Goal: Task Accomplishment & Management: Use online tool/utility

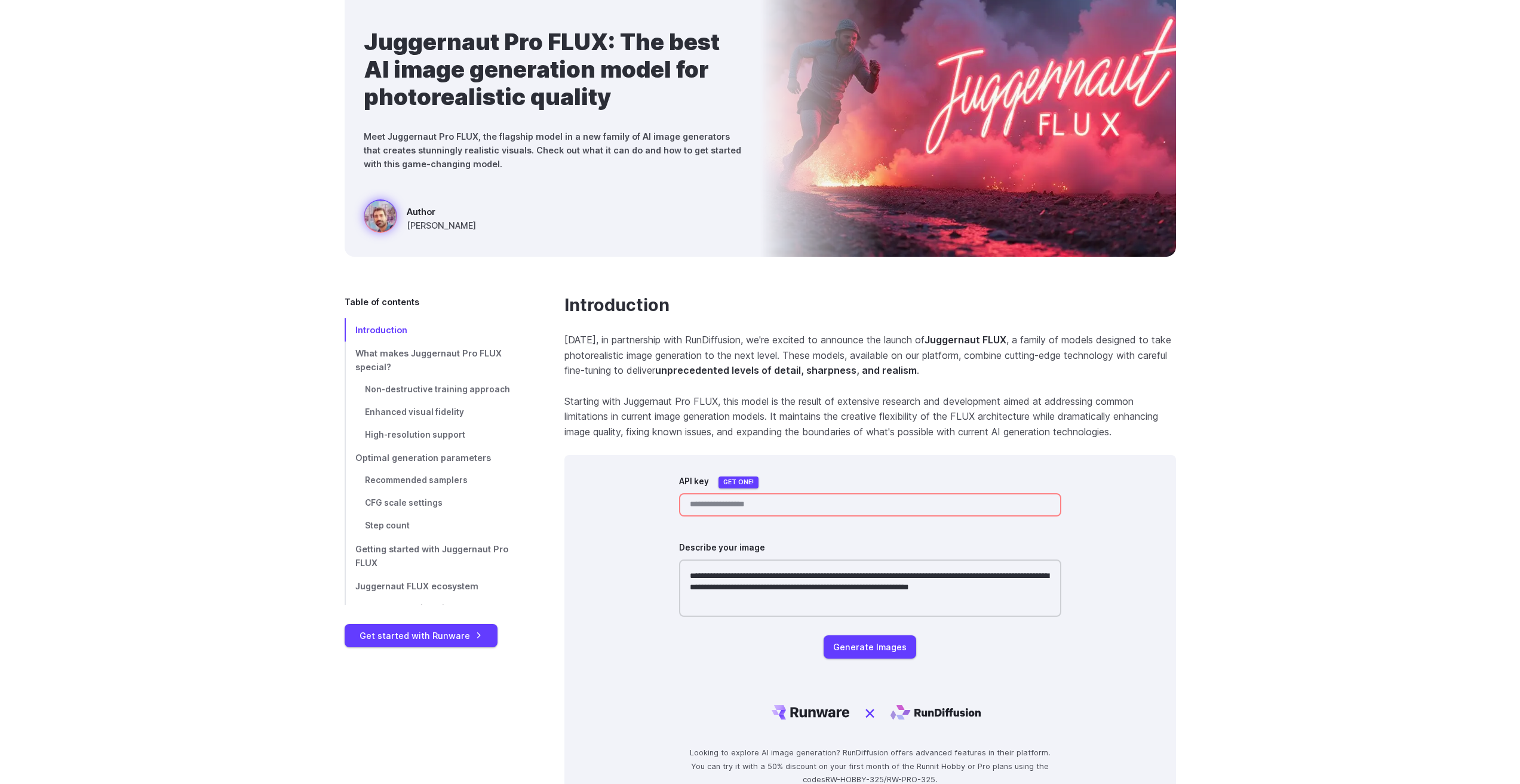
scroll to position [358, 0]
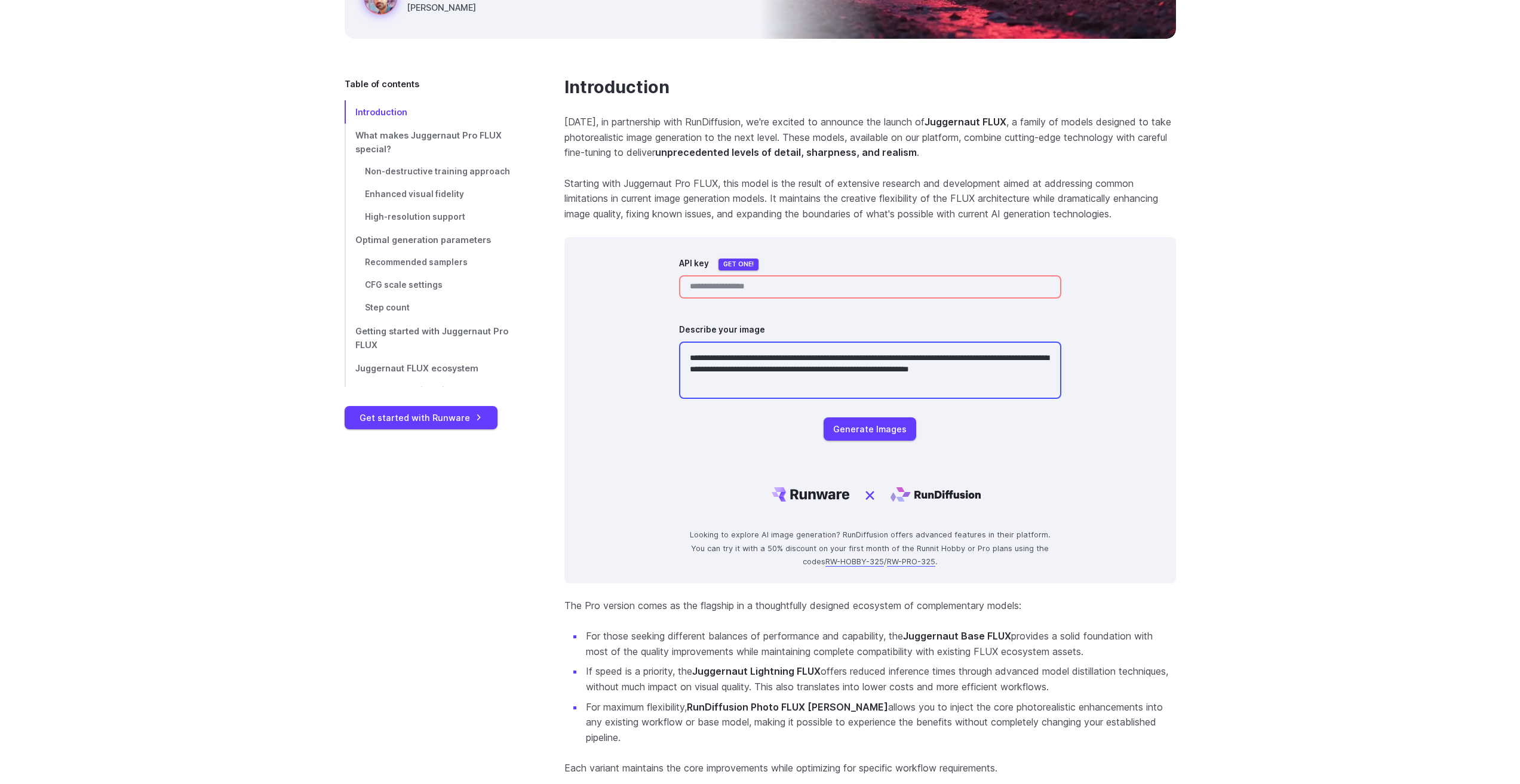
click at [722, 374] on textarea "**********" at bounding box center [870, 371] width 382 height 58
drag, startPoint x: 800, startPoint y: 378, endPoint x: 654, endPoint y: 327, distance: 154.7
click at [655, 328] on div "**********" at bounding box center [870, 327] width 583 height 152
paste textarea "**********"
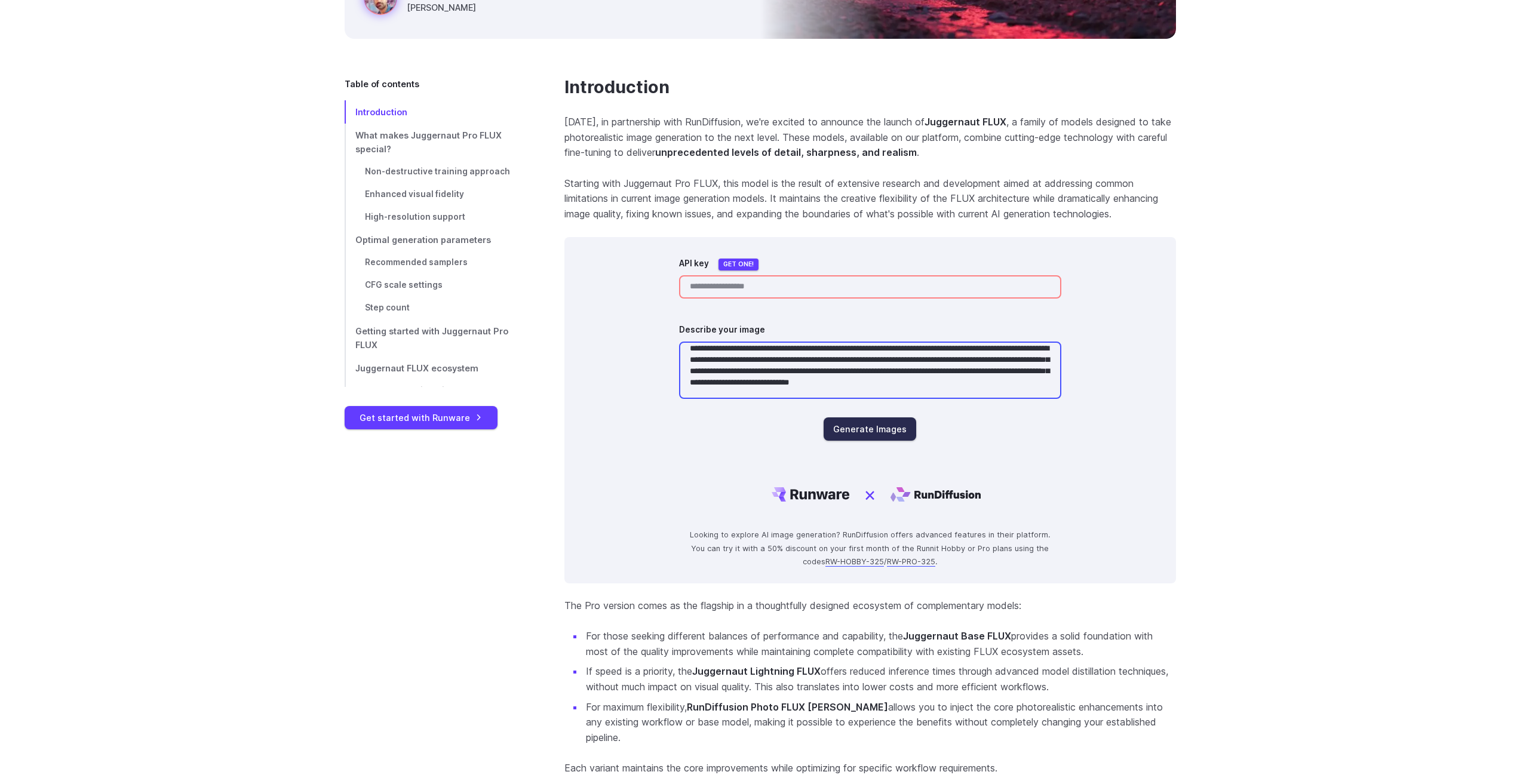
type textarea "**********"
click at [870, 430] on button "Generate Images" at bounding box center [870, 428] width 92 height 24
click at [737, 267] on link "Get one!" at bounding box center [738, 264] width 40 height 12
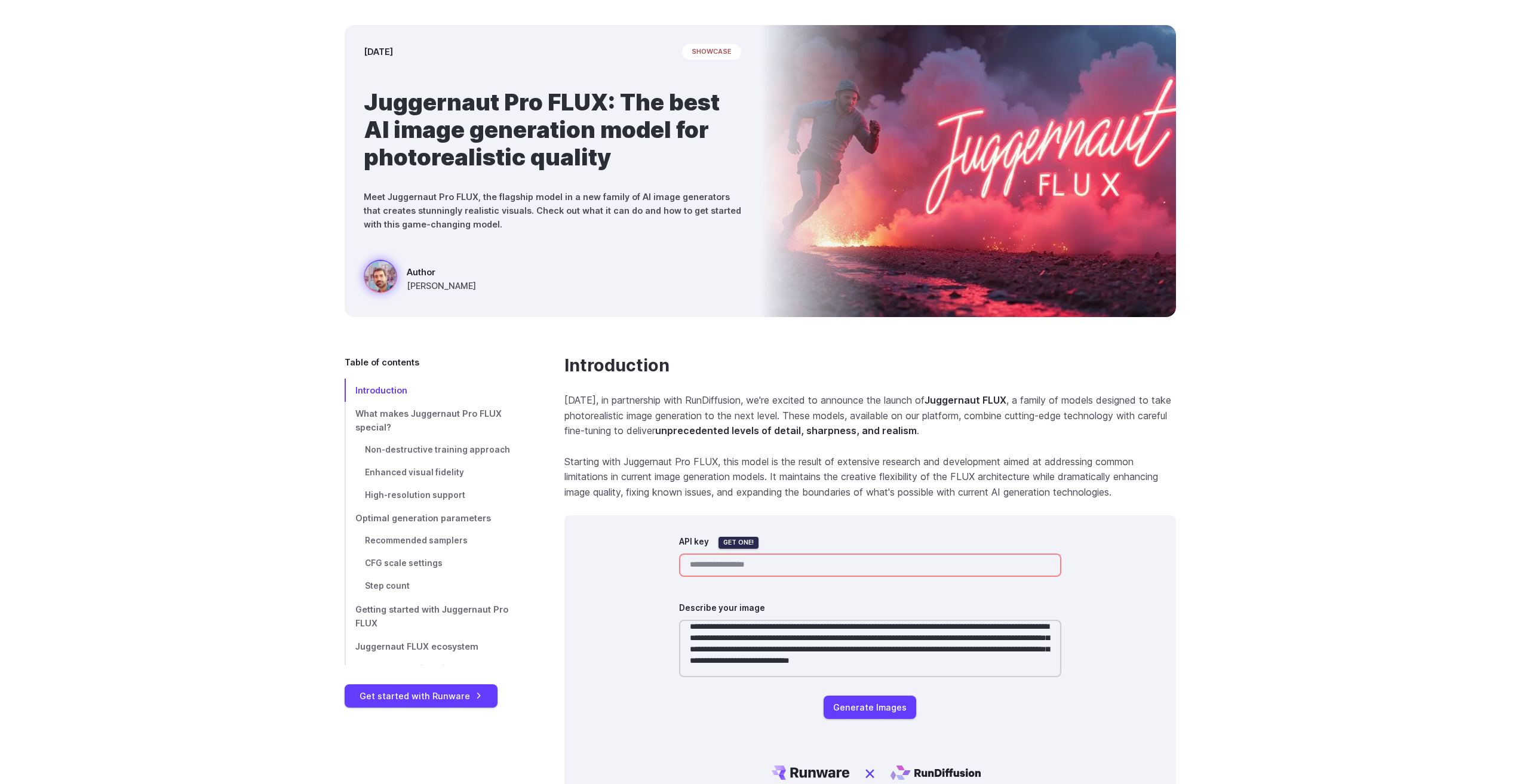
scroll to position [0, 0]
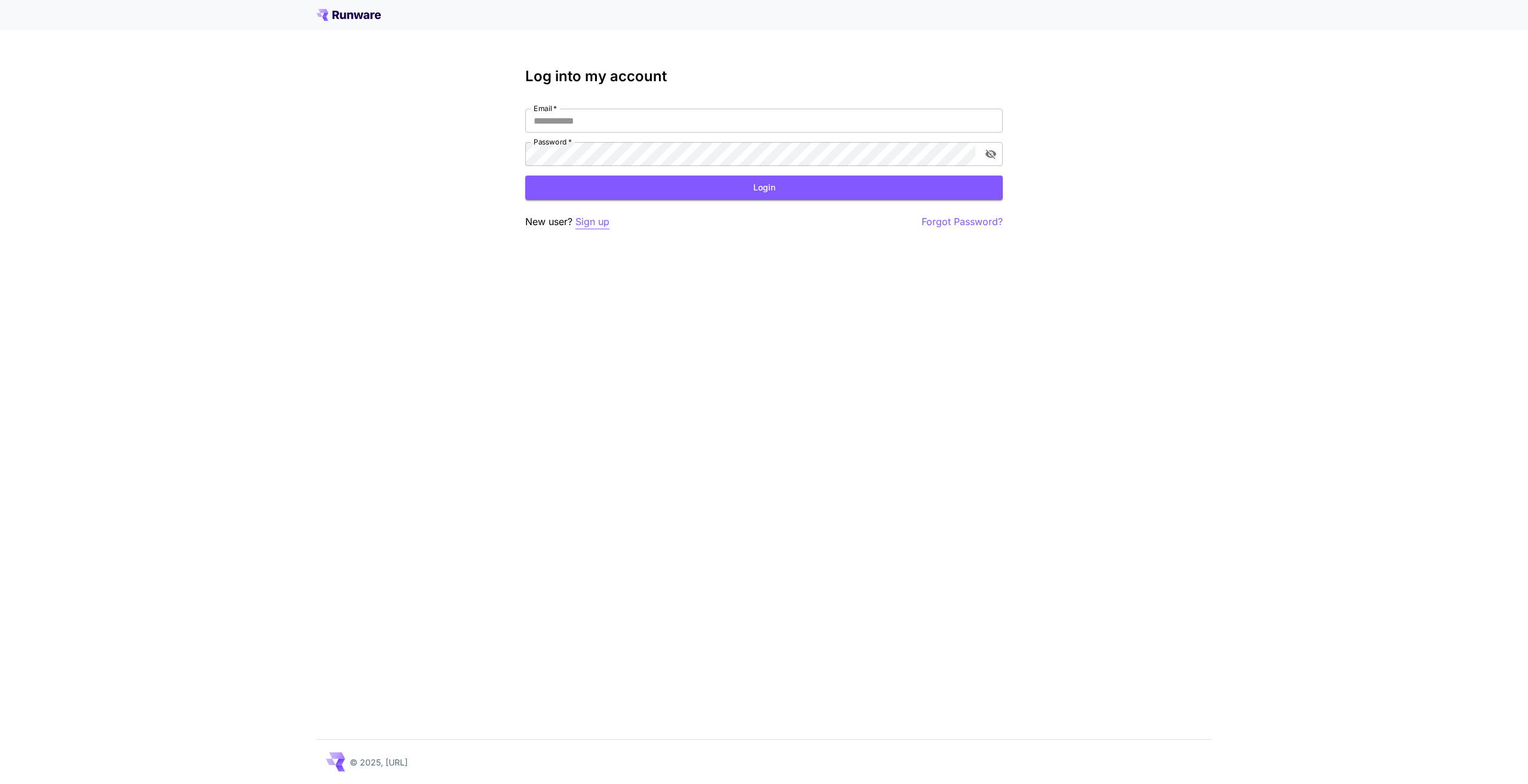
click at [590, 220] on p "Sign up" at bounding box center [592, 222] width 34 height 15
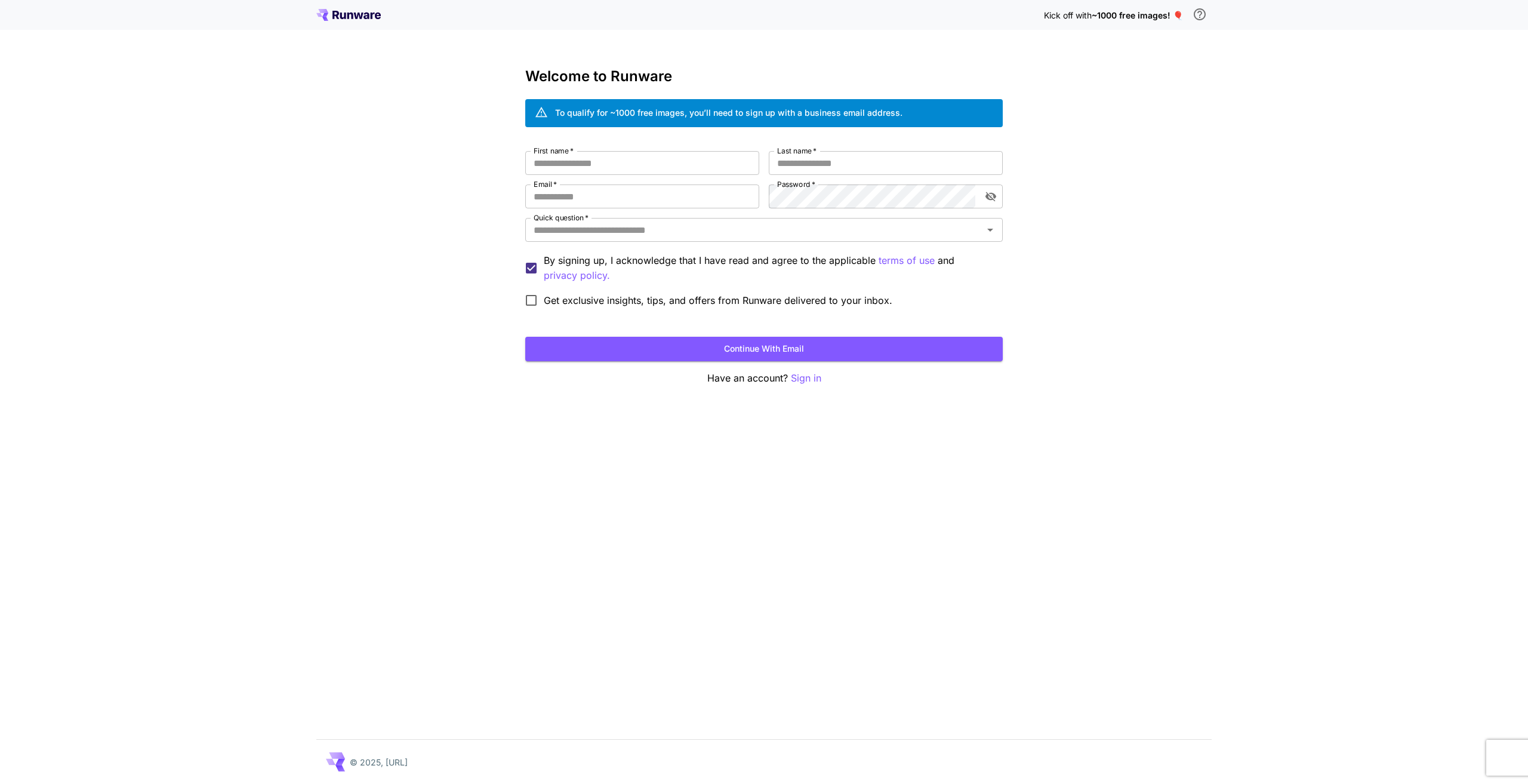
click at [351, 18] on icon at bounding box center [349, 15] width 65 height 12
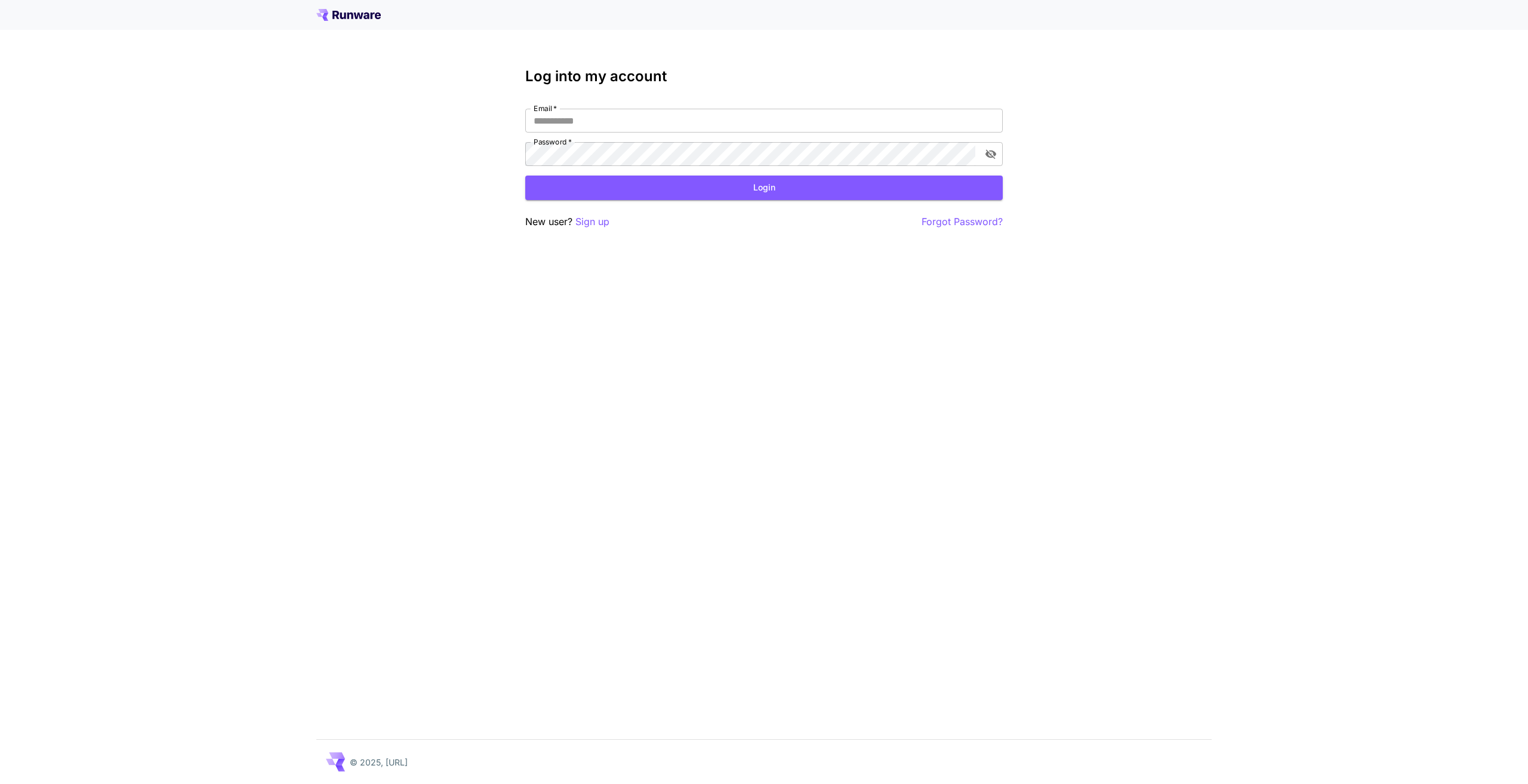
click at [351, 14] on icon at bounding box center [350, 16] width 6 height 7
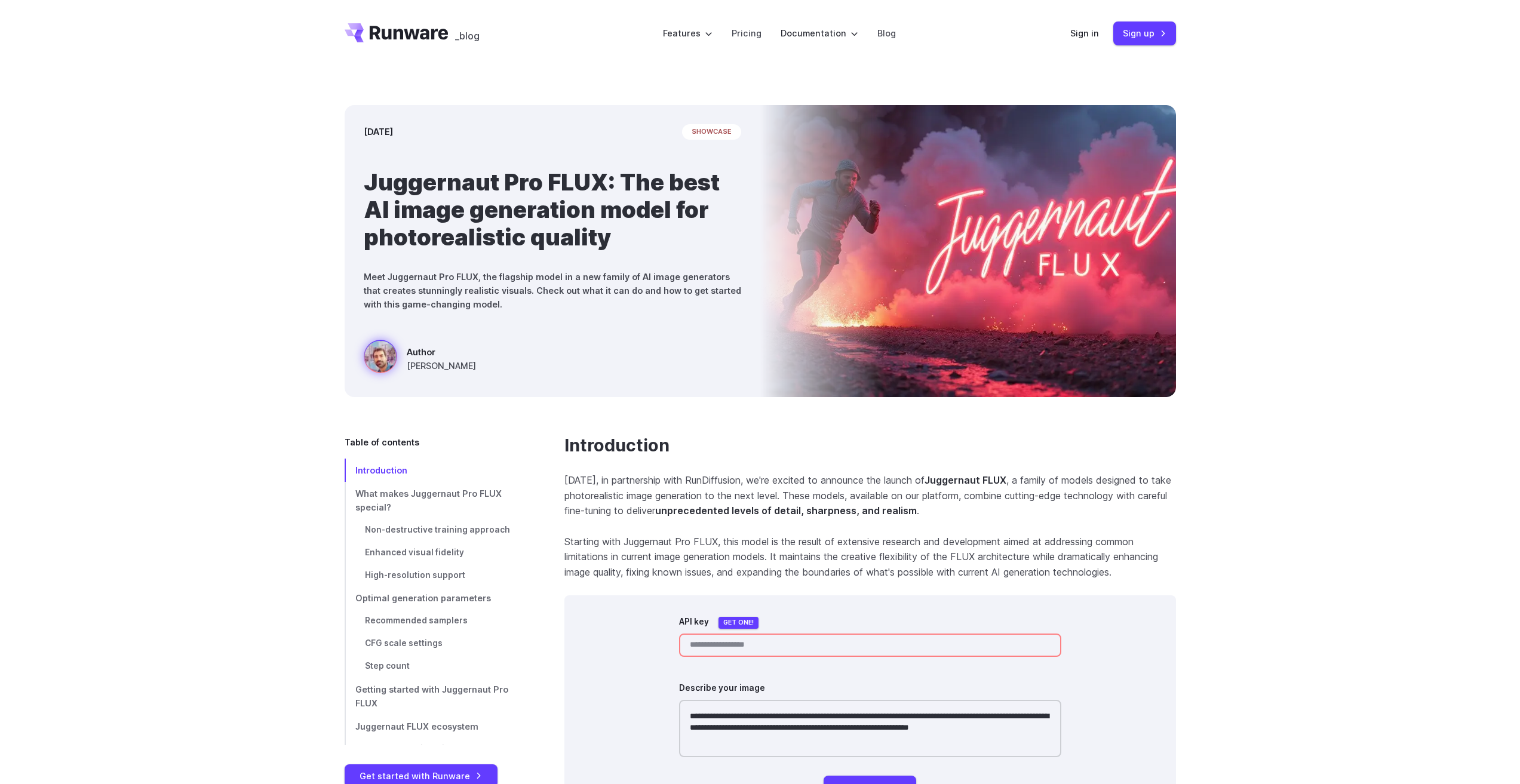
click at [395, 34] on icon "Go to /" at bounding box center [409, 32] width 79 height 14
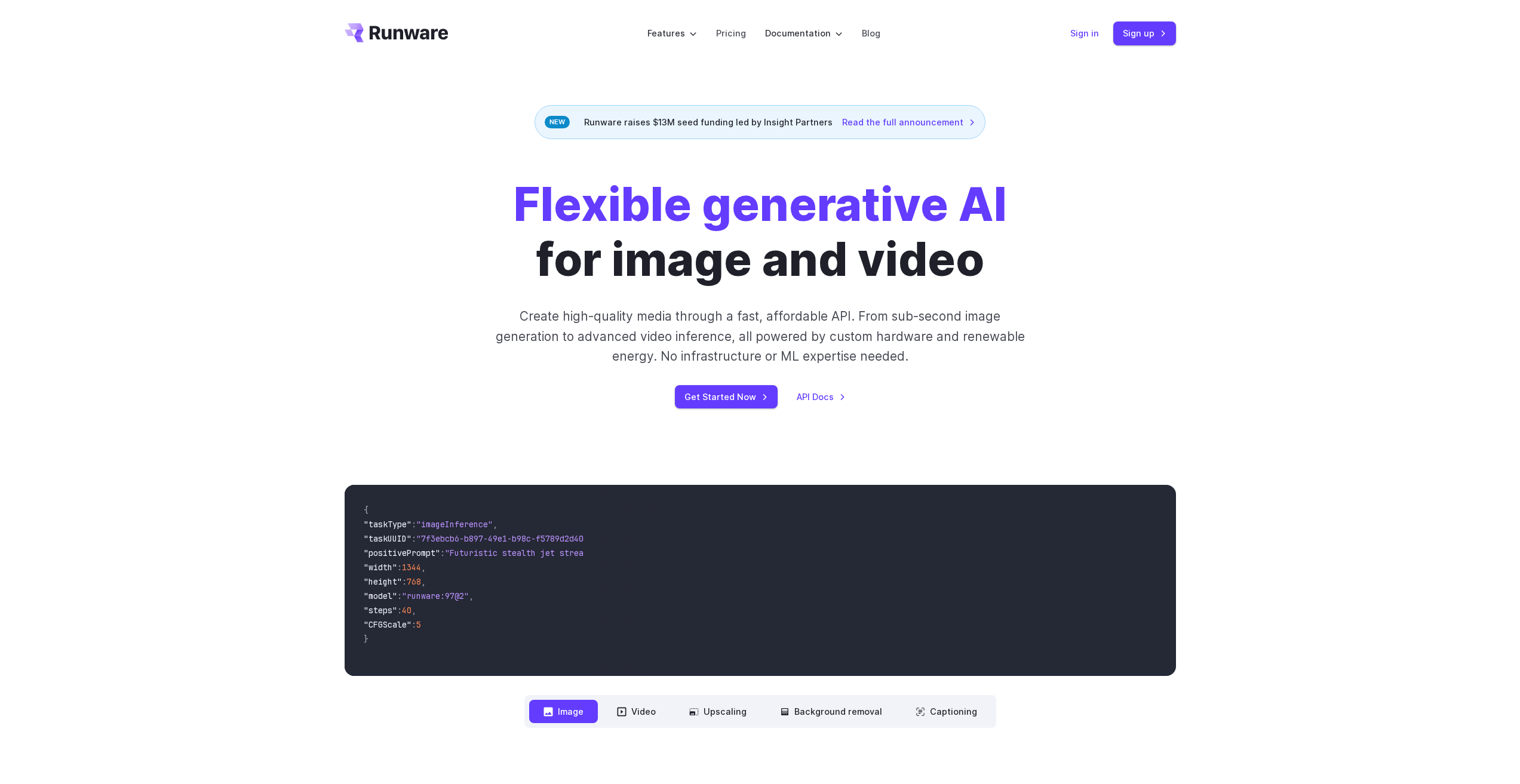
click at [1097, 37] on link "Sign in" at bounding box center [1085, 33] width 29 height 14
click at [1158, 37] on link "Sign up" at bounding box center [1145, 33] width 63 height 24
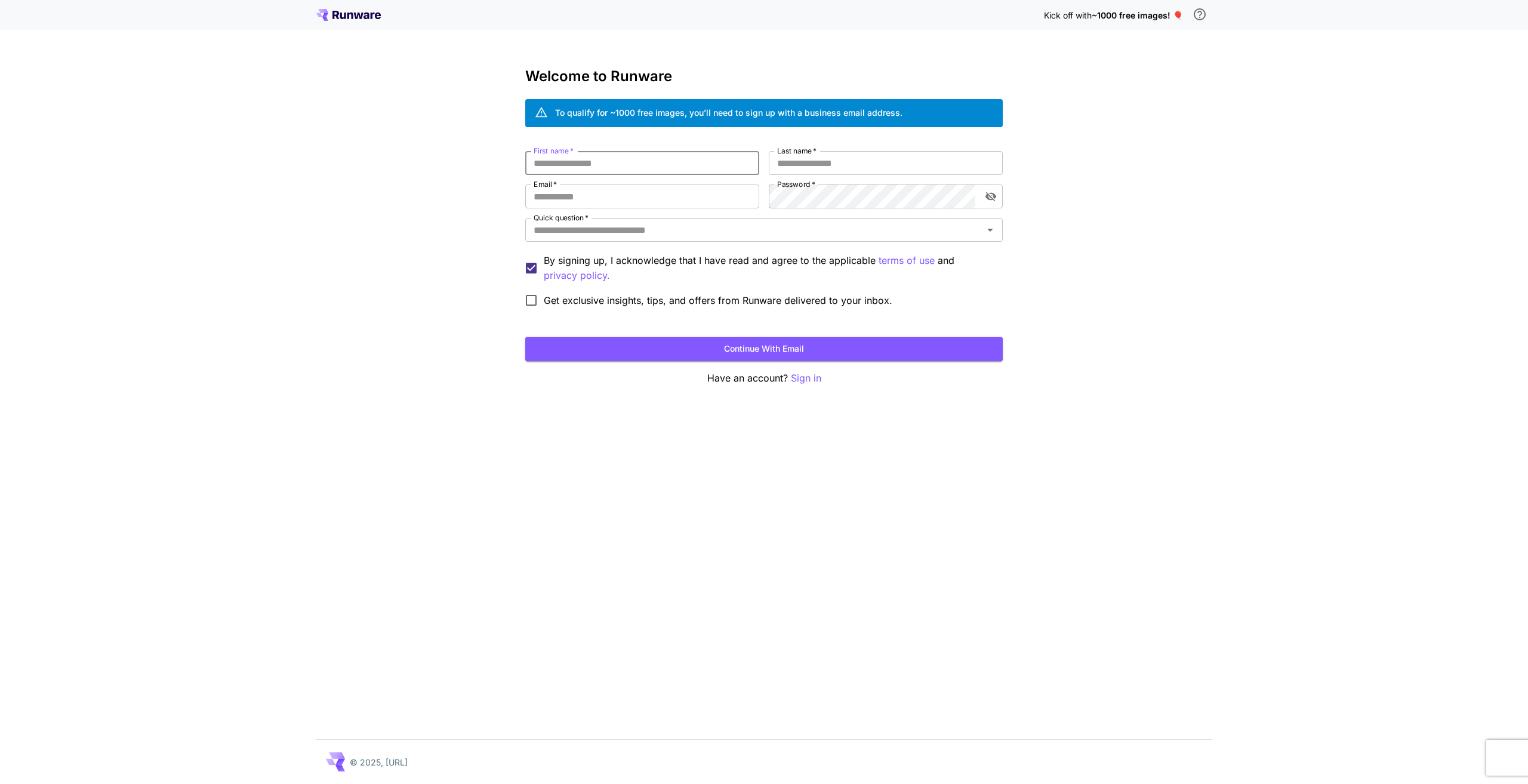
click at [602, 158] on input "First name   *" at bounding box center [642, 162] width 234 height 24
click at [1204, 15] on icon "\a In order to qualify for free credit, you need to sign up with a business ema…" at bounding box center [1200, 15] width 12 height 12
click at [564, 155] on label "First name   *" at bounding box center [554, 151] width 40 height 10
click at [564, 155] on input "First name   *" at bounding box center [642, 162] width 234 height 24
click at [566, 161] on input "First name   *" at bounding box center [642, 162] width 234 height 24
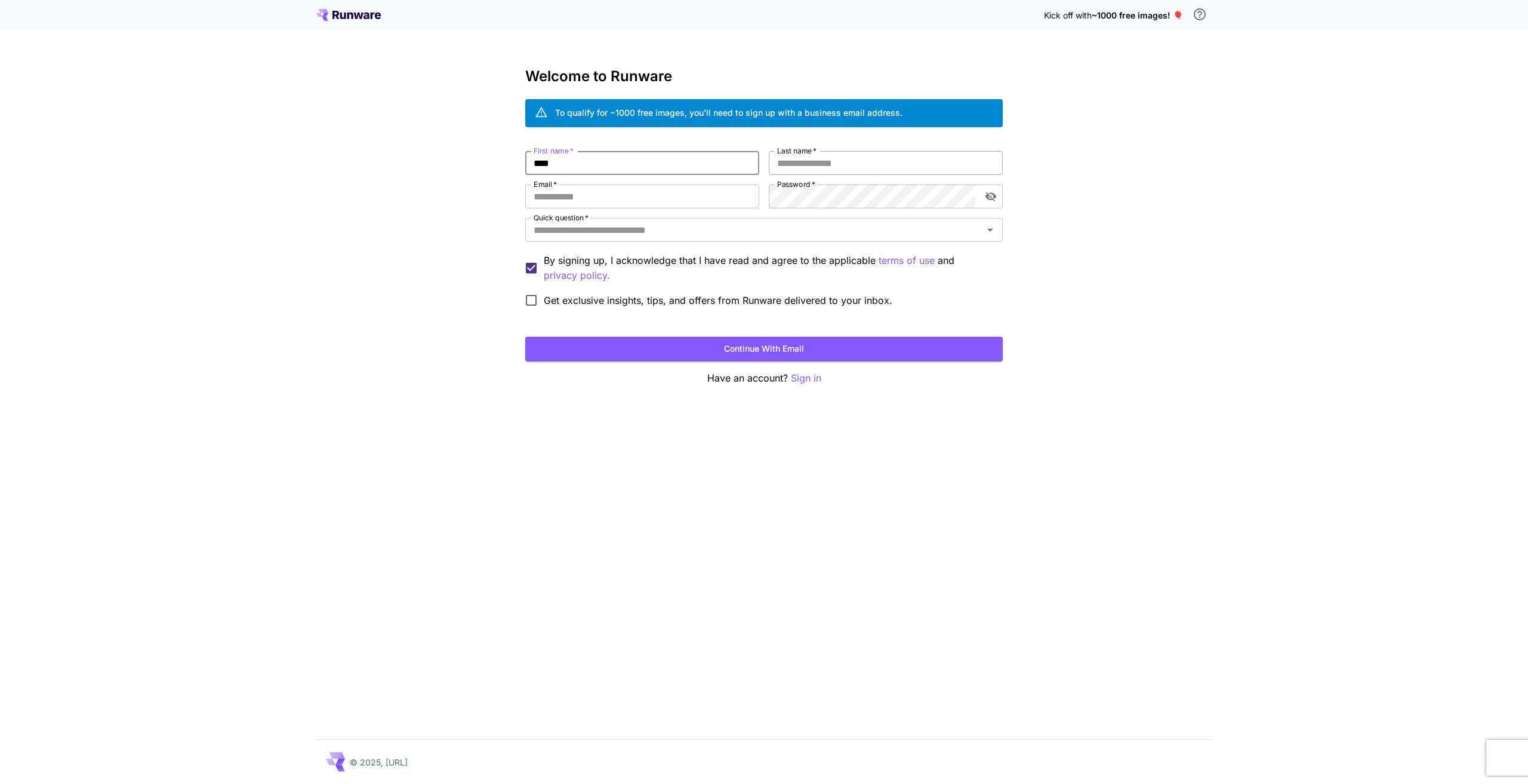
type input "****"
click at [835, 165] on input "Last name   *" at bounding box center [886, 162] width 234 height 24
type input "****"
click at [591, 193] on input "Email   *" at bounding box center [642, 196] width 234 height 24
type input "**********"
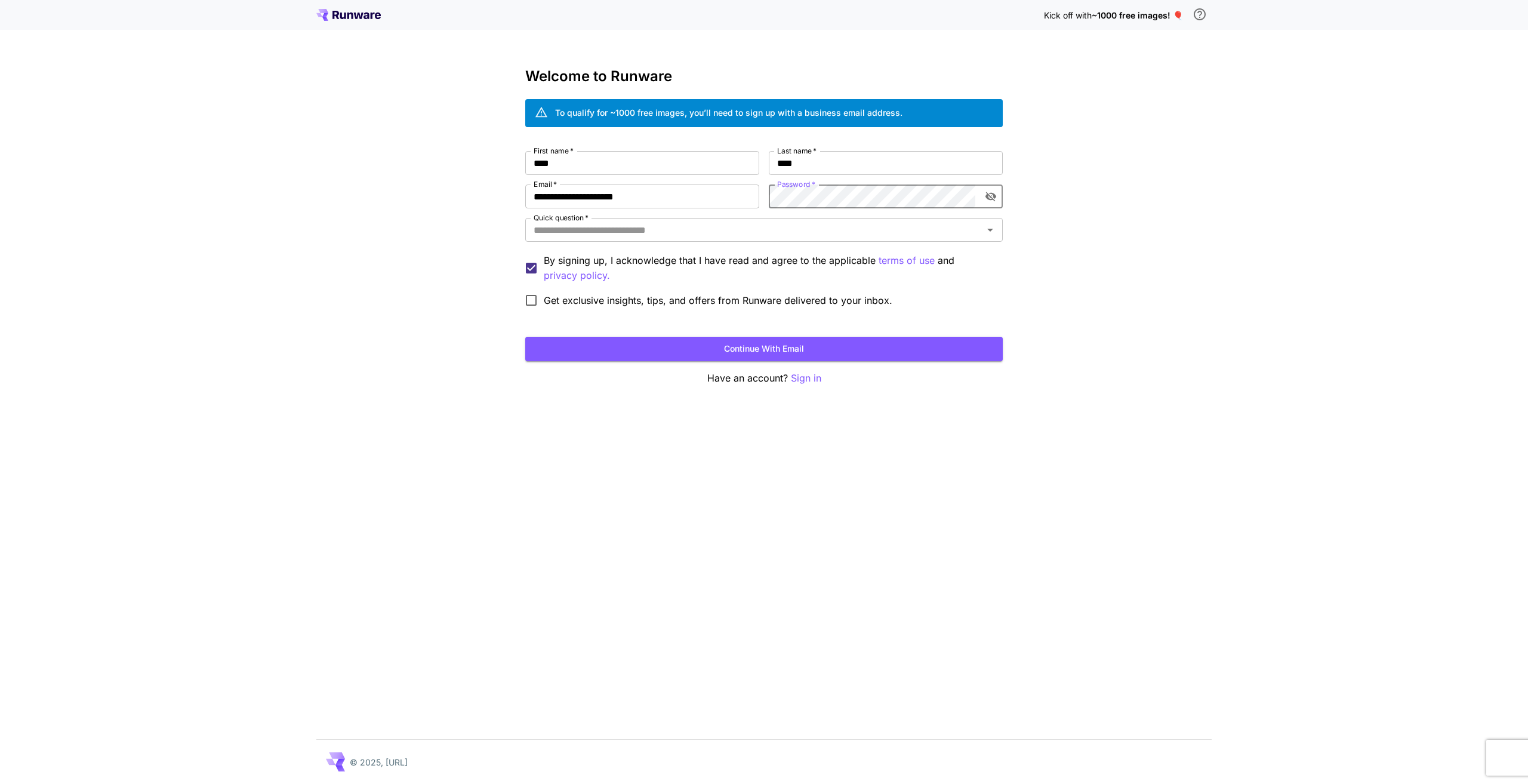
click at [707, 184] on div "**********" at bounding box center [764, 232] width 478 height 162
click at [761, 200] on div "**********" at bounding box center [764, 232] width 478 height 162
click at [637, 233] on input "Quick question   *" at bounding box center [754, 229] width 451 height 17
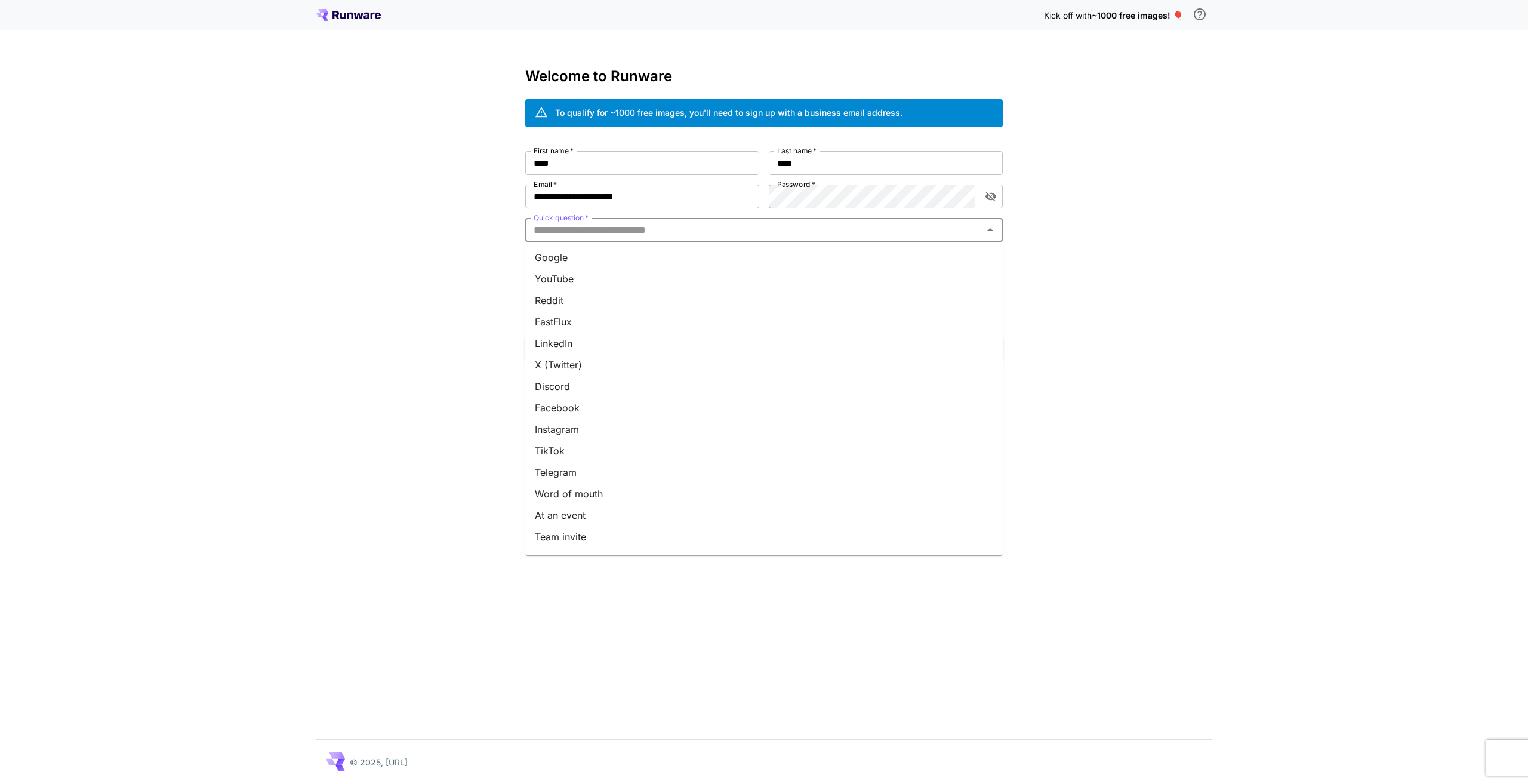
click at [629, 248] on li "Google" at bounding box center [764, 257] width 478 height 22
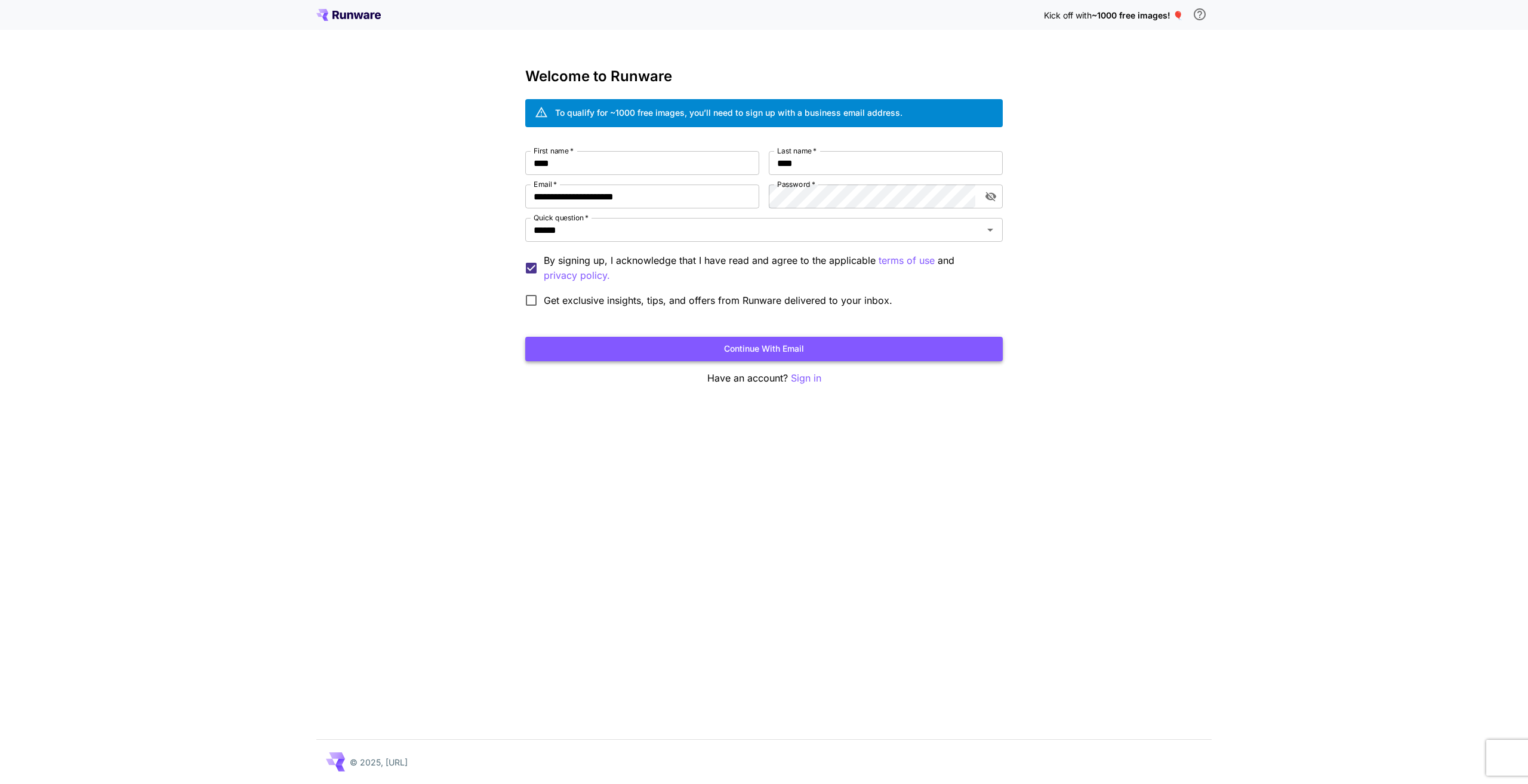
click at [619, 352] on button "Continue with email" at bounding box center [764, 349] width 478 height 24
click at [708, 347] on button "Continue with email" at bounding box center [764, 349] width 478 height 24
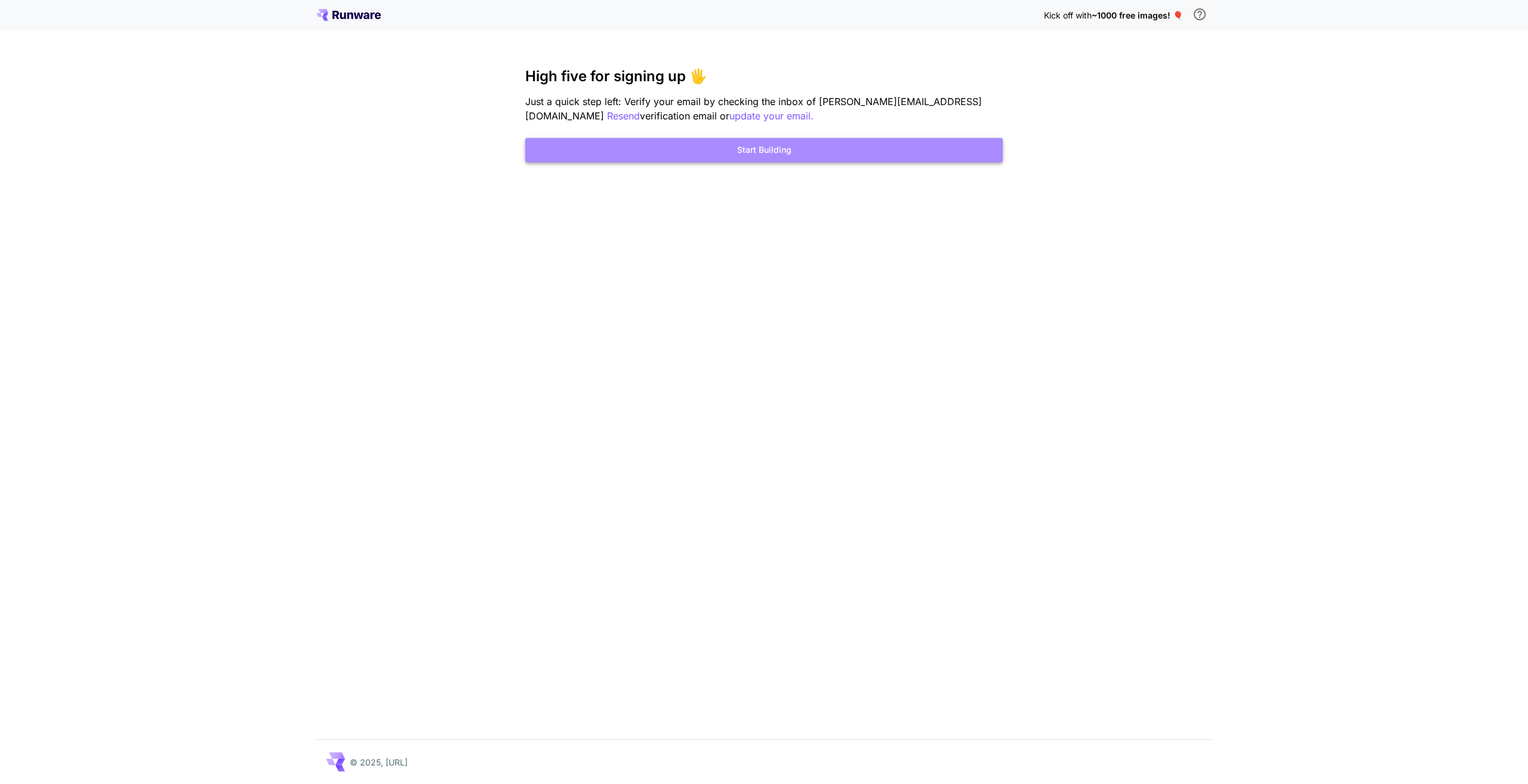
click at [723, 154] on button "Start Building" at bounding box center [764, 150] width 478 height 24
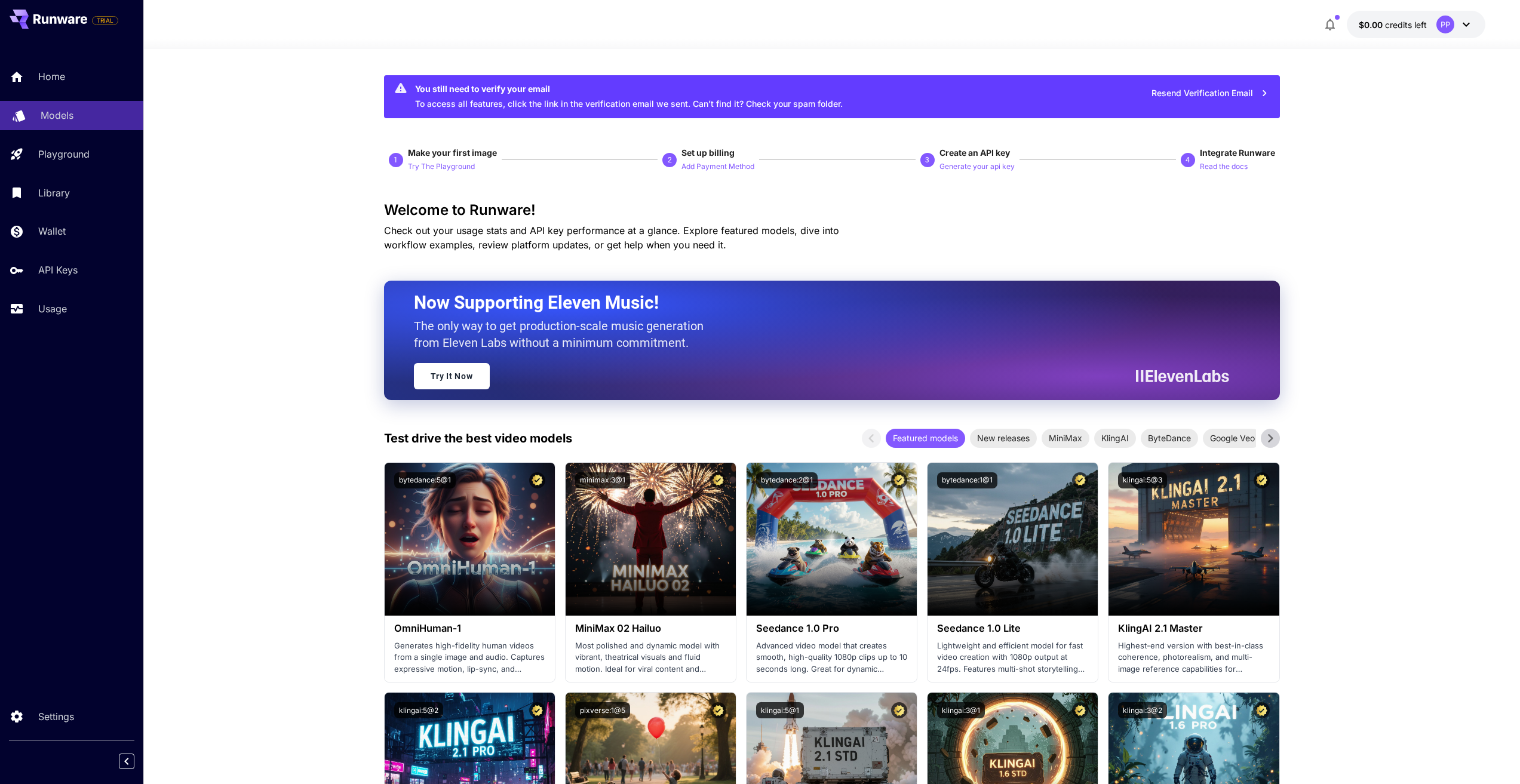
click at [59, 114] on p "Models" at bounding box center [58, 115] width 33 height 14
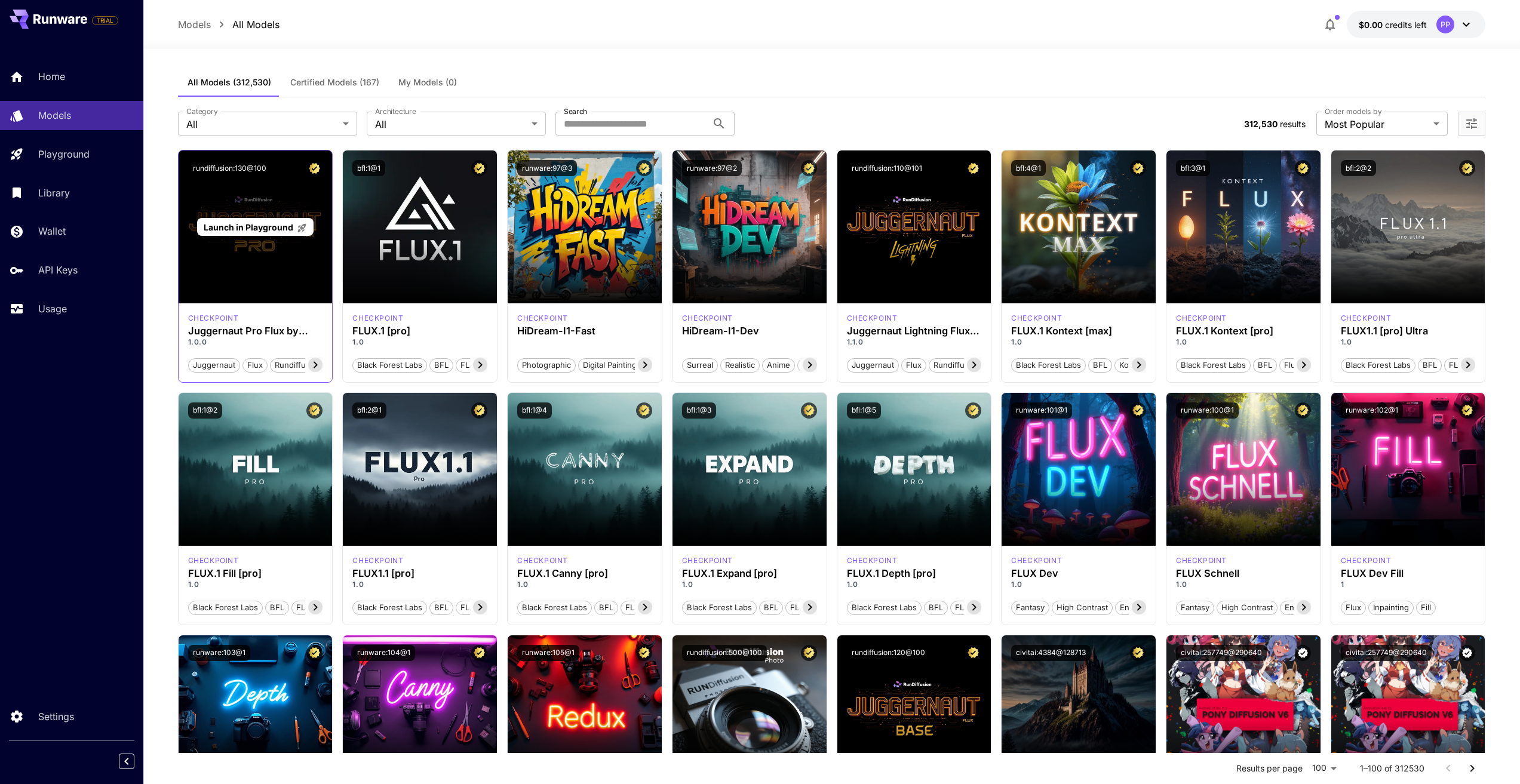
click at [222, 236] on div "Launch in Playground" at bounding box center [256, 226] width 154 height 153
click at [911, 227] on span "Launch in Playground" at bounding box center [907, 228] width 90 height 10
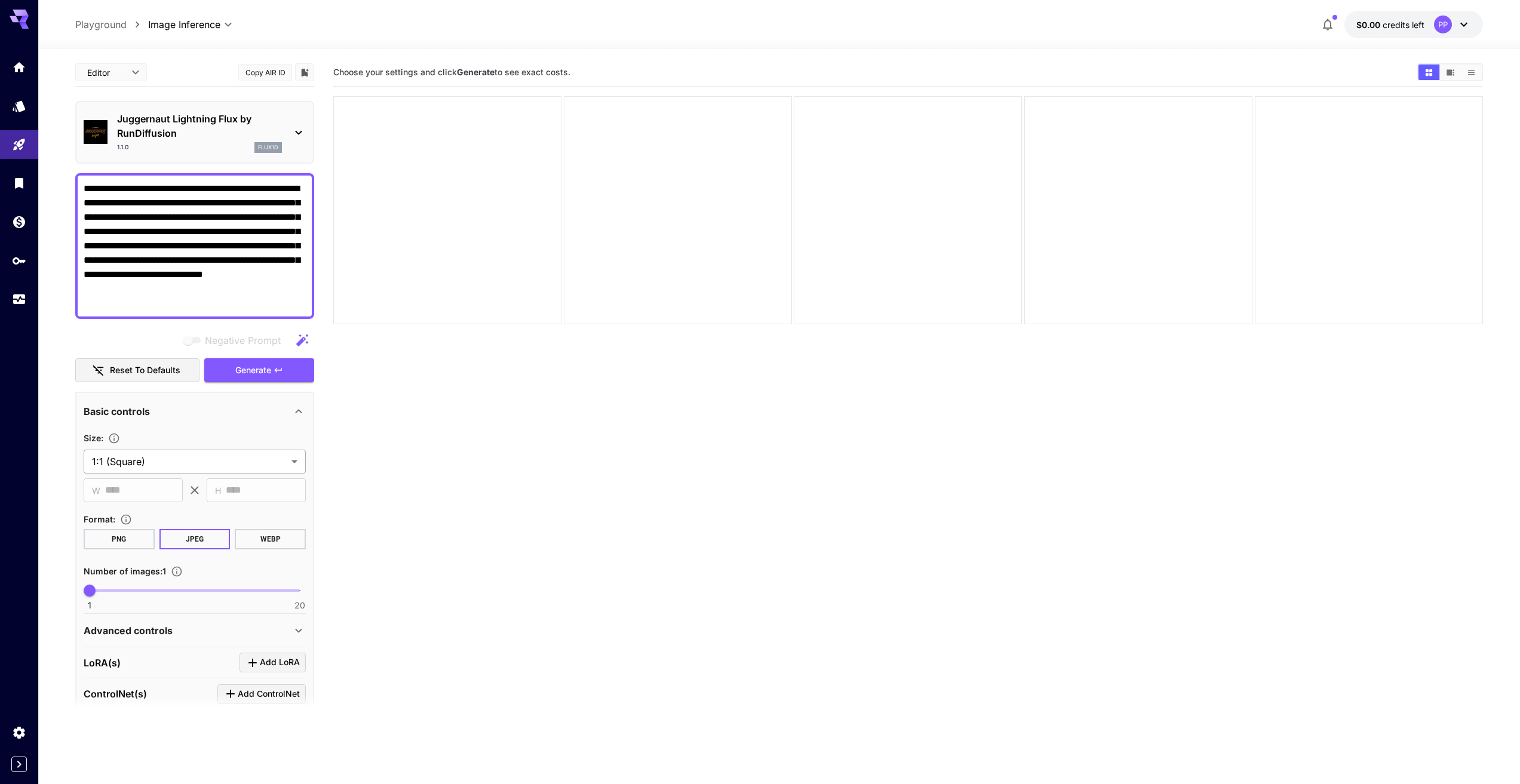
type textarea "**********"
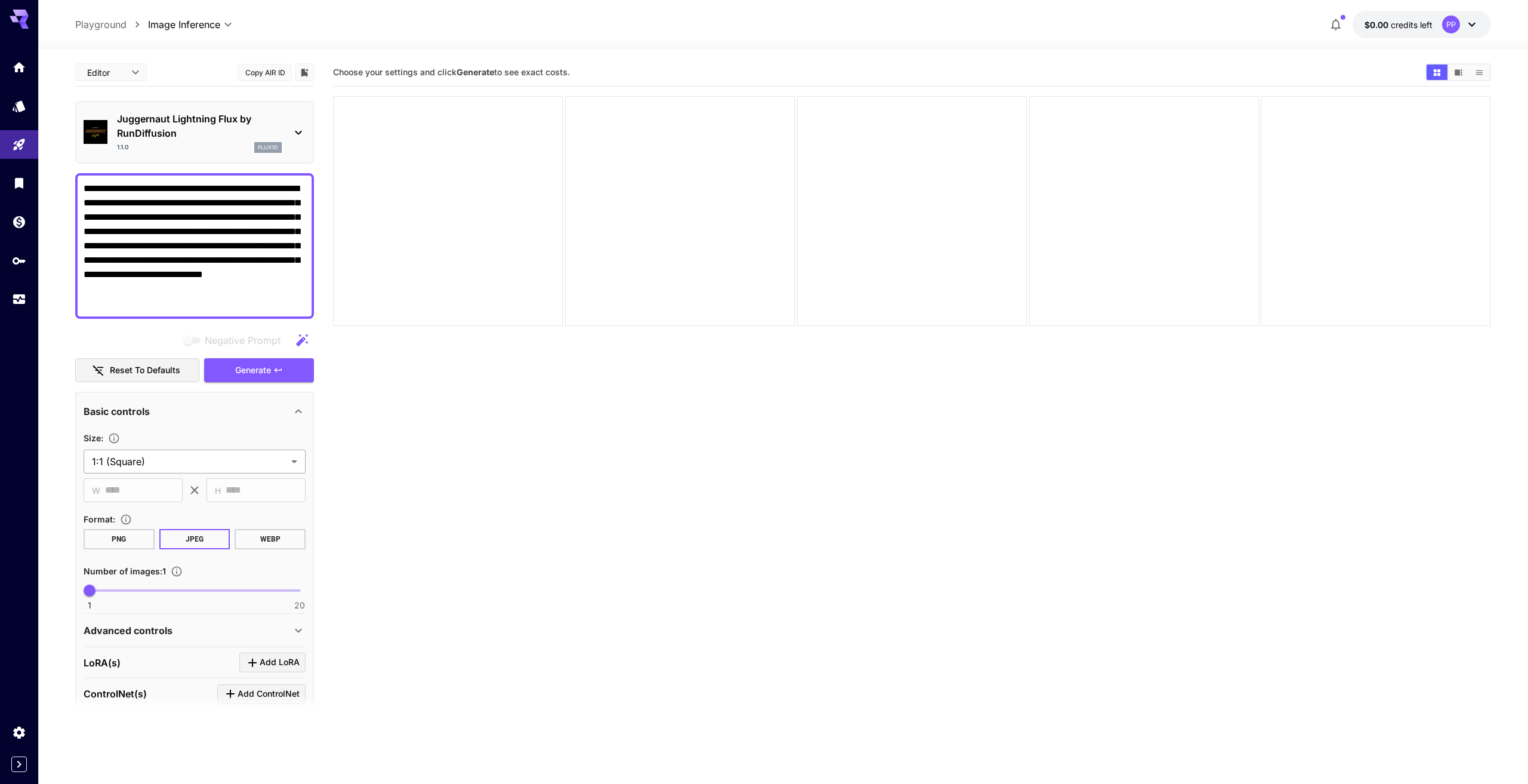
click at [169, 462] on body "**********" at bounding box center [764, 439] width 1528 height 878
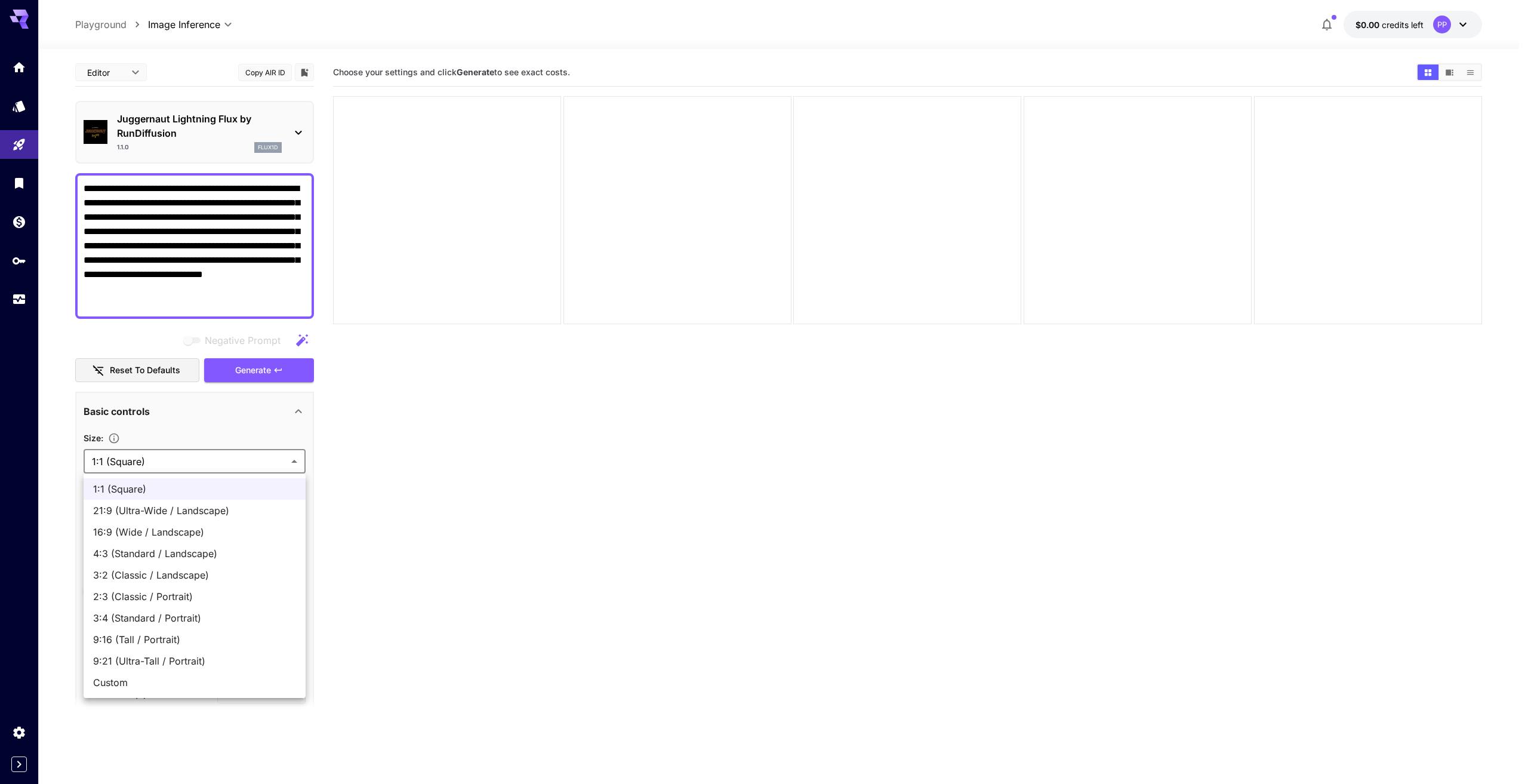
click at [218, 614] on span "3:4 (Standard / Portrait)" at bounding box center [194, 617] width 203 height 14
type input "**********"
type input "***"
type input "****"
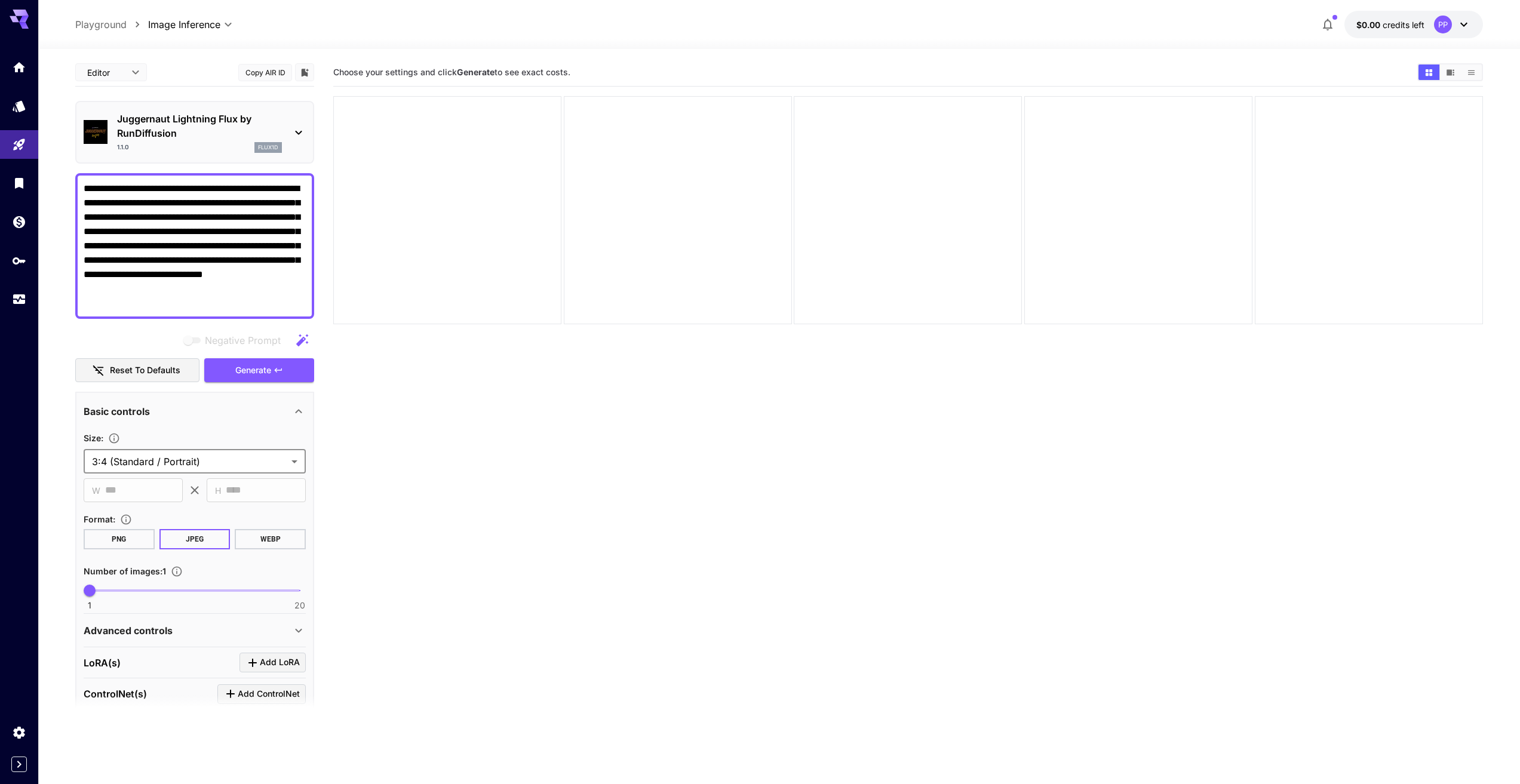
click at [214, 631] on div "Advanced controls" at bounding box center [188, 631] width 208 height 14
click at [243, 370] on span "Generate" at bounding box center [253, 370] width 36 height 15
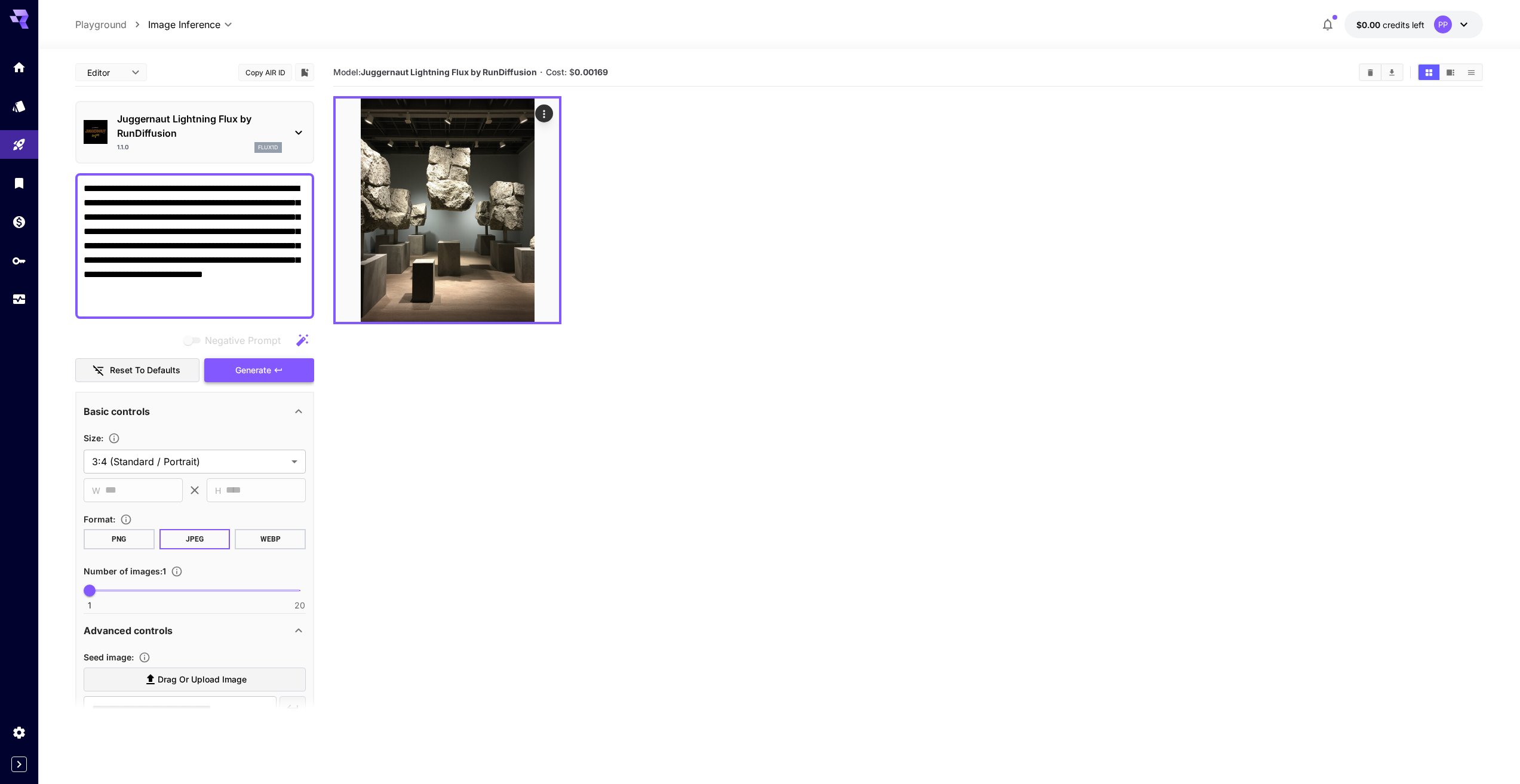
click at [266, 373] on span "Generate" at bounding box center [253, 370] width 36 height 15
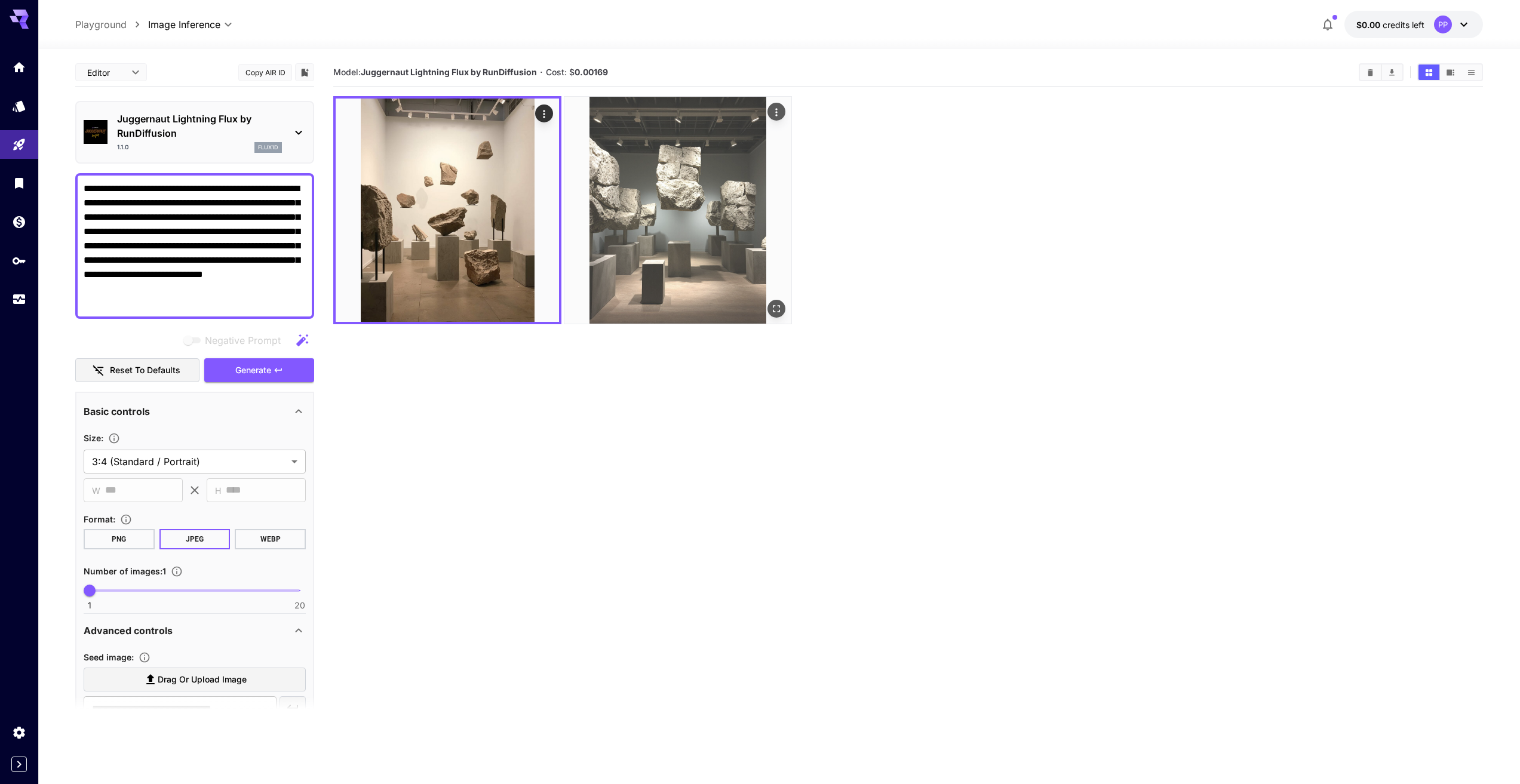
click at [679, 218] on img at bounding box center [678, 210] width 227 height 227
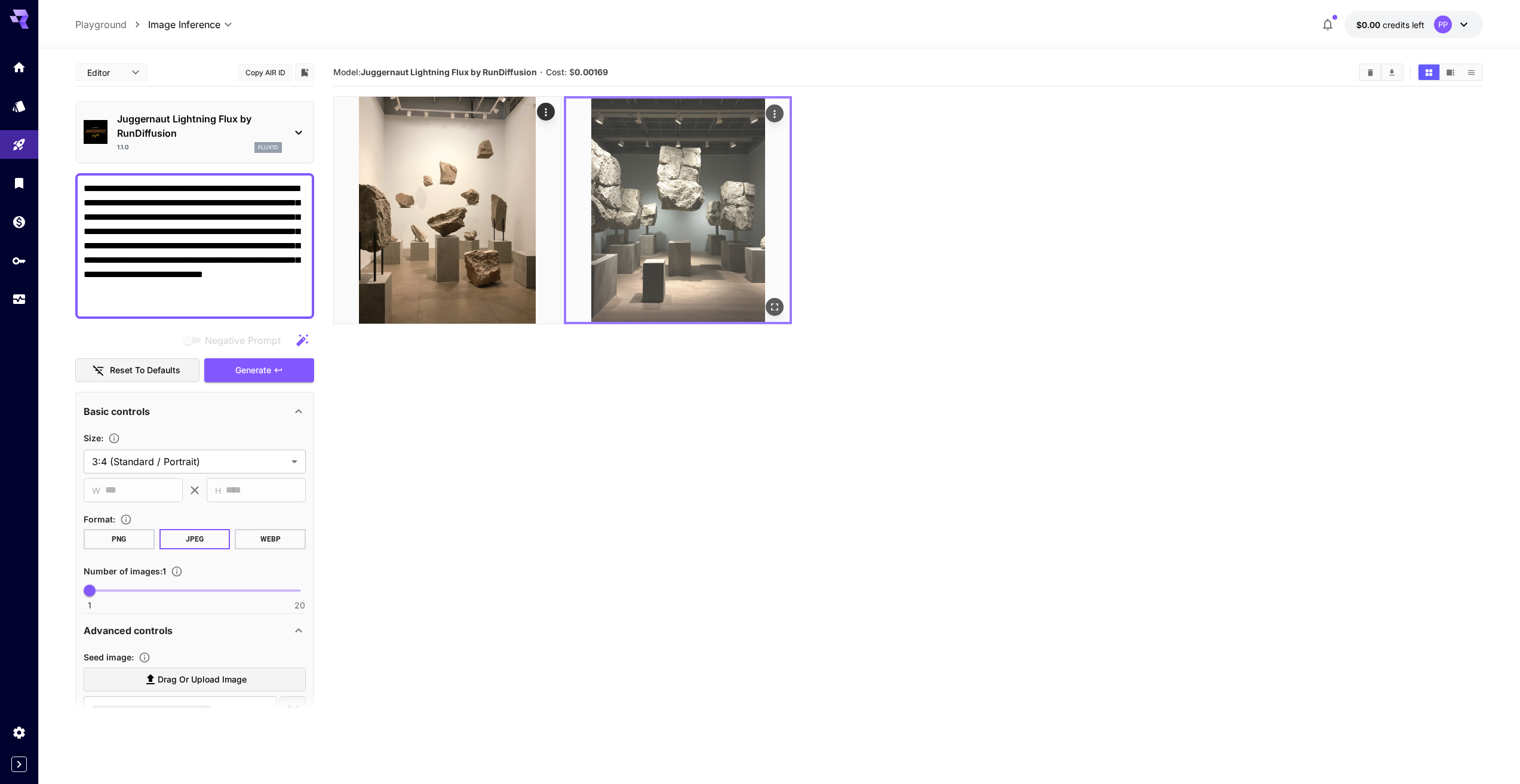
click at [667, 230] on img at bounding box center [678, 210] width 223 height 223
click at [767, 305] on button "Open in fullscreen" at bounding box center [775, 307] width 18 height 18
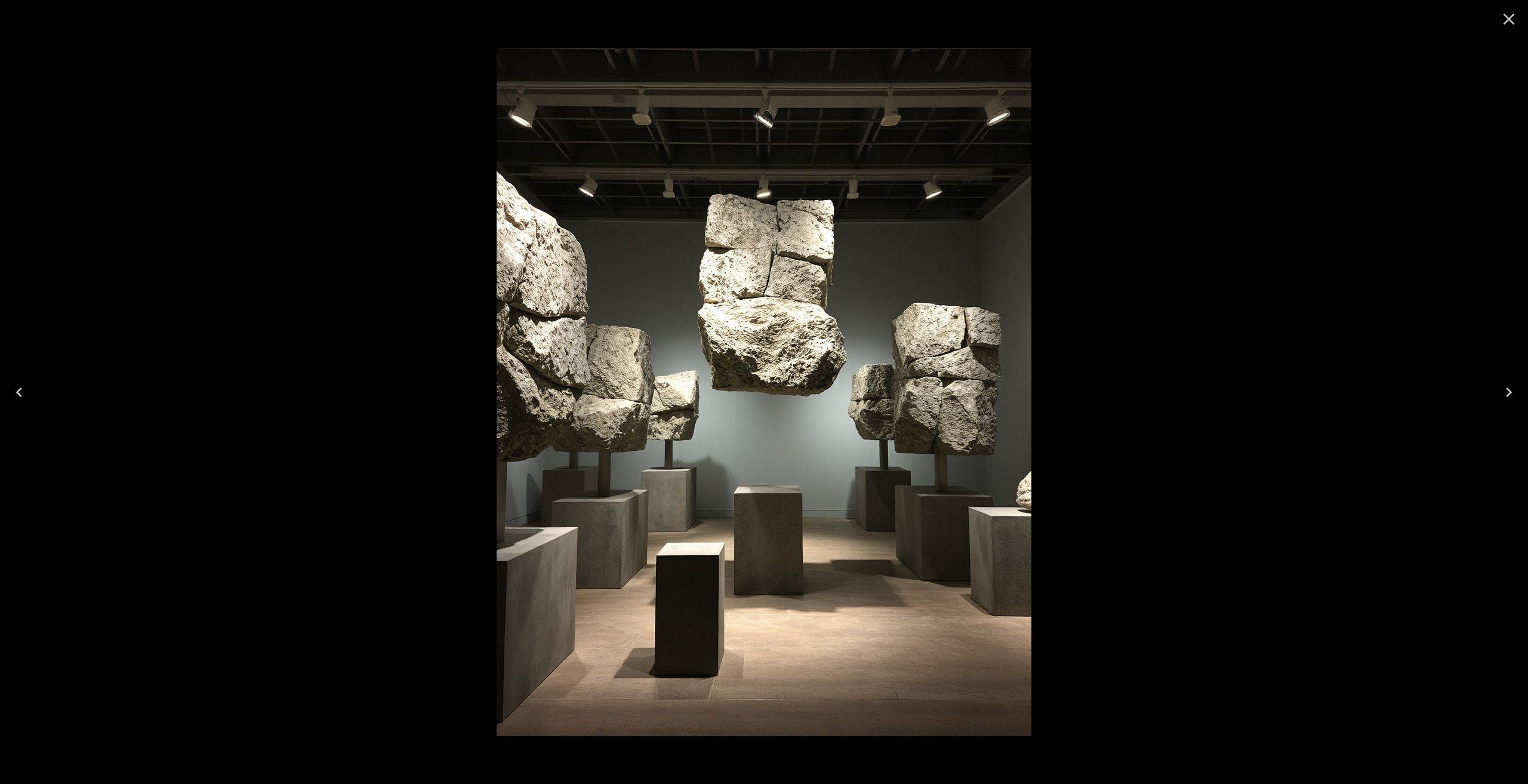
click at [1205, 413] on div at bounding box center [764, 392] width 1528 height 784
click at [286, 290] on div at bounding box center [764, 392] width 1528 height 784
drag, startPoint x: 813, startPoint y: 269, endPoint x: 1151, endPoint y: 298, distance: 339.2
click at [814, 269] on img at bounding box center [764, 392] width 535 height 688
drag, startPoint x: 1291, startPoint y: 290, endPoint x: 1313, endPoint y: 256, distance: 40.5
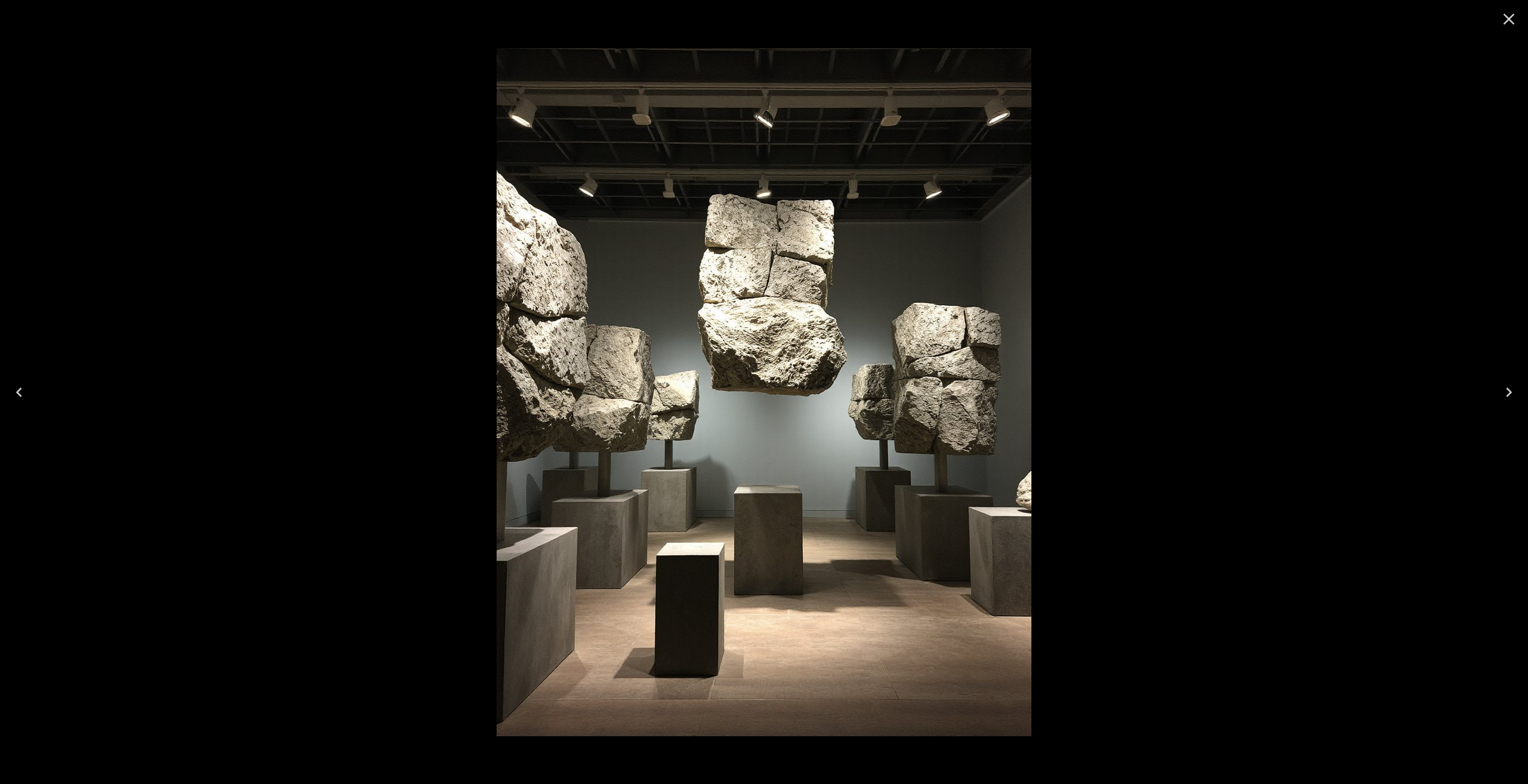
click at [1292, 287] on div at bounding box center [764, 392] width 1528 height 784
click at [1508, 20] on icon "Close" at bounding box center [1509, 19] width 11 height 11
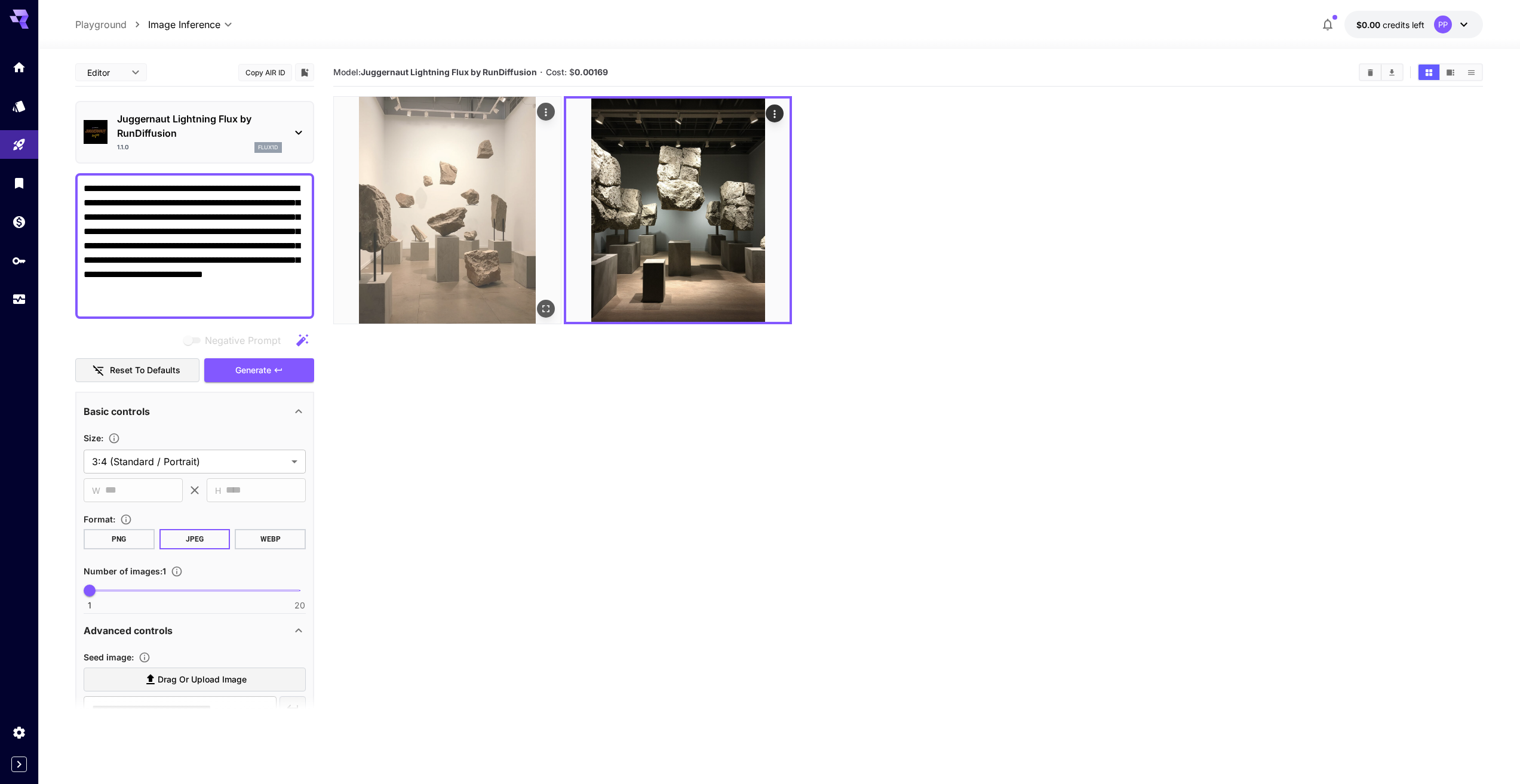
click at [459, 205] on img at bounding box center [448, 210] width 227 height 227
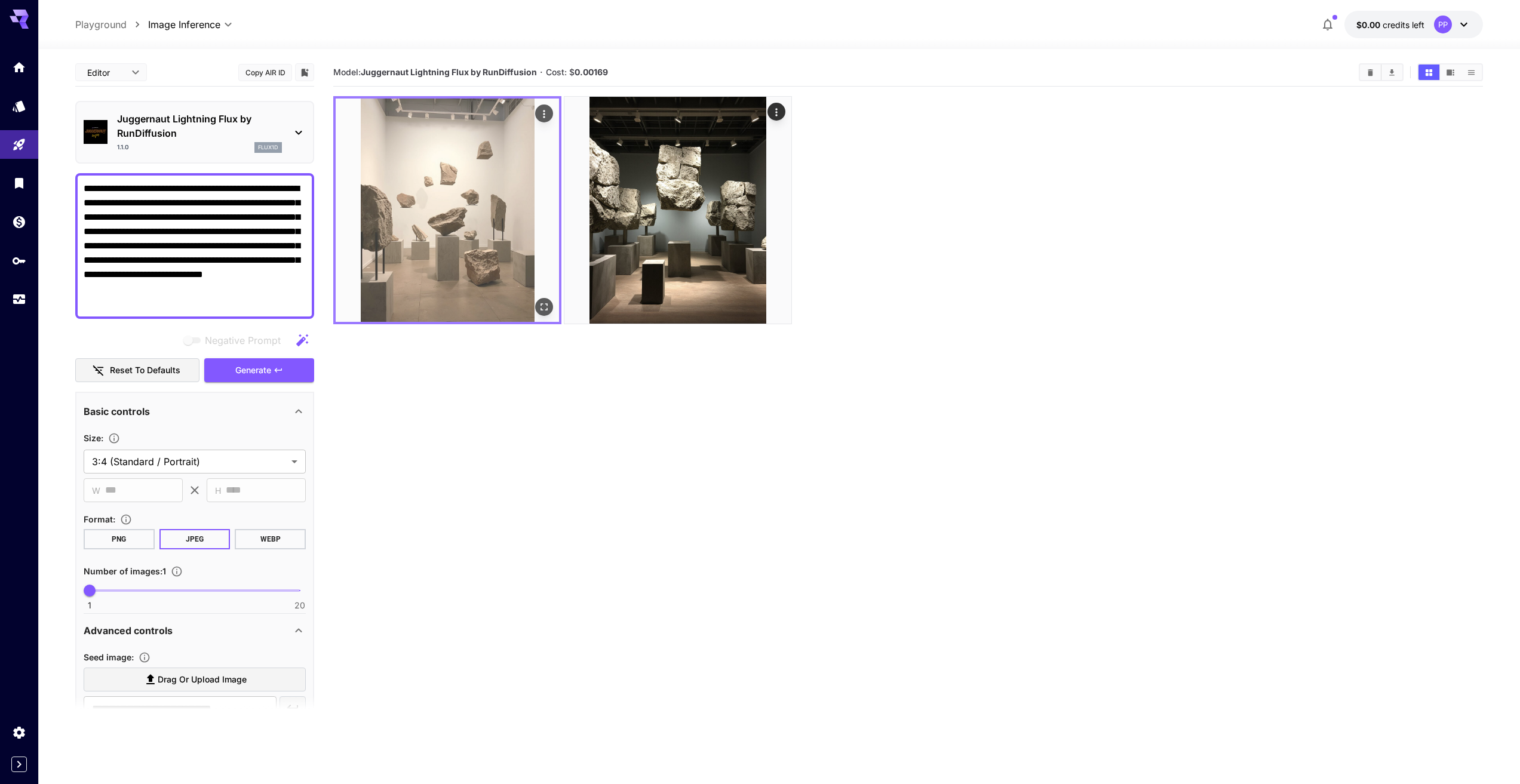
click at [538, 304] on icon "Open in fullscreen" at bounding box center [544, 307] width 12 height 12
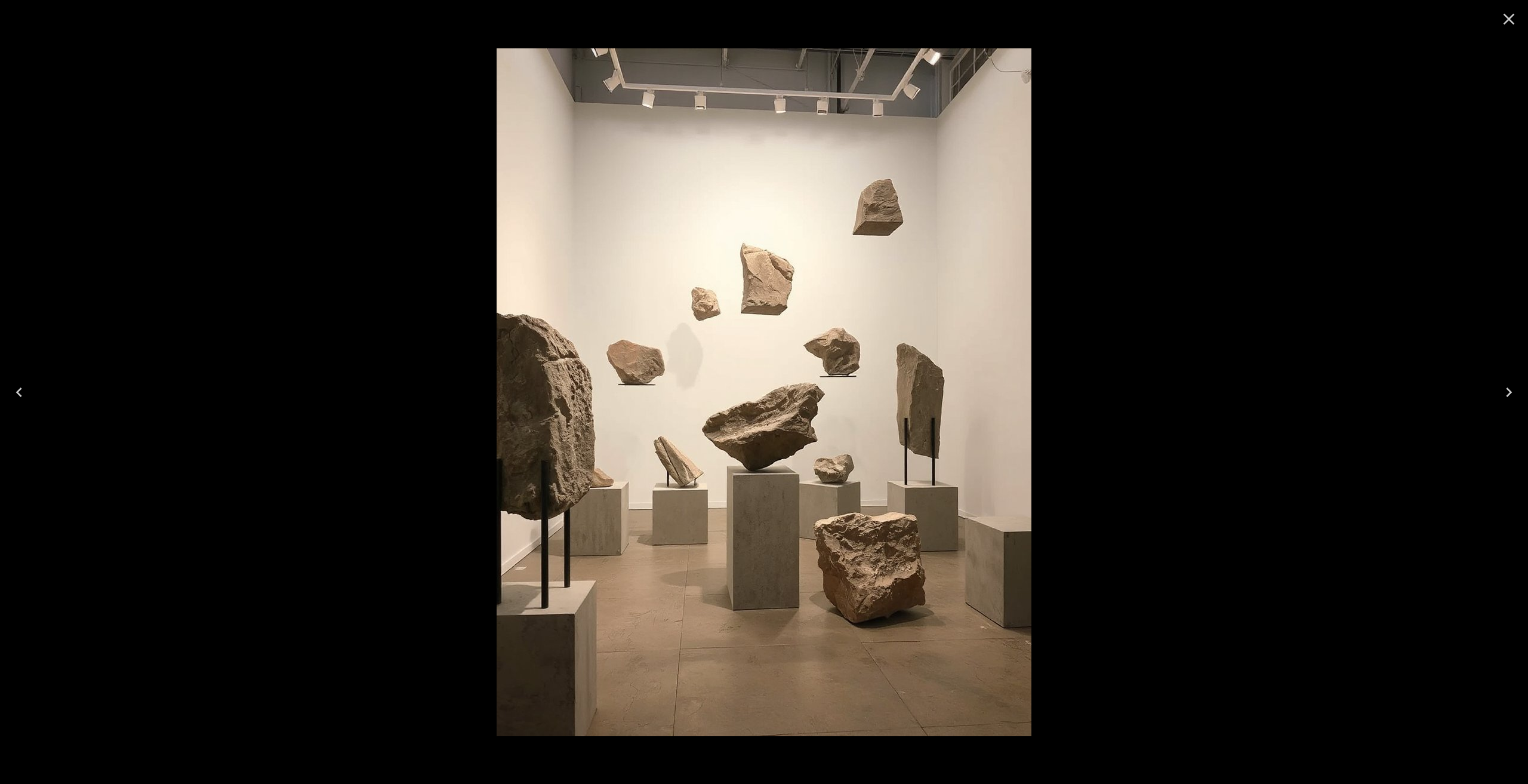
click at [1513, 17] on icon "Close" at bounding box center [1509, 19] width 19 height 19
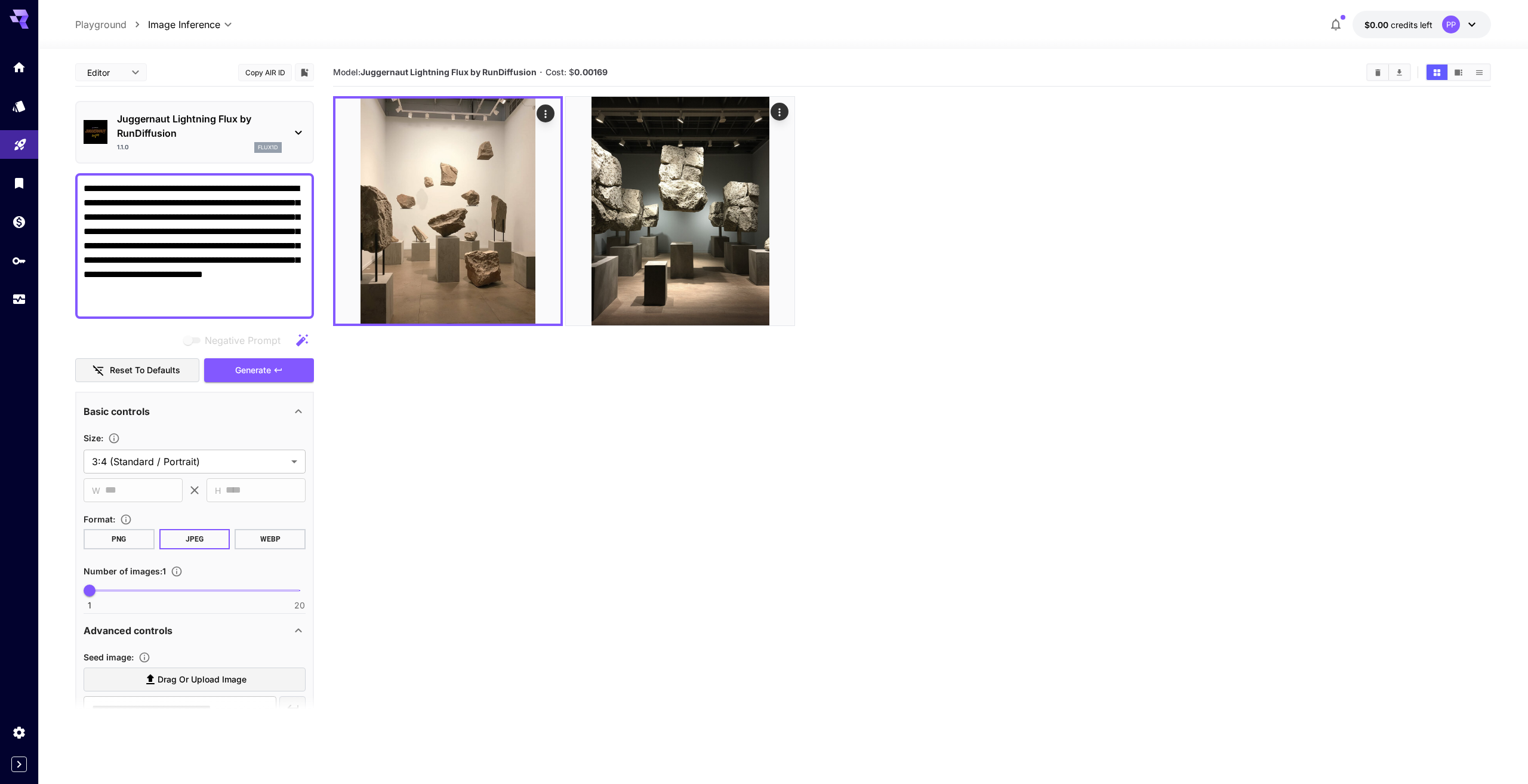
drag, startPoint x: 115, startPoint y: 303, endPoint x: 31, endPoint y: 156, distance: 169.3
click at [31, 156] on div "**********" at bounding box center [764, 439] width 1528 height 878
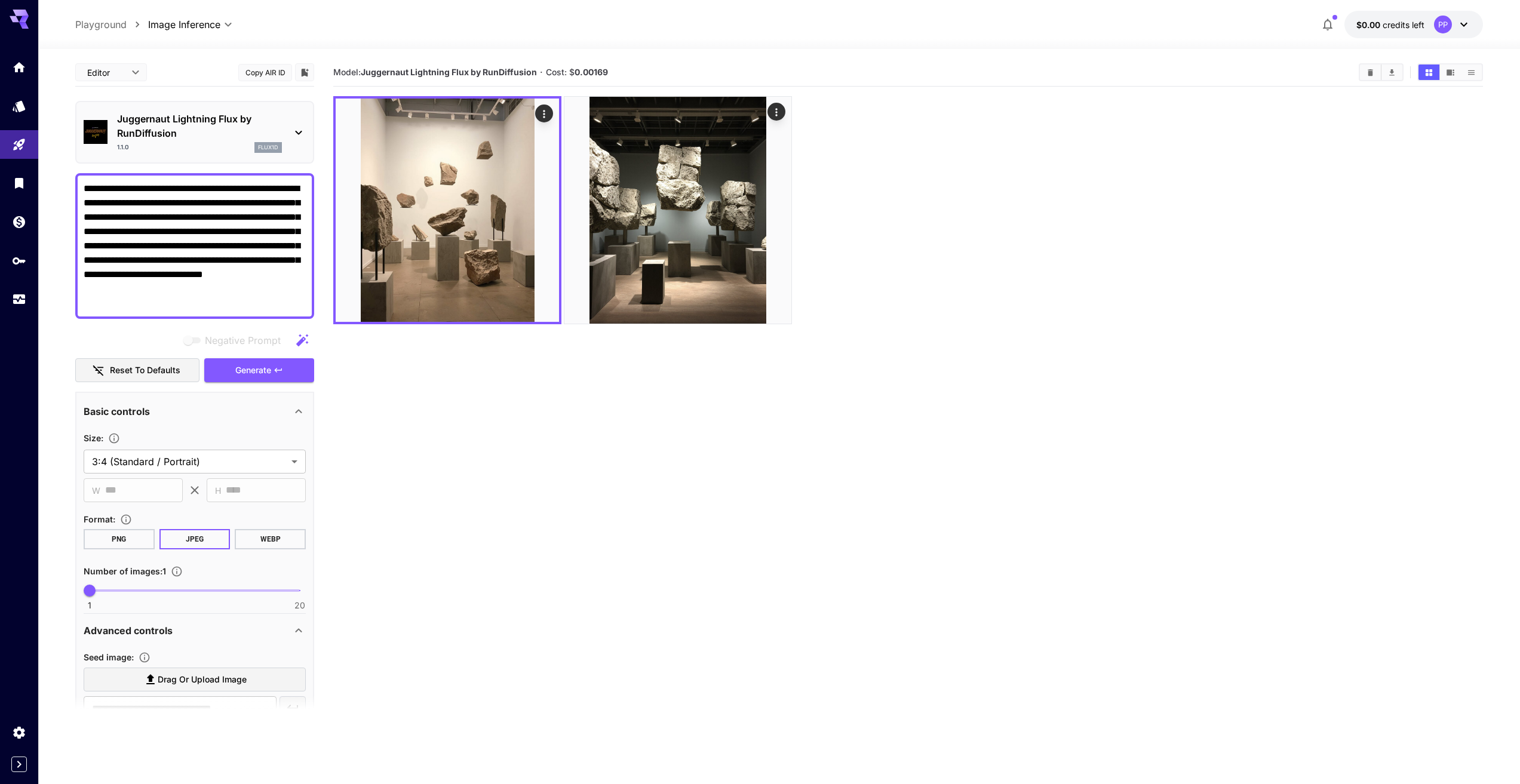
paste textarea
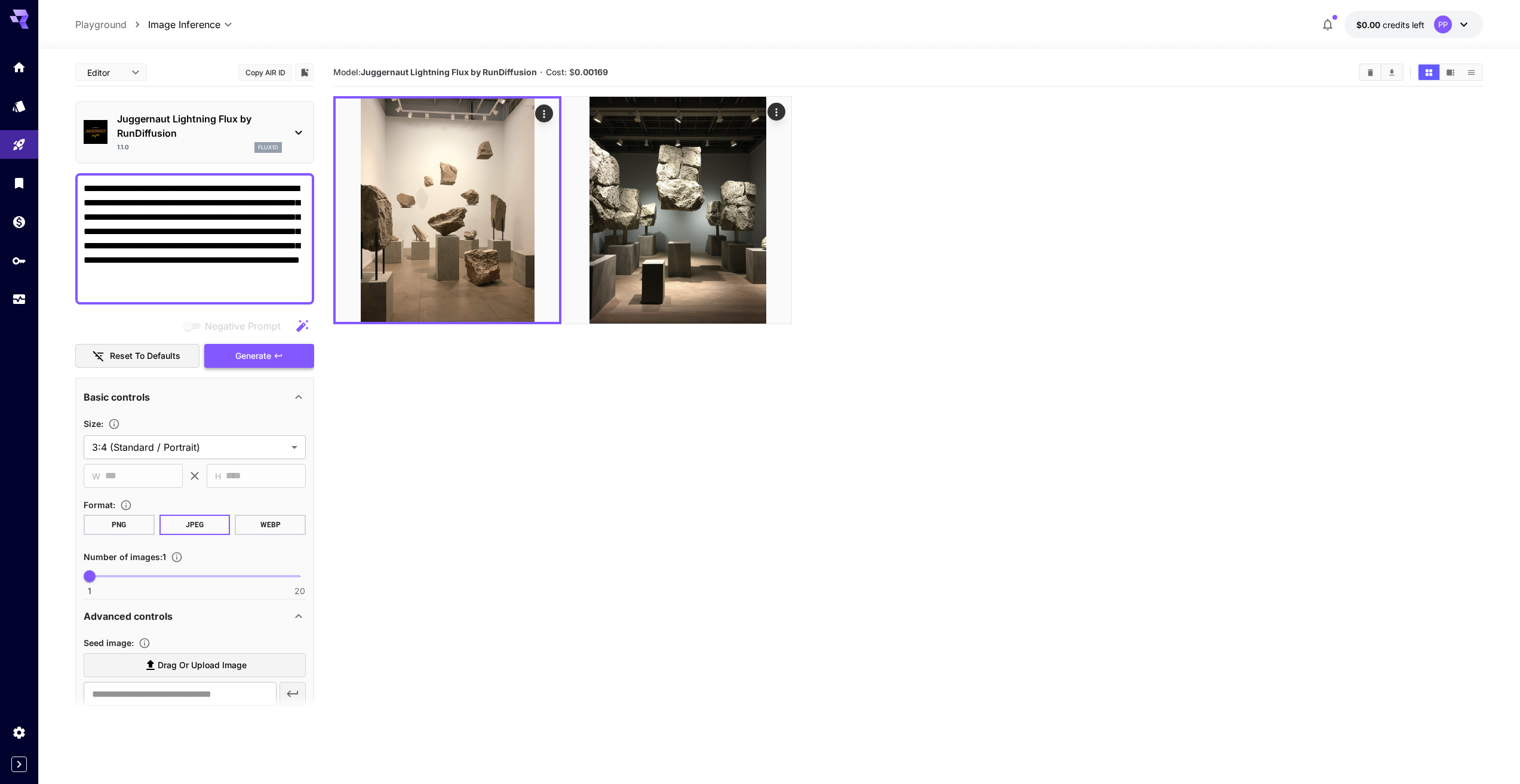
click at [257, 355] on span "Generate" at bounding box center [253, 356] width 36 height 15
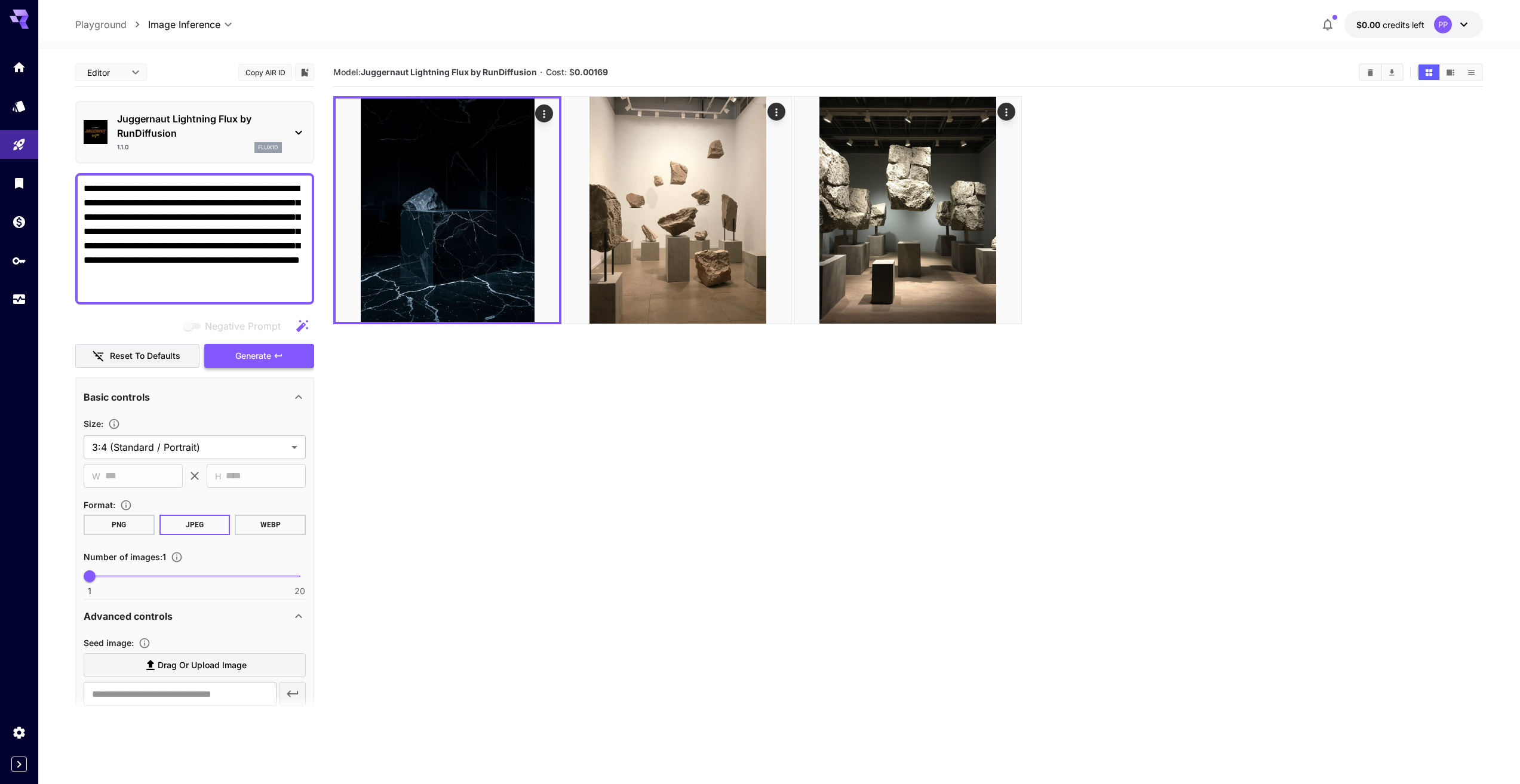
click at [264, 351] on span "Generate" at bounding box center [253, 356] width 36 height 15
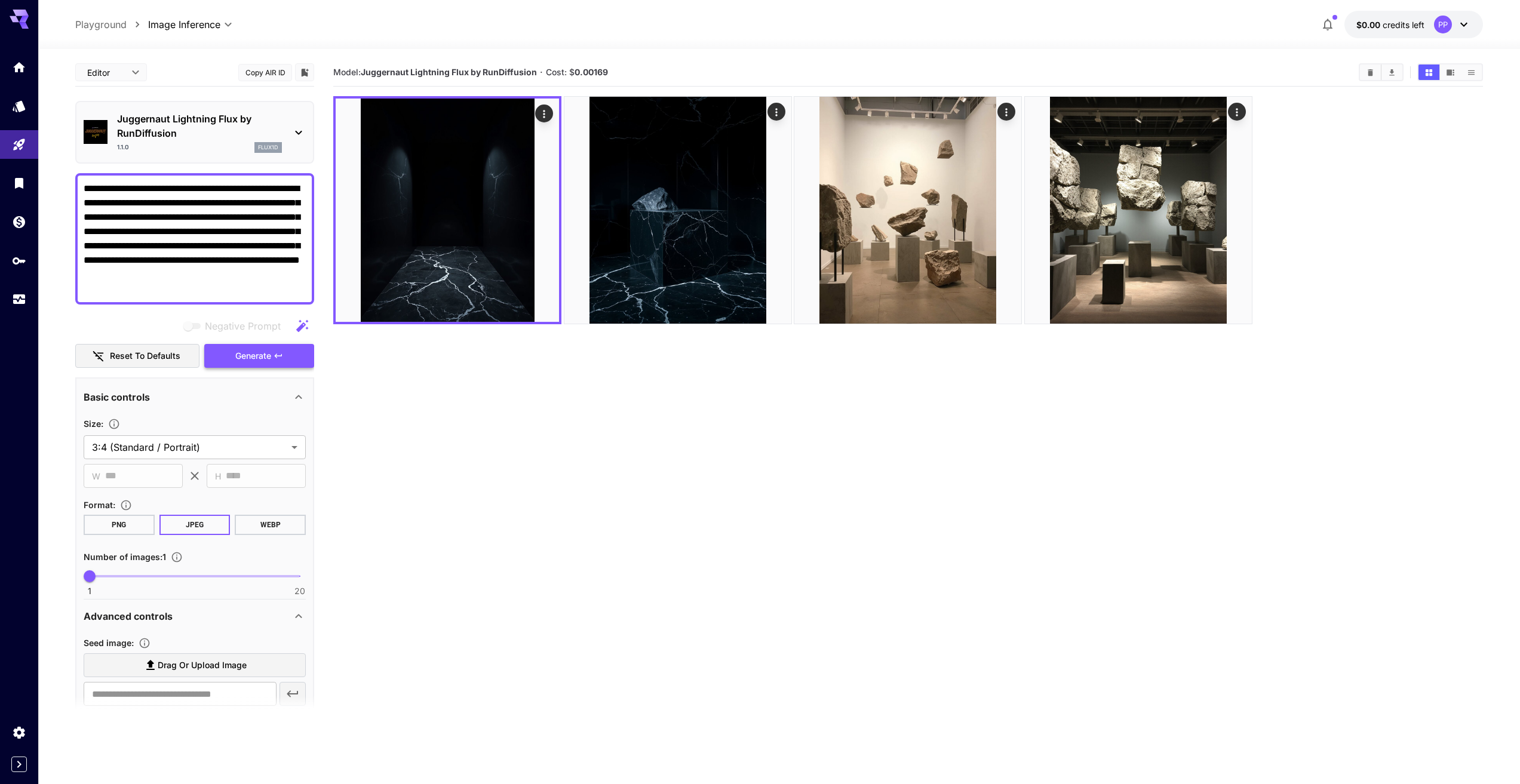
click at [260, 362] on span "Generate" at bounding box center [253, 356] width 36 height 15
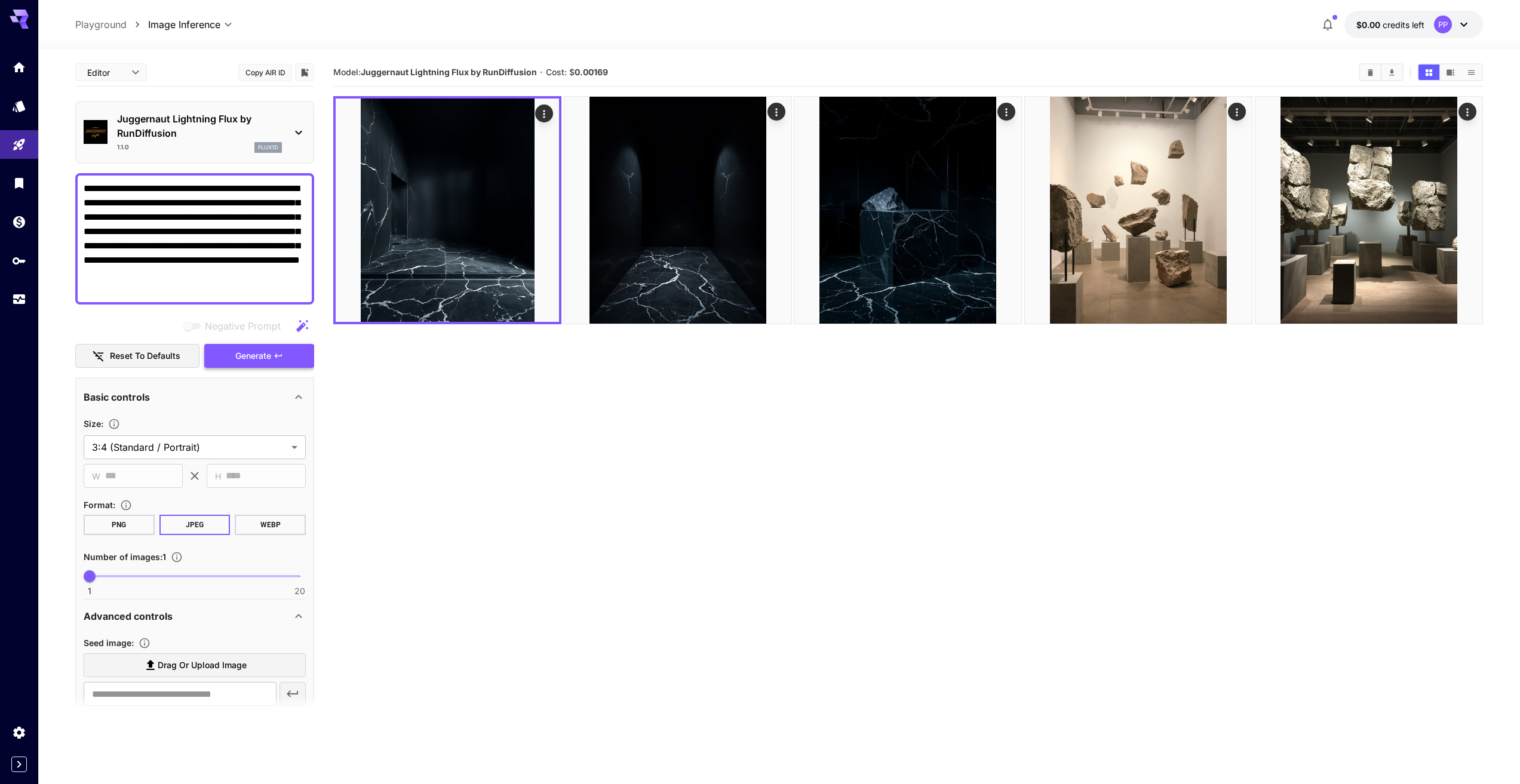
click at [258, 355] on span "Generate" at bounding box center [253, 356] width 36 height 15
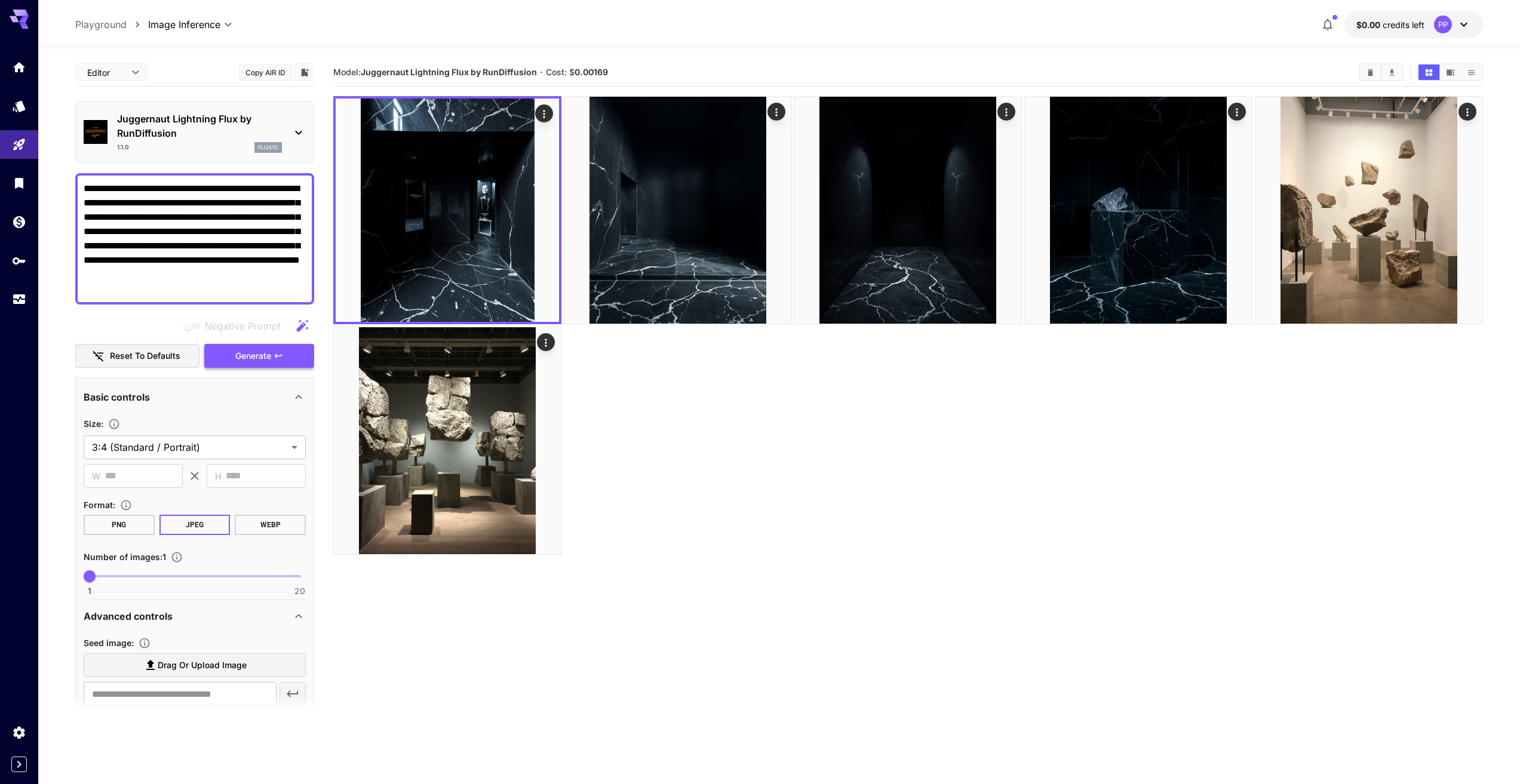
click at [277, 357] on icon "button" at bounding box center [278, 355] width 10 height 10
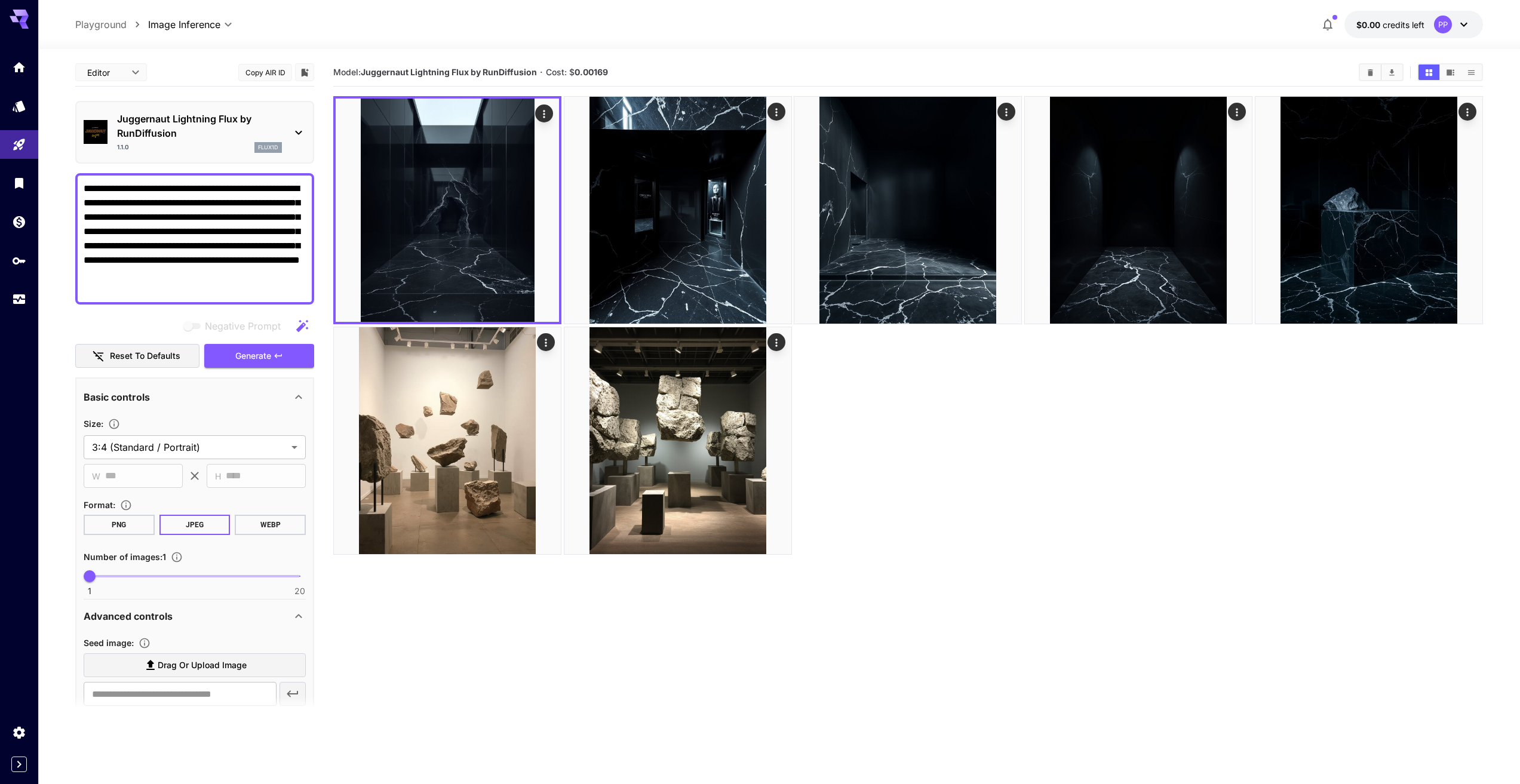
click at [312, 342] on div "Negative Prompt Reset to defaults Generate" at bounding box center [195, 341] width 239 height 54
click at [284, 353] on button "Generate" at bounding box center [259, 356] width 110 height 24
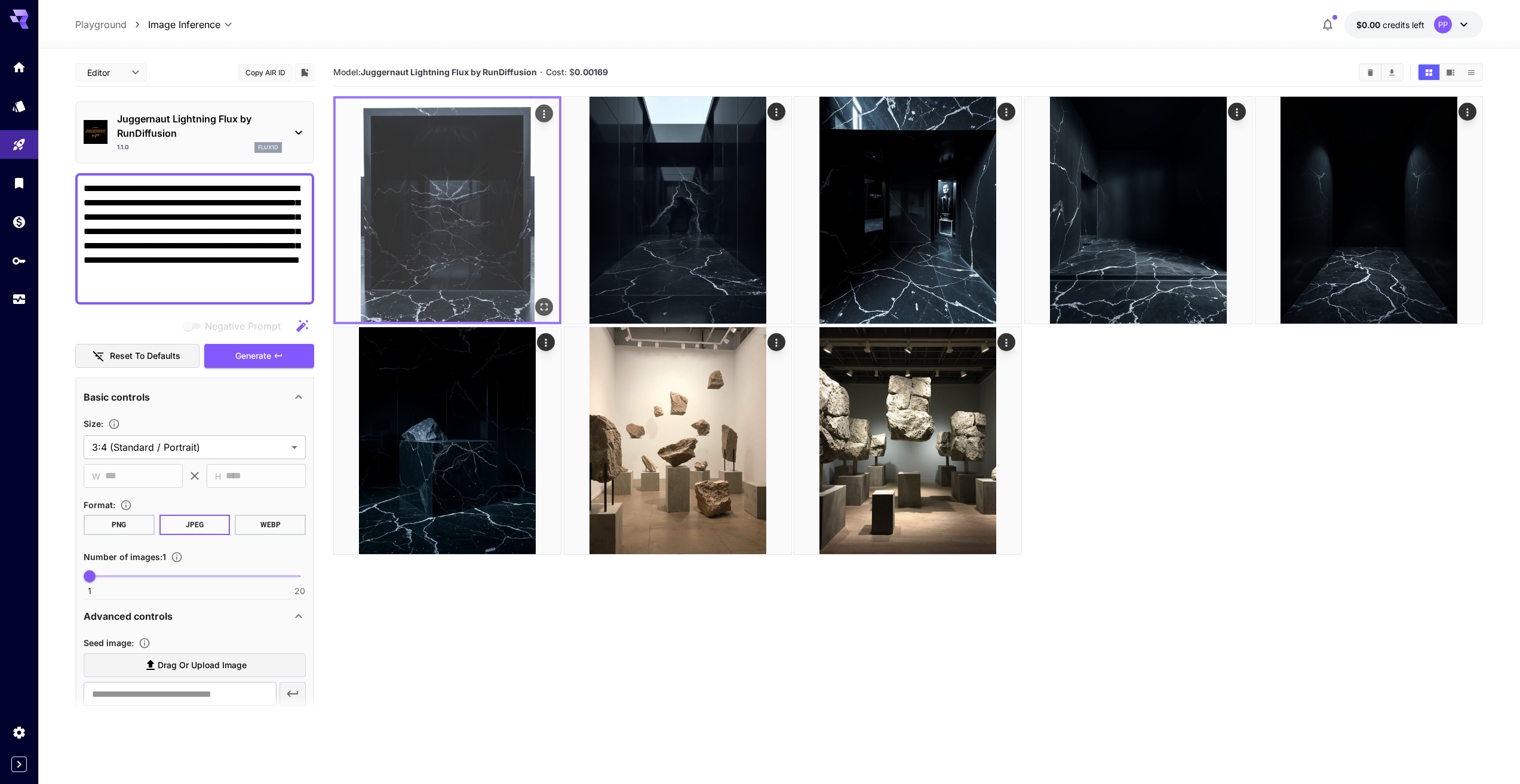
click at [458, 237] on img at bounding box center [448, 210] width 223 height 223
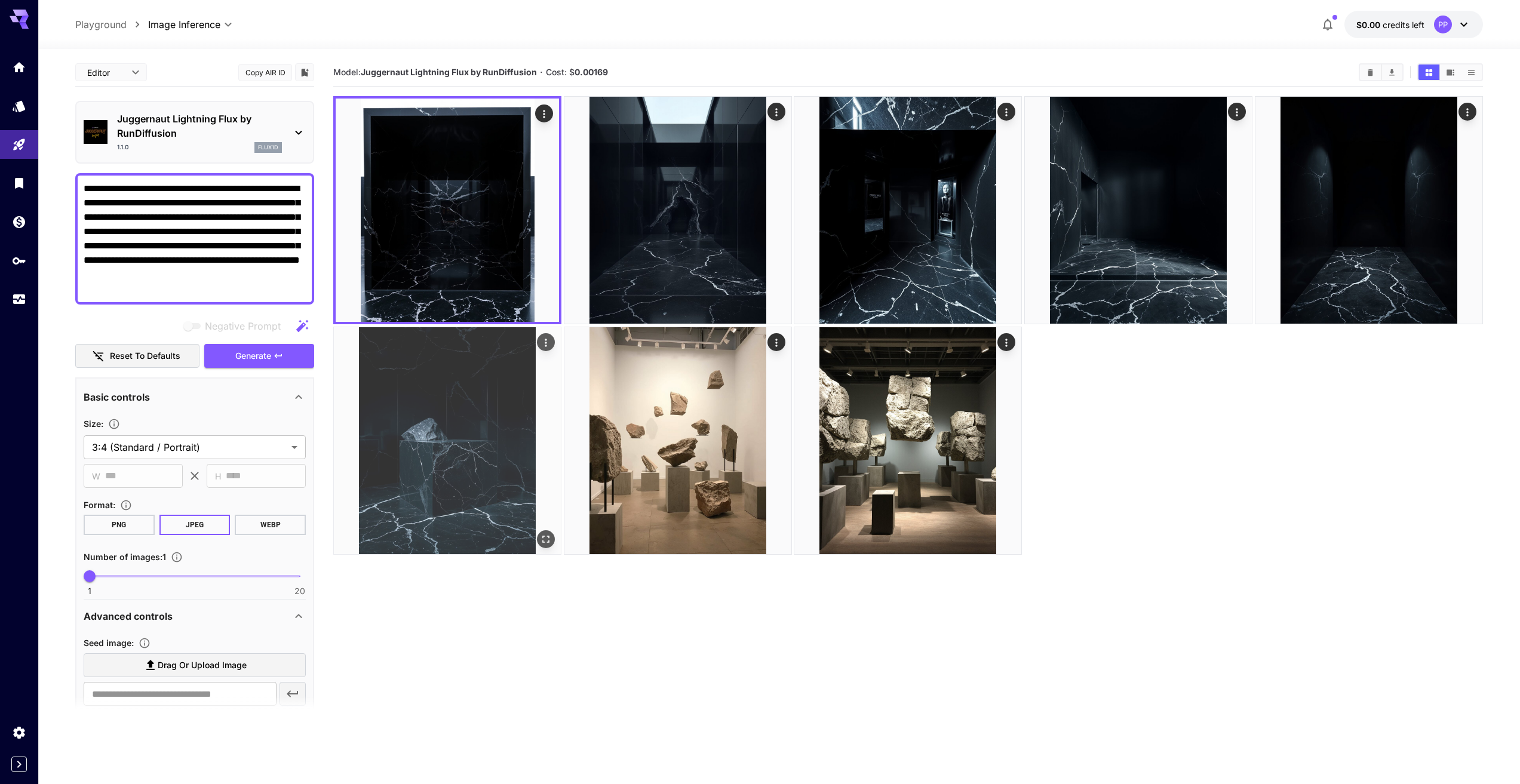
click at [435, 465] on img at bounding box center [448, 440] width 227 height 227
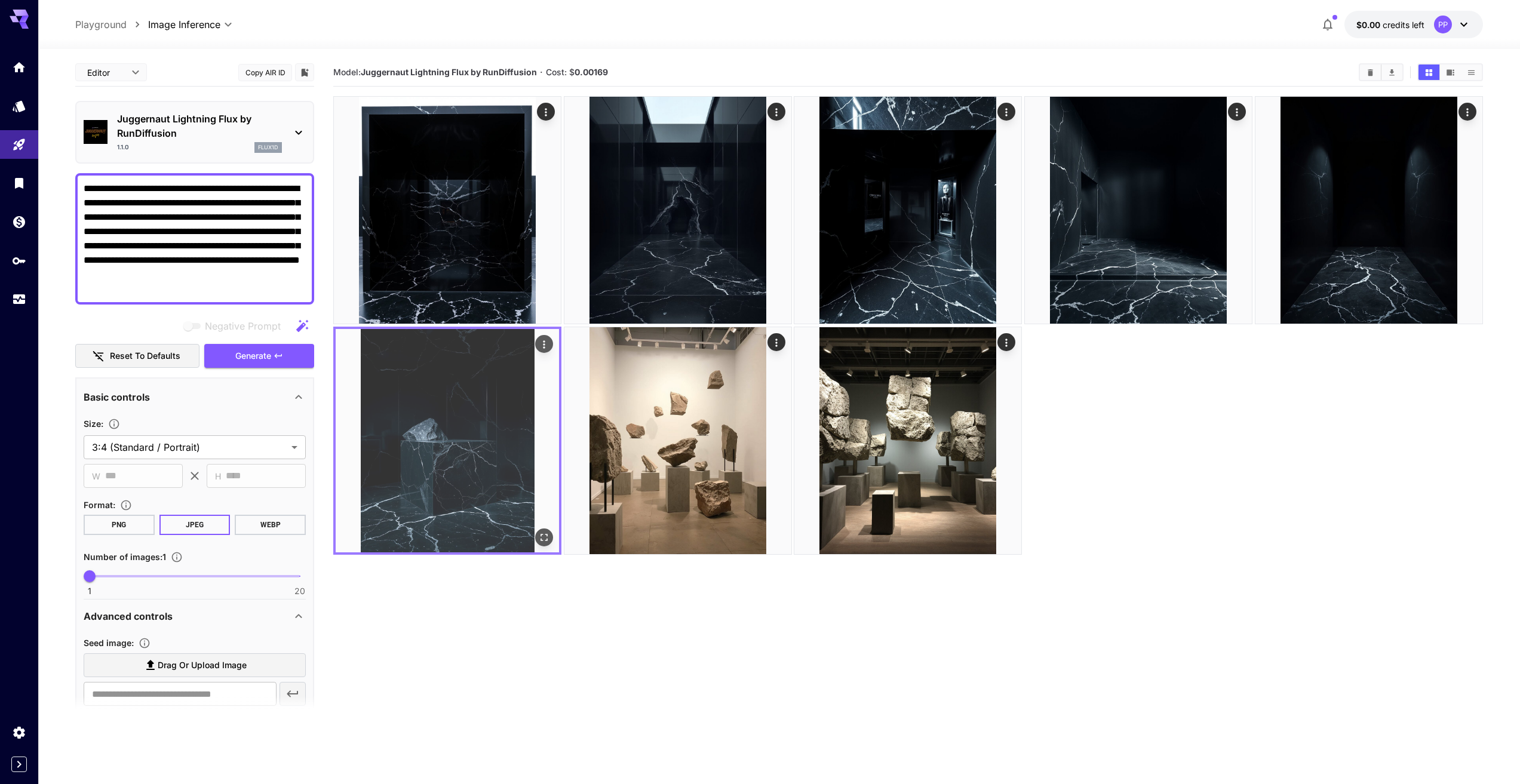
click at [543, 533] on icon "Open in fullscreen" at bounding box center [544, 537] width 12 height 12
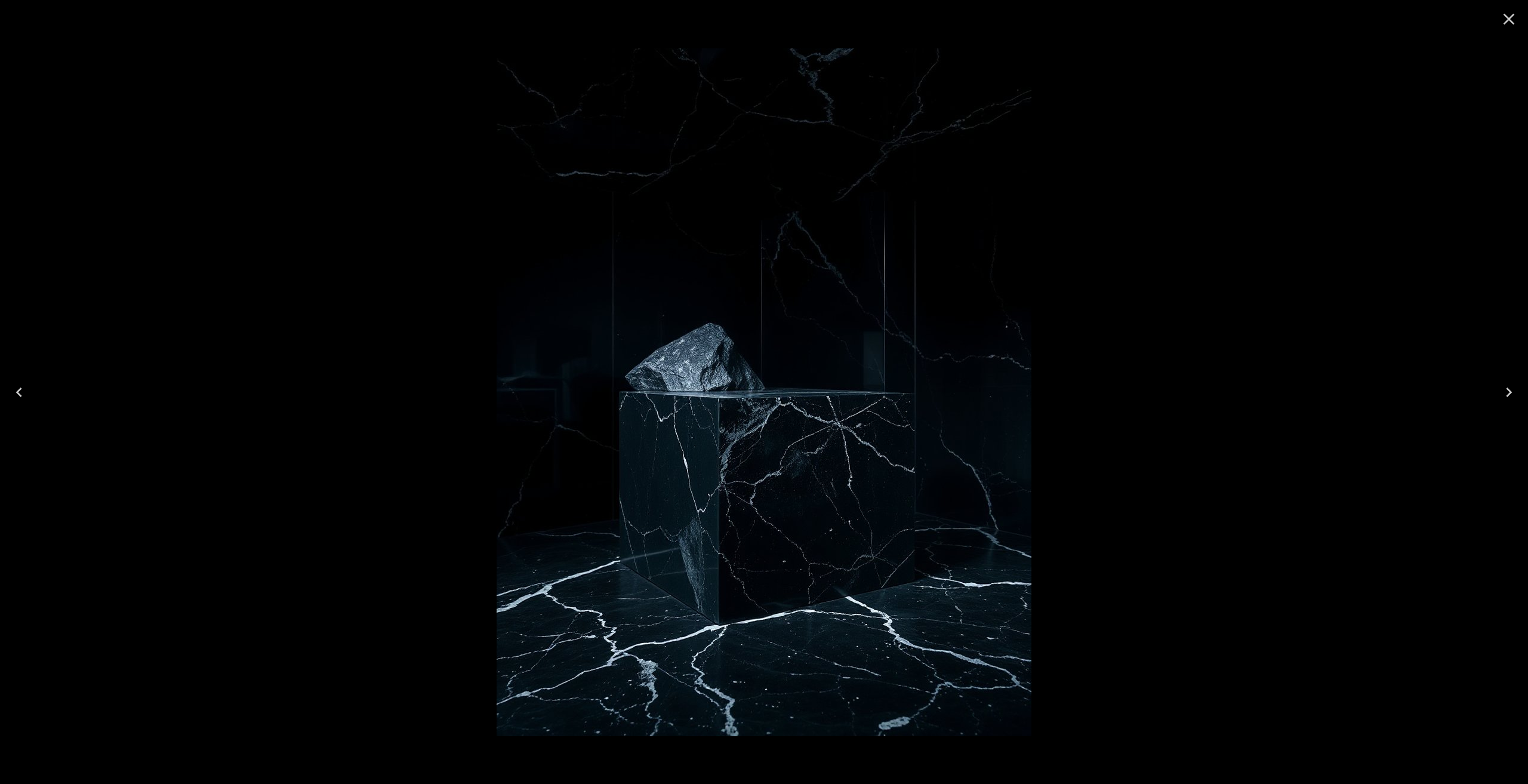
drag, startPoint x: 909, startPoint y: 213, endPoint x: 929, endPoint y: 221, distance: 21.5
click at [909, 213] on img at bounding box center [764, 392] width 535 height 688
click at [1507, 22] on icon "Close" at bounding box center [1509, 19] width 11 height 11
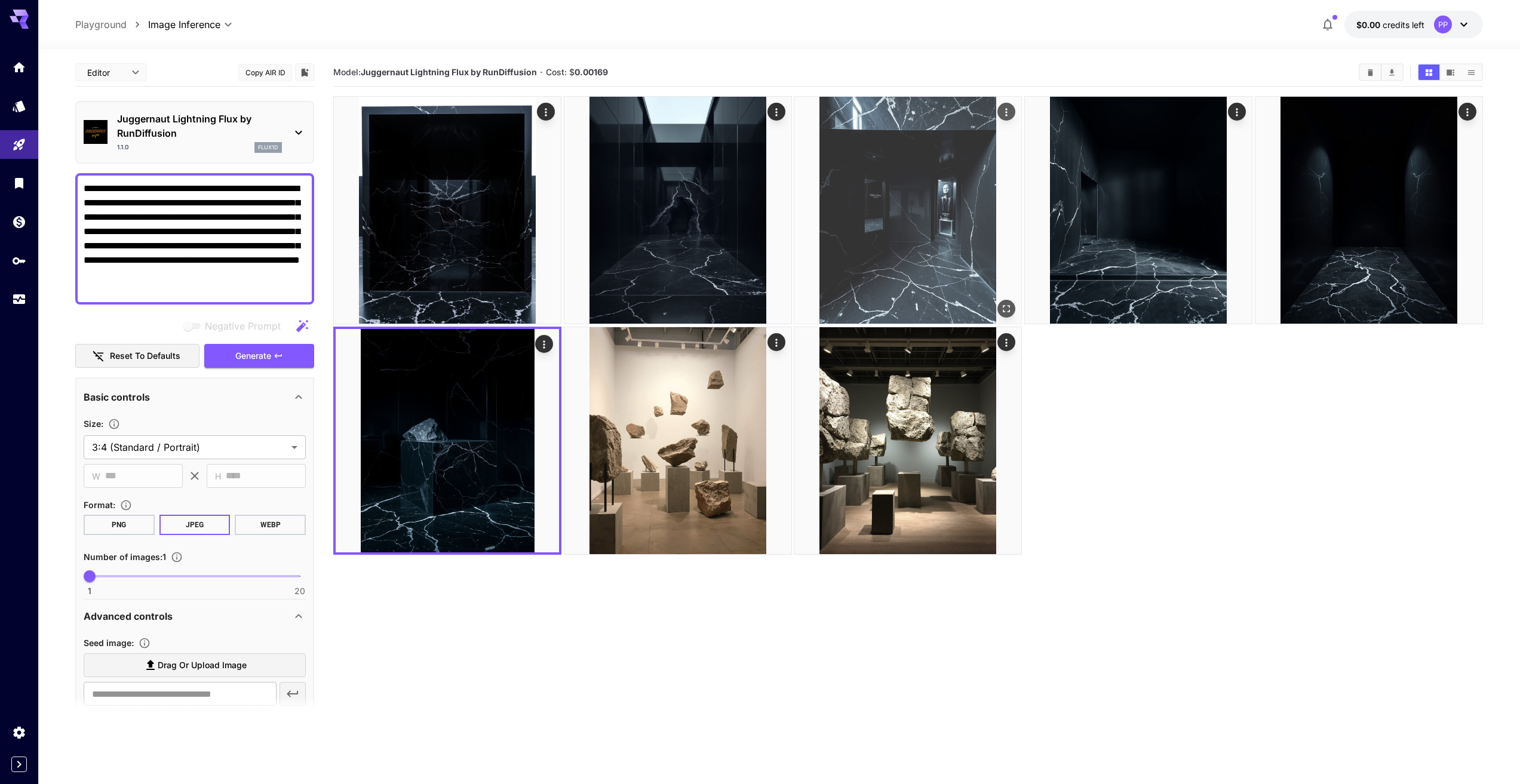
click at [959, 264] on img at bounding box center [907, 210] width 227 height 227
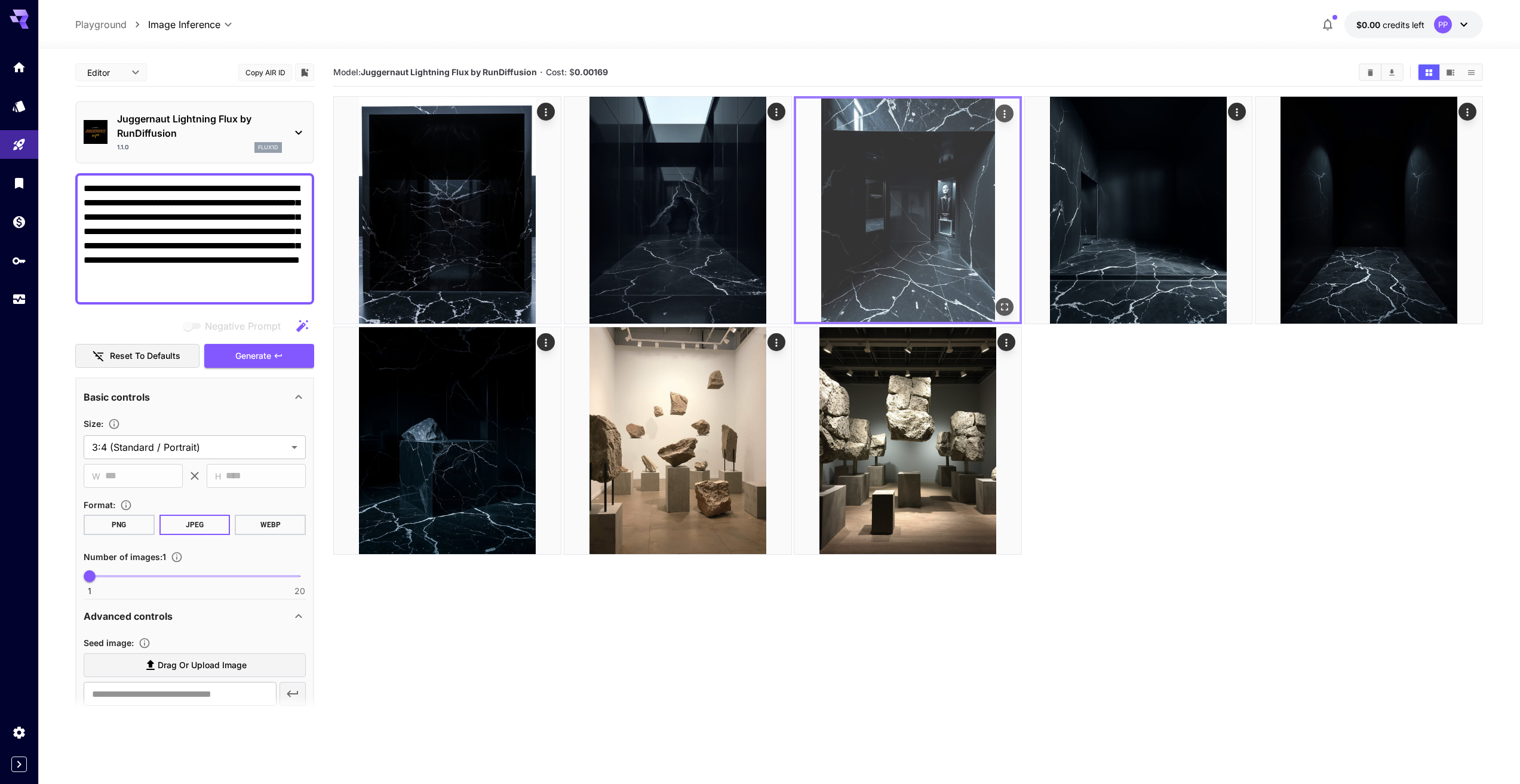
click at [1010, 305] on icon "Open in fullscreen" at bounding box center [1005, 307] width 12 height 12
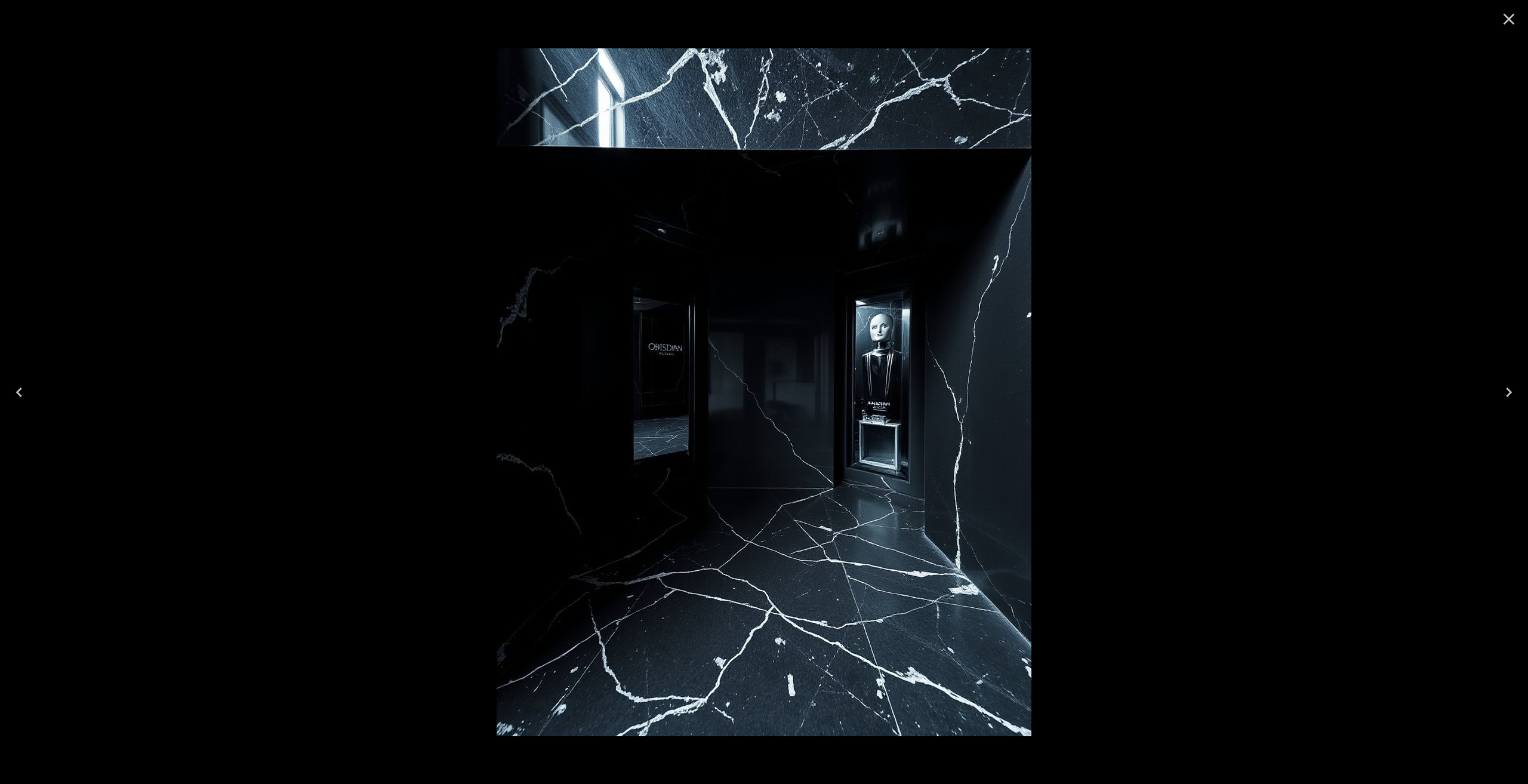
click at [1513, 21] on icon "Close" at bounding box center [1509, 19] width 19 height 19
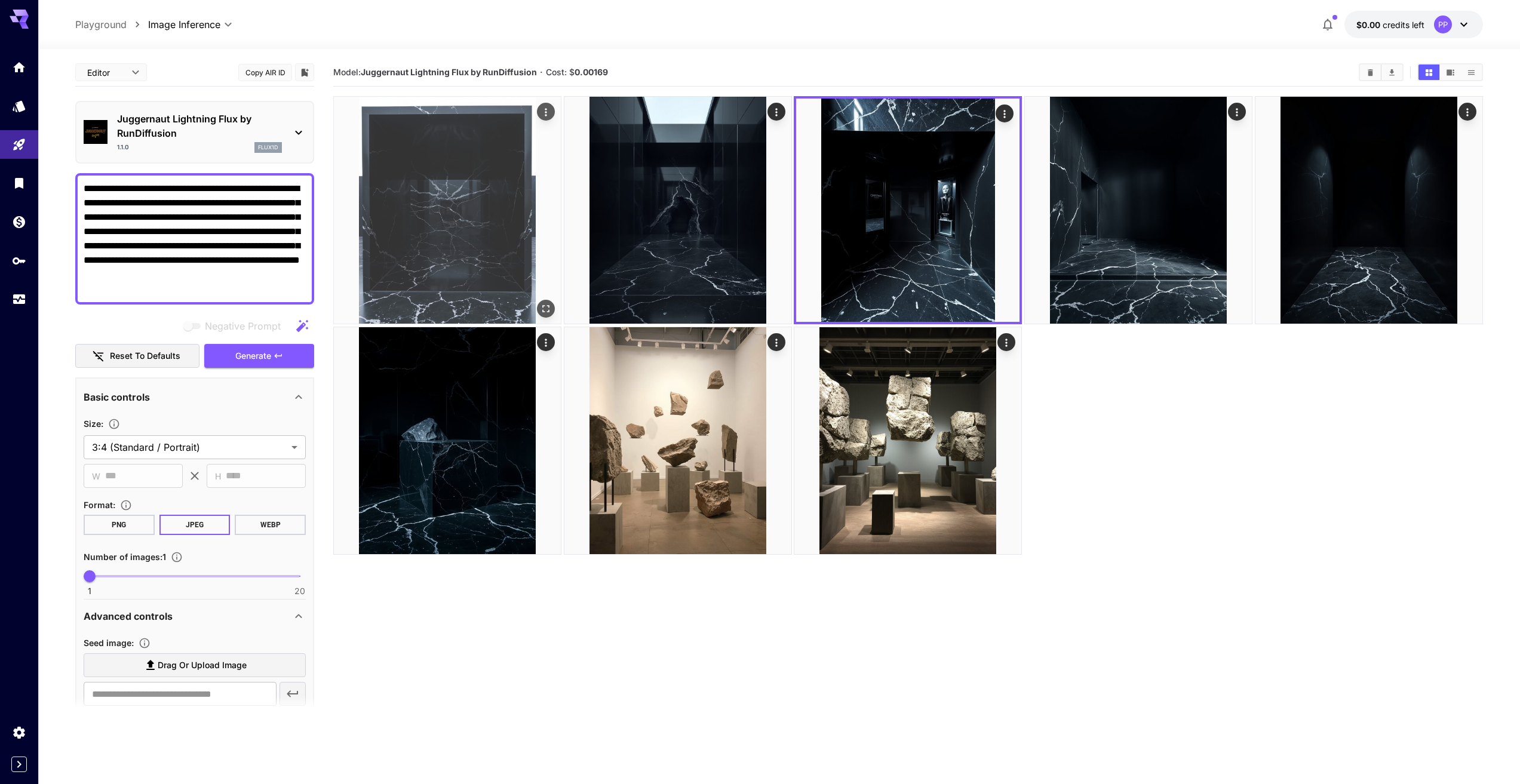
click at [453, 243] on img at bounding box center [448, 210] width 227 height 227
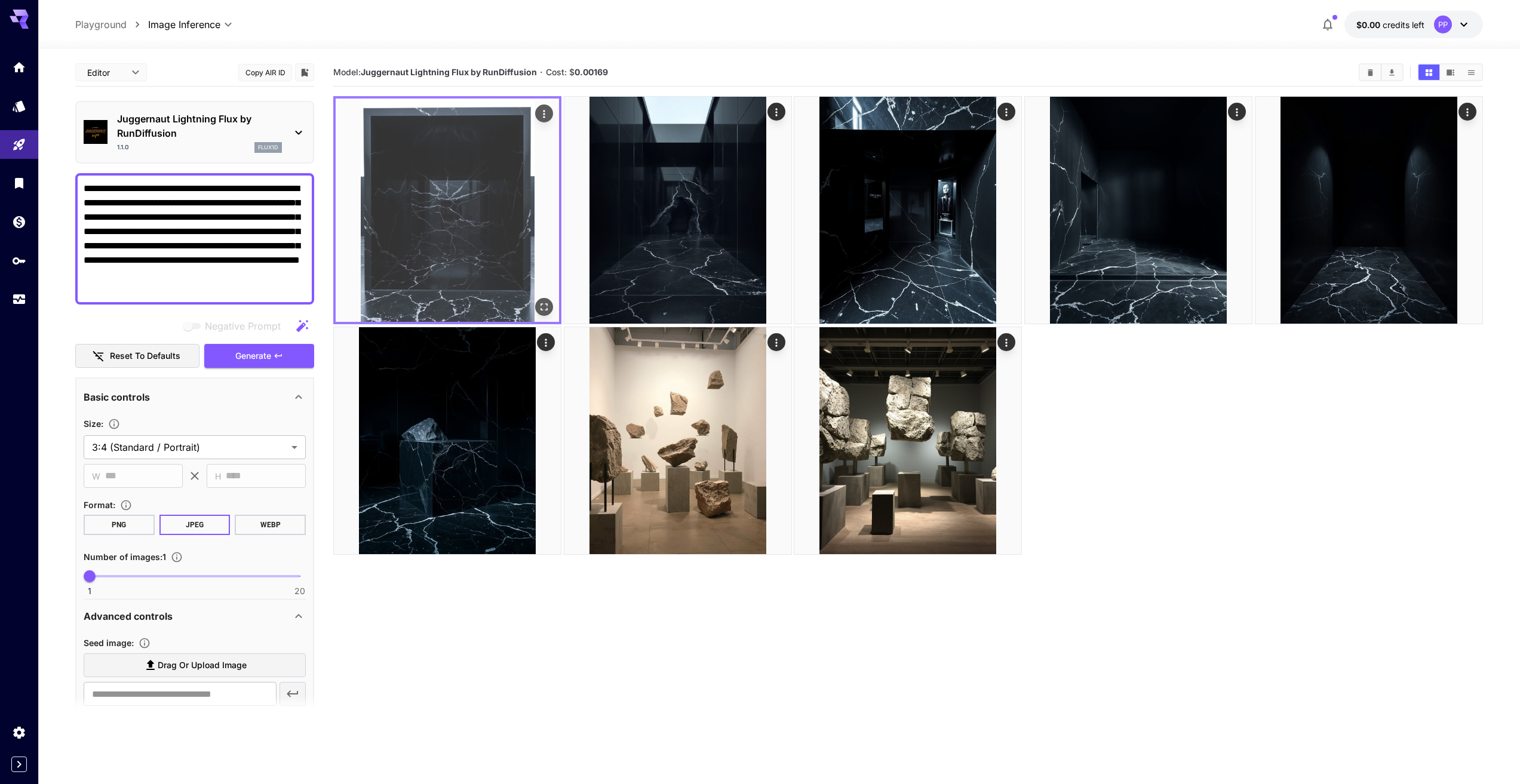
click at [548, 303] on icon "Open in fullscreen" at bounding box center [544, 307] width 12 height 12
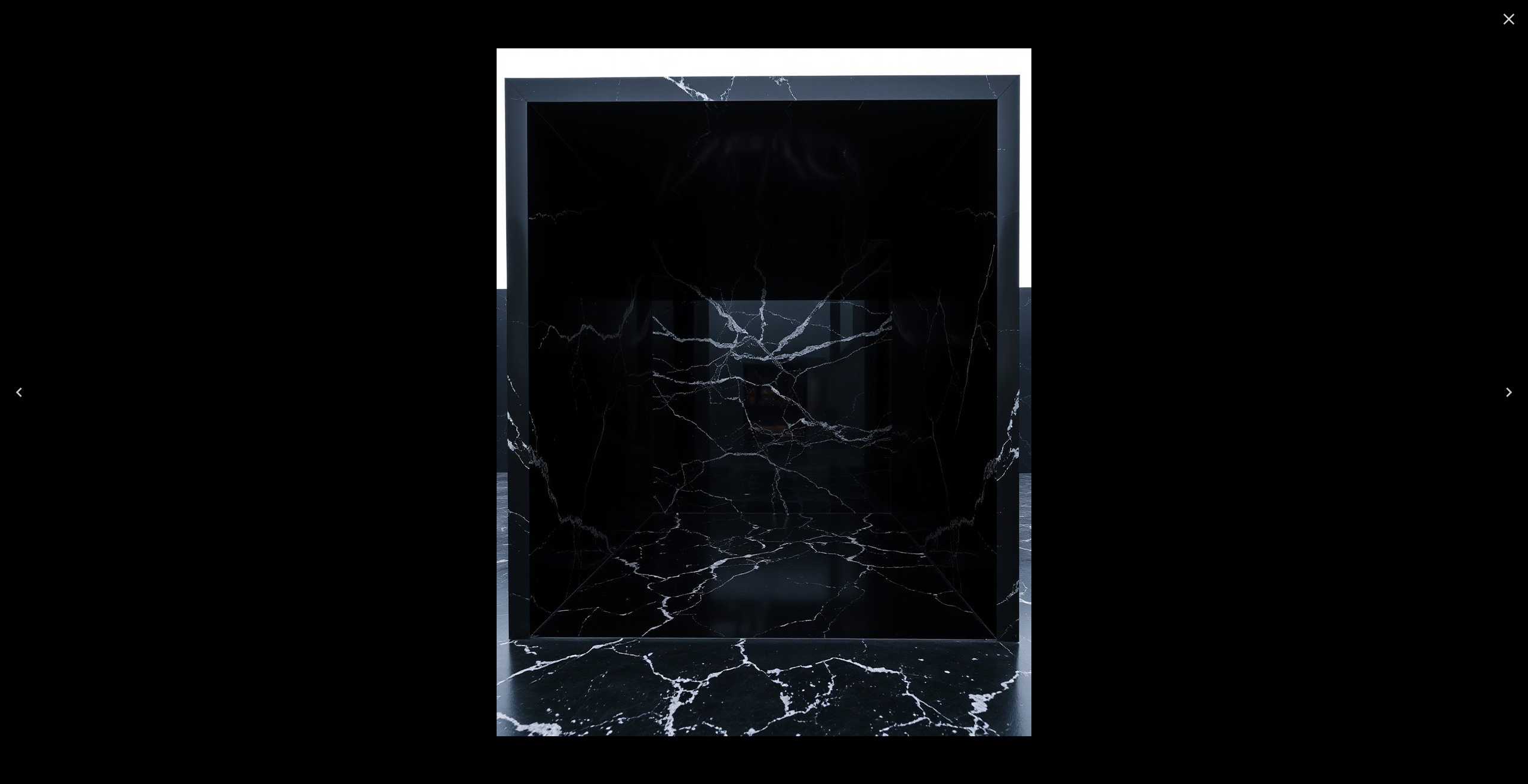
click at [291, 228] on div at bounding box center [764, 392] width 1528 height 784
click at [1507, 16] on icon "Close" at bounding box center [1509, 19] width 11 height 11
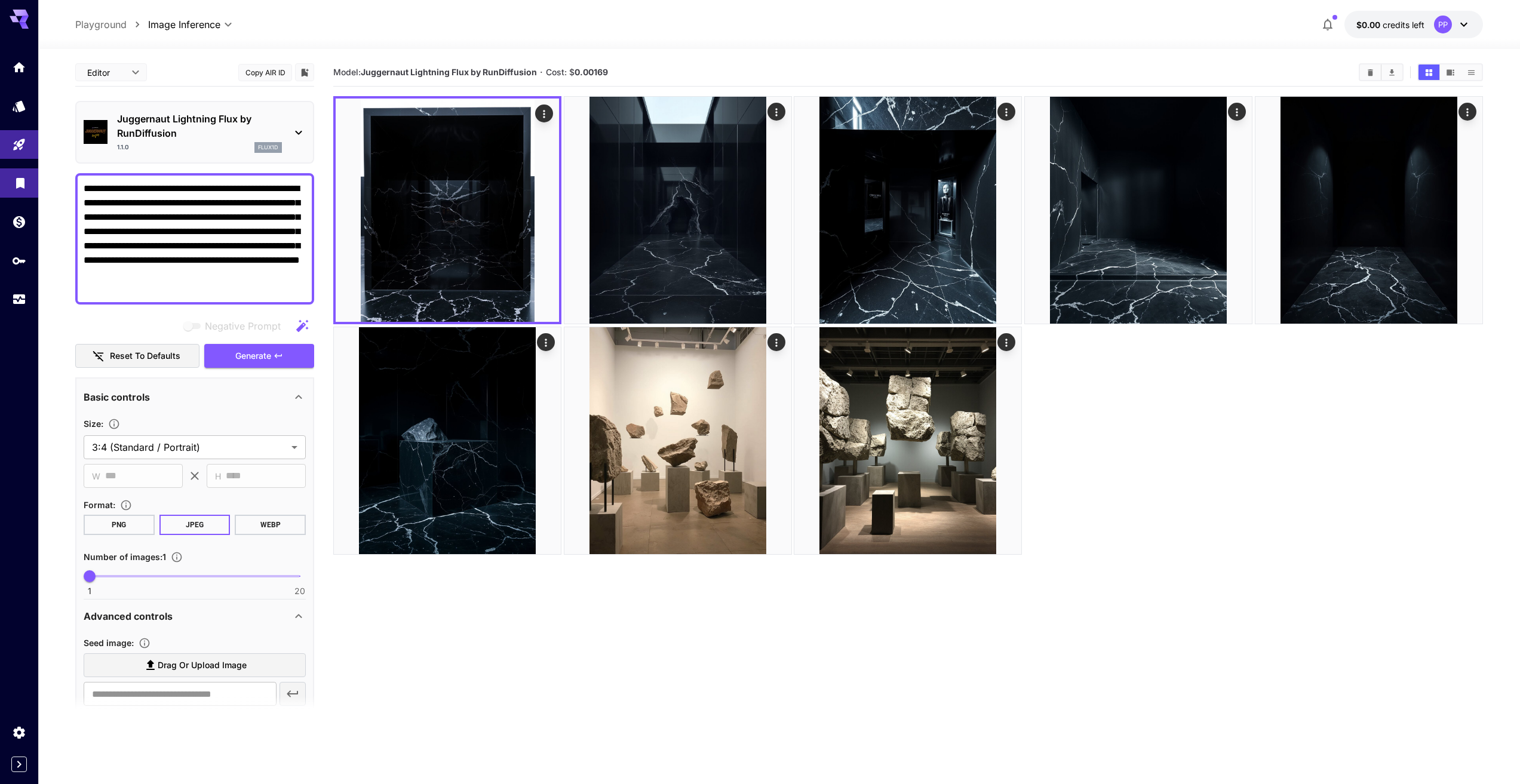
drag, startPoint x: 131, startPoint y: 291, endPoint x: 34, endPoint y: 171, distance: 154.3
click at [34, 171] on div "**********" at bounding box center [760, 439] width 1520 height 878
paste textarea "**********"
click at [280, 353] on icon "button" at bounding box center [278, 355] width 10 height 10
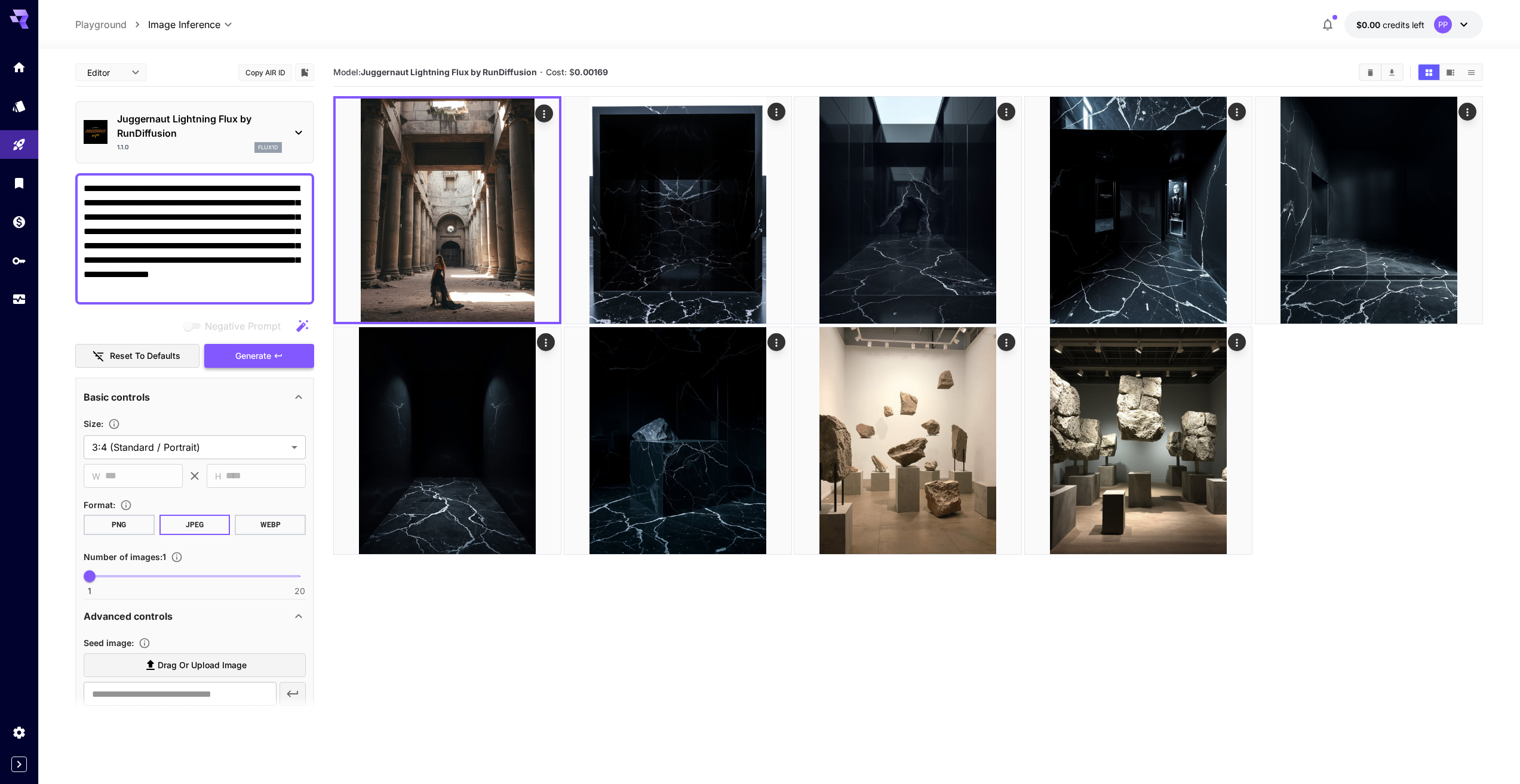
click at [273, 351] on button "Generate" at bounding box center [259, 356] width 110 height 24
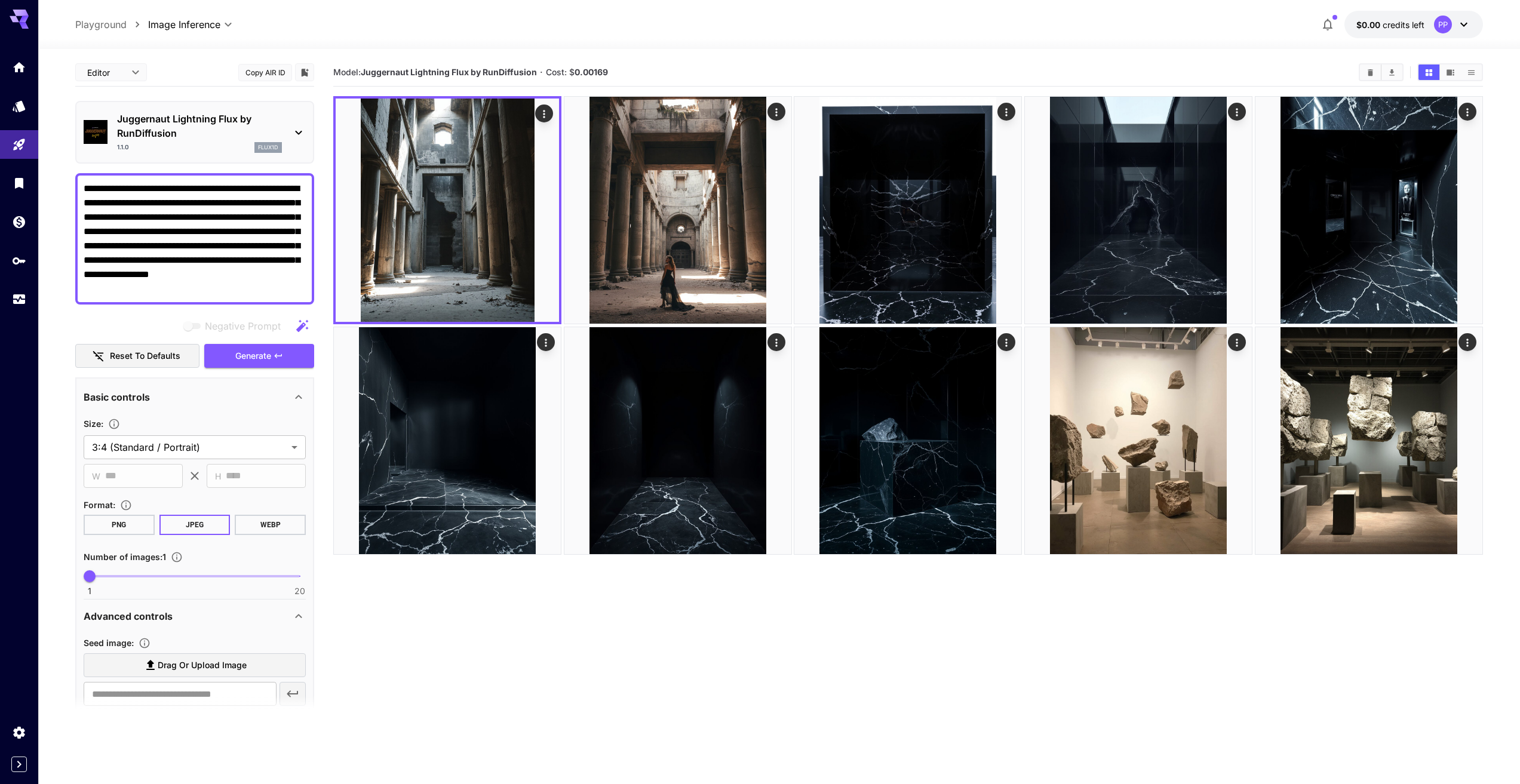
drag, startPoint x: 271, startPoint y: 288, endPoint x: 45, endPoint y: 158, distance: 260.7
click at [47, 160] on section "**********" at bounding box center [779, 463] width 1482 height 829
paste textarea
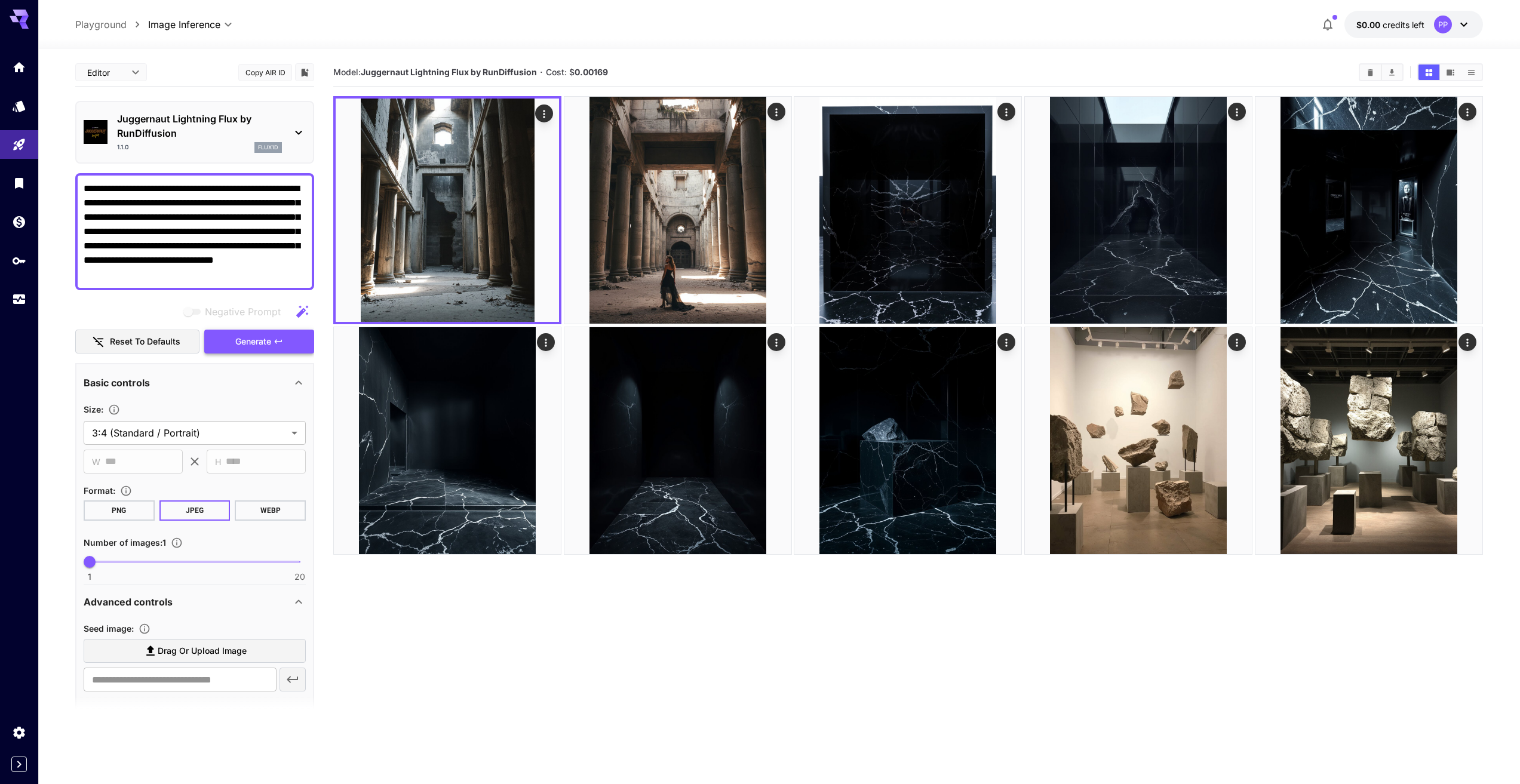
click at [247, 342] on span "Generate" at bounding box center [253, 341] width 36 height 15
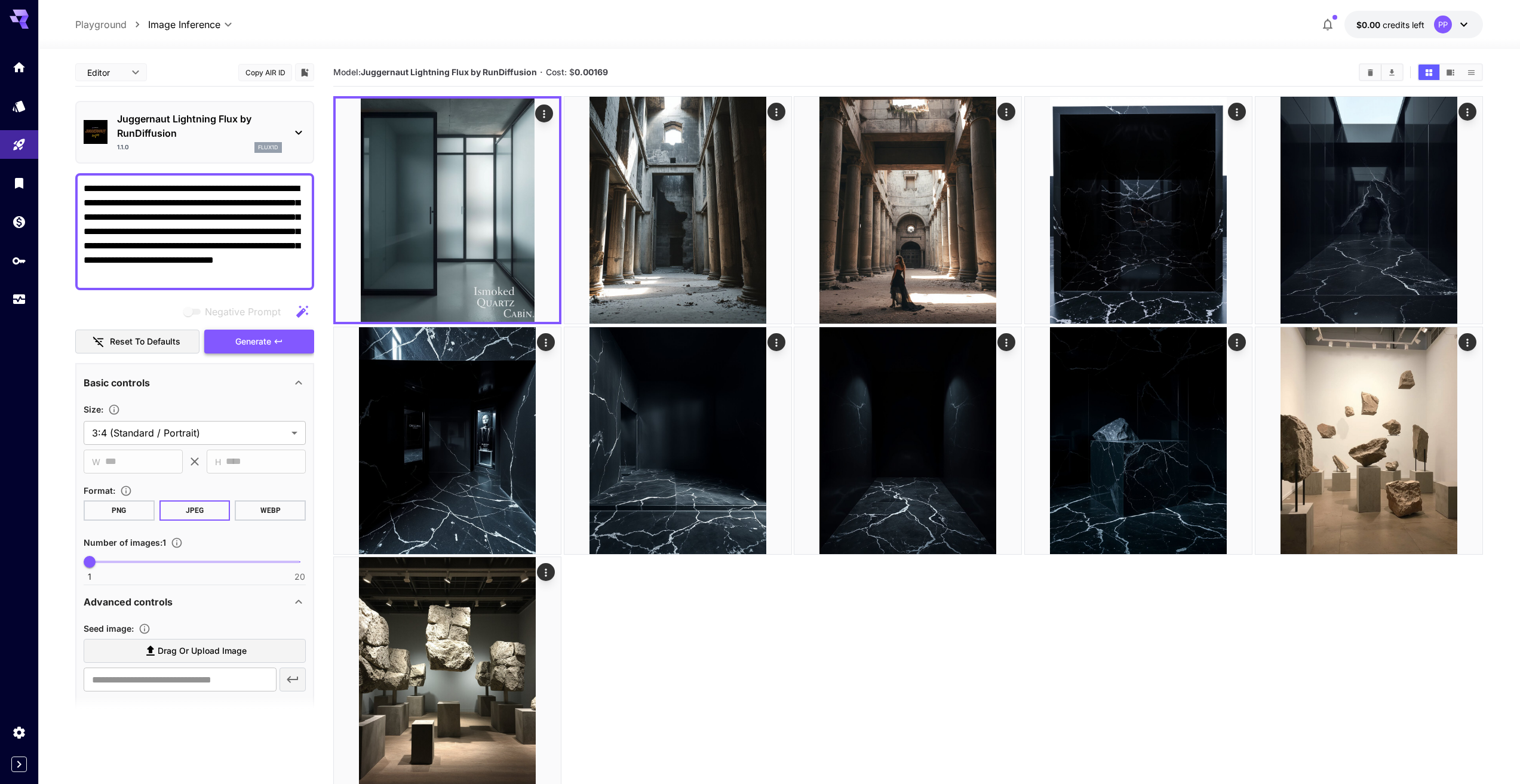
click at [246, 343] on span "Generate" at bounding box center [253, 341] width 36 height 15
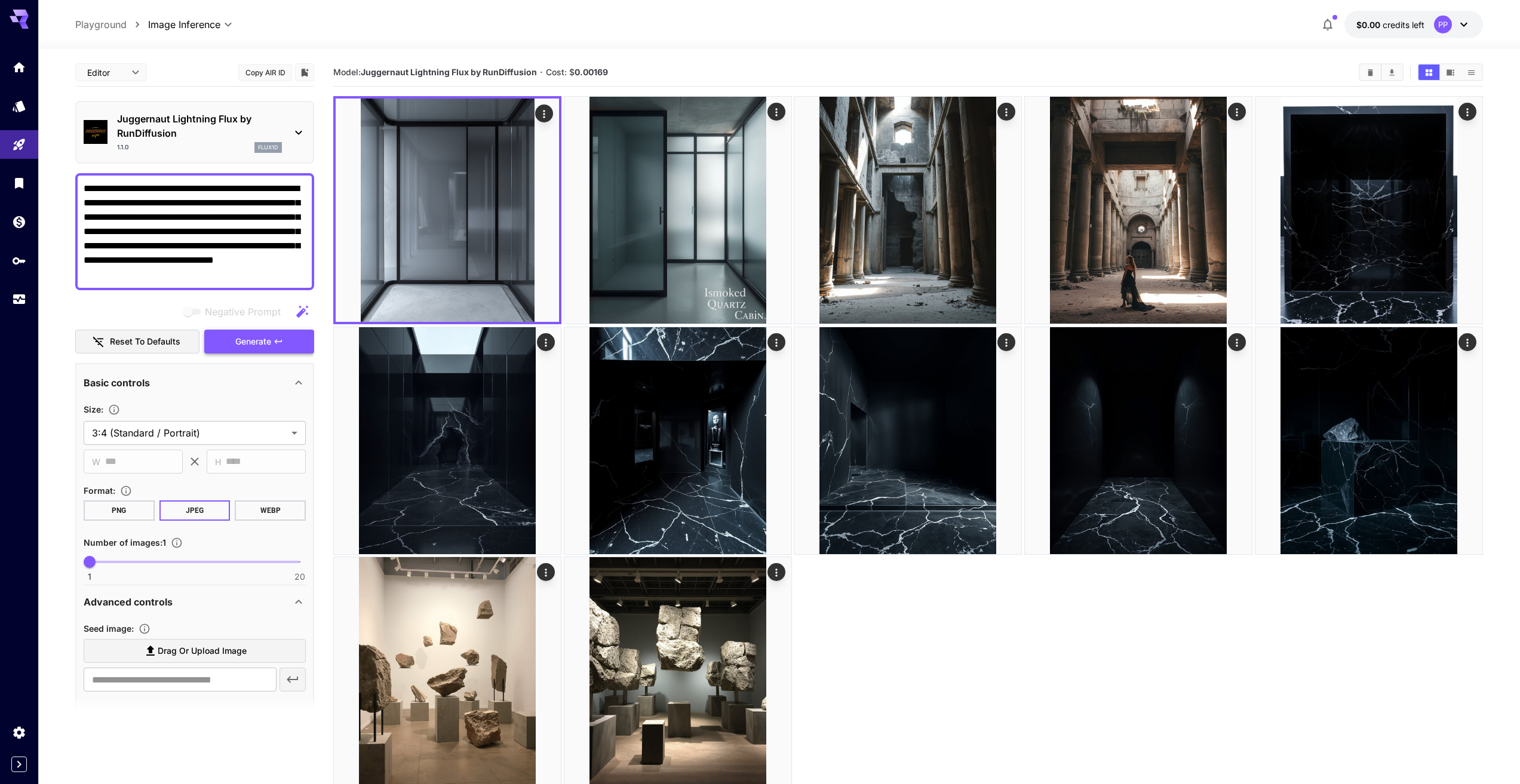
click at [246, 343] on span "Generate" at bounding box center [253, 341] width 36 height 15
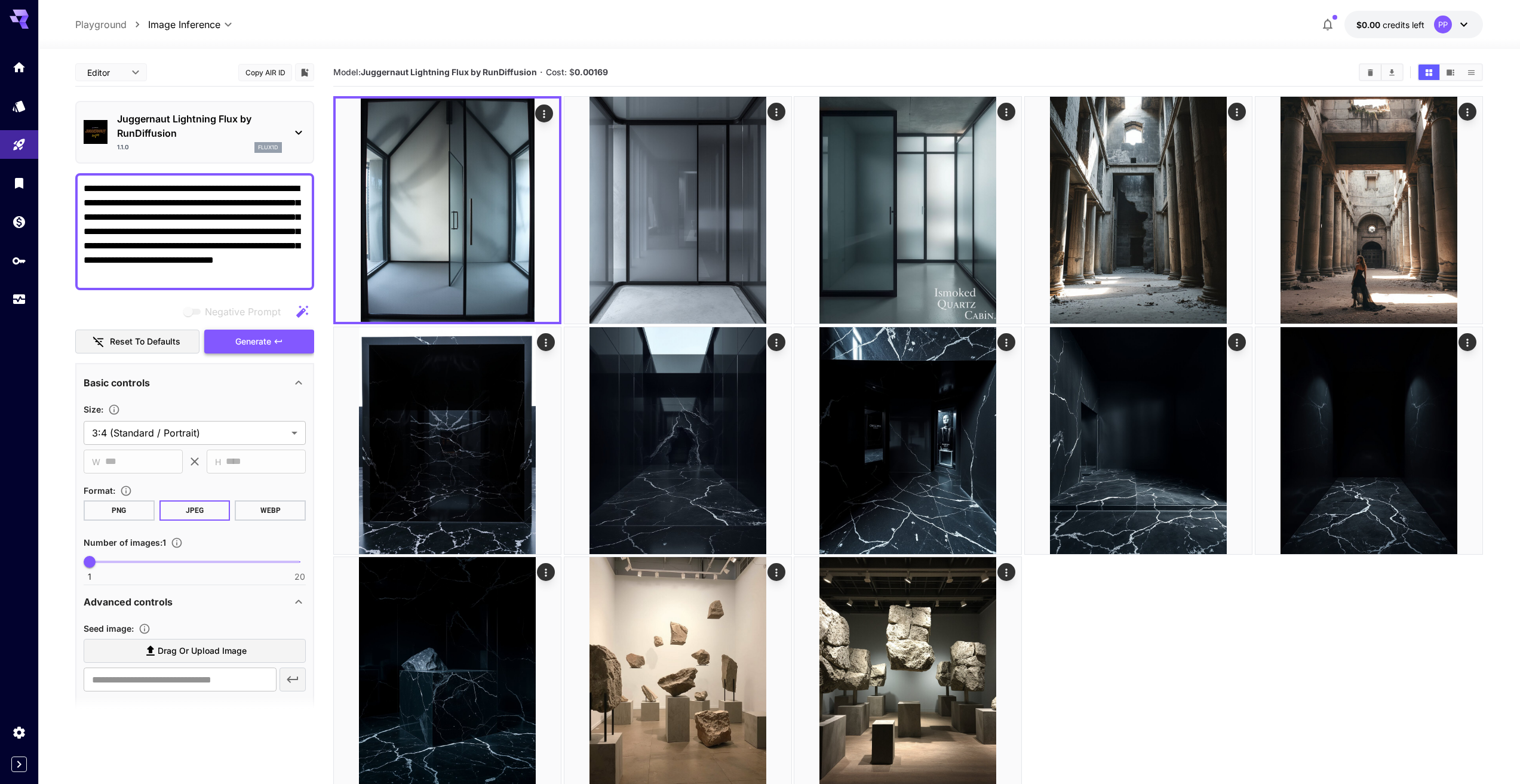
click at [246, 343] on span "Generate" at bounding box center [253, 341] width 36 height 15
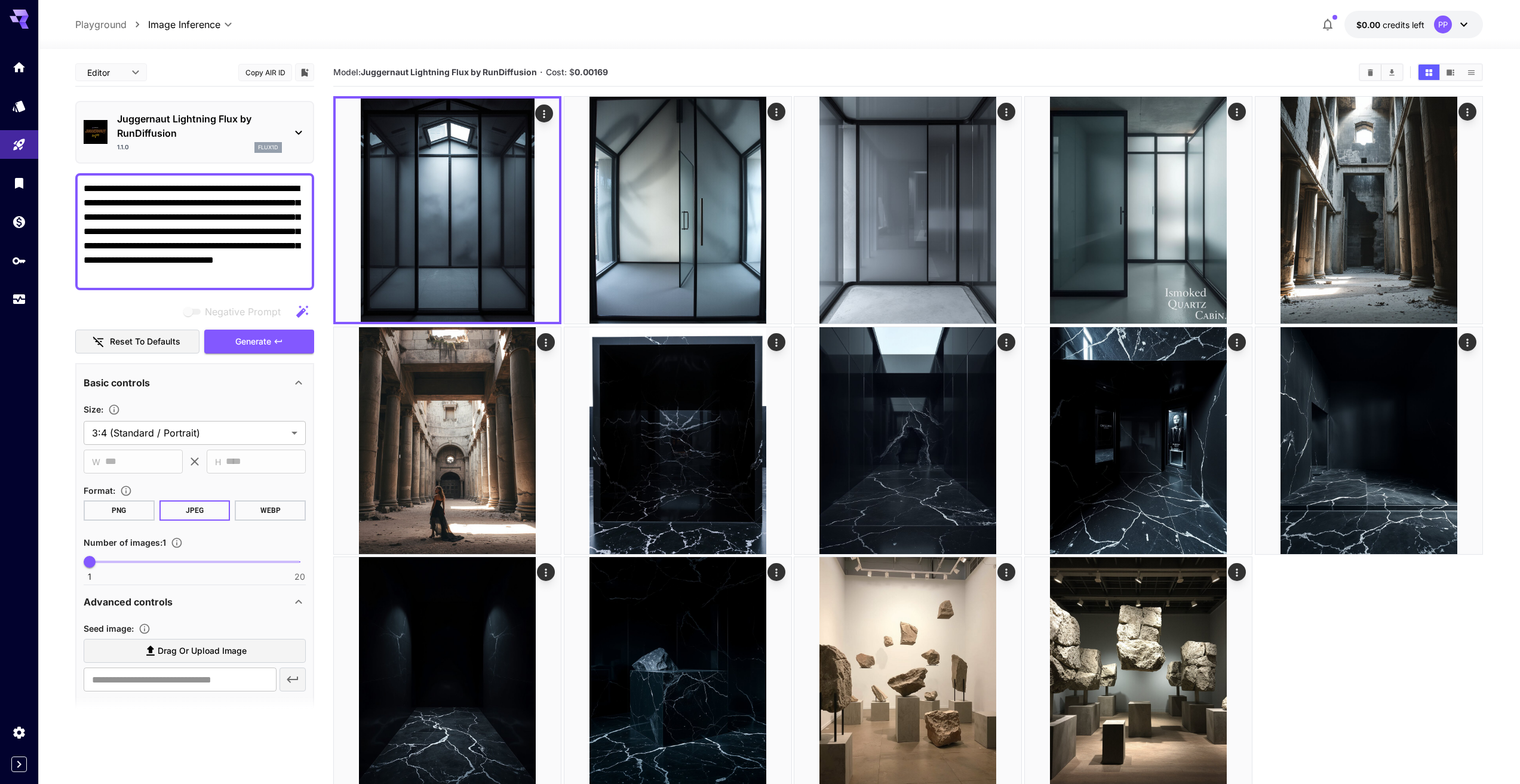
drag, startPoint x: 242, startPoint y: 275, endPoint x: 41, endPoint y: 174, distance: 224.9
click at [41, 174] on section "**********" at bounding box center [779, 463] width 1482 height 829
paste textarea "**********"
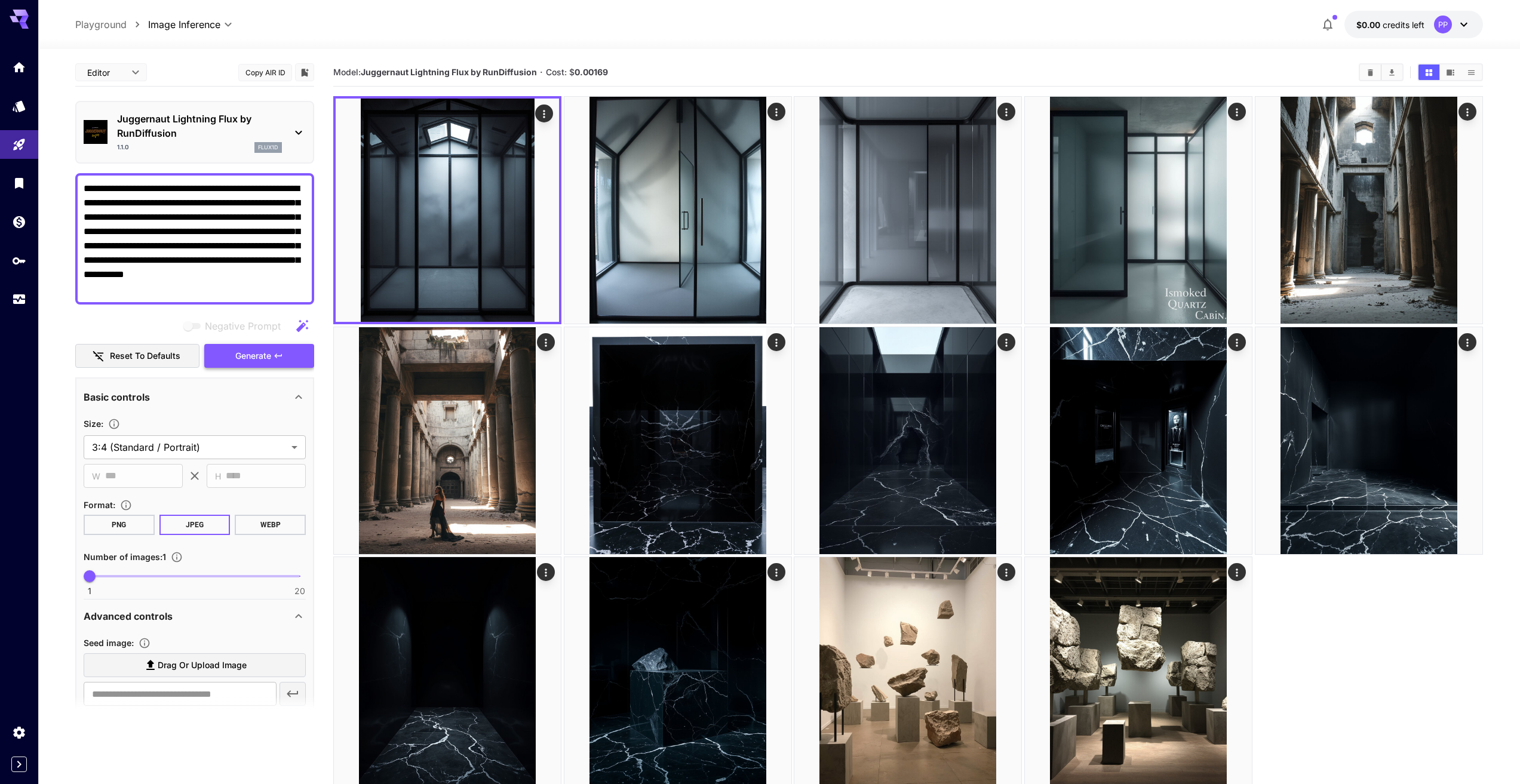
type textarea "**********"
click at [250, 357] on span "Generate" at bounding box center [253, 356] width 36 height 15
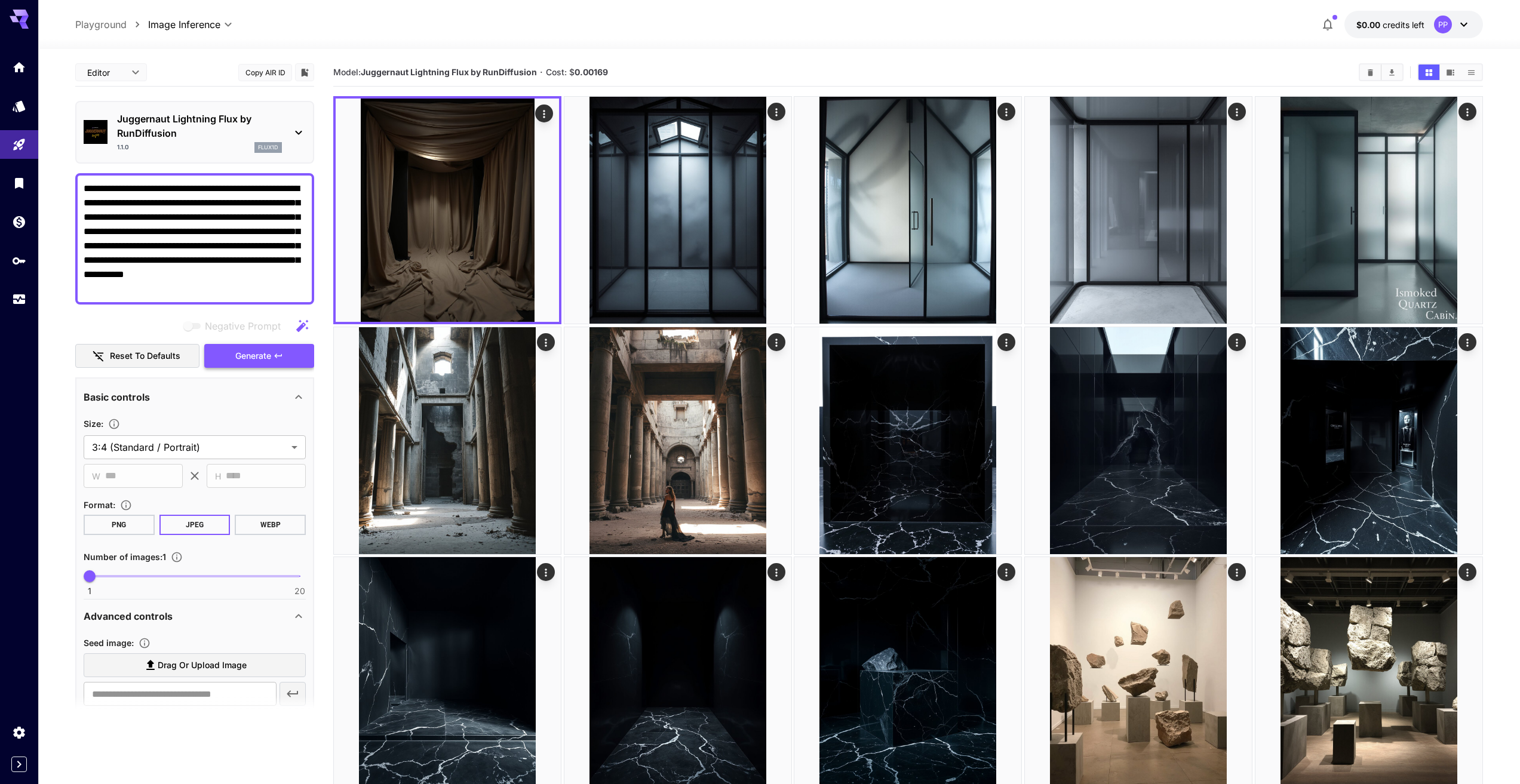
click at [250, 357] on span "Generate" at bounding box center [253, 356] width 36 height 15
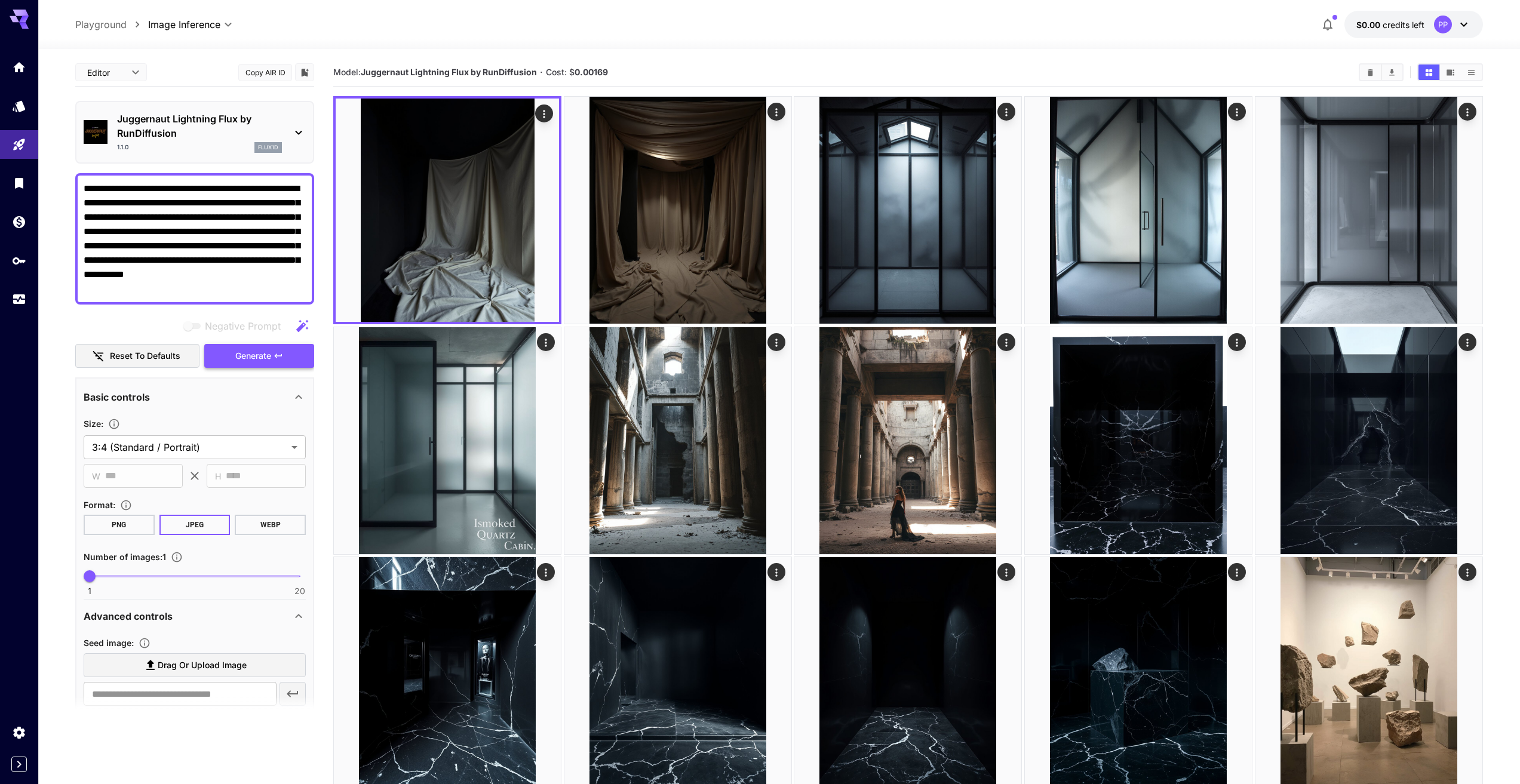
click at [250, 357] on span "Generate" at bounding box center [253, 356] width 36 height 15
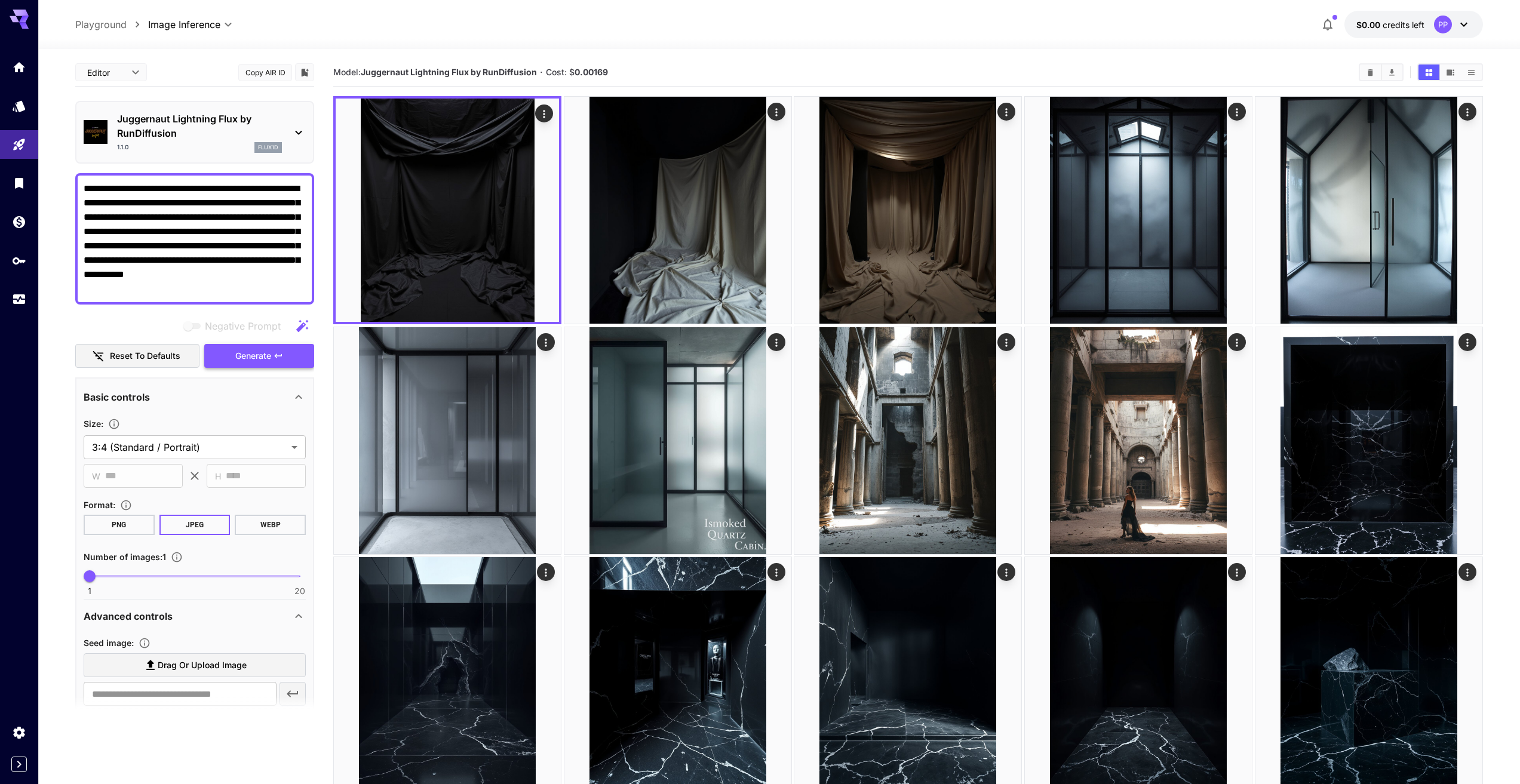
click at [250, 357] on span "Generate" at bounding box center [253, 356] width 36 height 15
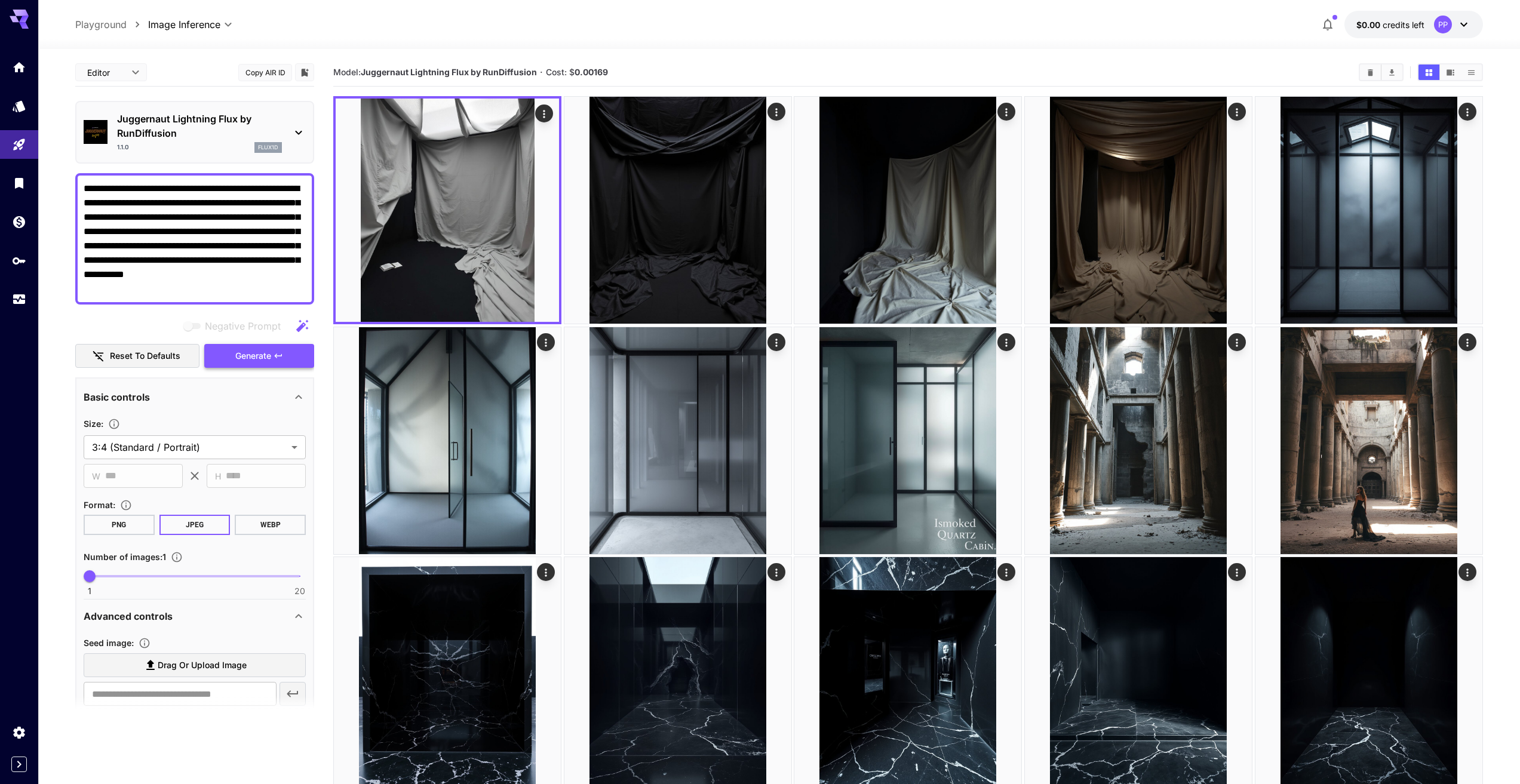
click at [263, 354] on span "Generate" at bounding box center [253, 356] width 36 height 15
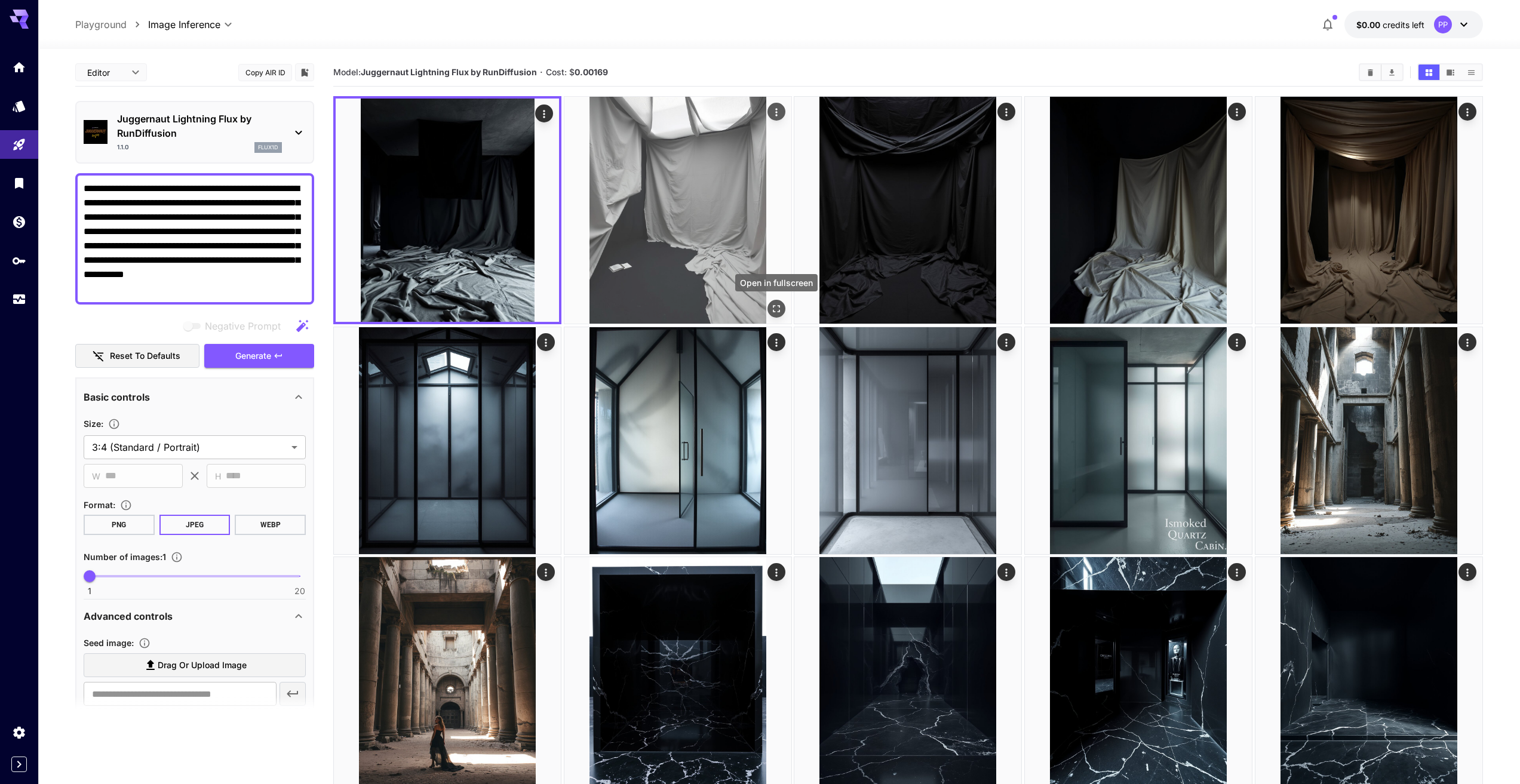
click at [783, 308] on button "Open in fullscreen" at bounding box center [777, 309] width 18 height 18
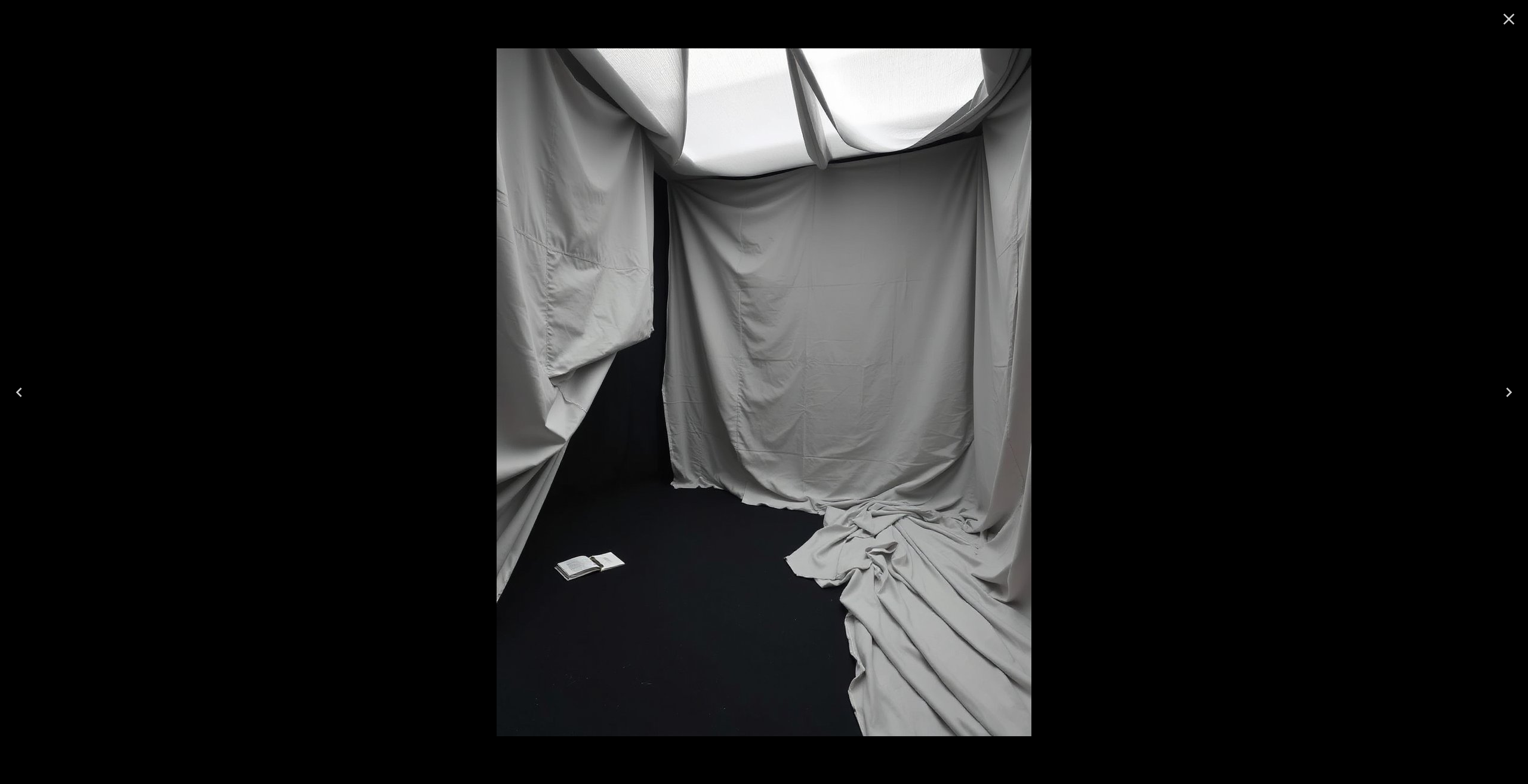
drag, startPoint x: 1502, startPoint y: 60, endPoint x: 1511, endPoint y: 30, distance: 31.3
click at [1502, 60] on div at bounding box center [764, 392] width 1528 height 784
click at [1514, 20] on icon "Close" at bounding box center [1509, 19] width 19 height 19
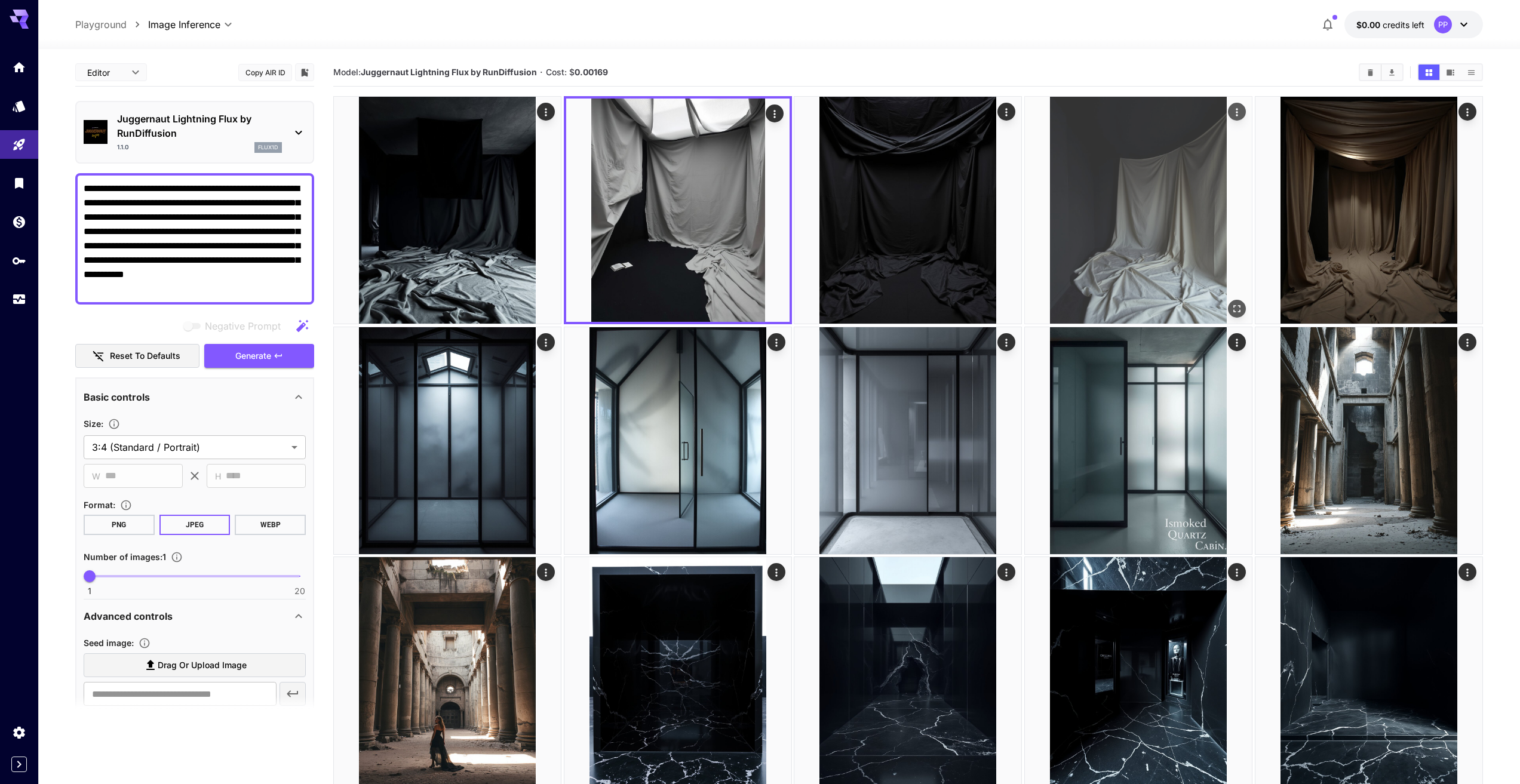
click at [1216, 214] on img at bounding box center [1139, 210] width 227 height 227
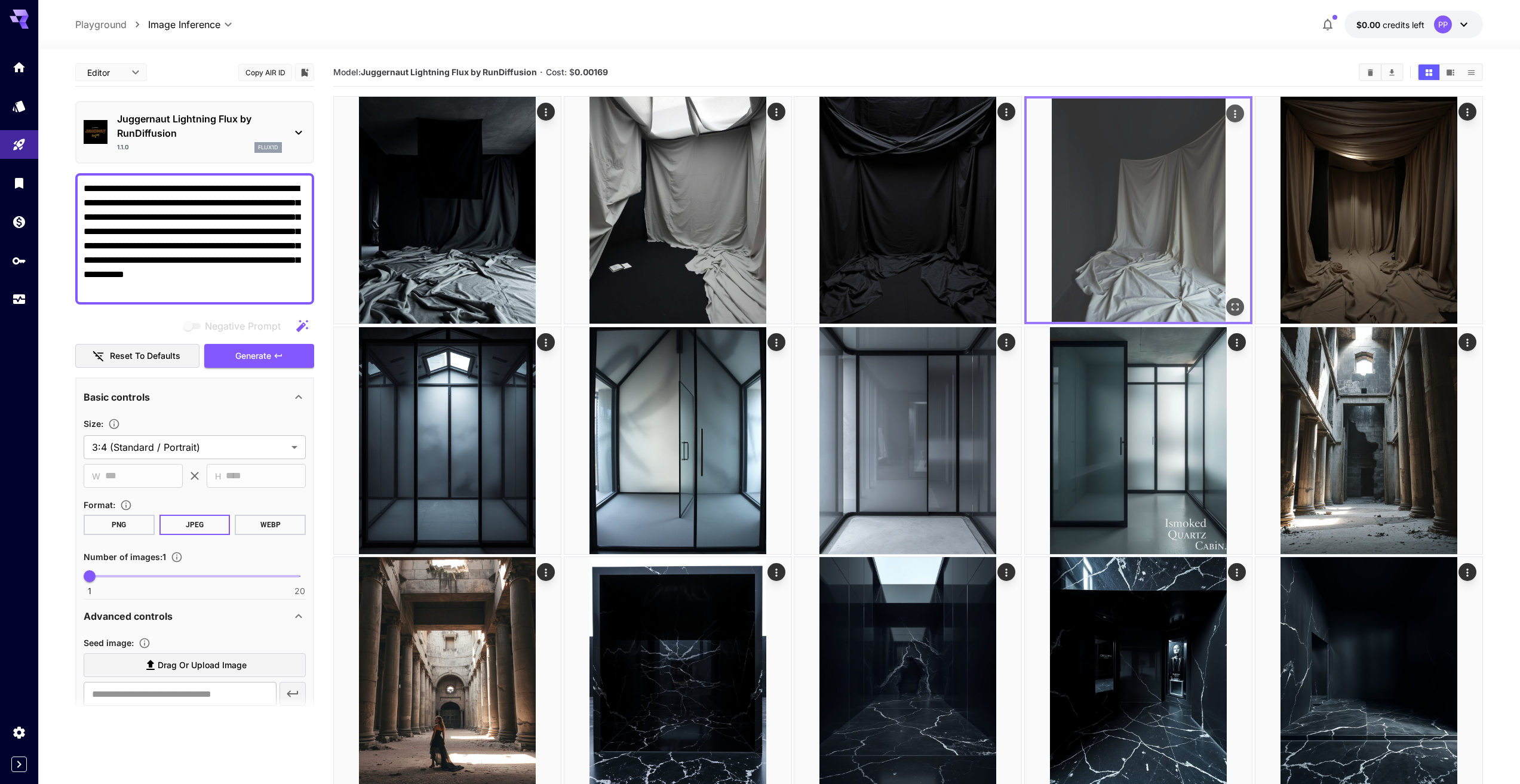
click at [1234, 313] on button "Open in fullscreen" at bounding box center [1235, 307] width 18 height 18
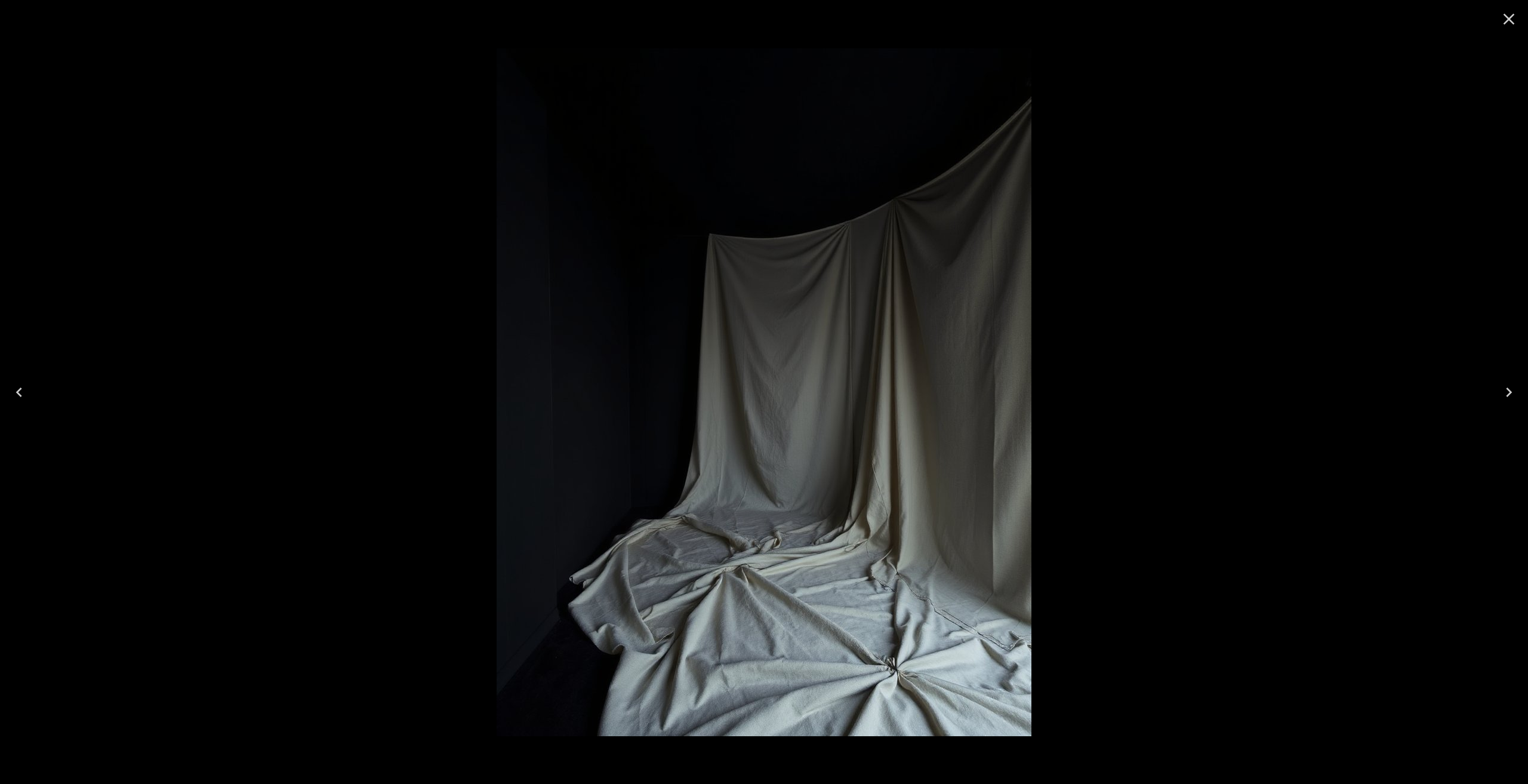
click at [1516, 18] on icon "Close" at bounding box center [1509, 19] width 19 height 19
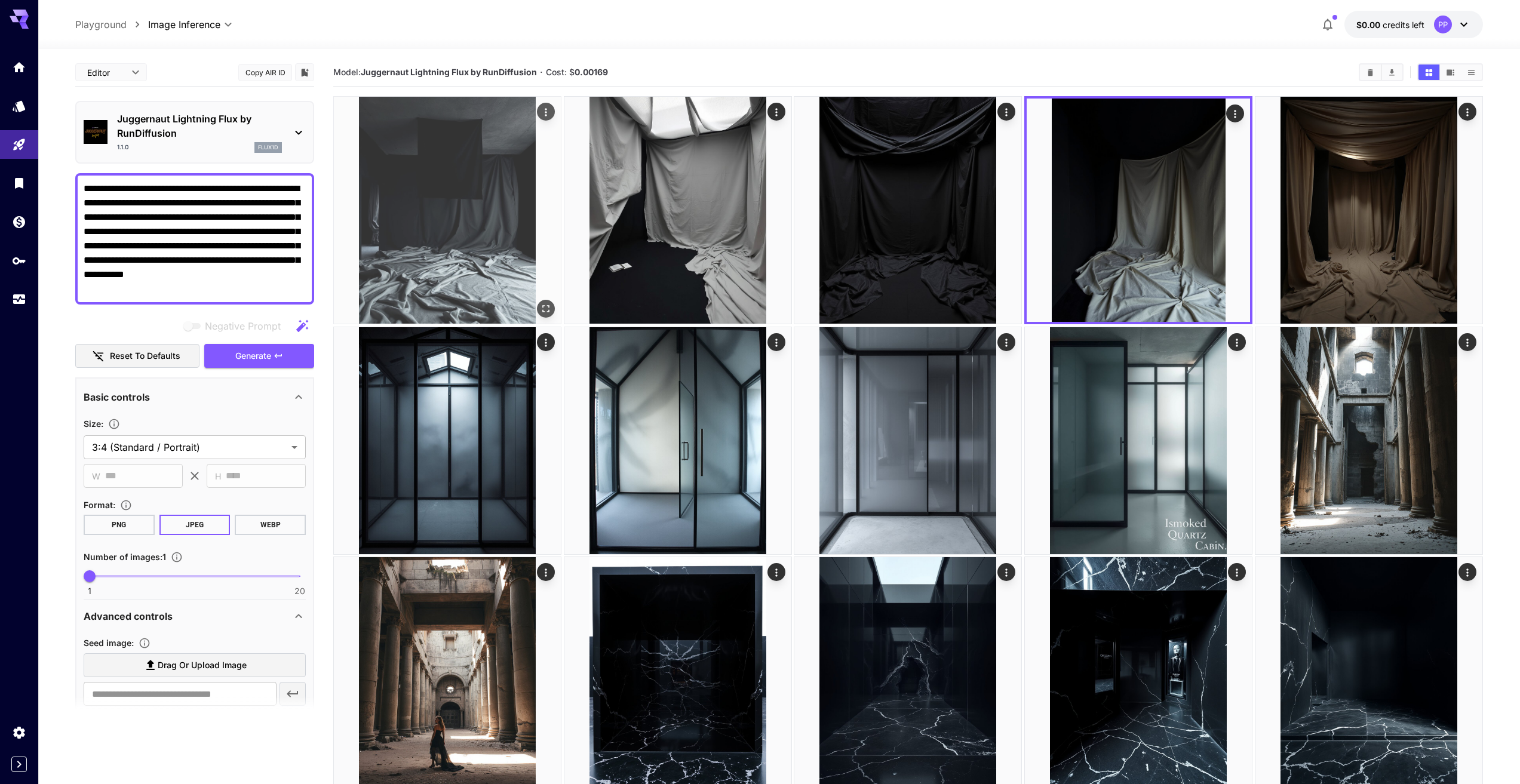
click at [442, 204] on img at bounding box center [448, 210] width 227 height 227
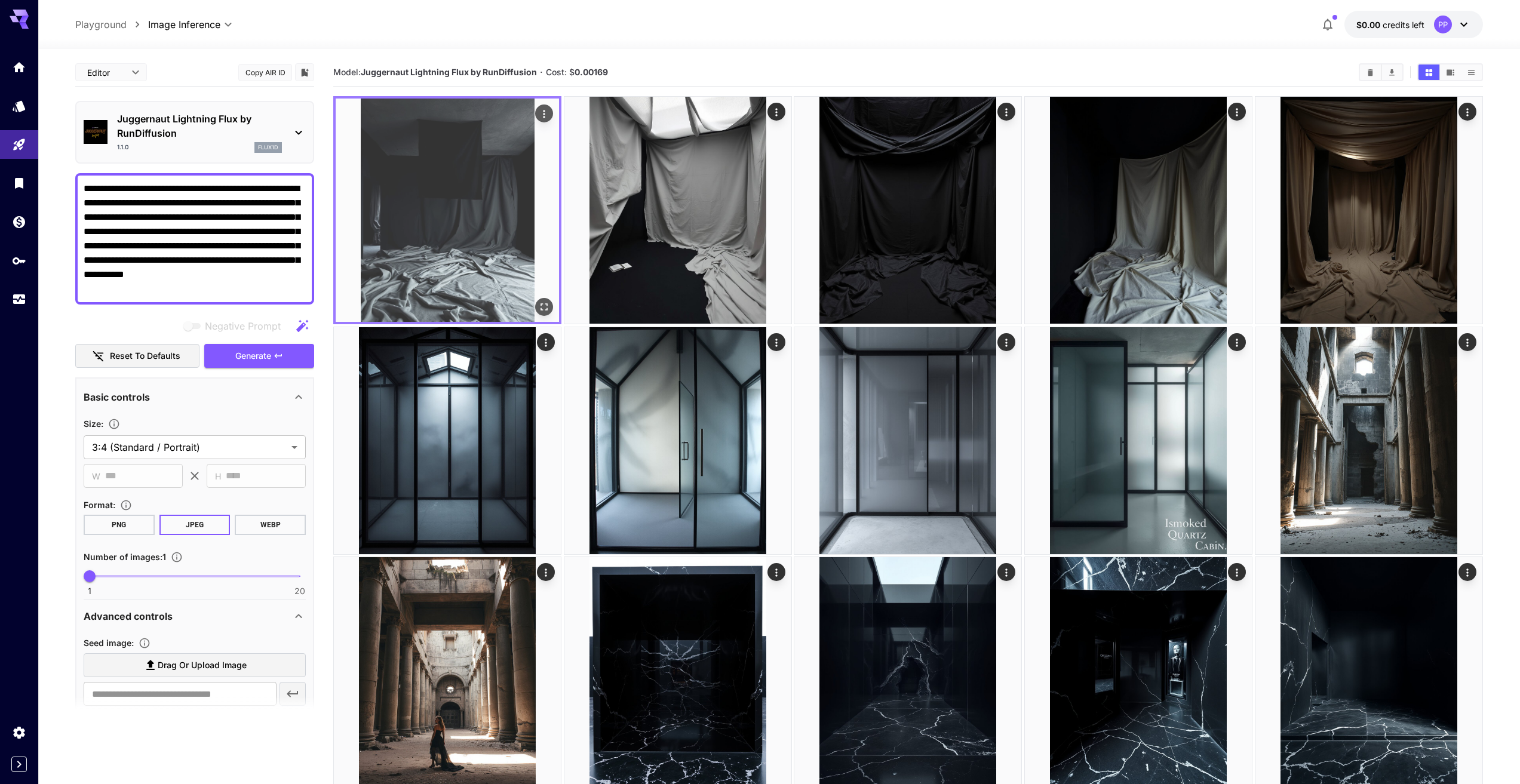
click at [543, 308] on icon "Open in fullscreen" at bounding box center [544, 307] width 12 height 12
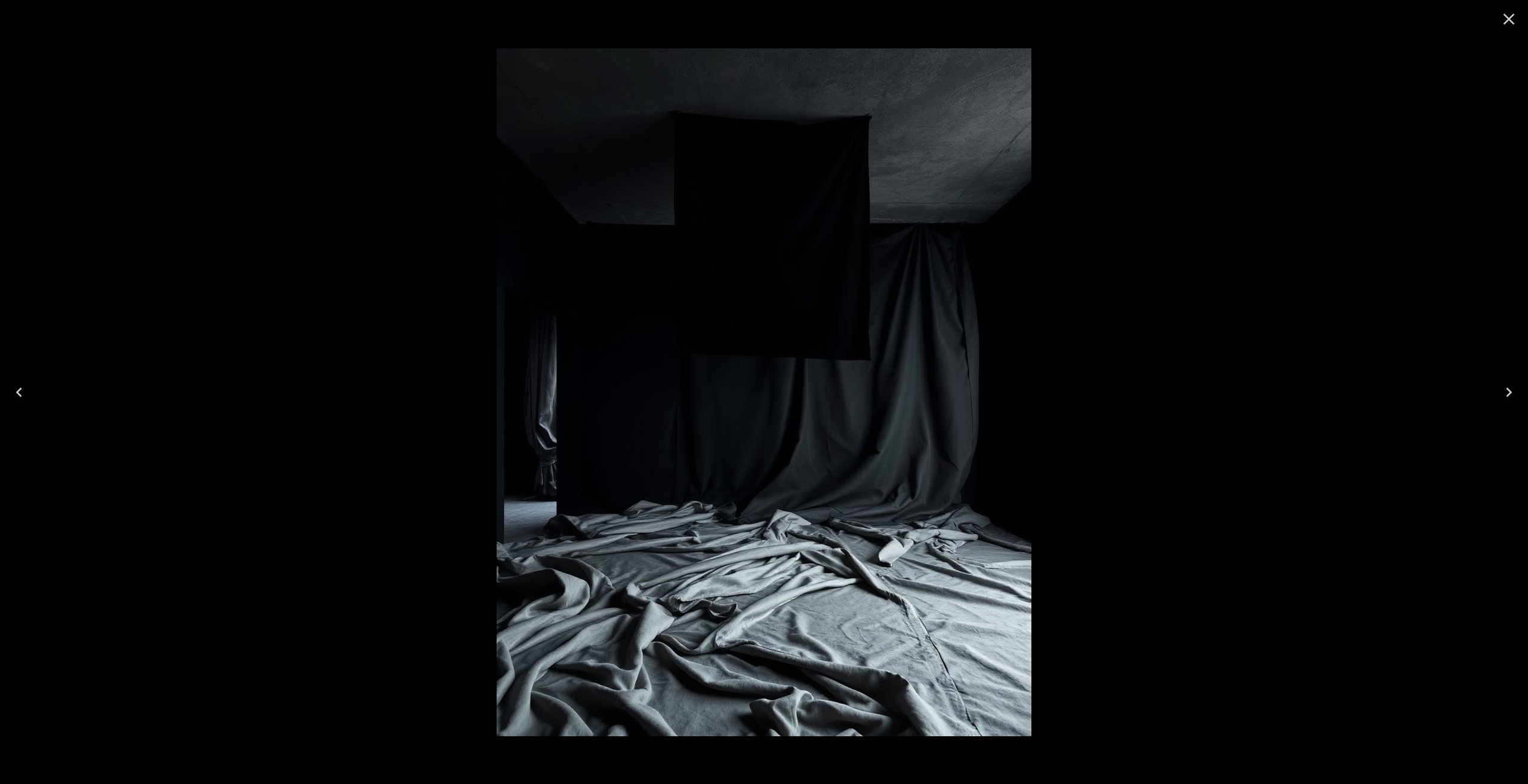
click at [1496, 590] on div at bounding box center [764, 392] width 1528 height 784
click at [1511, 10] on icon "Close" at bounding box center [1509, 19] width 19 height 19
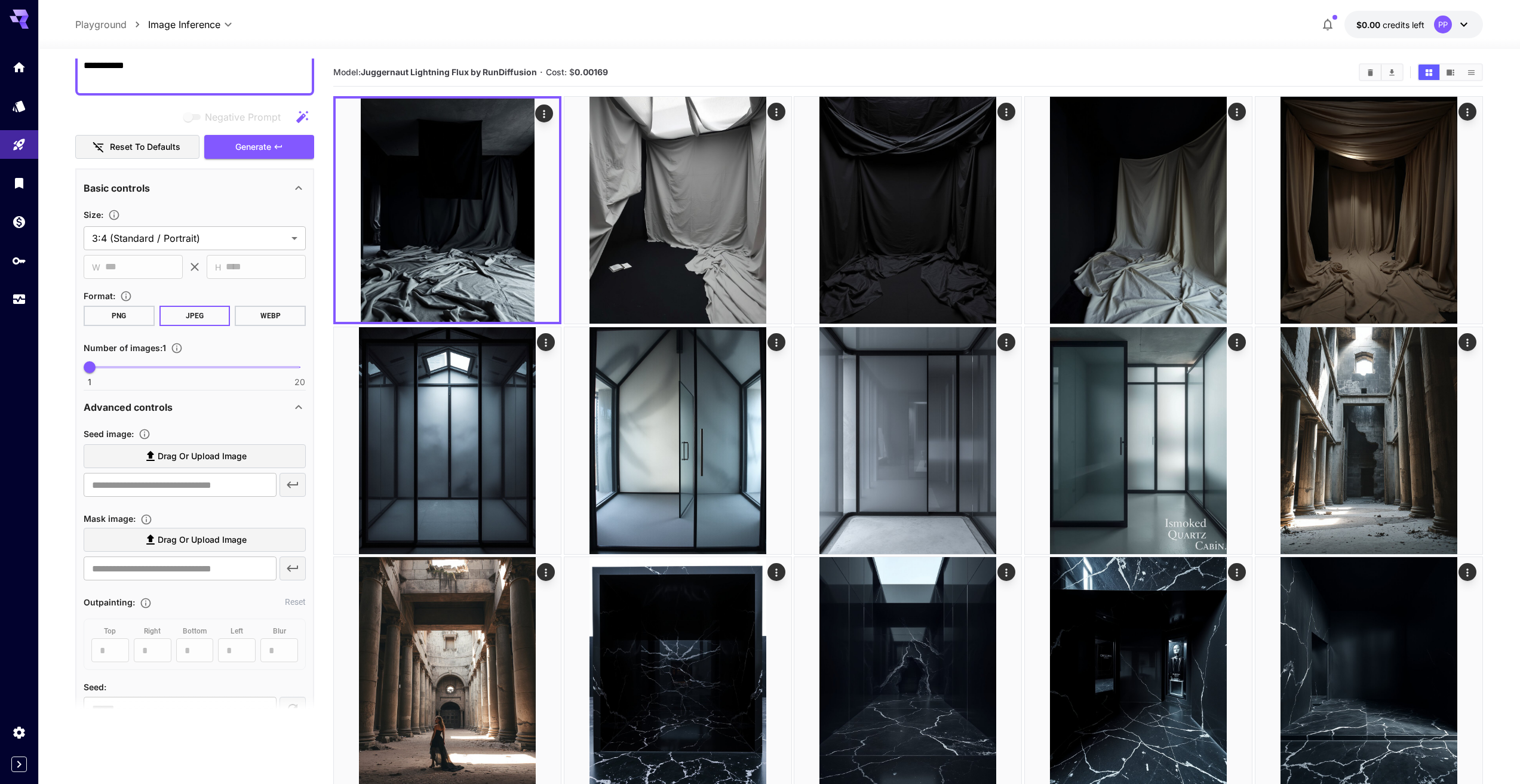
scroll to position [239, 0]
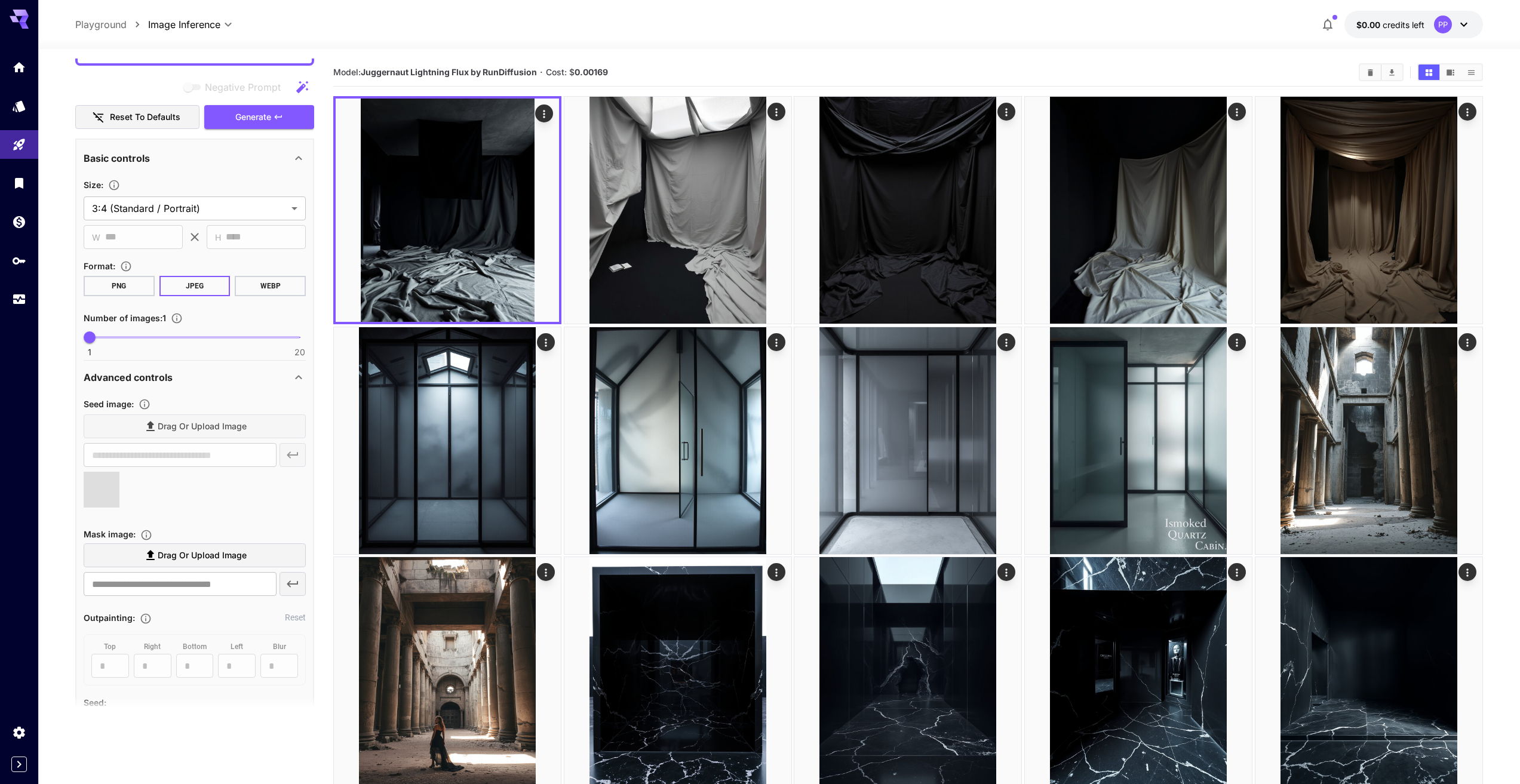
type input "**********"
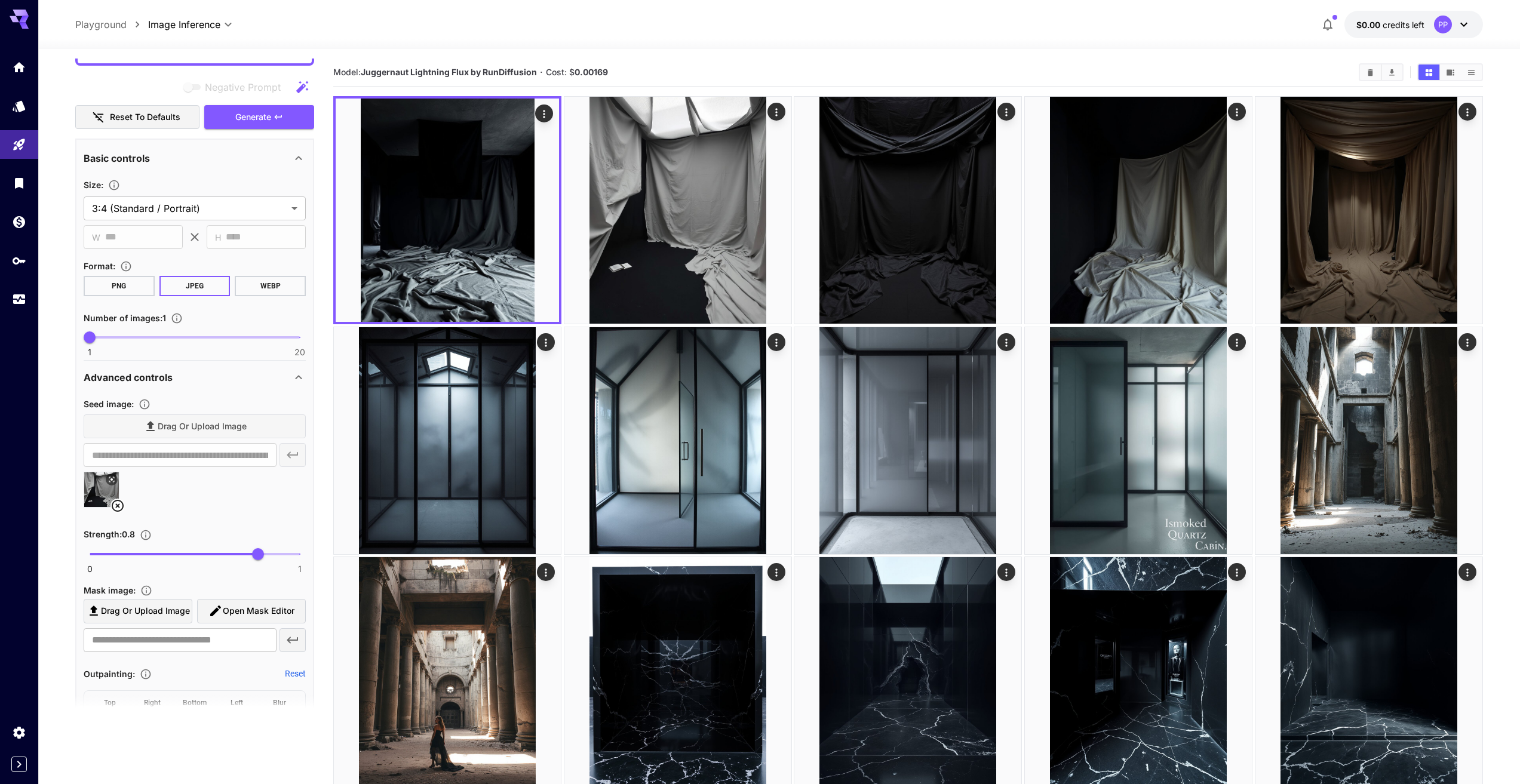
click at [126, 555] on span at bounding box center [174, 554] width 168 height 3
click at [262, 119] on span "Generate" at bounding box center [253, 117] width 36 height 15
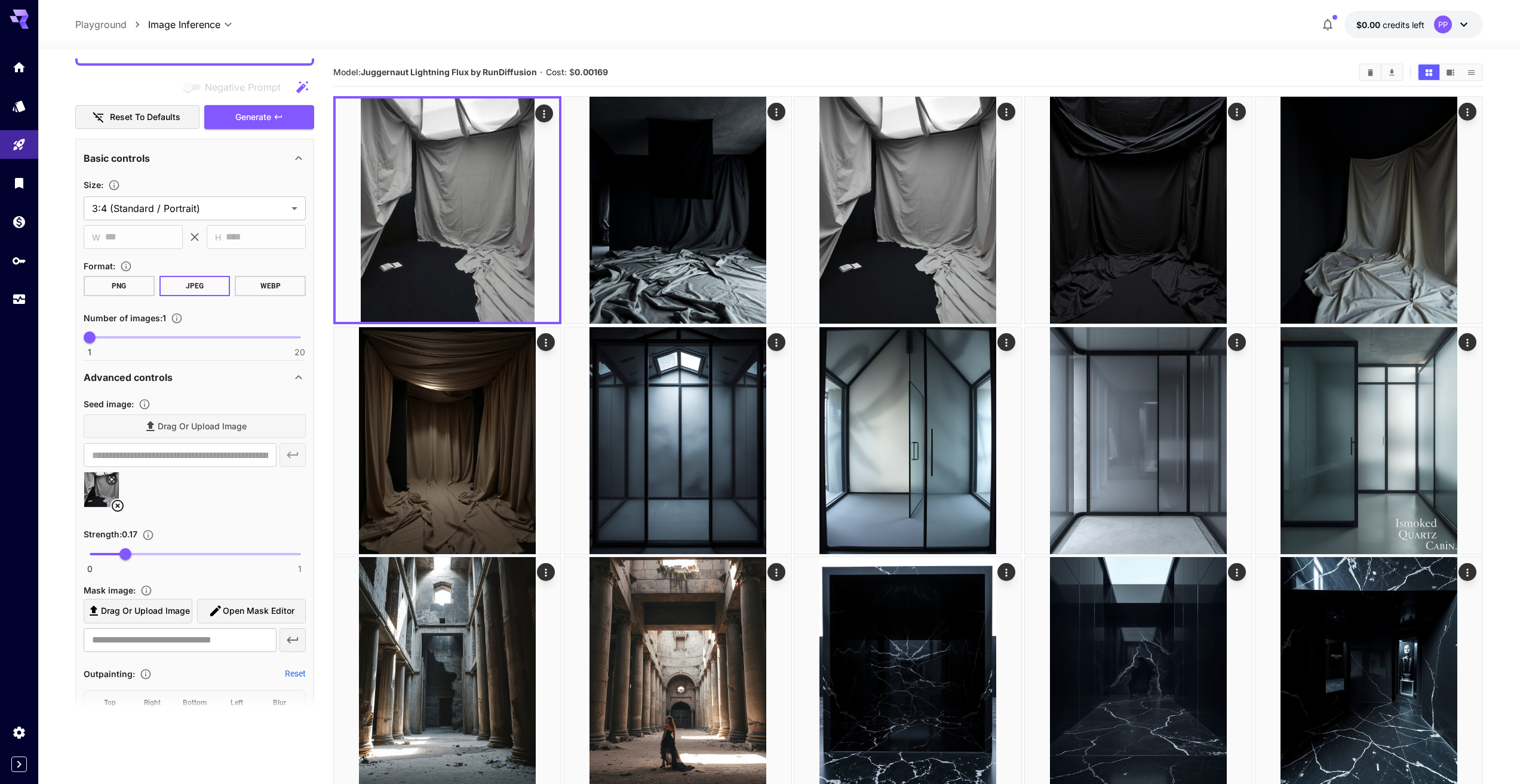
click at [300, 556] on div "0 1 0.17" at bounding box center [195, 559] width 223 height 28
click at [300, 553] on div "0 1 0.17" at bounding box center [195, 559] width 223 height 28
click at [298, 554] on span at bounding box center [195, 554] width 210 height 3
click at [244, 117] on span "Generate" at bounding box center [253, 117] width 36 height 15
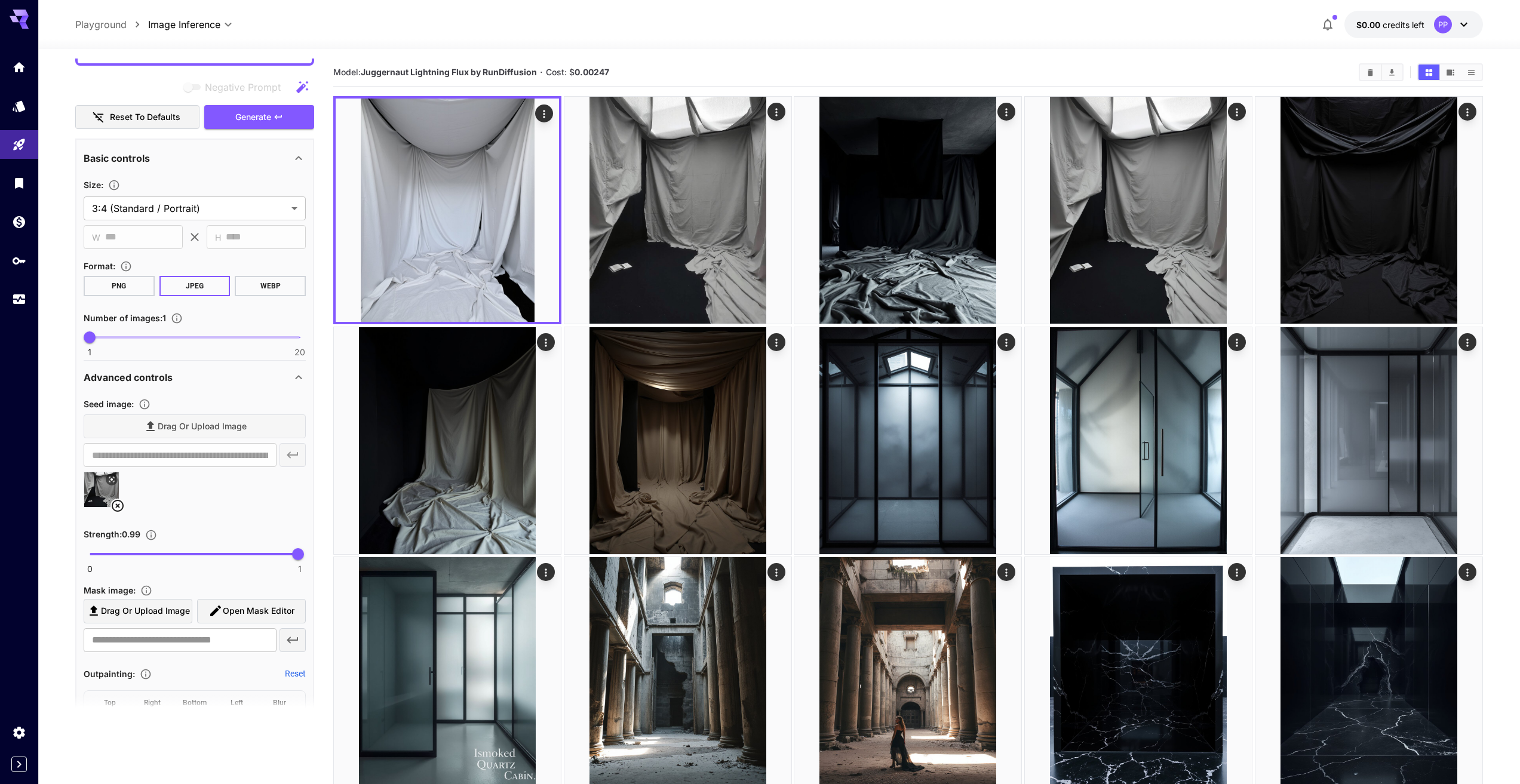
click at [223, 554] on span at bounding box center [194, 554] width 208 height 3
click at [257, 115] on span "Generate" at bounding box center [253, 117] width 36 height 15
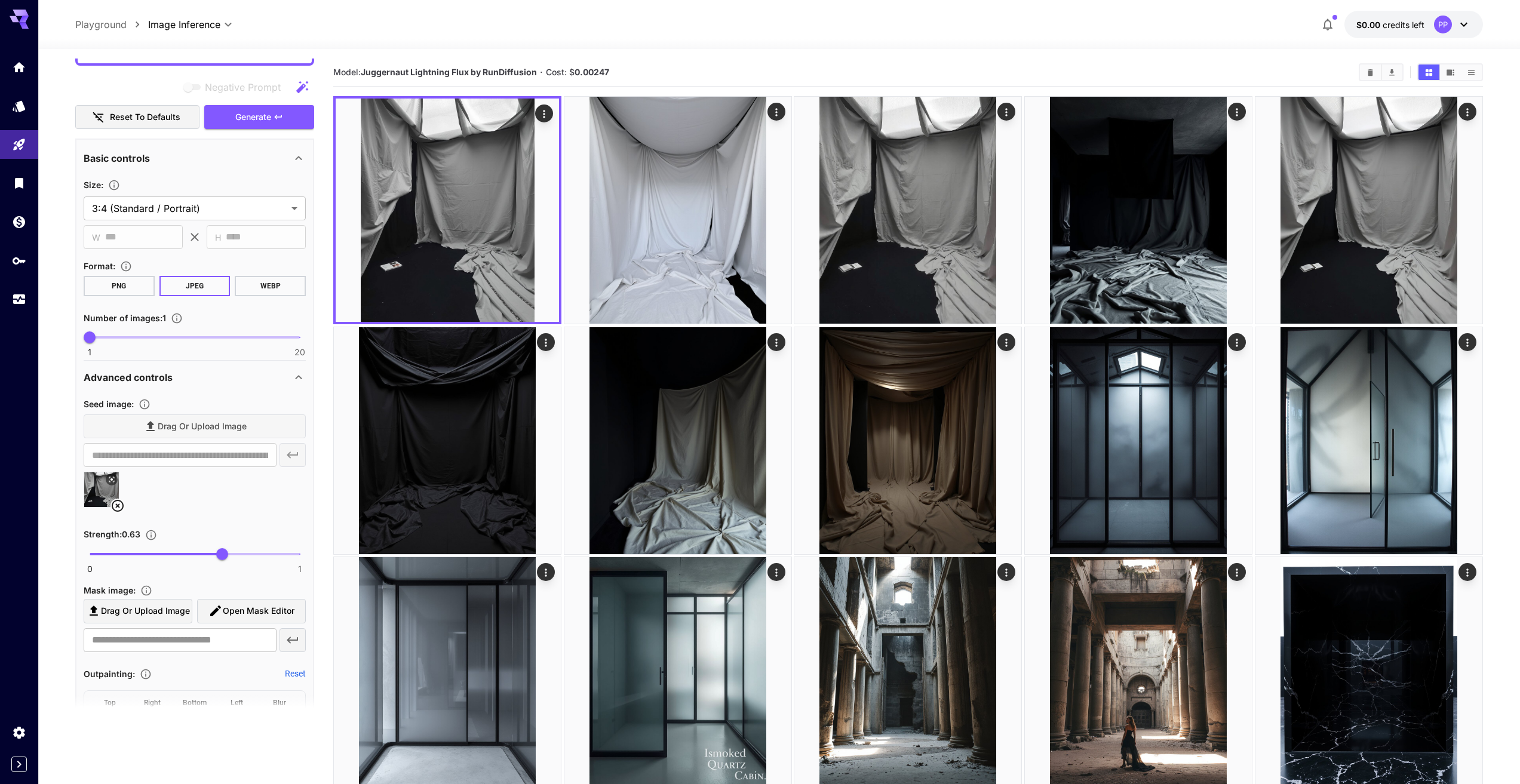
click at [259, 554] on span at bounding box center [195, 554] width 210 height 3
click at [245, 119] on span "Generate" at bounding box center [253, 117] width 36 height 15
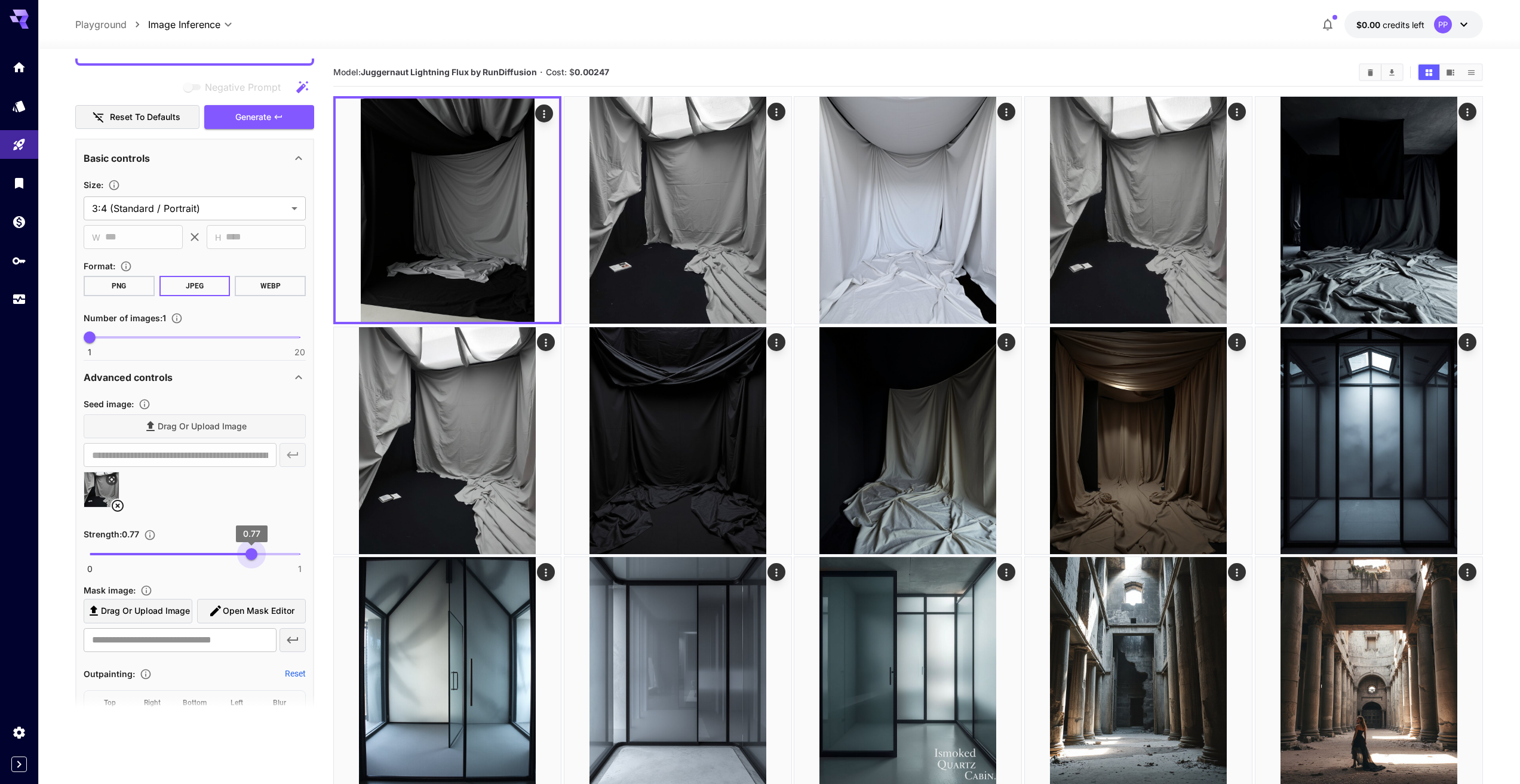
click at [252, 556] on span "0.77" at bounding box center [251, 554] width 12 height 12
click at [250, 119] on span "Generate" at bounding box center [253, 117] width 36 height 15
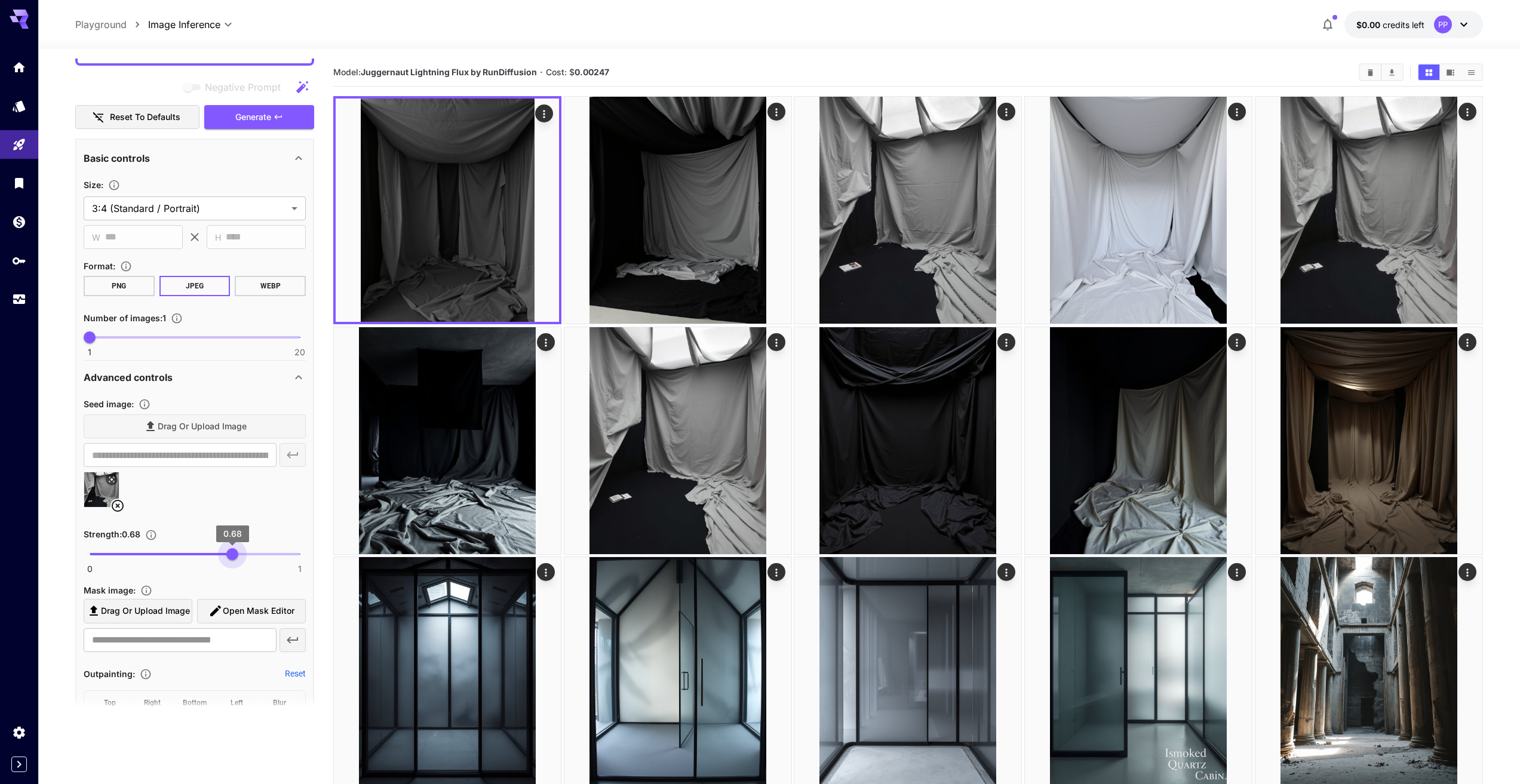
type input "****"
drag, startPoint x: 250, startPoint y: 551, endPoint x: 232, endPoint y: 549, distance: 18.1
click at [232, 549] on span "0.68" at bounding box center [232, 554] width 12 height 12
click at [260, 110] on span "Generate" at bounding box center [253, 117] width 36 height 15
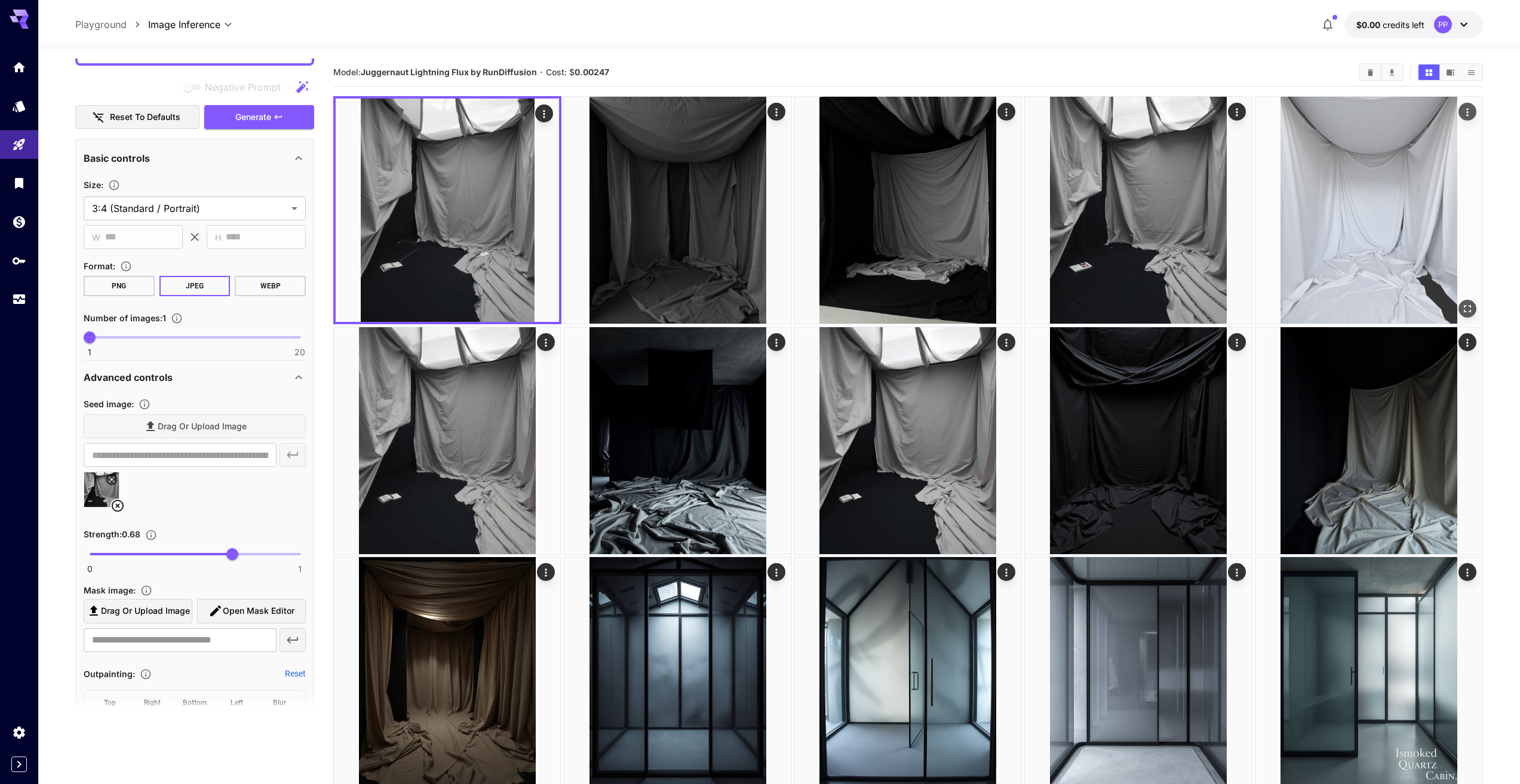
click at [1353, 236] on img at bounding box center [1369, 210] width 227 height 227
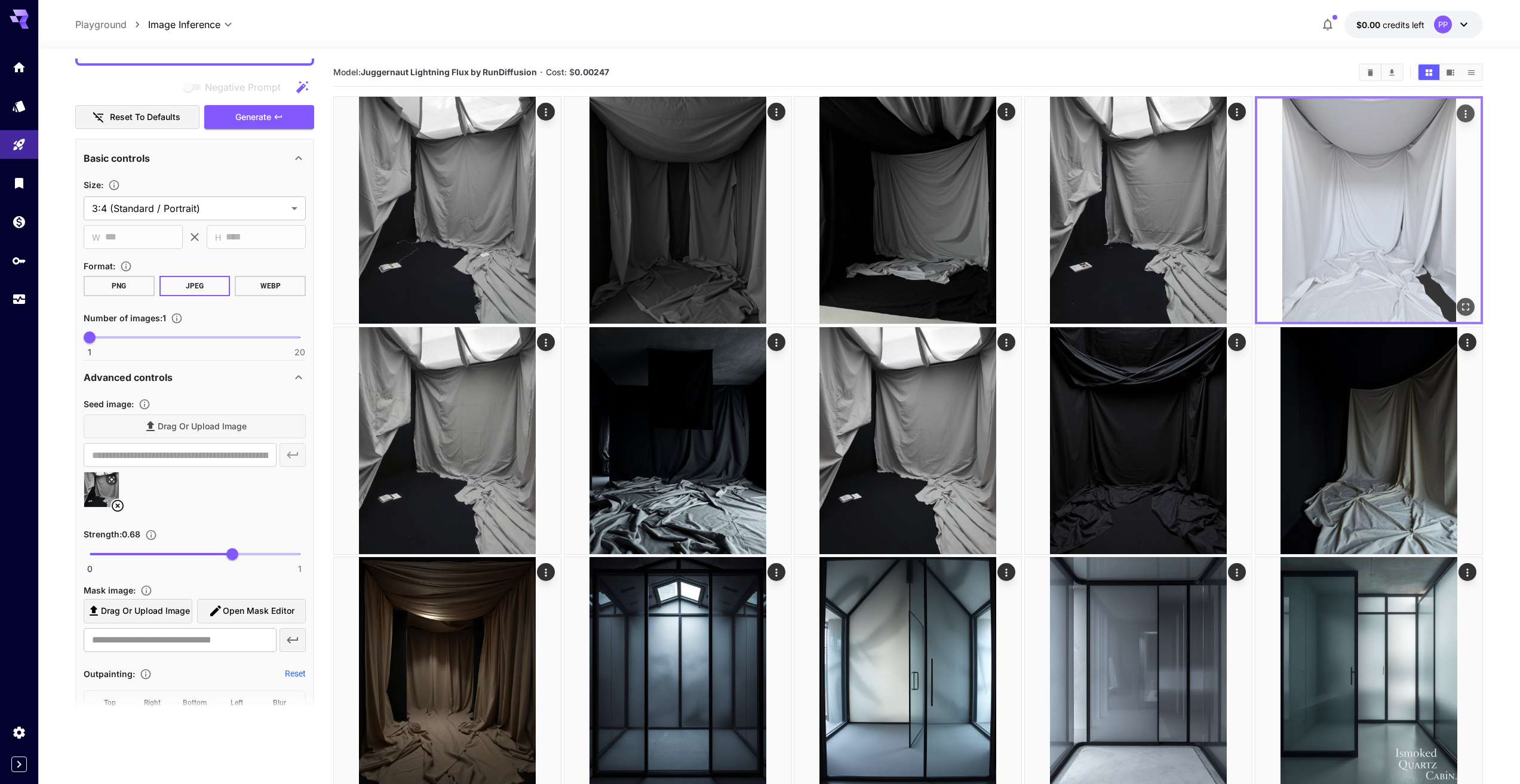
click at [1462, 303] on icon "Open in fullscreen" at bounding box center [1466, 307] width 12 height 12
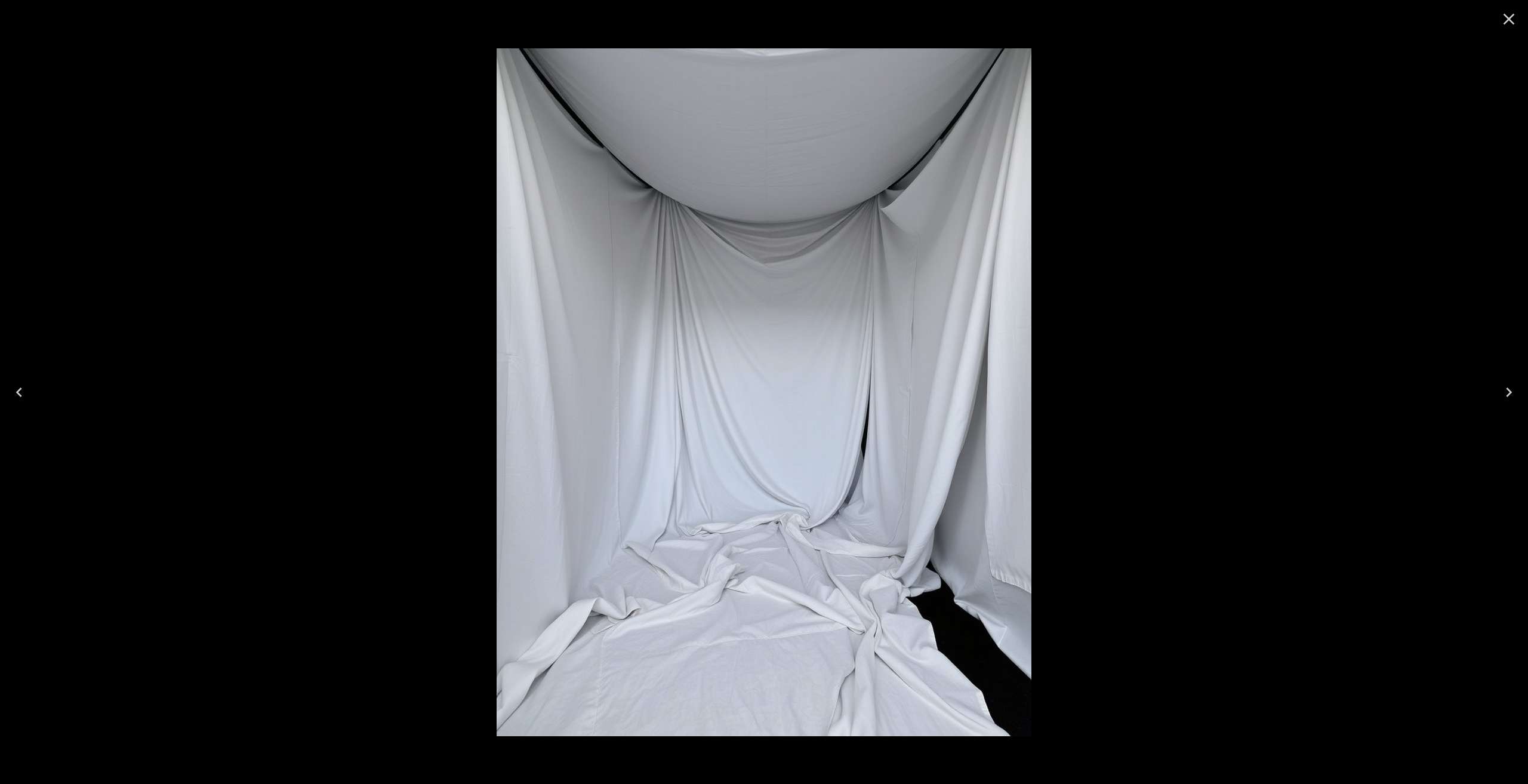
click at [1099, 419] on div at bounding box center [764, 392] width 1528 height 784
click at [1514, 129] on div at bounding box center [764, 392] width 1528 height 784
click at [1513, 12] on icon "Close" at bounding box center [1509, 19] width 19 height 19
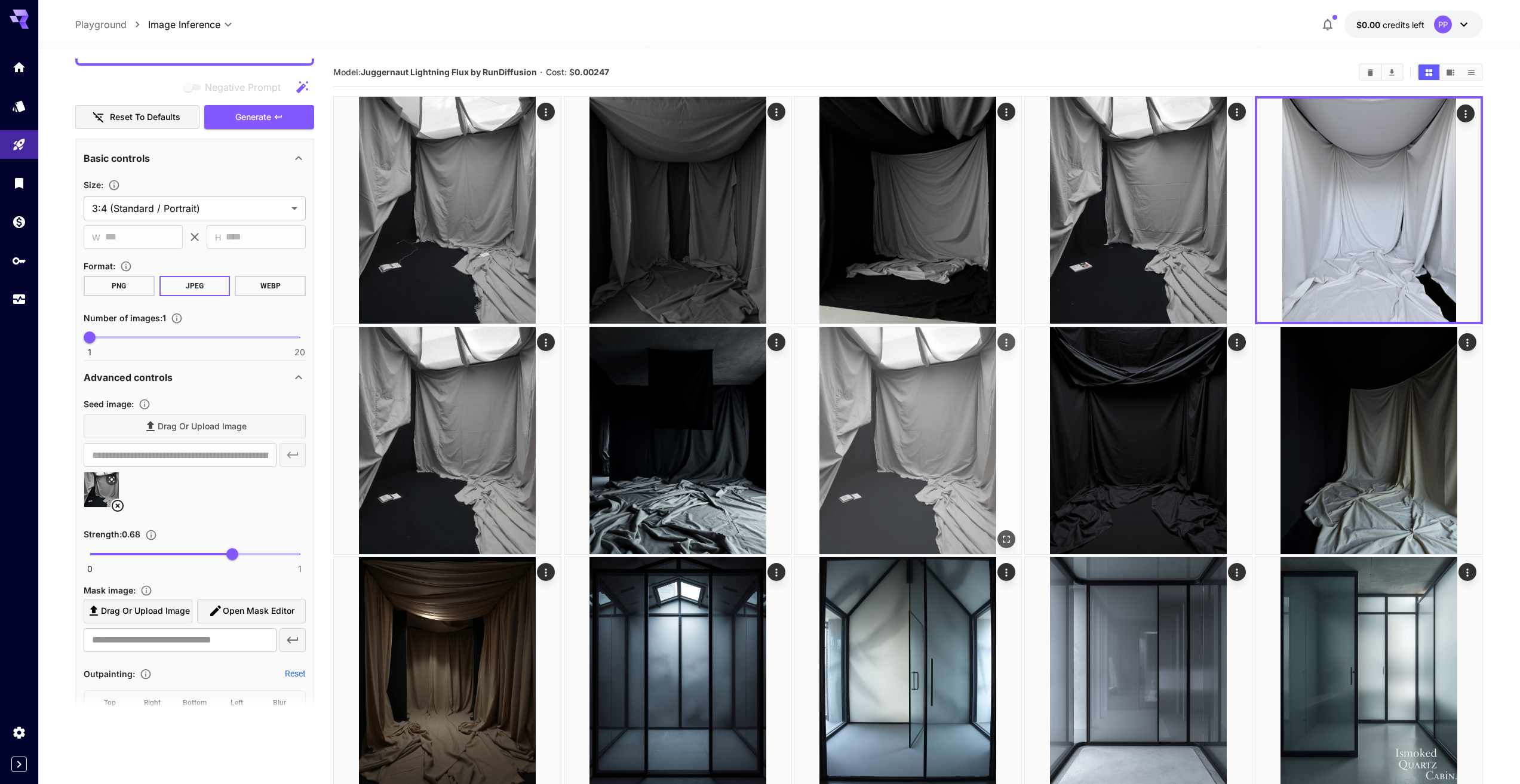
click at [944, 414] on img at bounding box center [907, 440] width 227 height 227
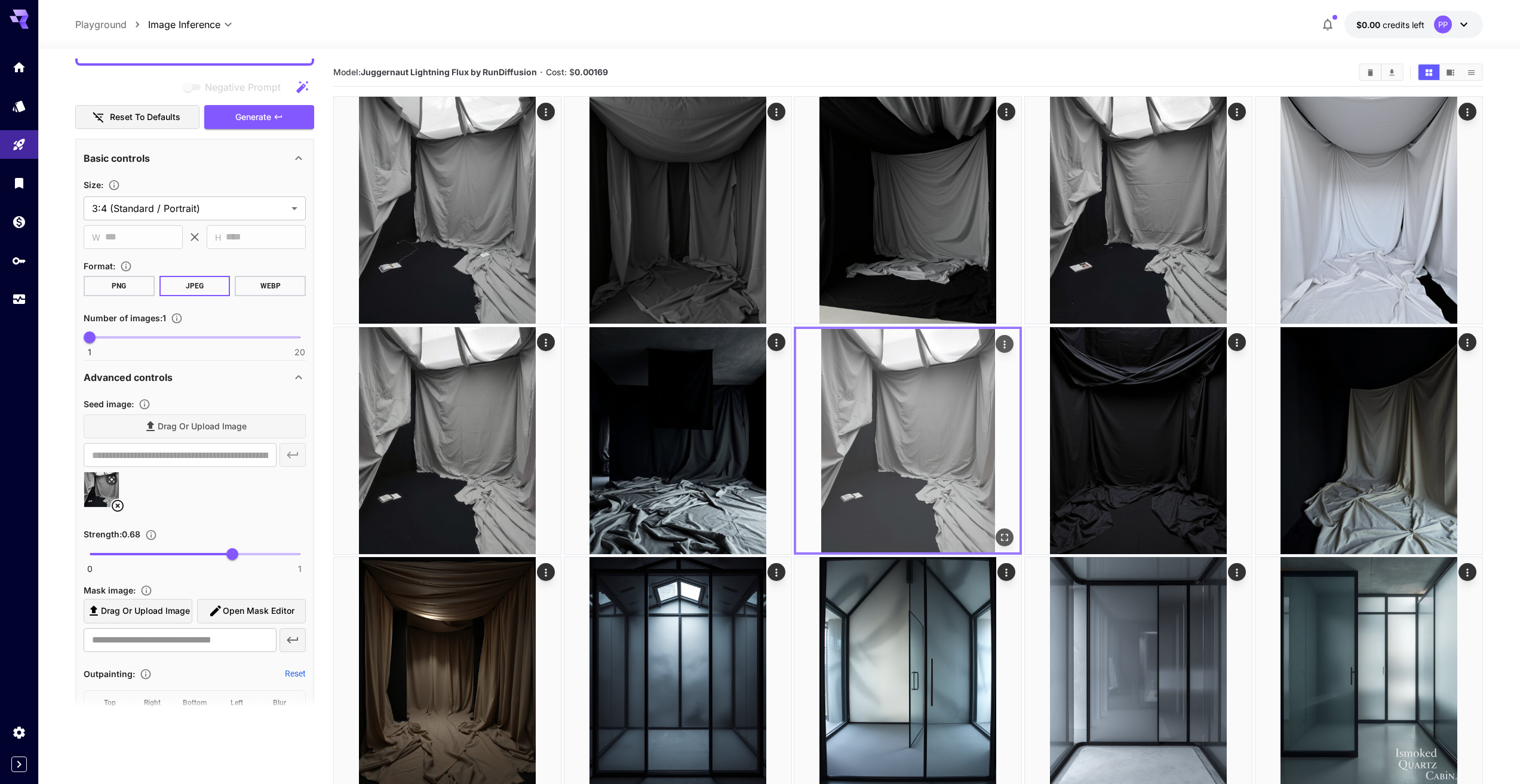
click at [1005, 527] on img at bounding box center [907, 440] width 223 height 223
click at [1004, 540] on icon "Open in fullscreen" at bounding box center [1005, 537] width 12 height 12
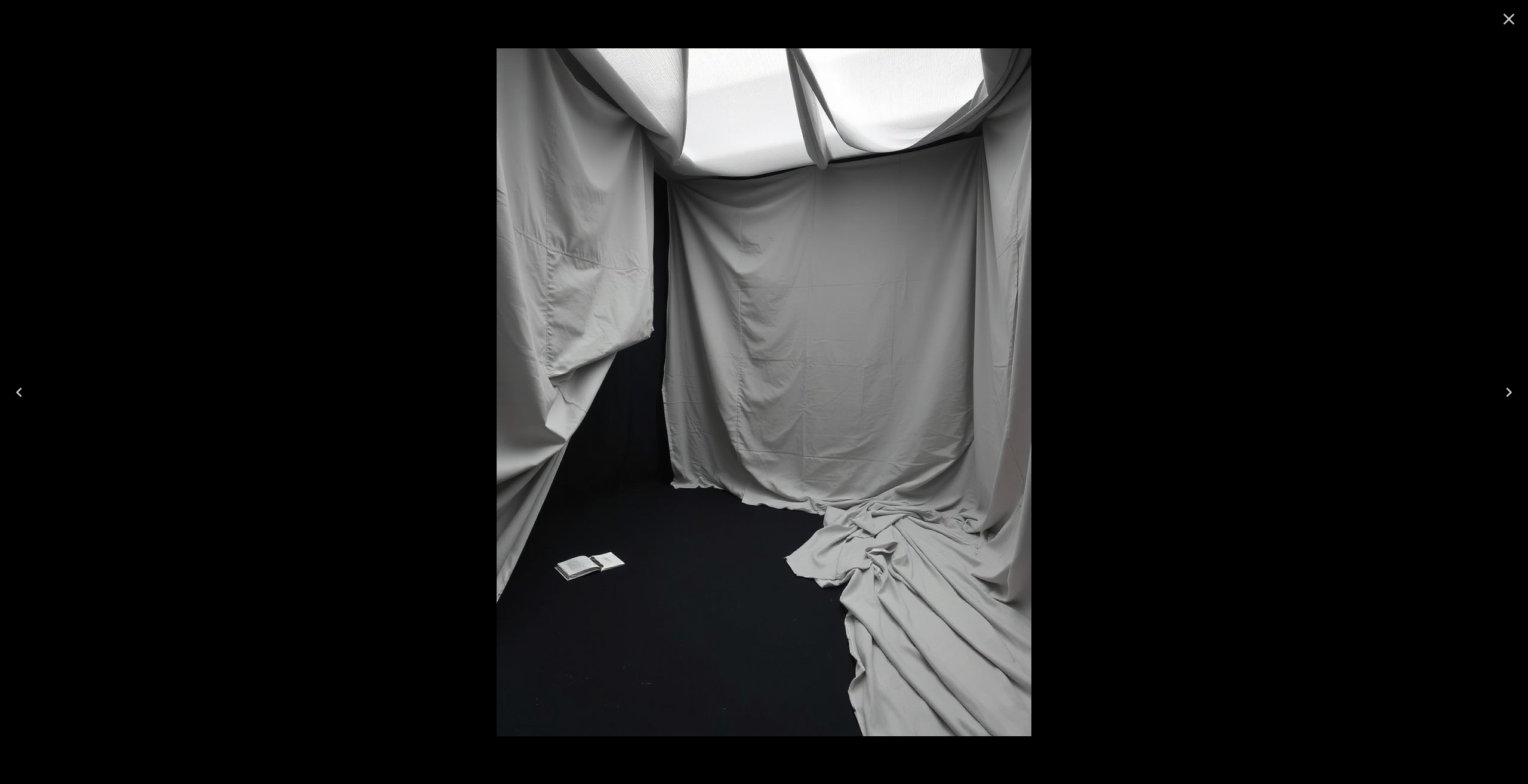
click at [1507, 22] on icon "Close" at bounding box center [1509, 19] width 11 height 11
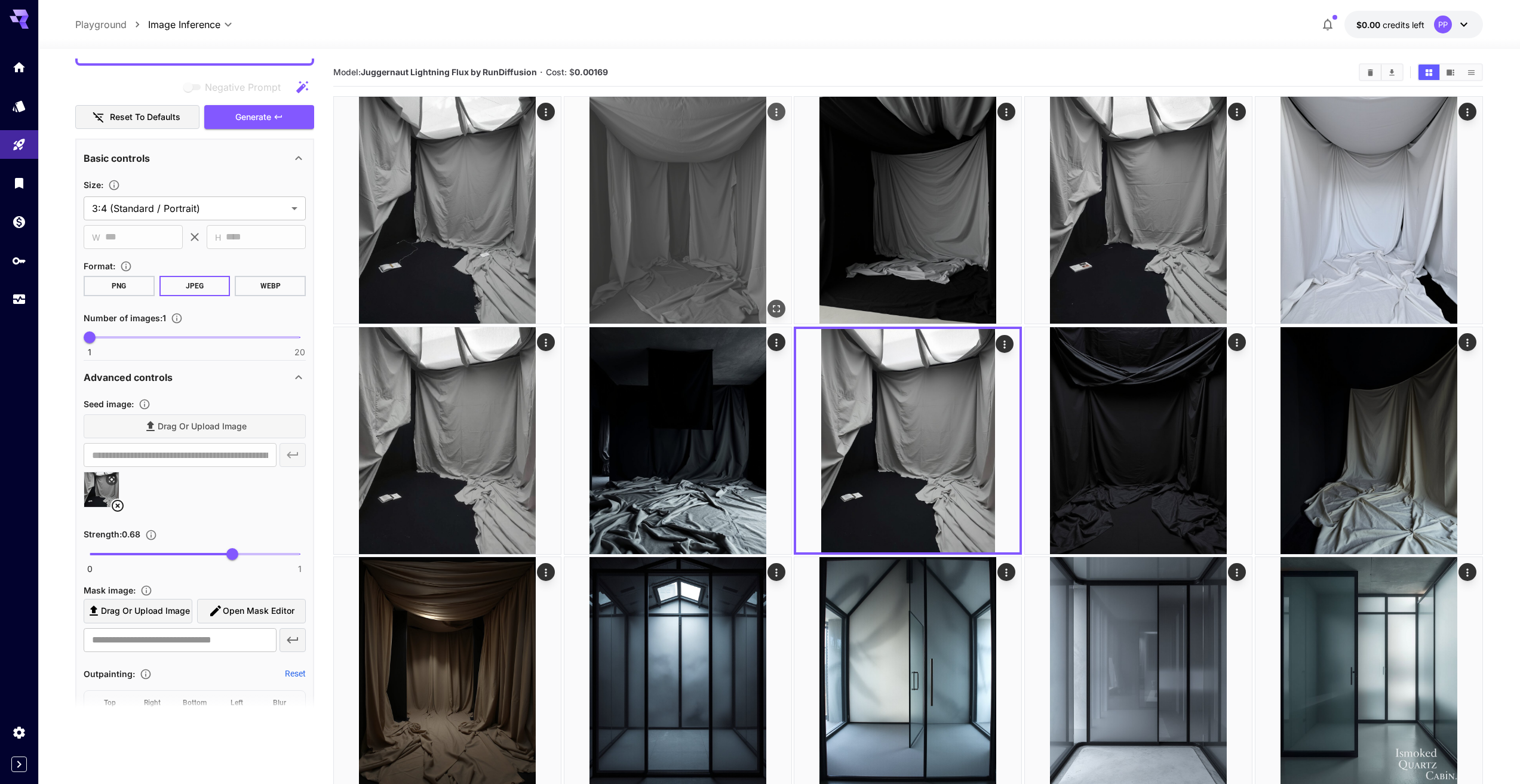
click at [709, 188] on img at bounding box center [678, 210] width 227 height 227
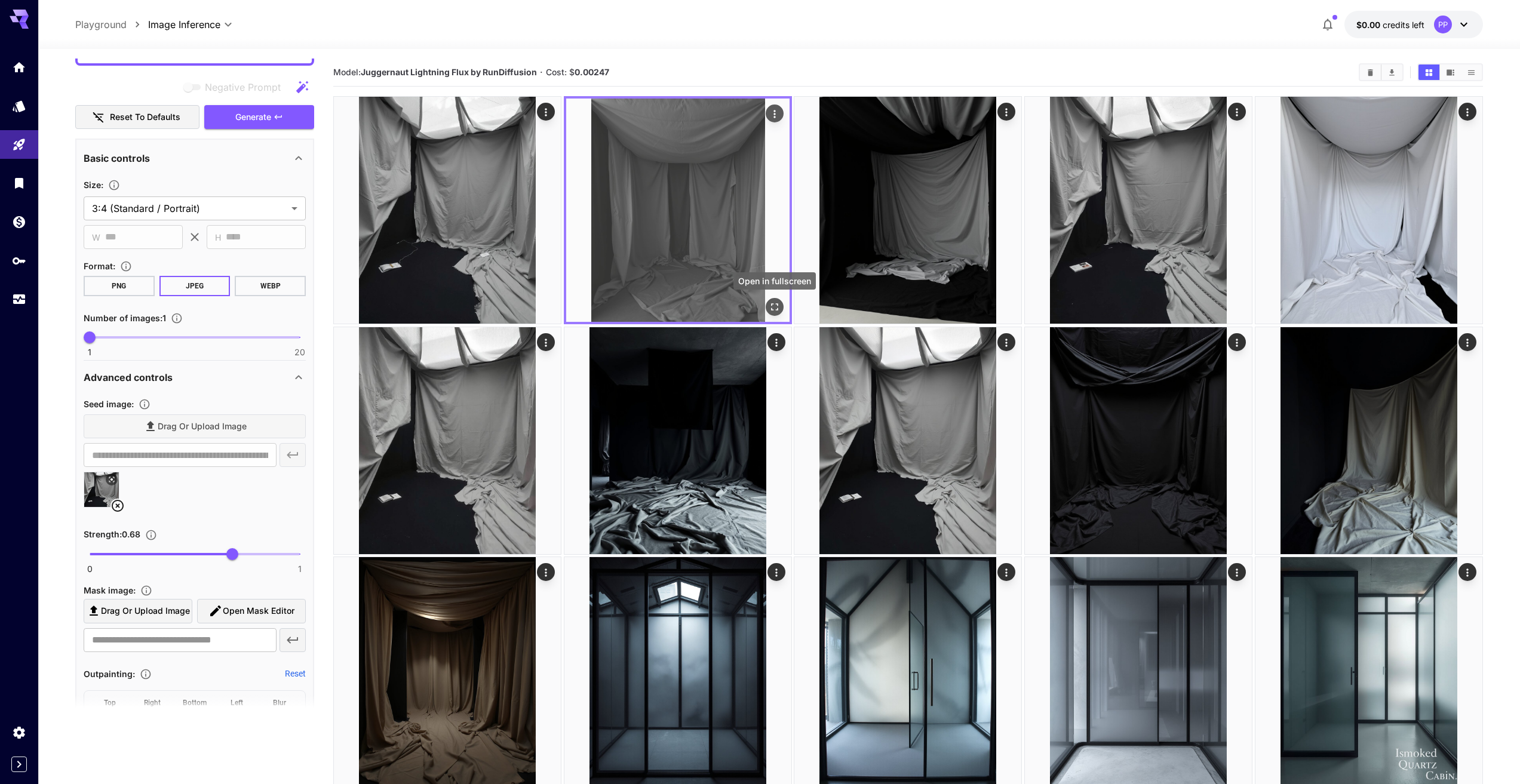
click at [775, 302] on icon "Open in fullscreen" at bounding box center [775, 307] width 12 height 12
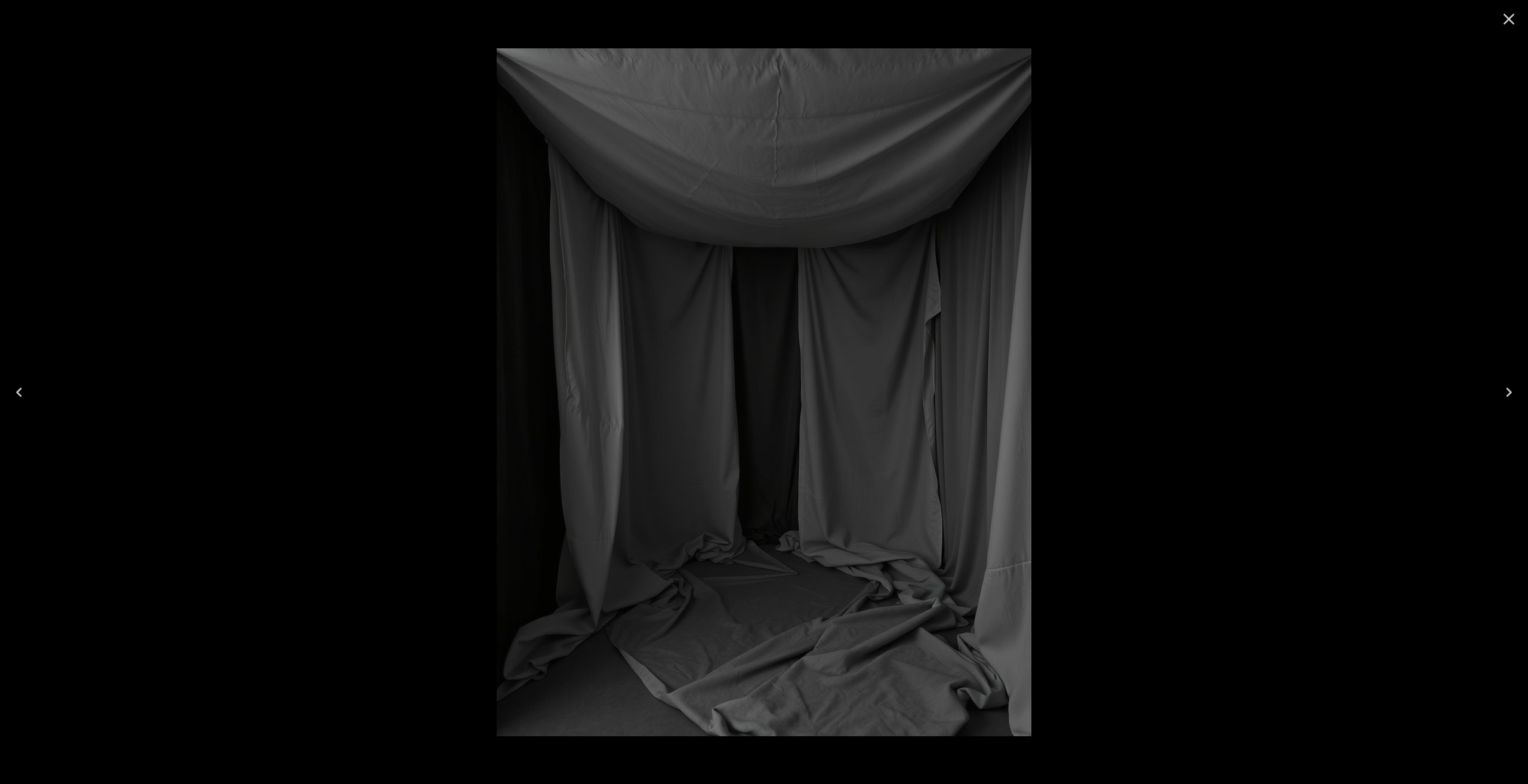
click at [1197, 436] on div at bounding box center [764, 392] width 1528 height 784
click at [1508, 14] on icon "Close" at bounding box center [1509, 19] width 19 height 19
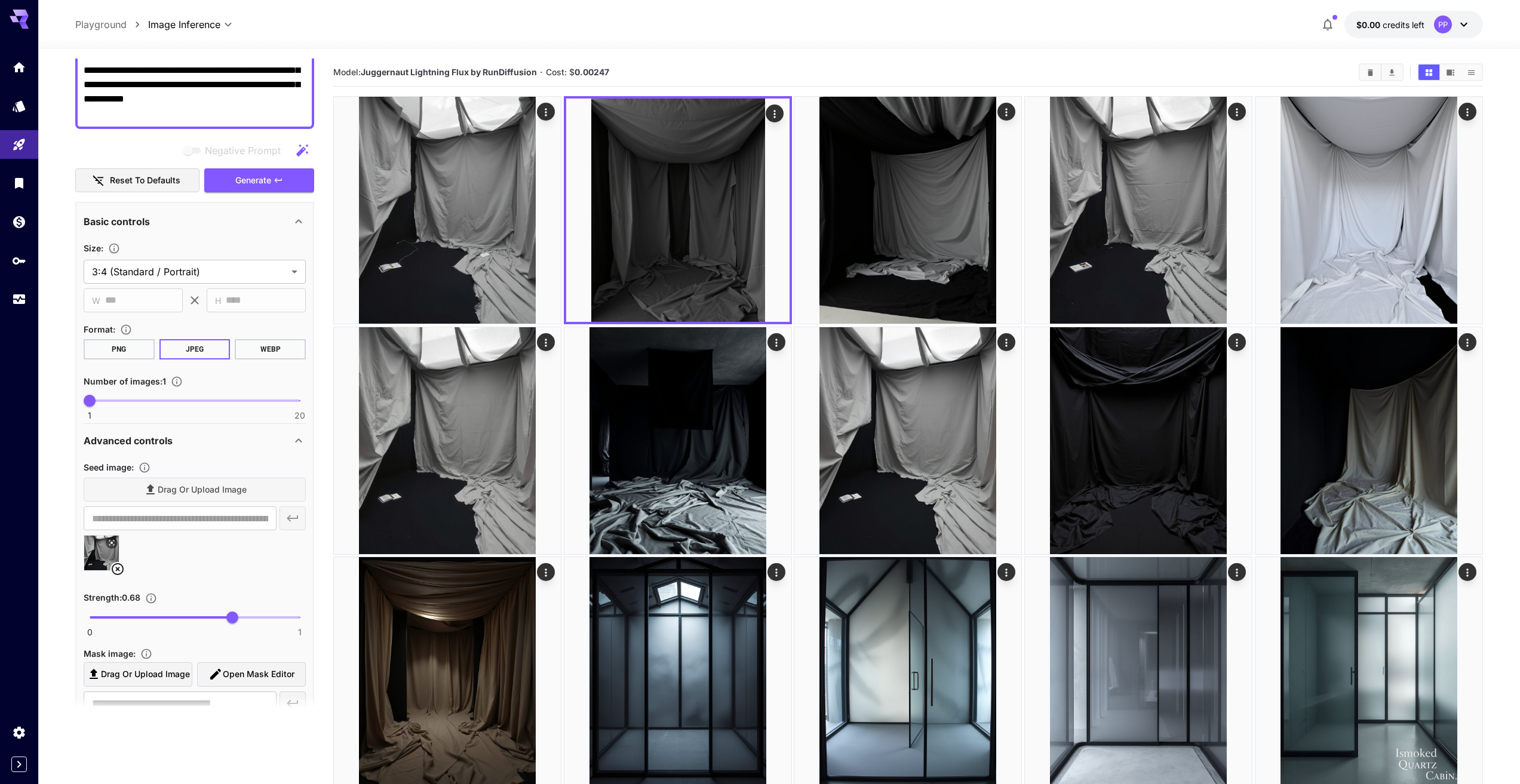
scroll to position [0, 0]
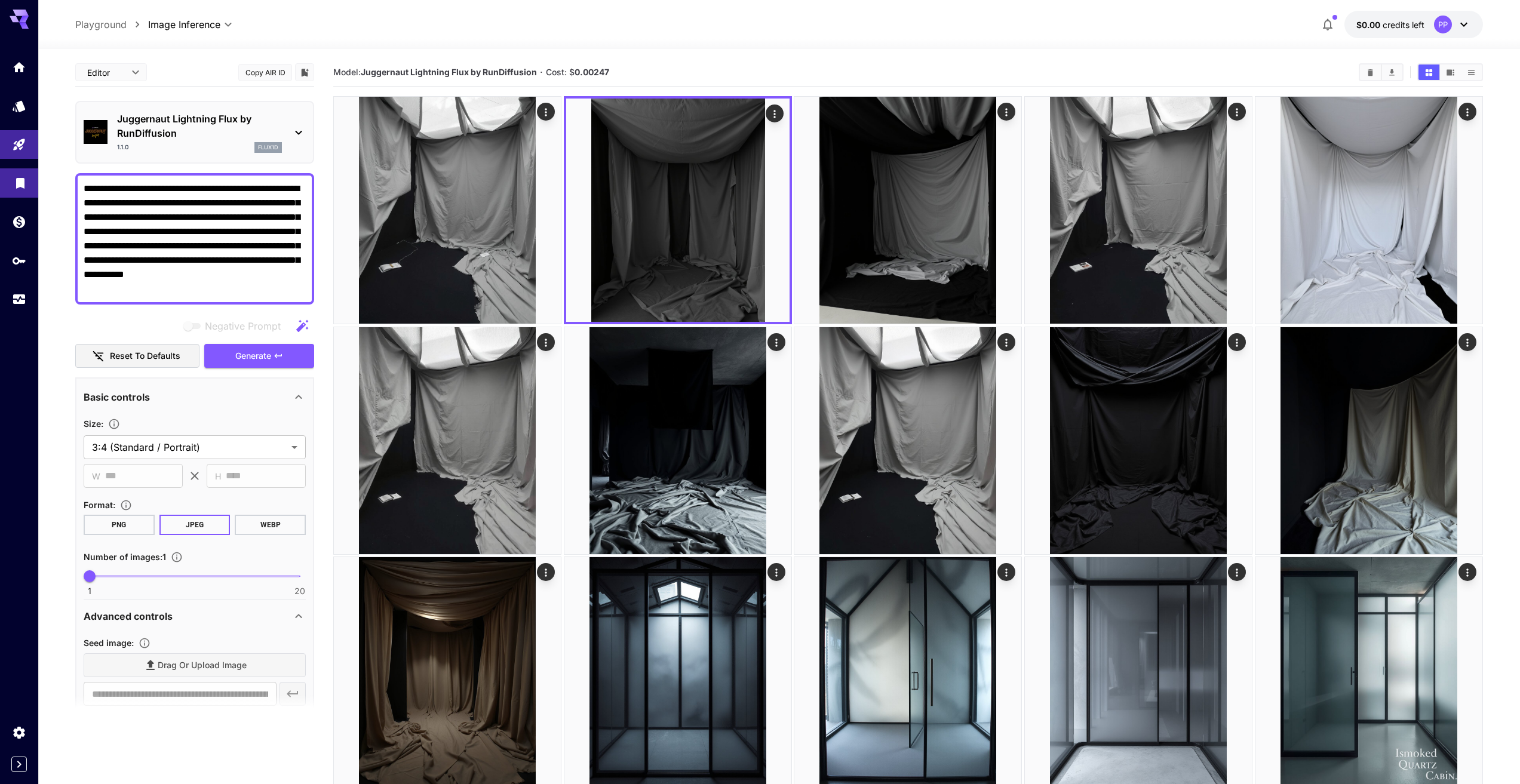
drag, startPoint x: 170, startPoint y: 290, endPoint x: 17, endPoint y: 168, distance: 195.7
click at [17, 168] on div "**********" at bounding box center [760, 640] width 1520 height 1281
paste textarea
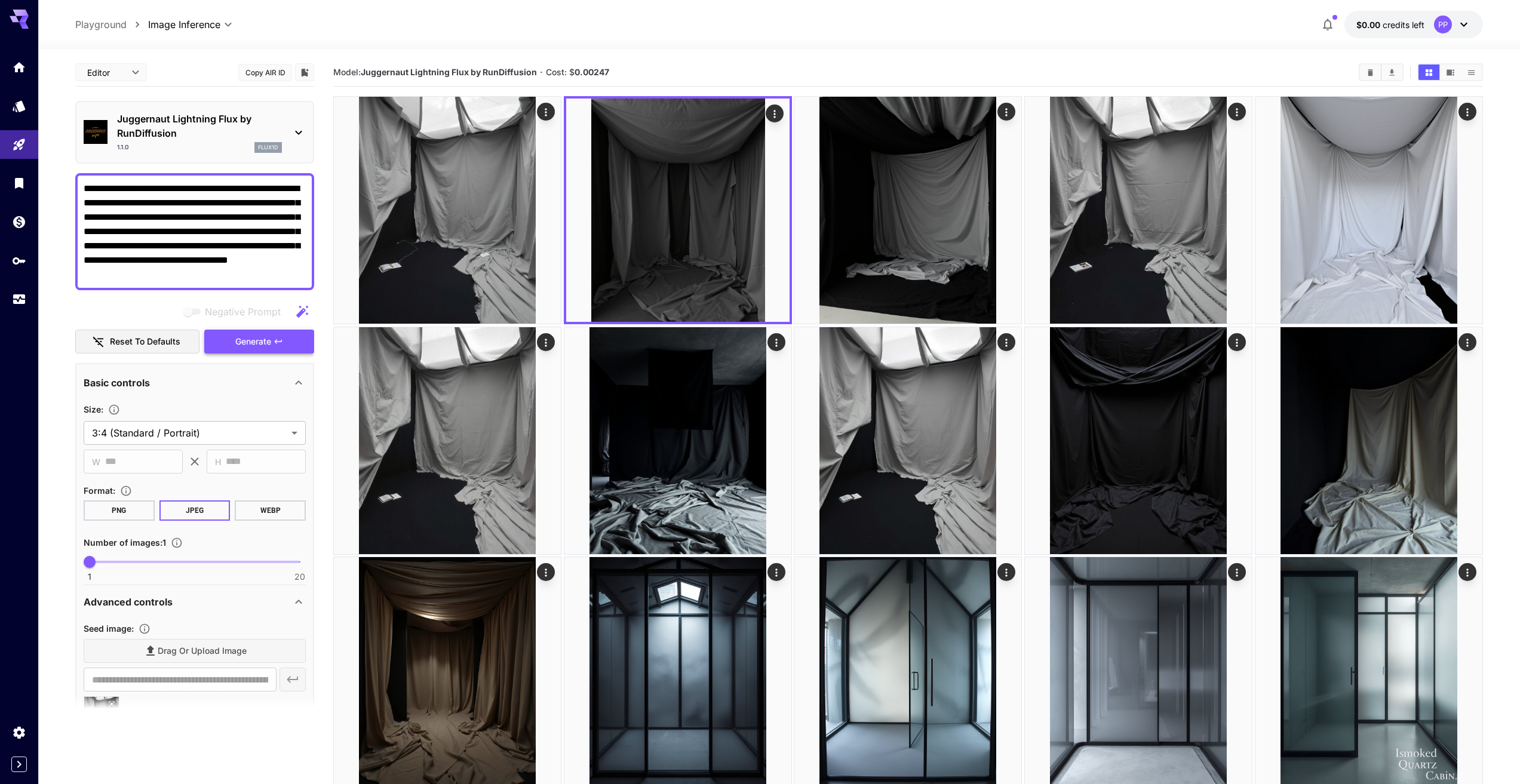
type textarea "**********"
click at [261, 337] on span "Generate" at bounding box center [253, 341] width 36 height 15
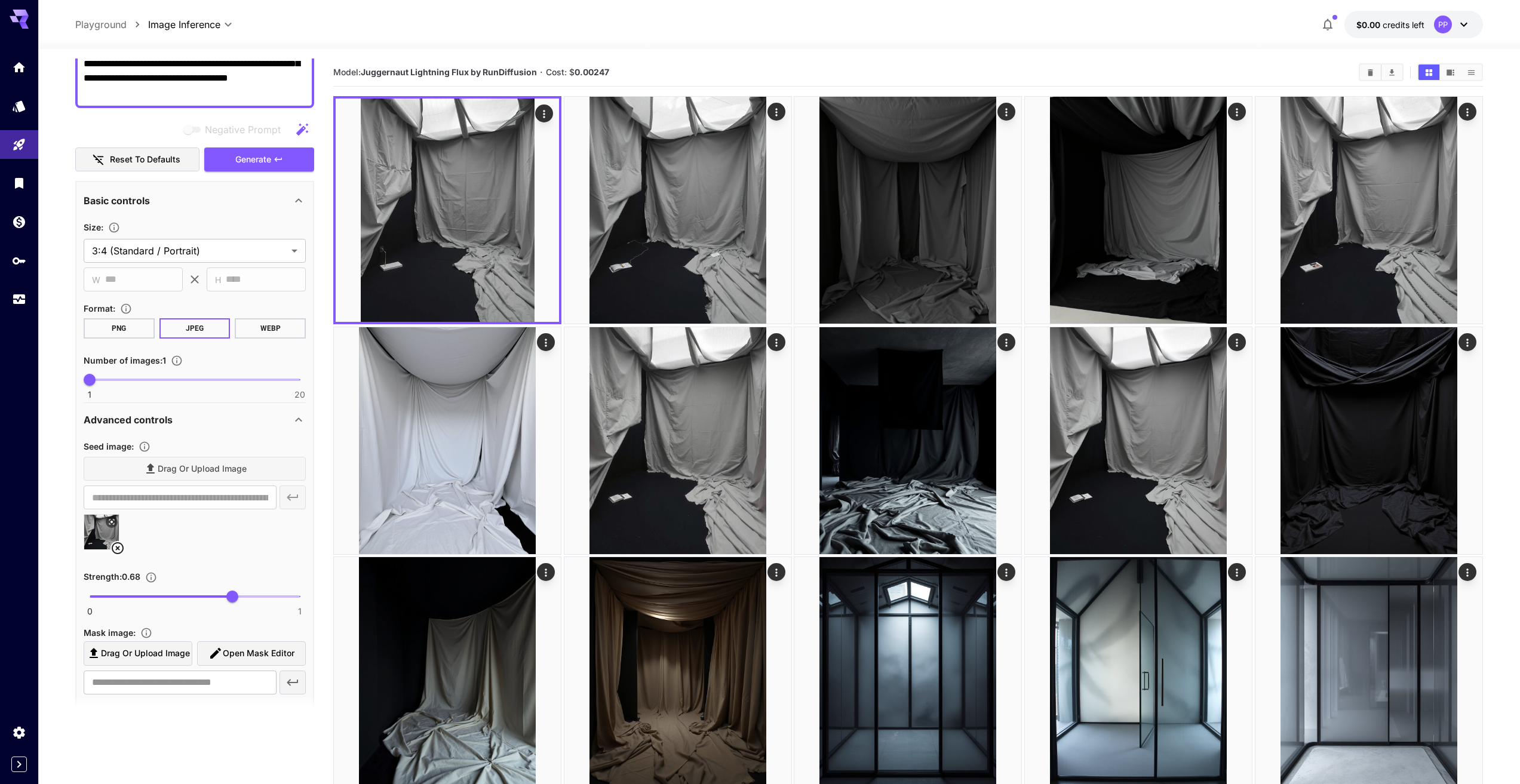
scroll to position [298, 0]
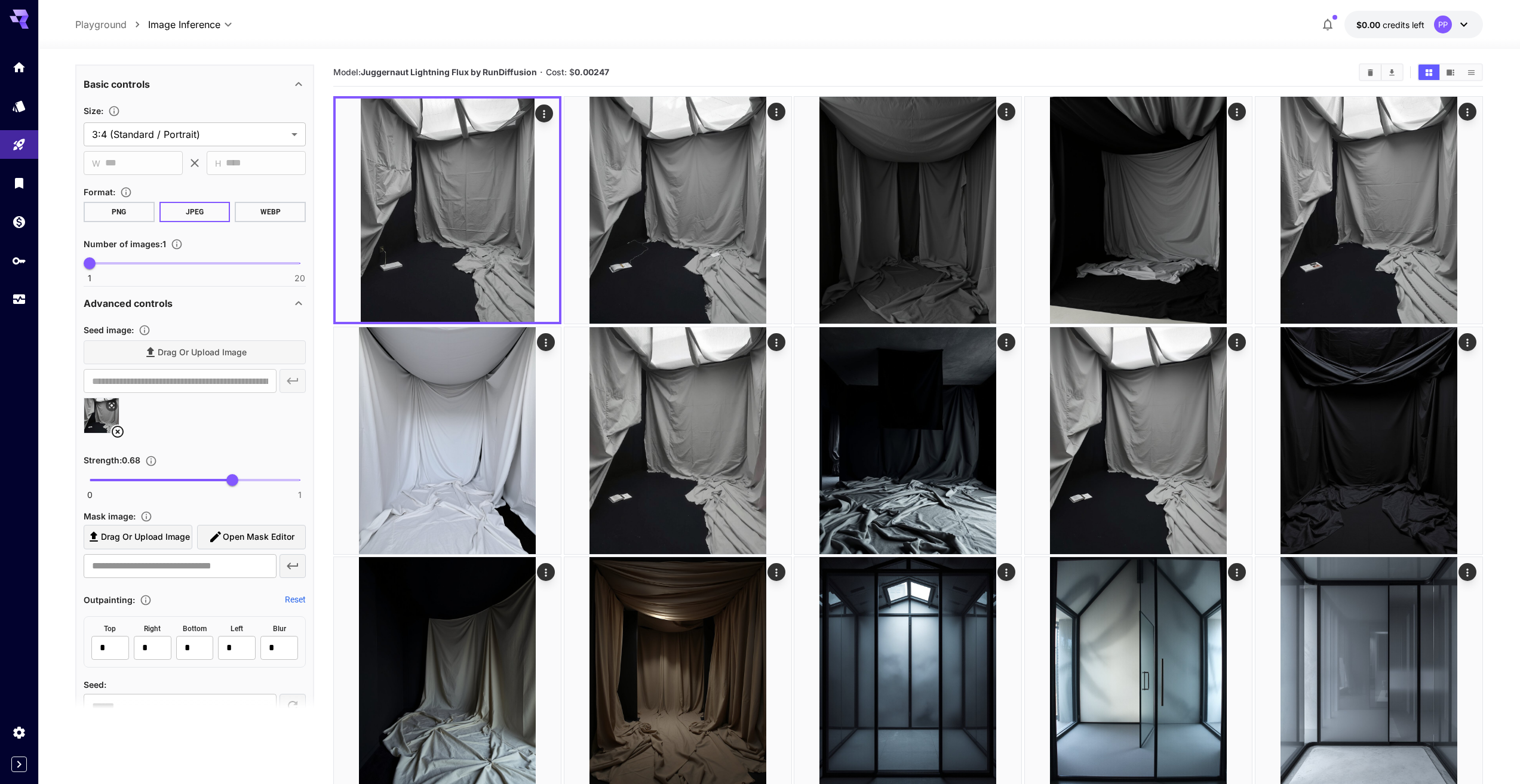
click at [118, 433] on icon at bounding box center [118, 432] width 14 height 14
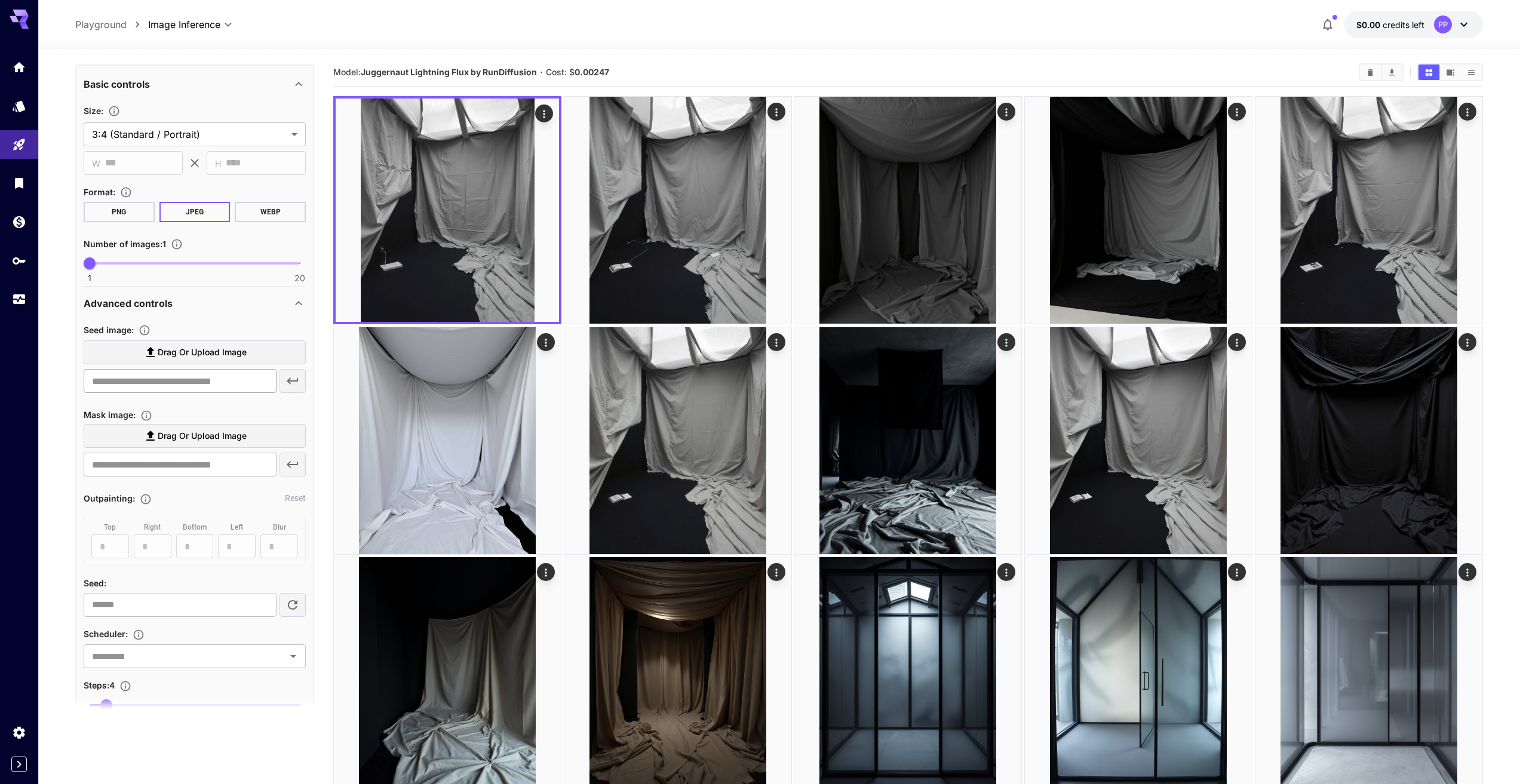
scroll to position [0, 0]
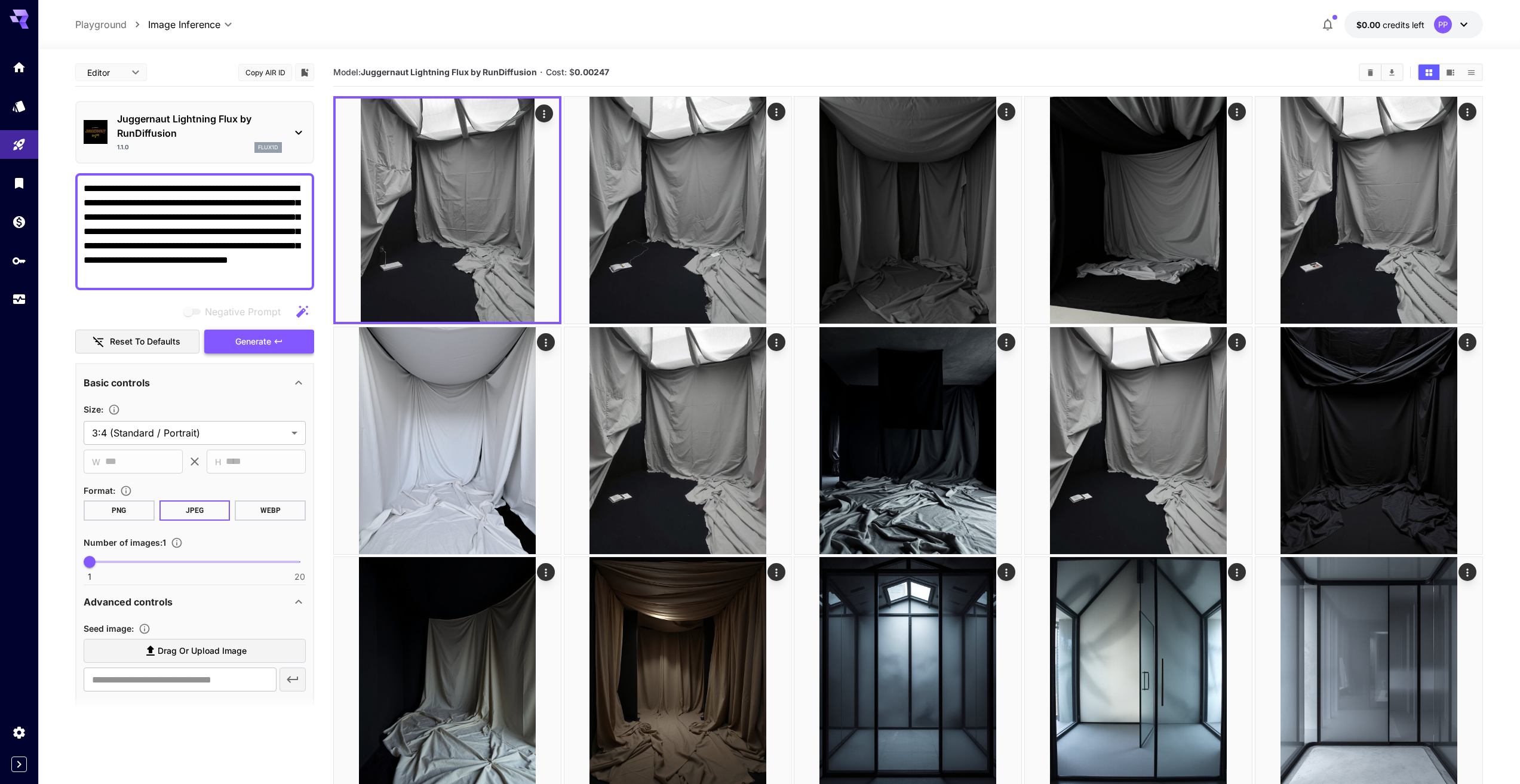
click at [255, 339] on span "Generate" at bounding box center [253, 341] width 36 height 15
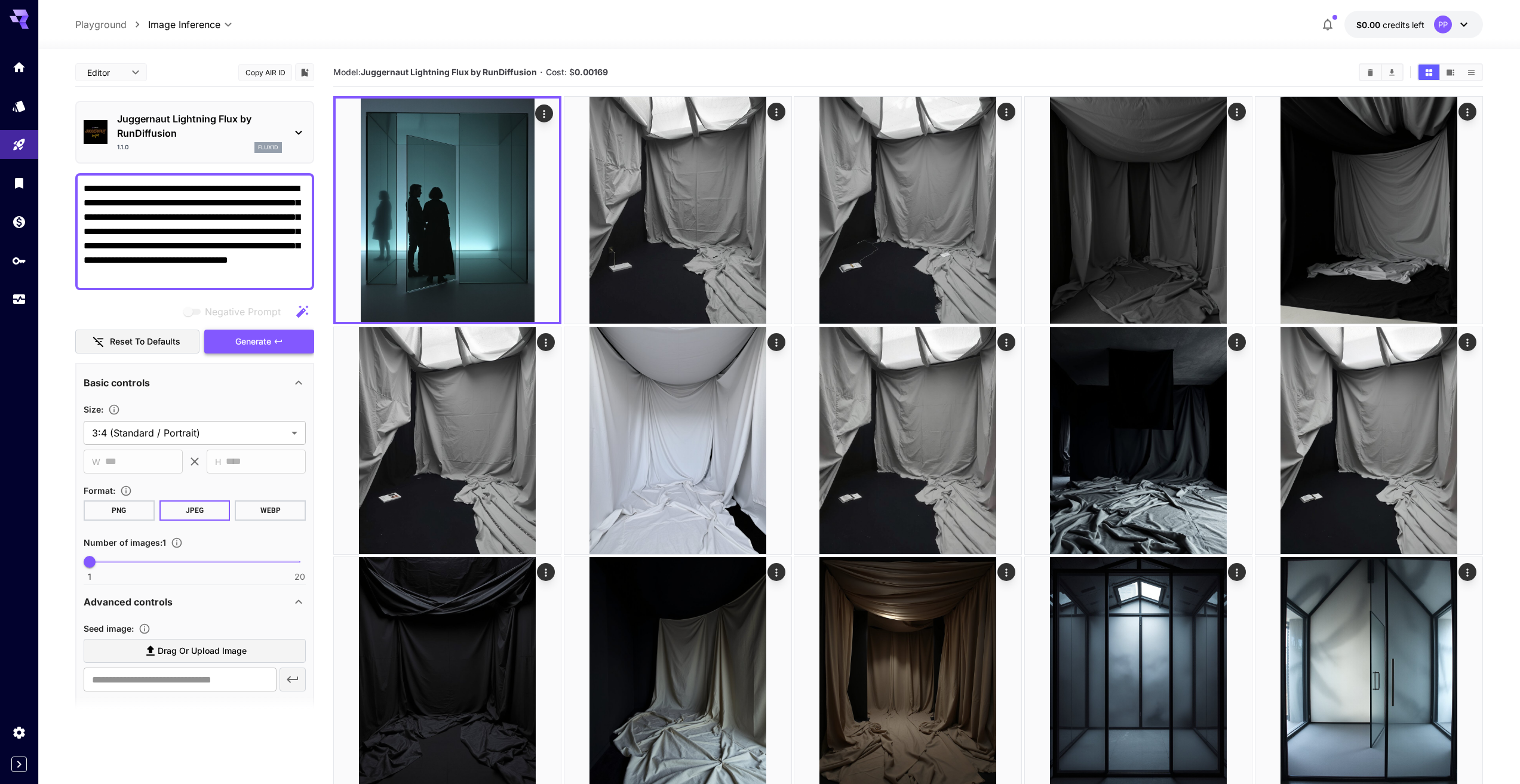
click at [295, 343] on button "Generate" at bounding box center [259, 342] width 110 height 24
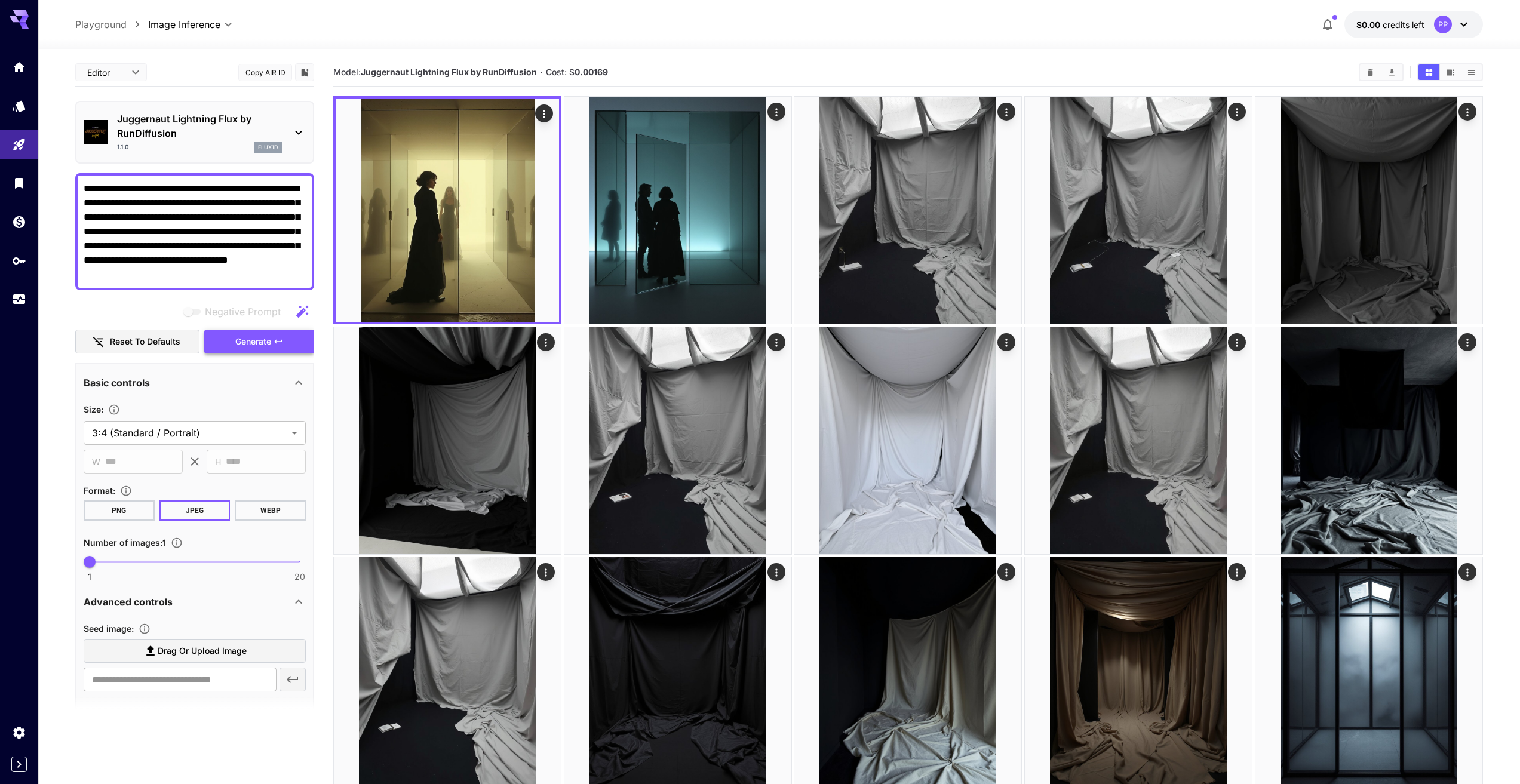
click at [258, 337] on span "Generate" at bounding box center [253, 341] width 36 height 15
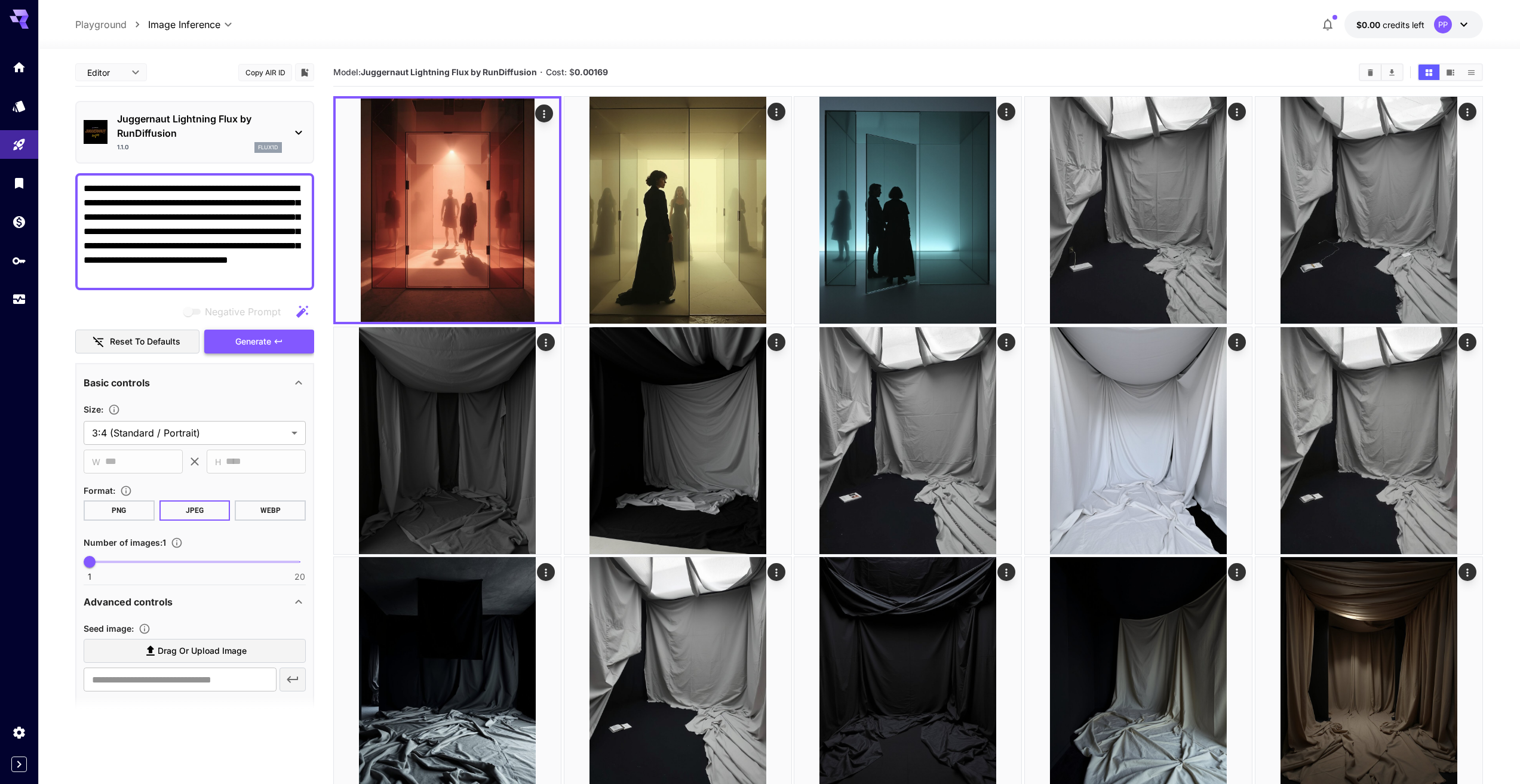
click at [258, 340] on span "Generate" at bounding box center [253, 341] width 36 height 15
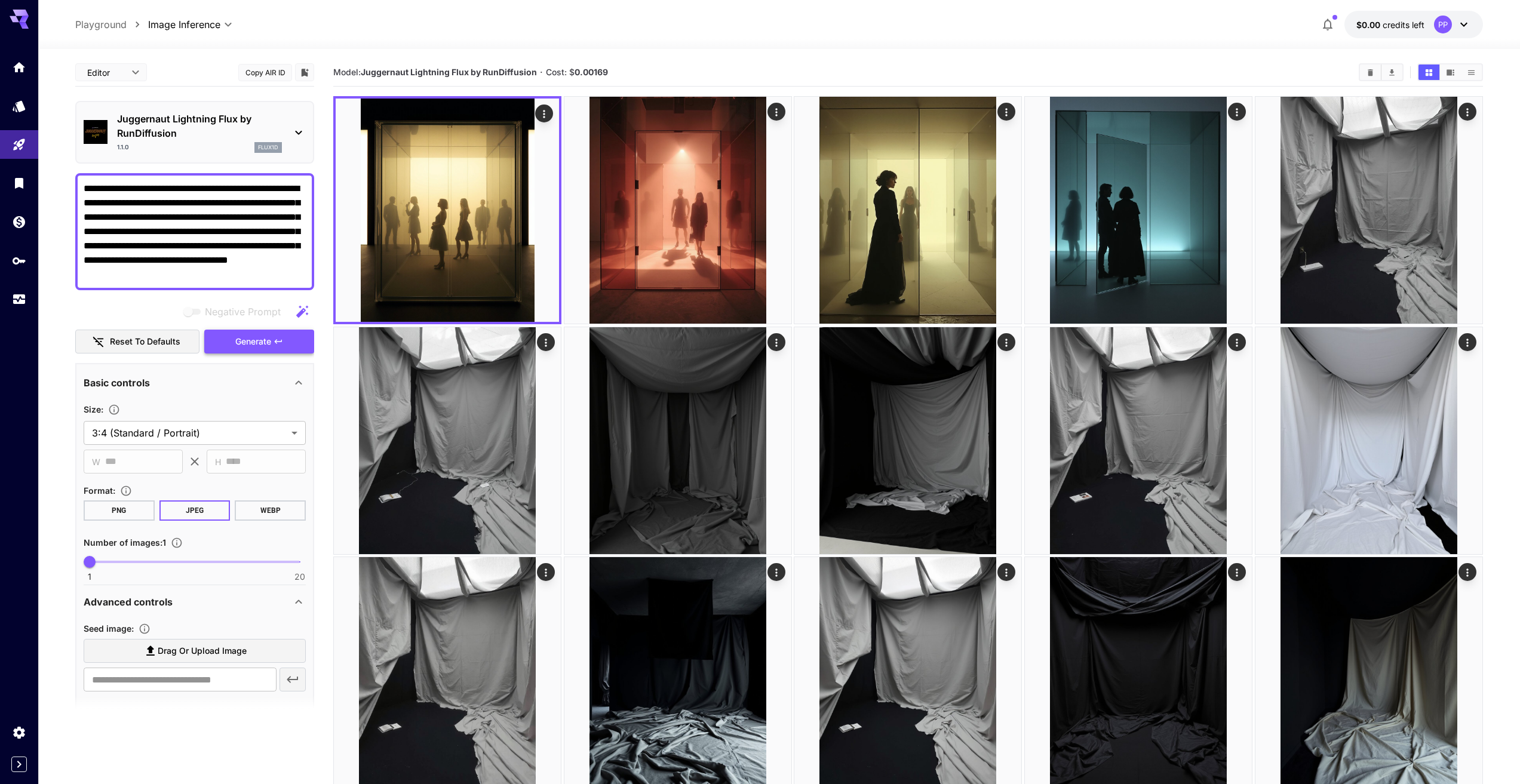
click at [258, 340] on span "Generate" at bounding box center [253, 341] width 36 height 15
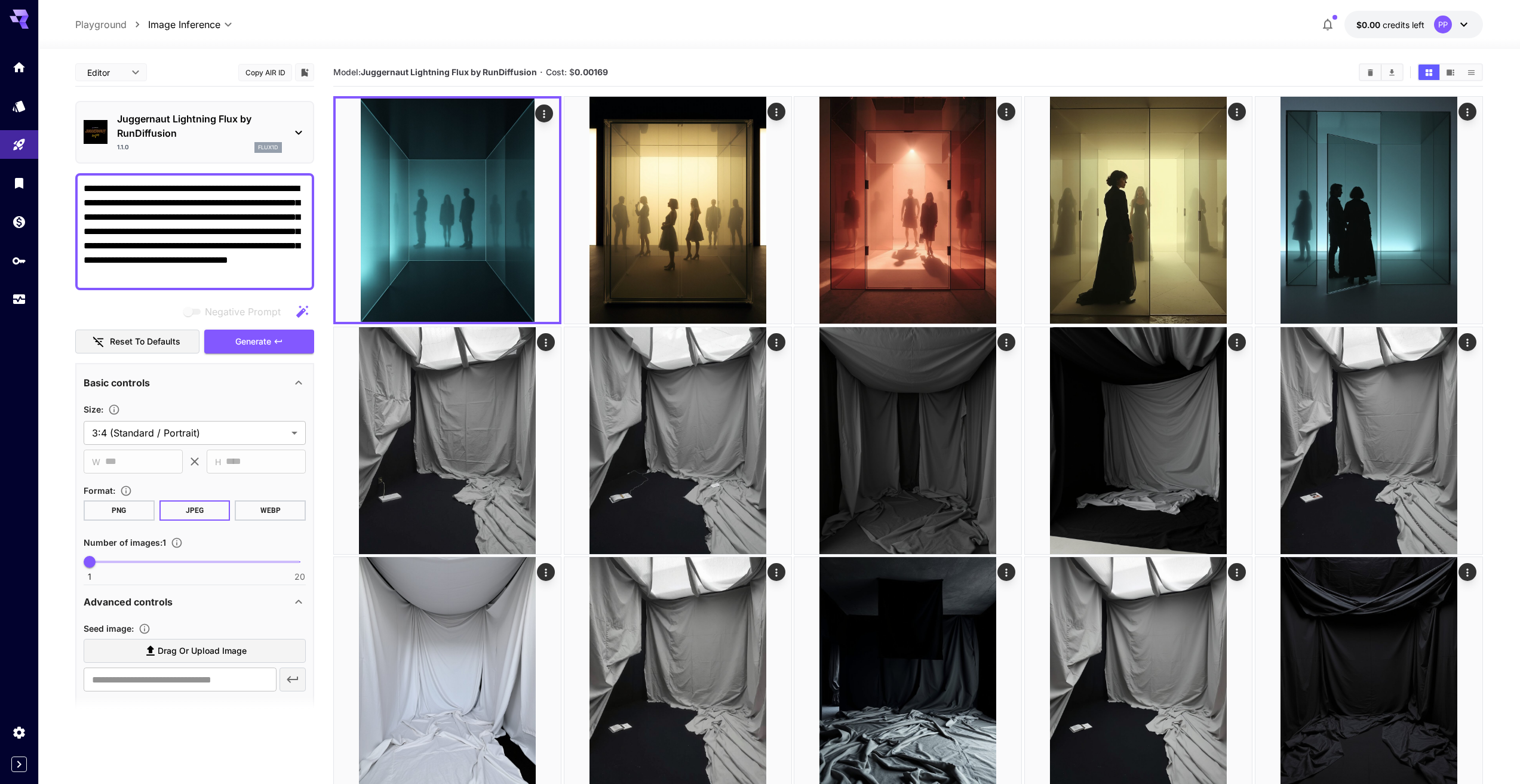
drag, startPoint x: 85, startPoint y: 216, endPoint x: 247, endPoint y: 227, distance: 162.4
click at [247, 227] on textarea "**********" at bounding box center [195, 231] width 223 height 100
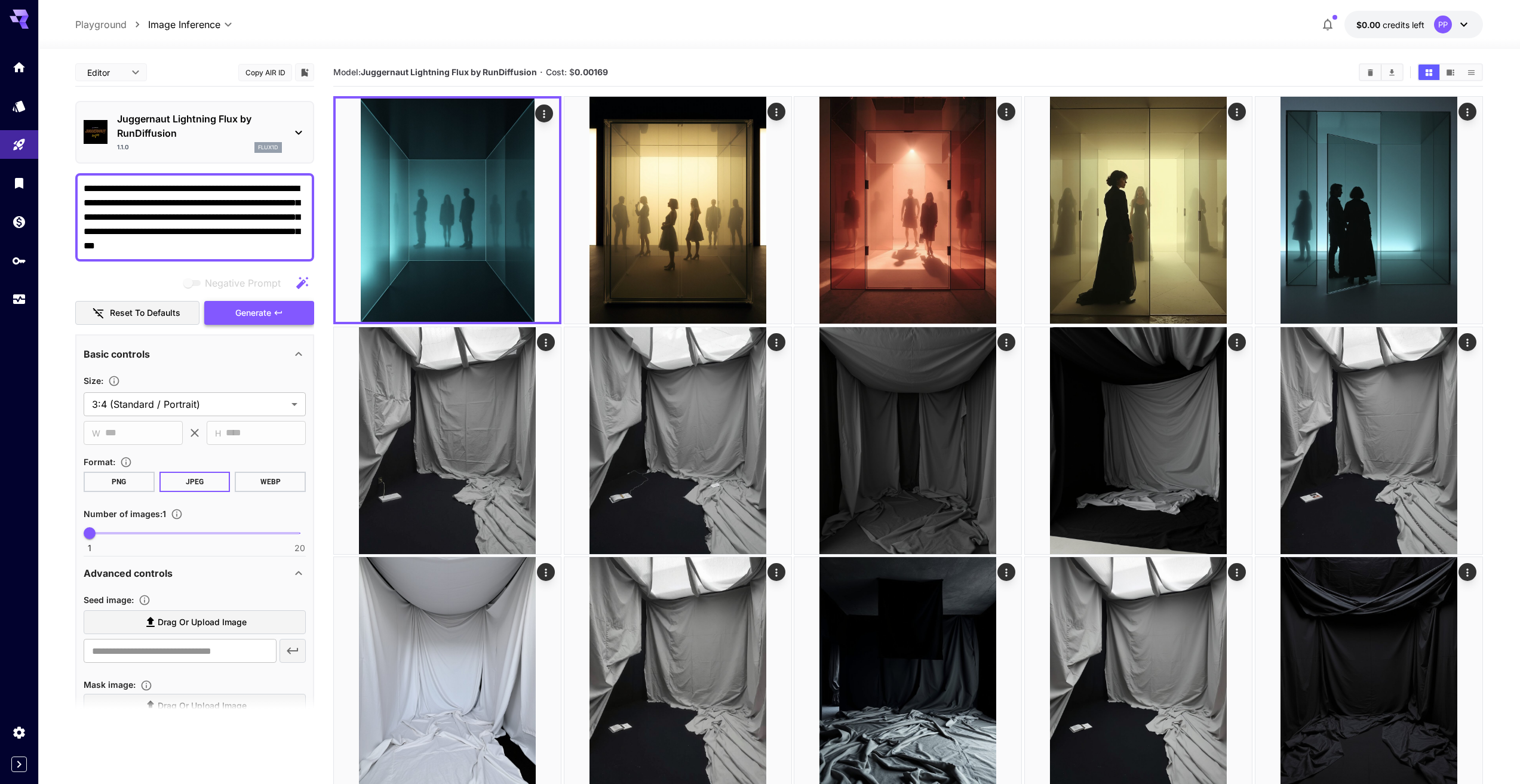
click at [261, 312] on span "Generate" at bounding box center [253, 312] width 36 height 15
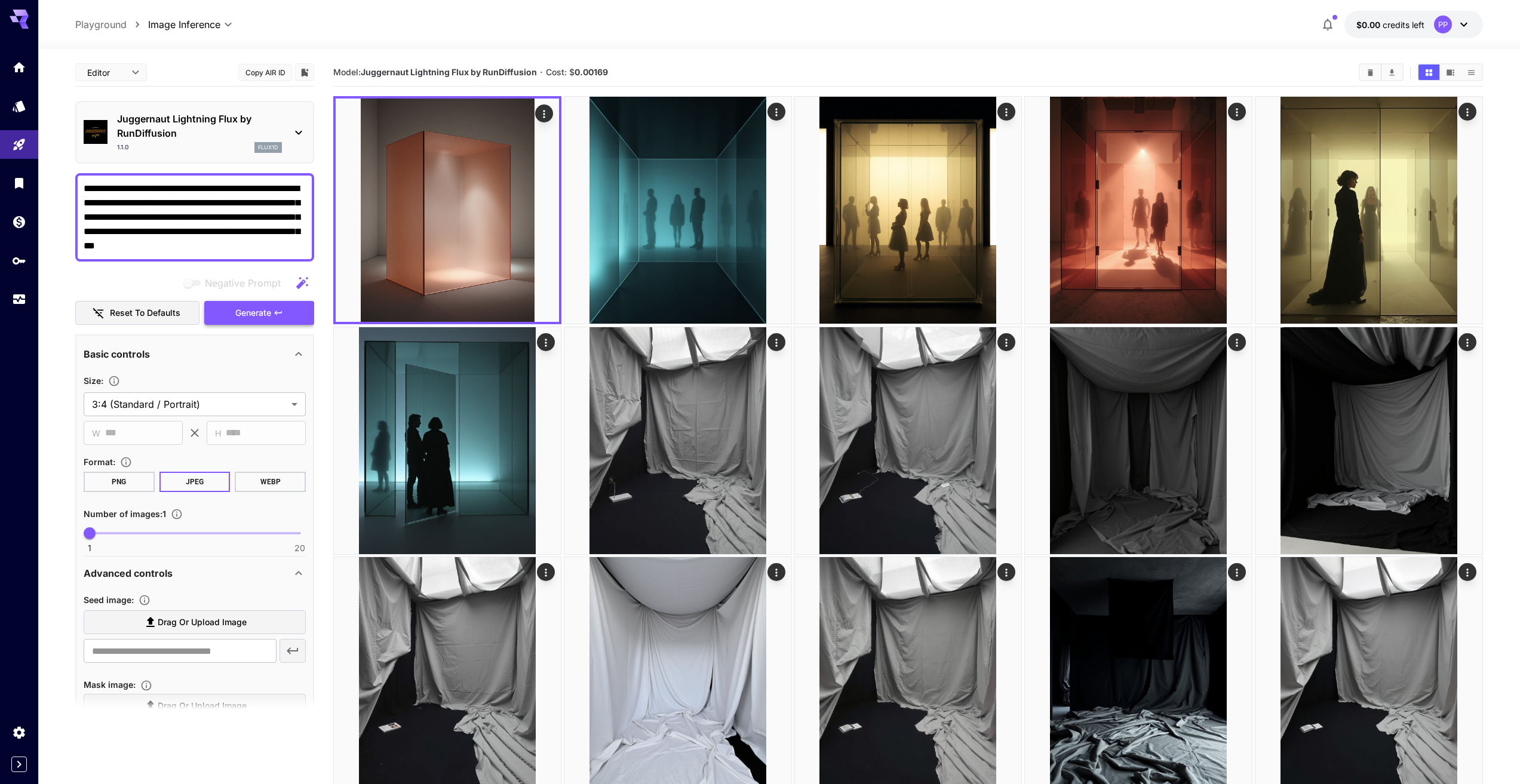
click at [259, 316] on span "Generate" at bounding box center [253, 312] width 36 height 15
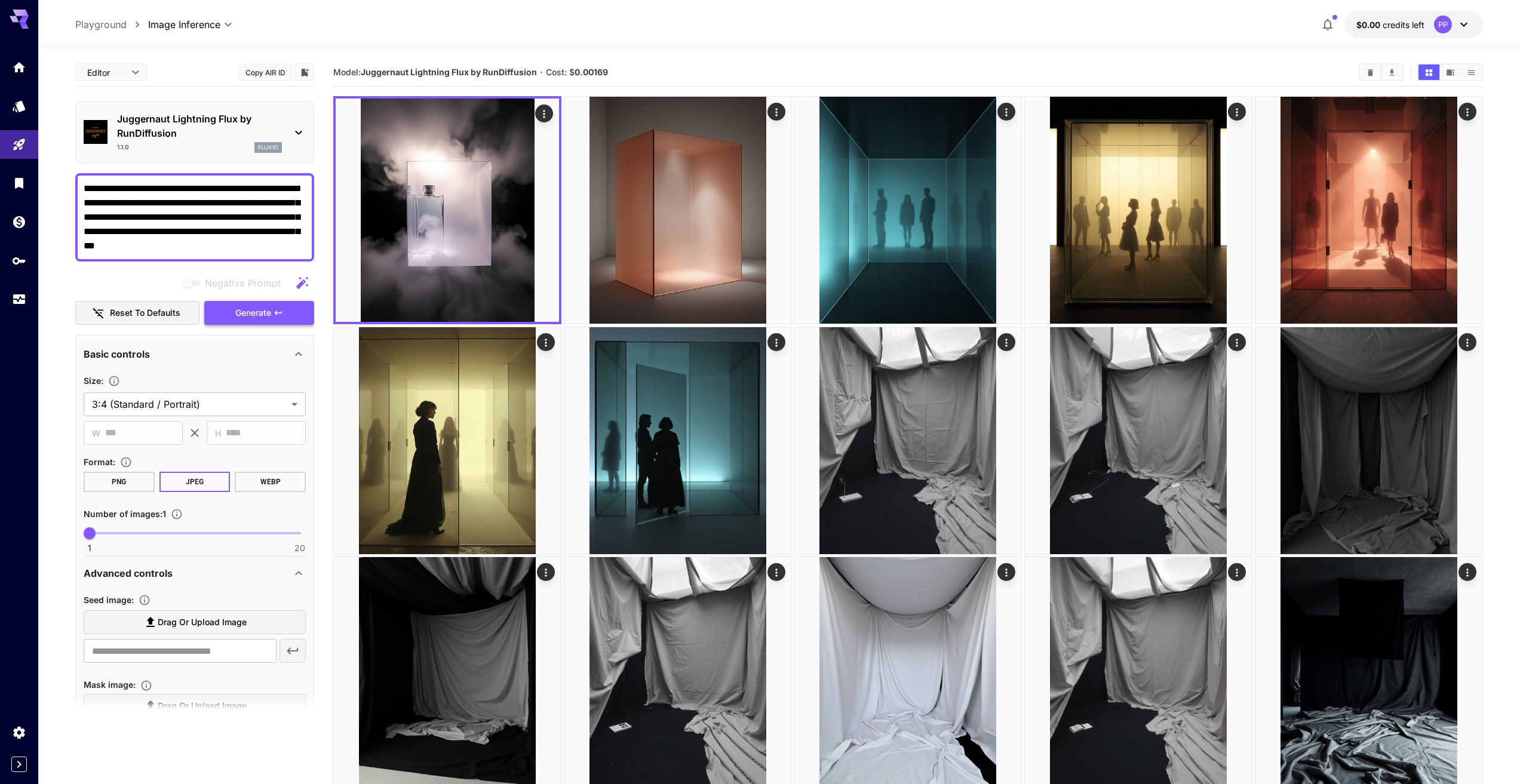
click at [259, 316] on span "Generate" at bounding box center [253, 312] width 36 height 15
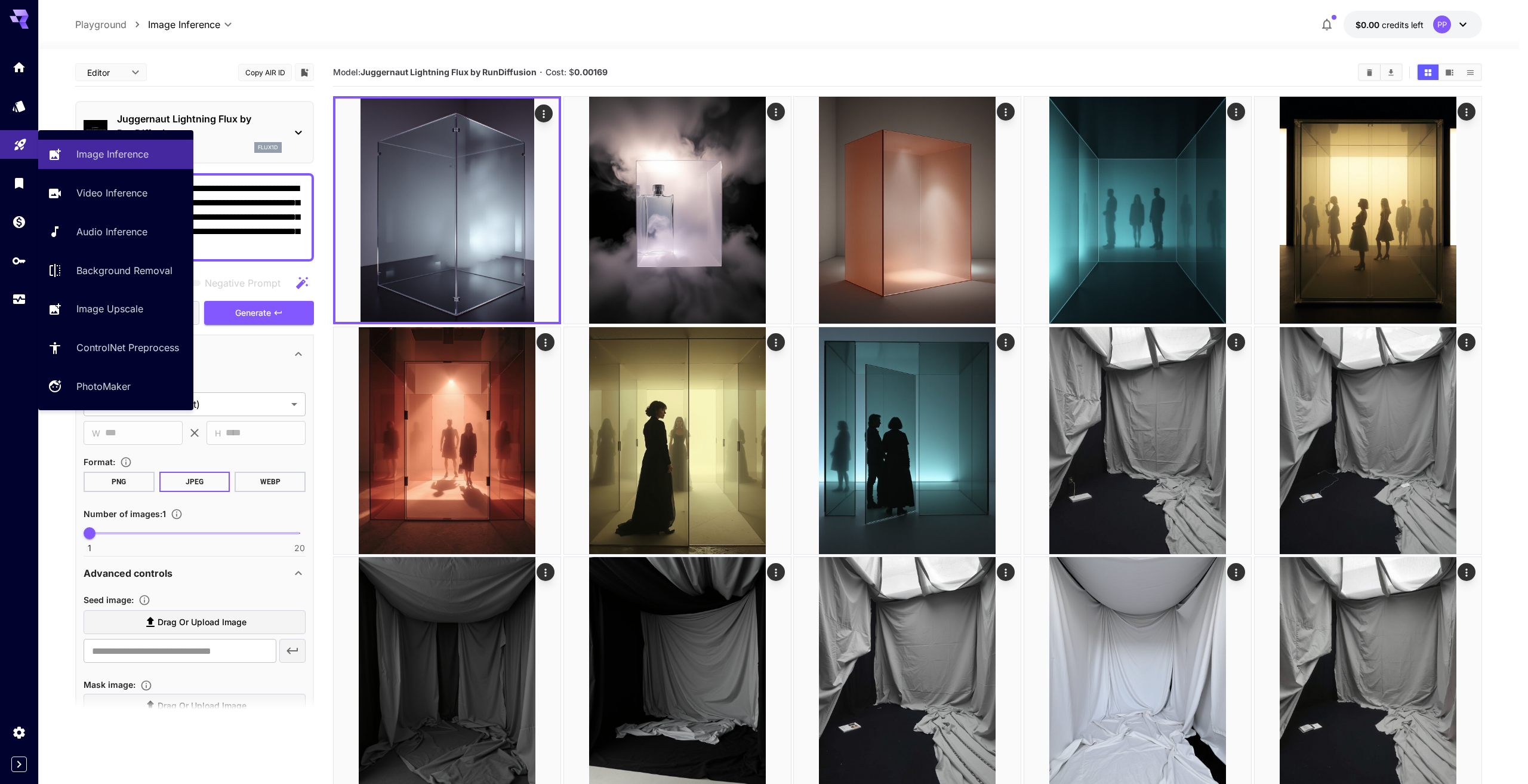
drag, startPoint x: 290, startPoint y: 249, endPoint x: 14, endPoint y: 154, distance: 291.9
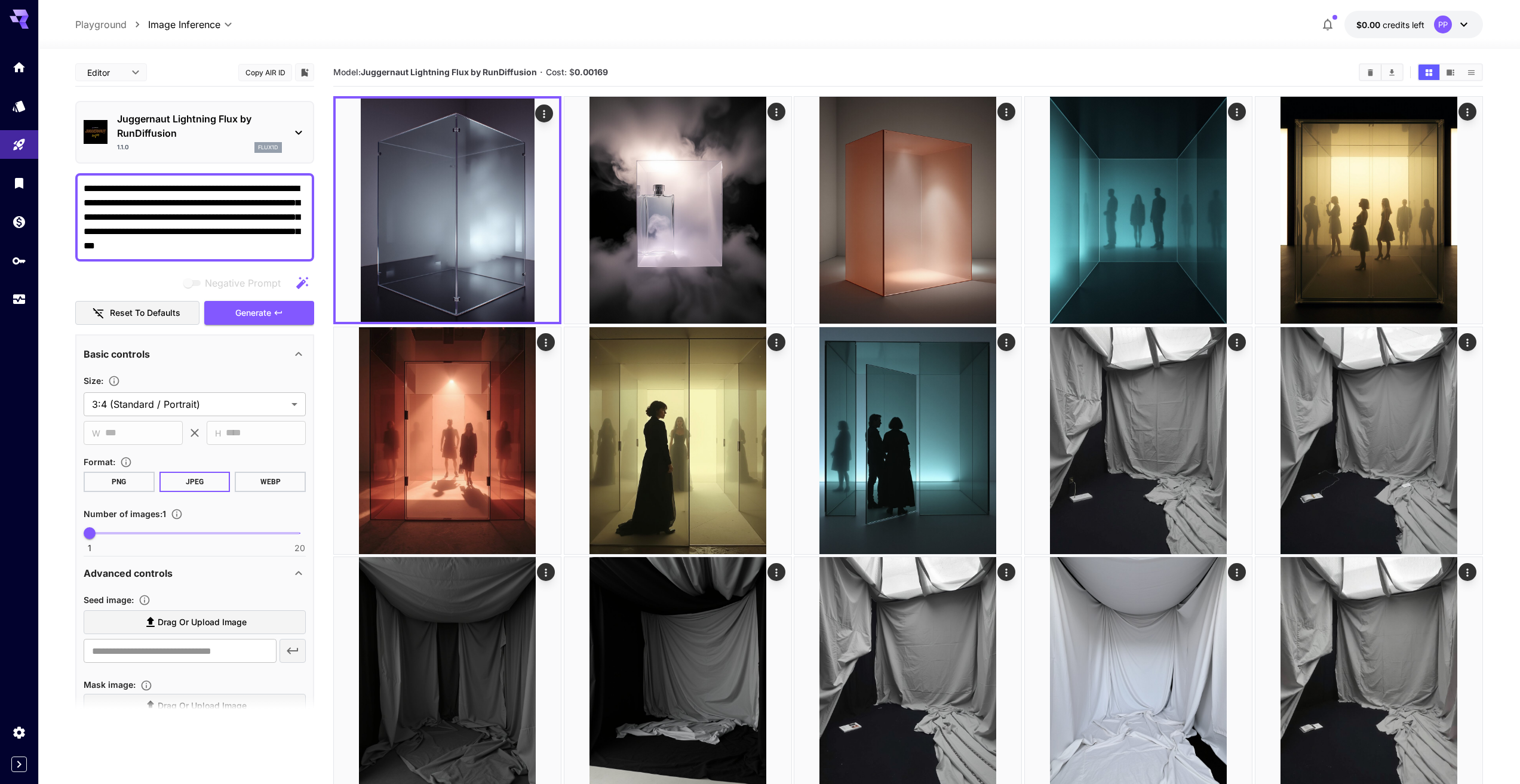
paste textarea "**********"
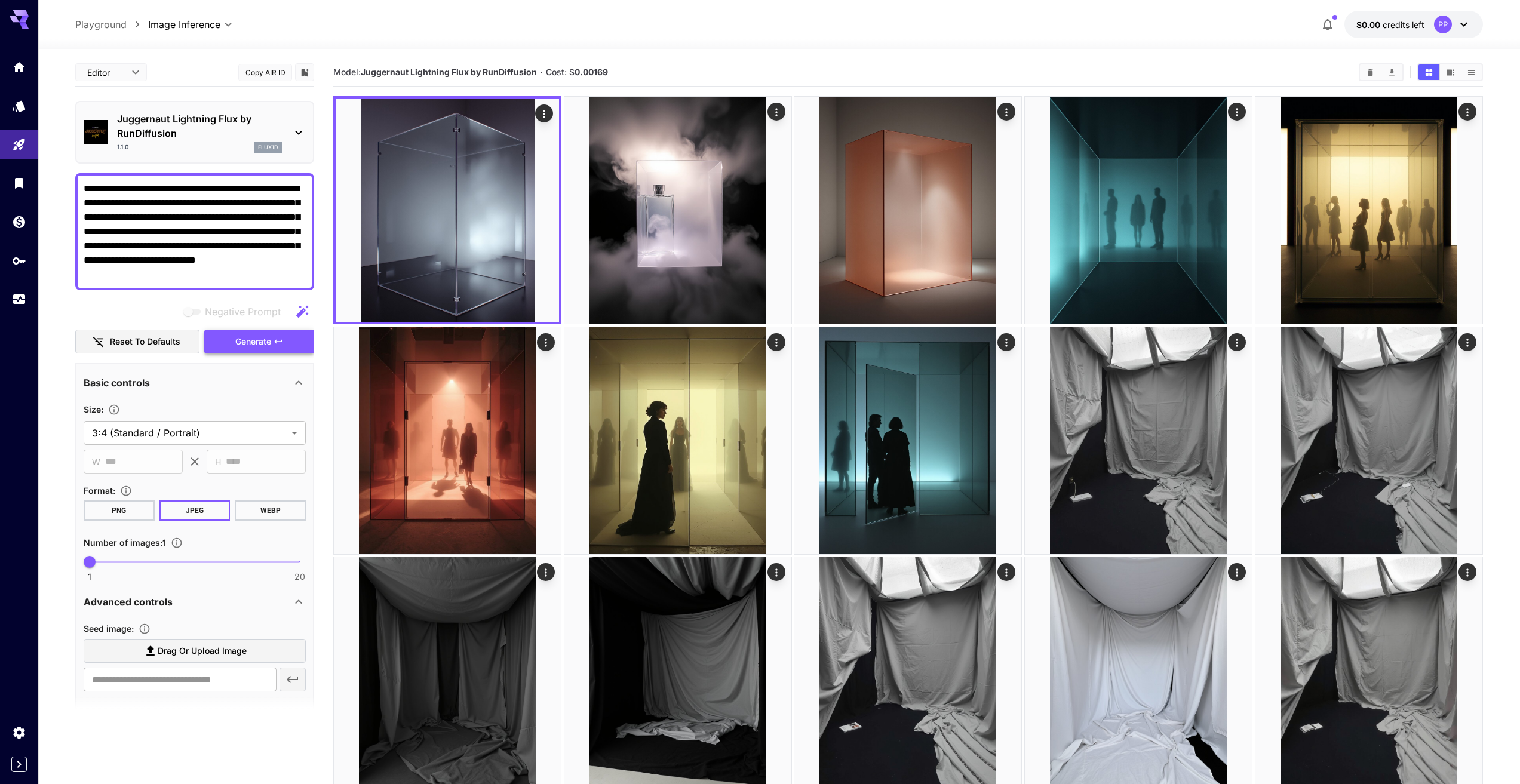
type textarea "**********"
click at [254, 337] on span "Generate" at bounding box center [253, 341] width 36 height 15
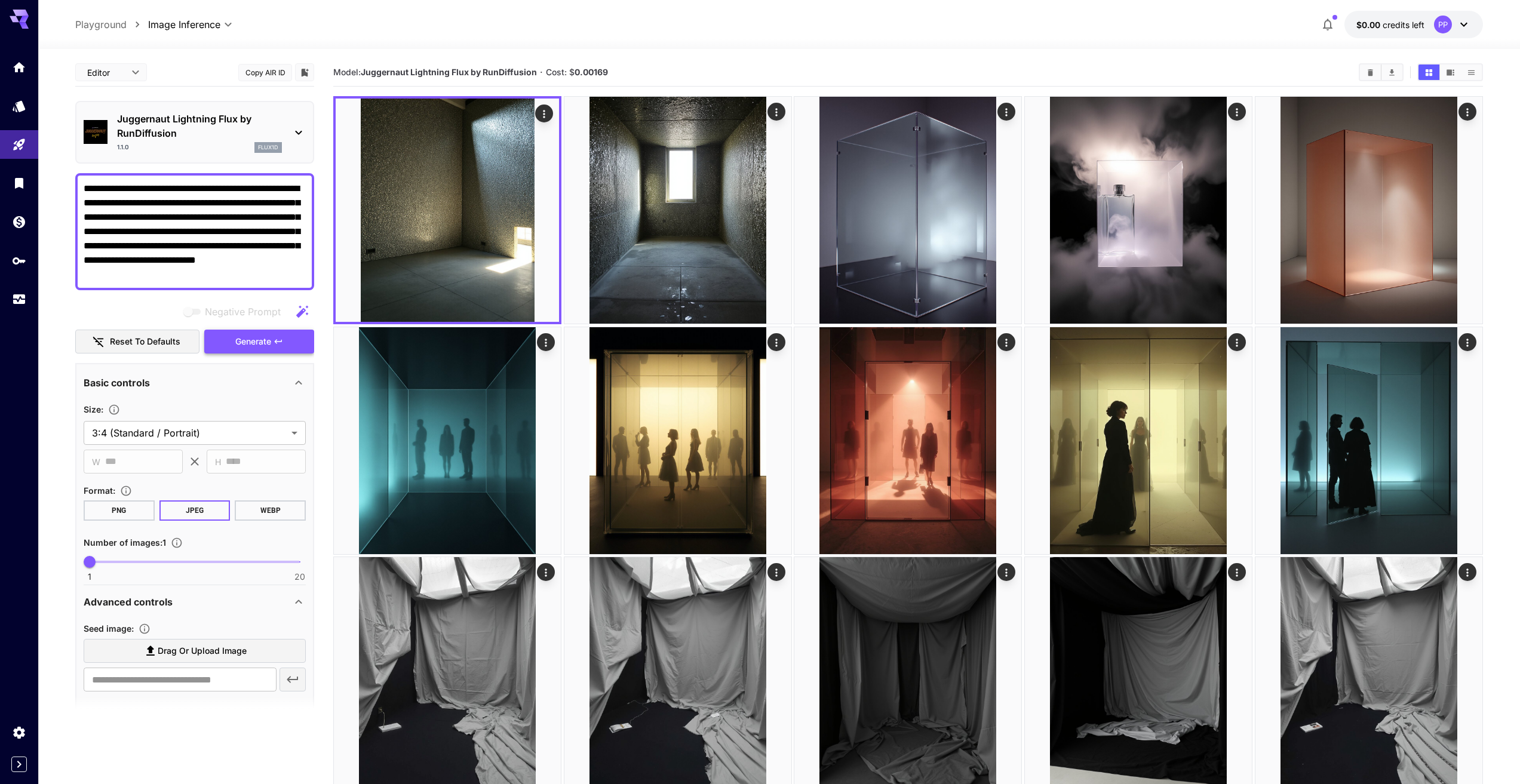
click at [284, 344] on button "Generate" at bounding box center [259, 342] width 110 height 24
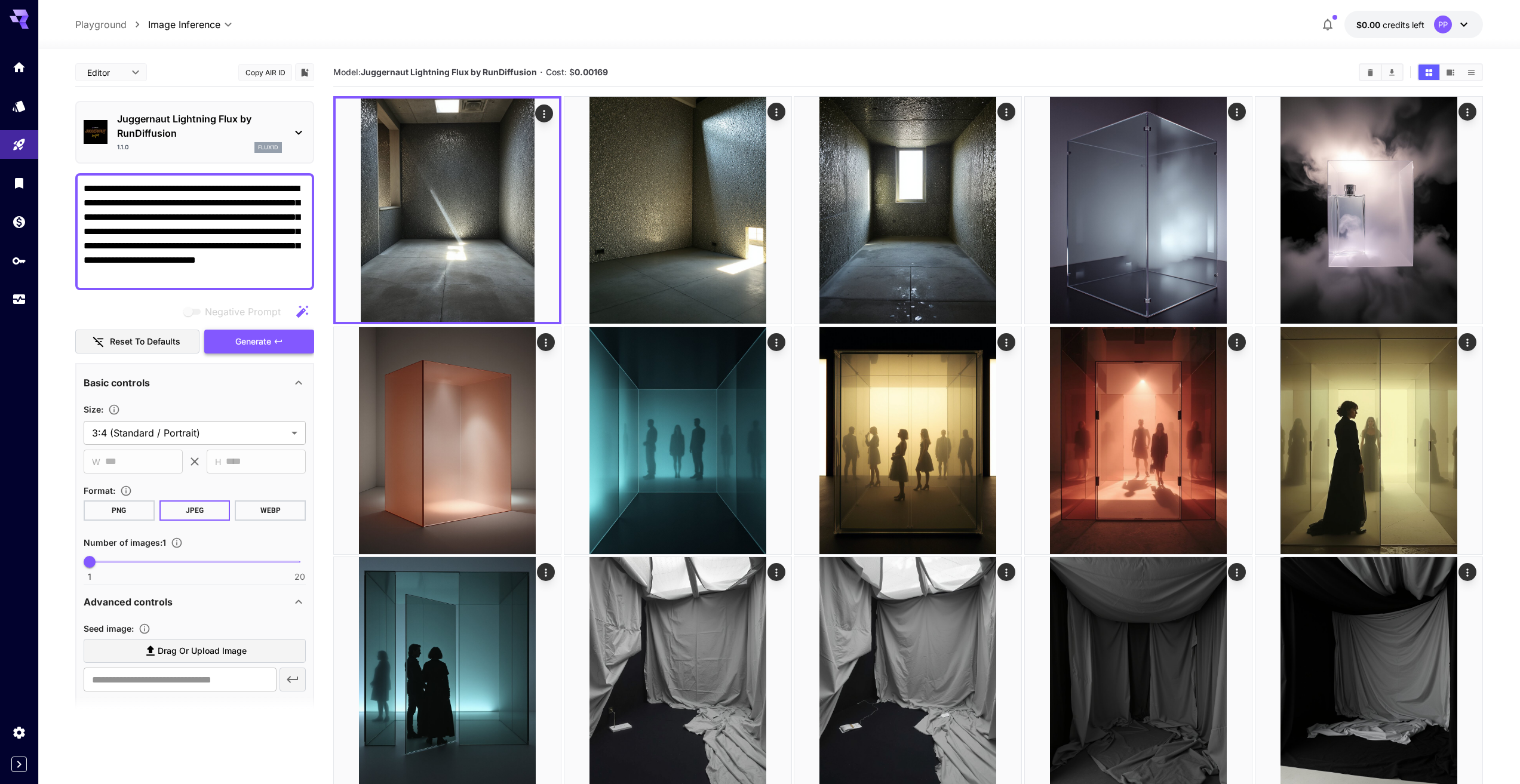
click at [284, 344] on button "Generate" at bounding box center [259, 342] width 110 height 24
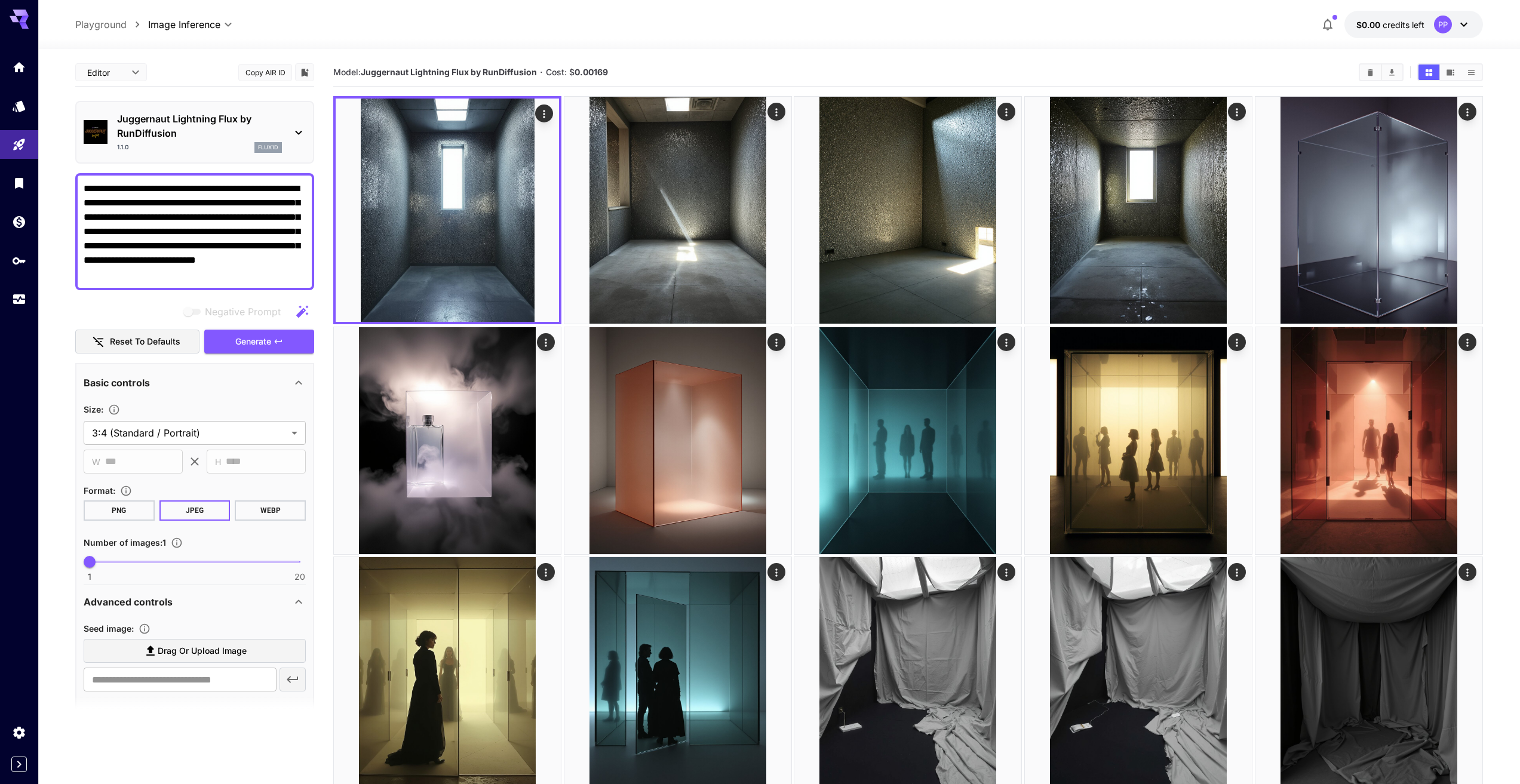
click at [219, 276] on textarea "**********" at bounding box center [195, 231] width 223 height 100
click at [298, 341] on button "Generate" at bounding box center [259, 342] width 110 height 24
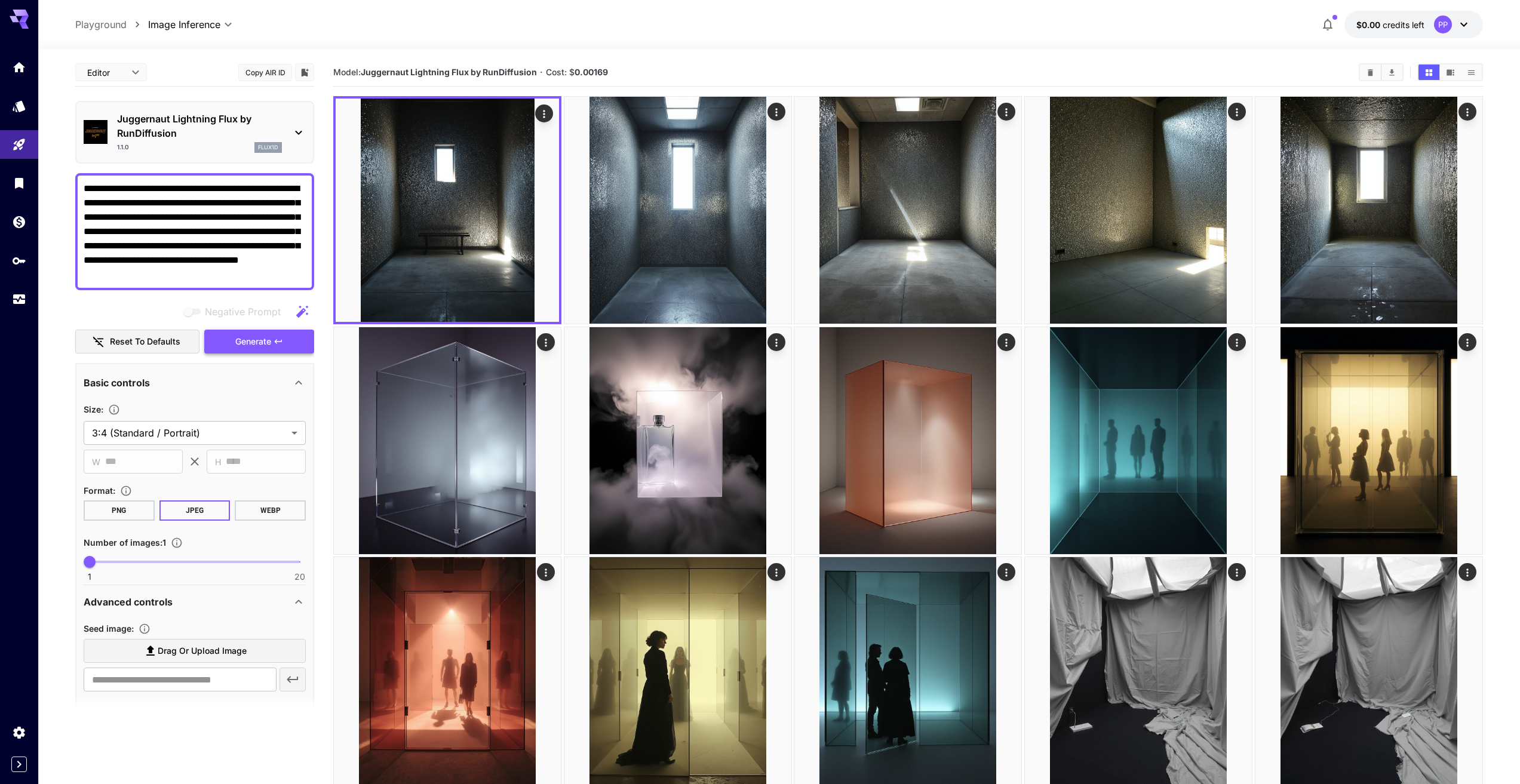
click at [253, 336] on span "Generate" at bounding box center [253, 341] width 36 height 15
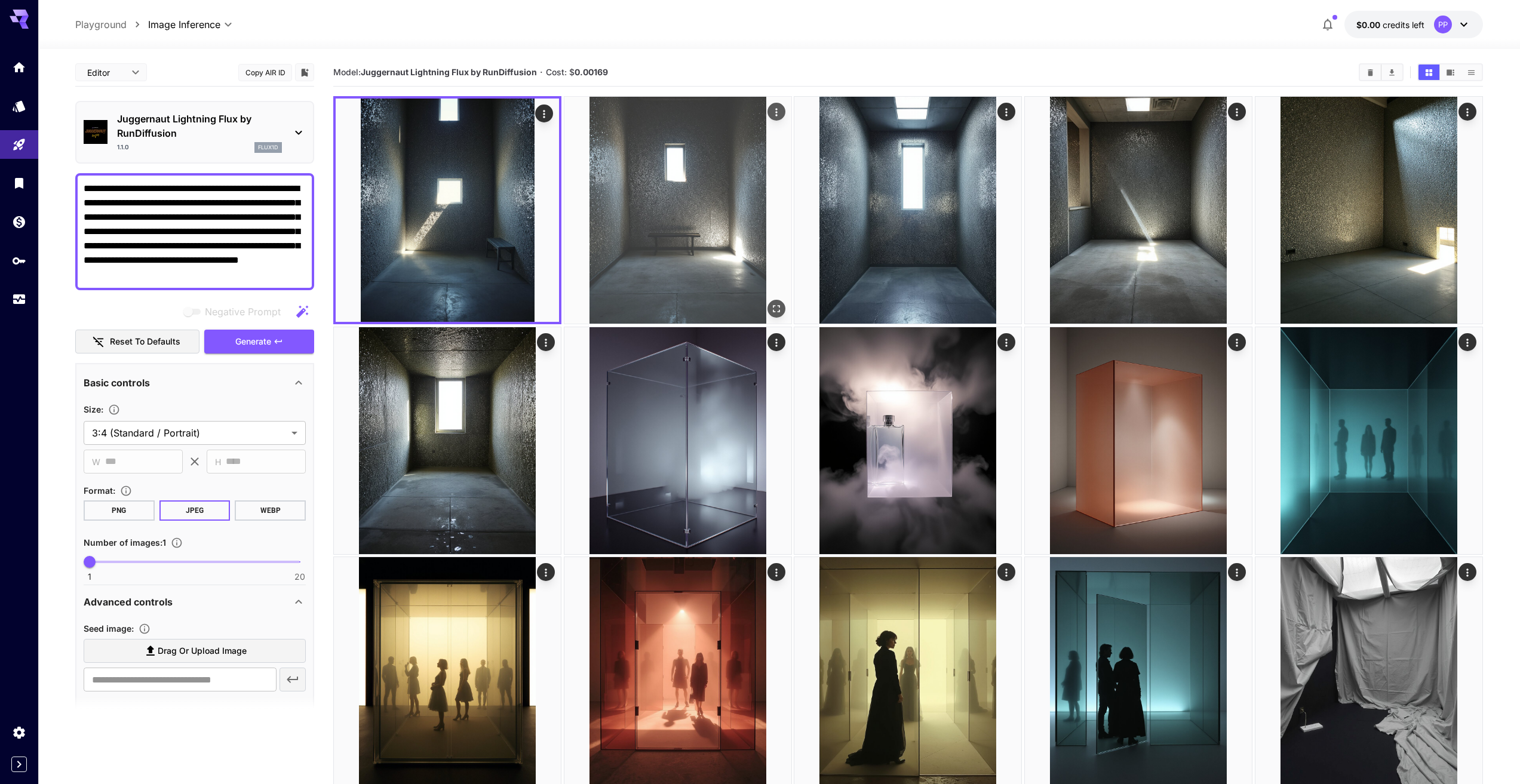
click at [652, 269] on img at bounding box center [678, 210] width 227 height 227
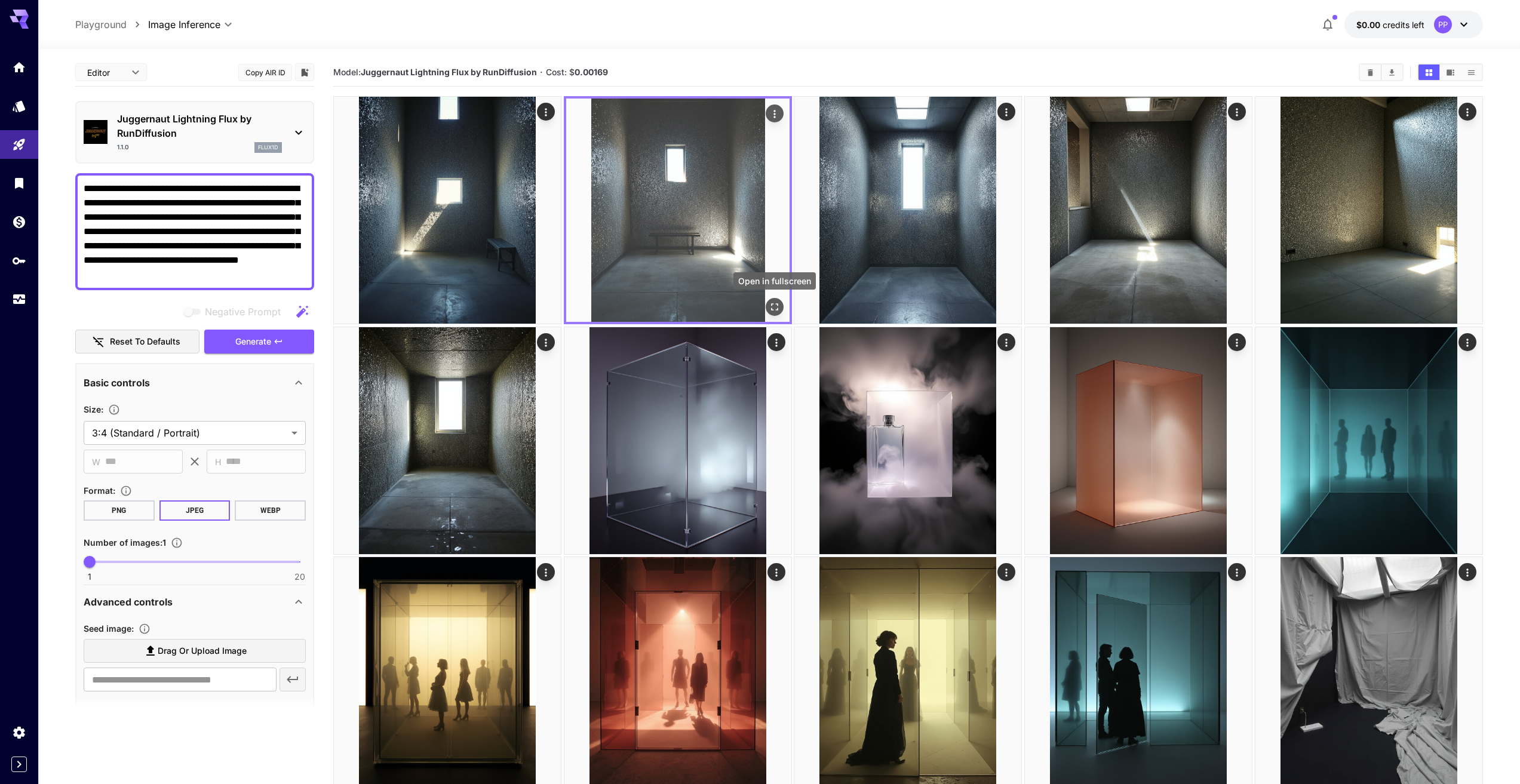
click at [771, 305] on icon "Open in fullscreen" at bounding box center [775, 307] width 12 height 12
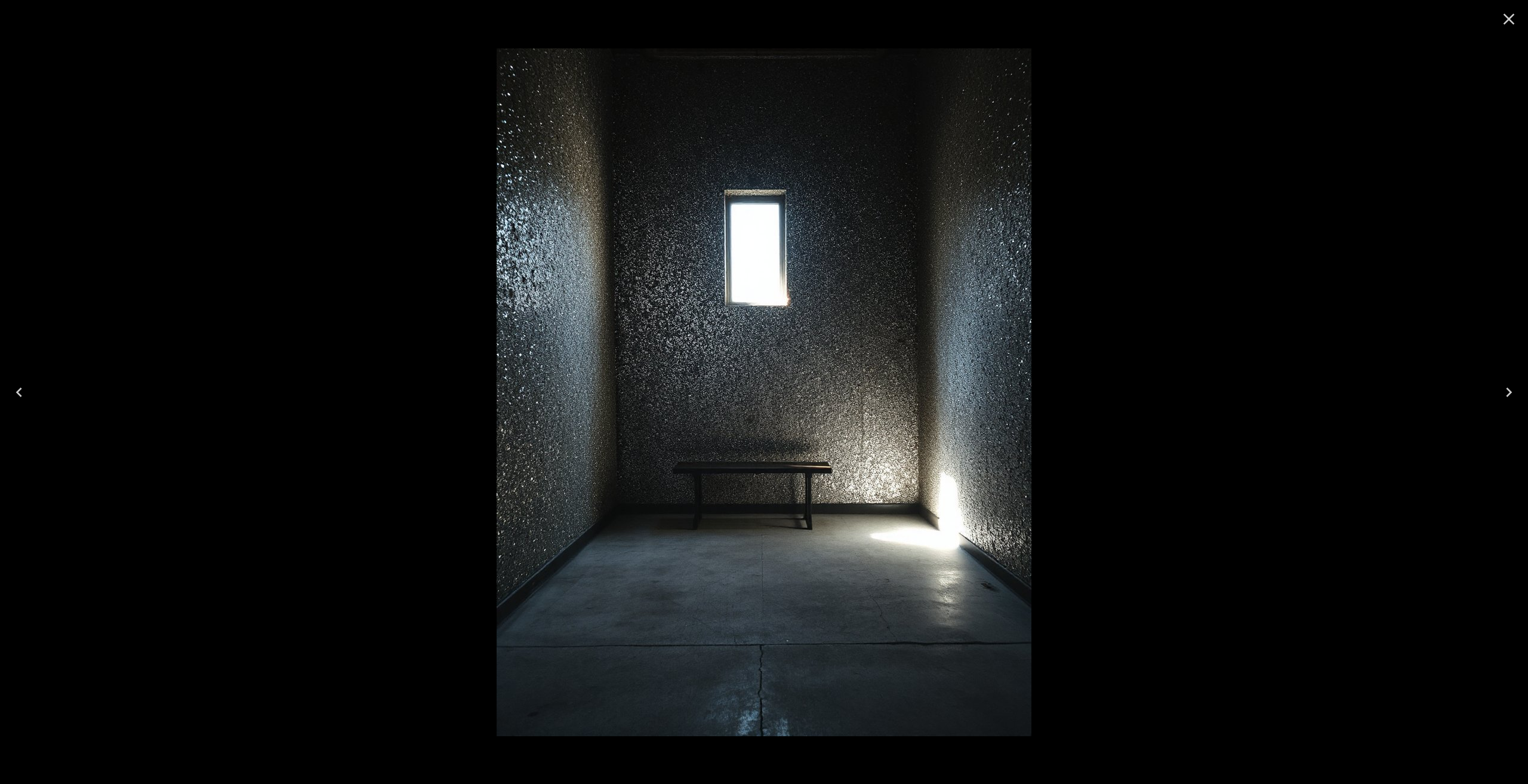
click at [1101, 402] on div at bounding box center [764, 392] width 1528 height 784
click at [1507, 15] on icon "Close" at bounding box center [1509, 19] width 19 height 19
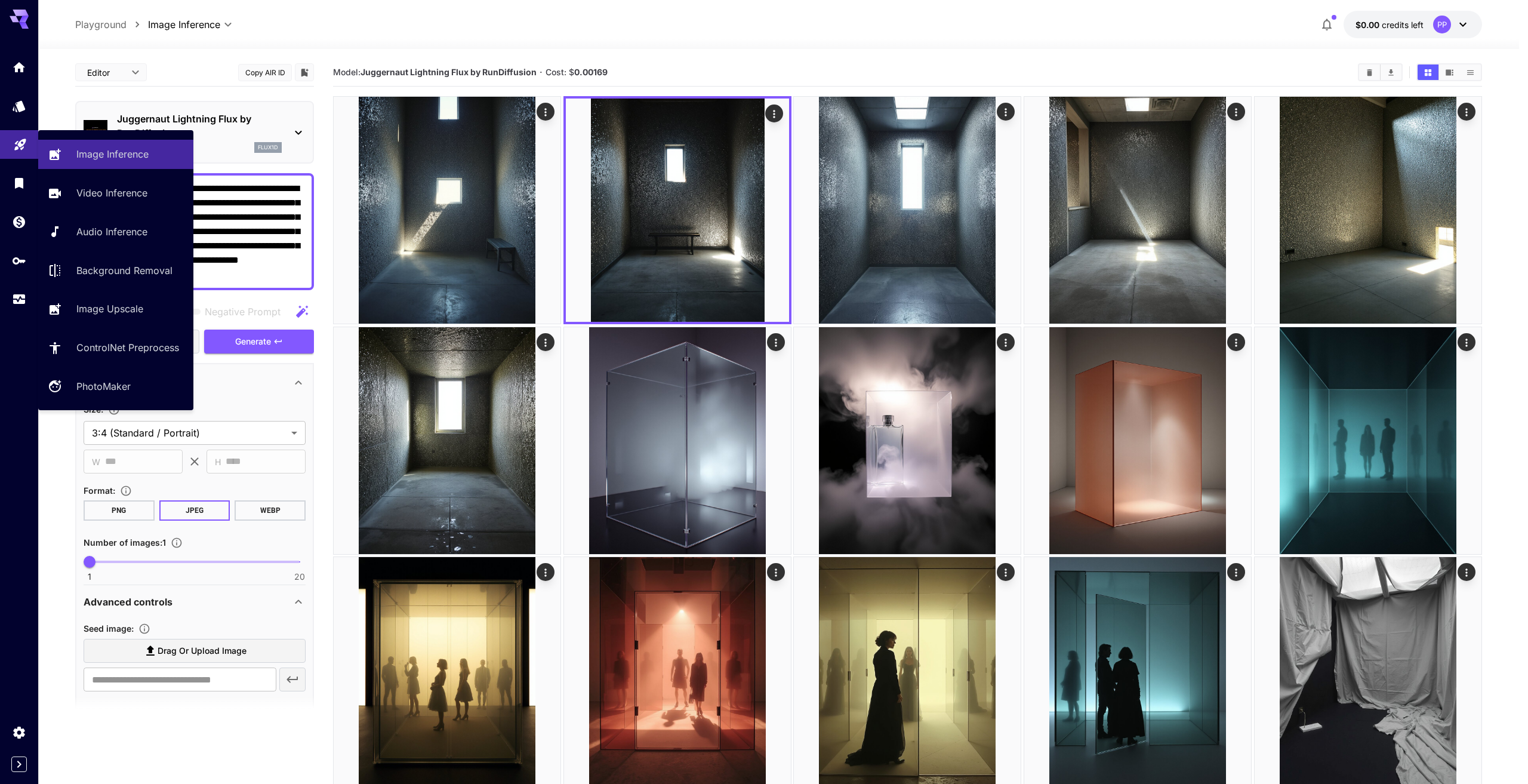
drag, startPoint x: 269, startPoint y: 274, endPoint x: 31, endPoint y: 135, distance: 275.6
paste textarea
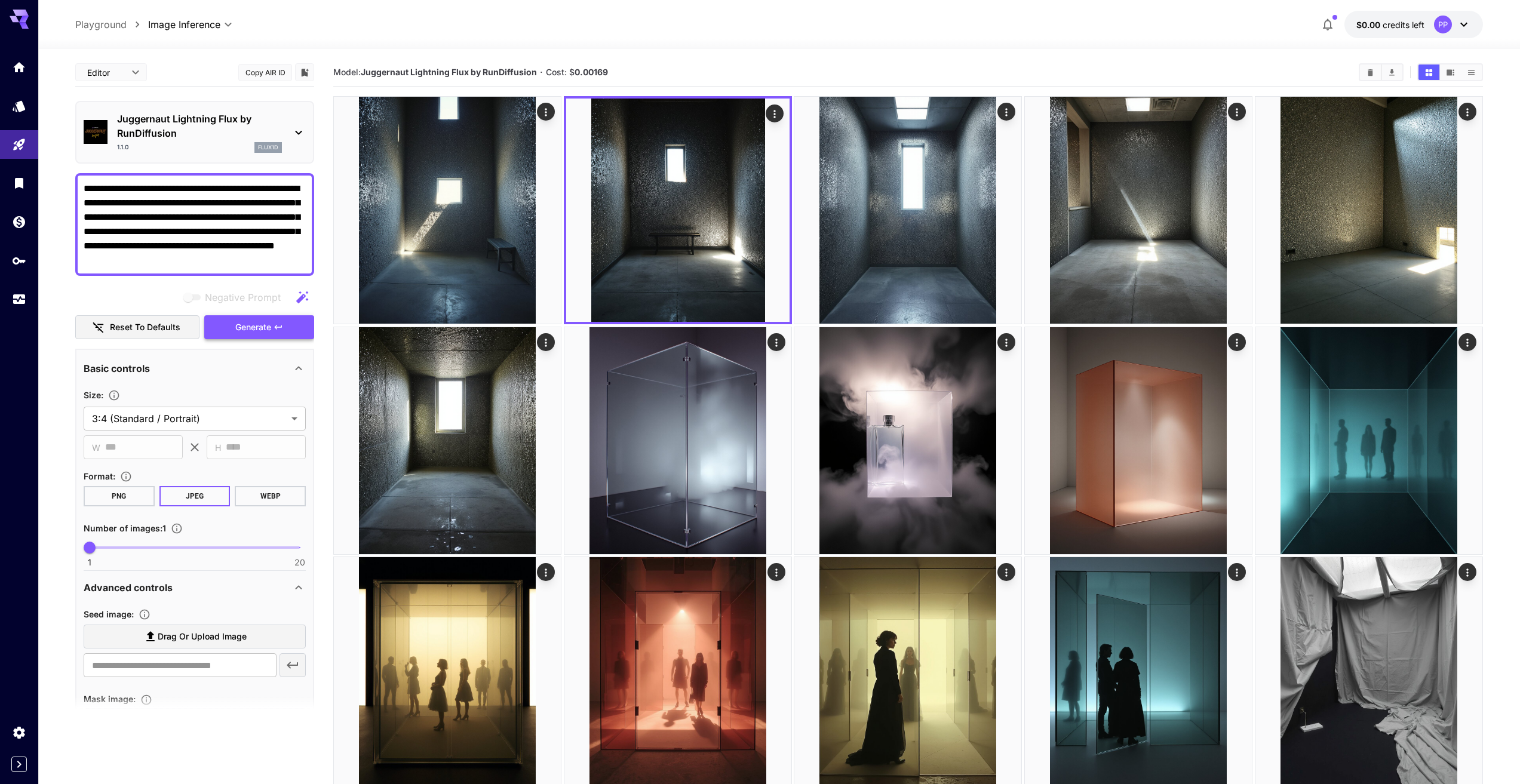
click at [255, 317] on button "Generate" at bounding box center [259, 327] width 110 height 24
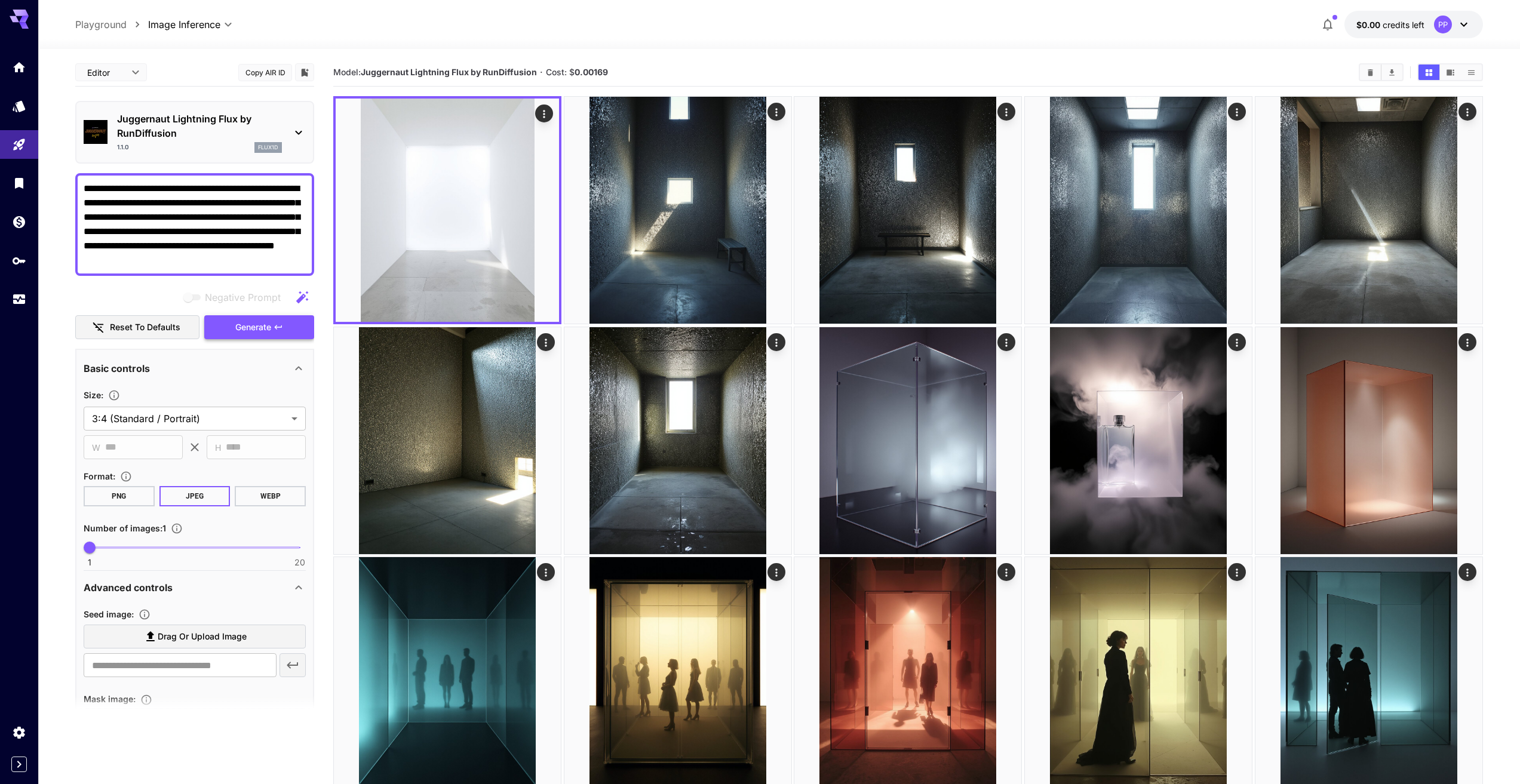
click at [250, 322] on span "Generate" at bounding box center [253, 327] width 36 height 15
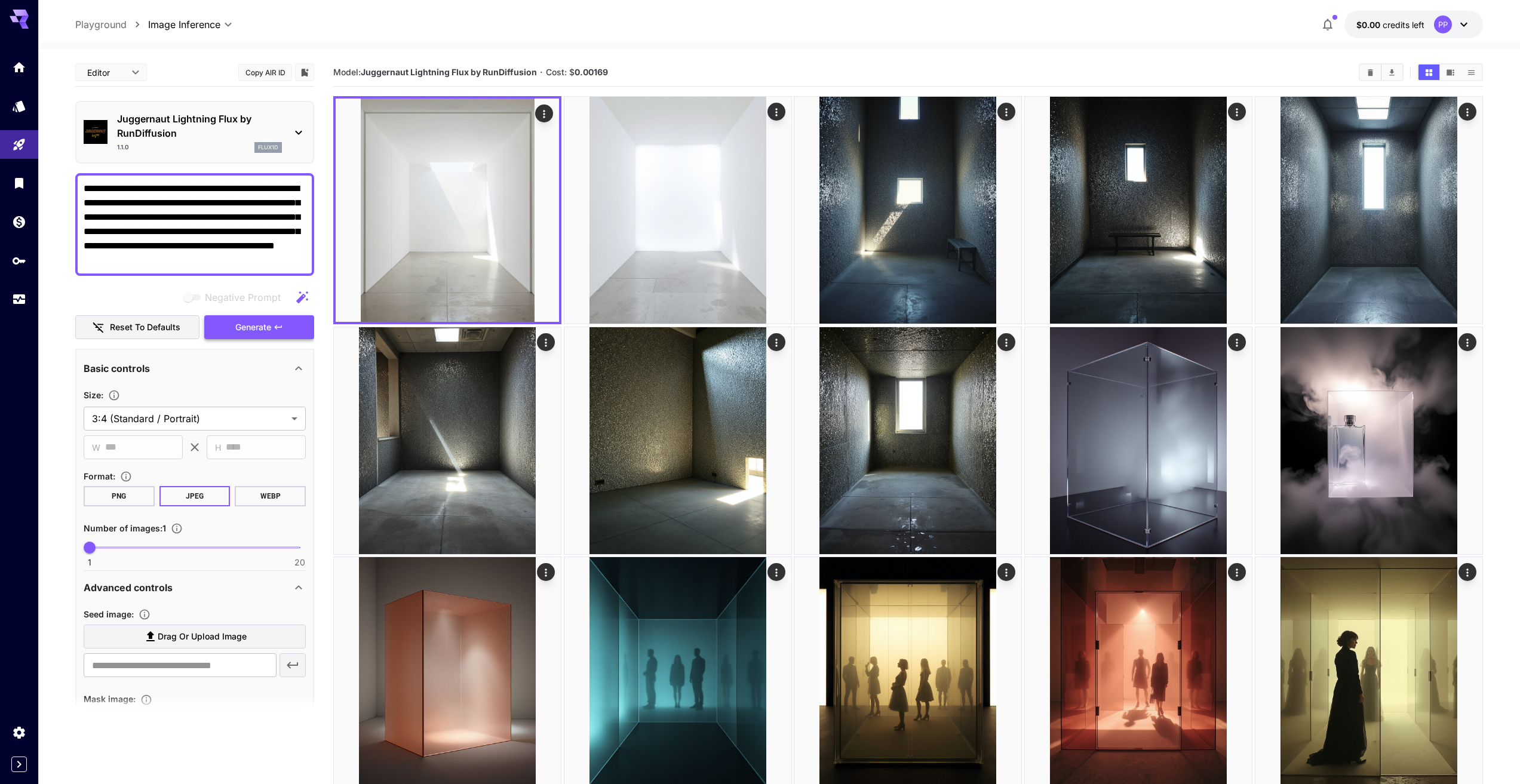
click at [250, 322] on span "Generate" at bounding box center [253, 327] width 36 height 15
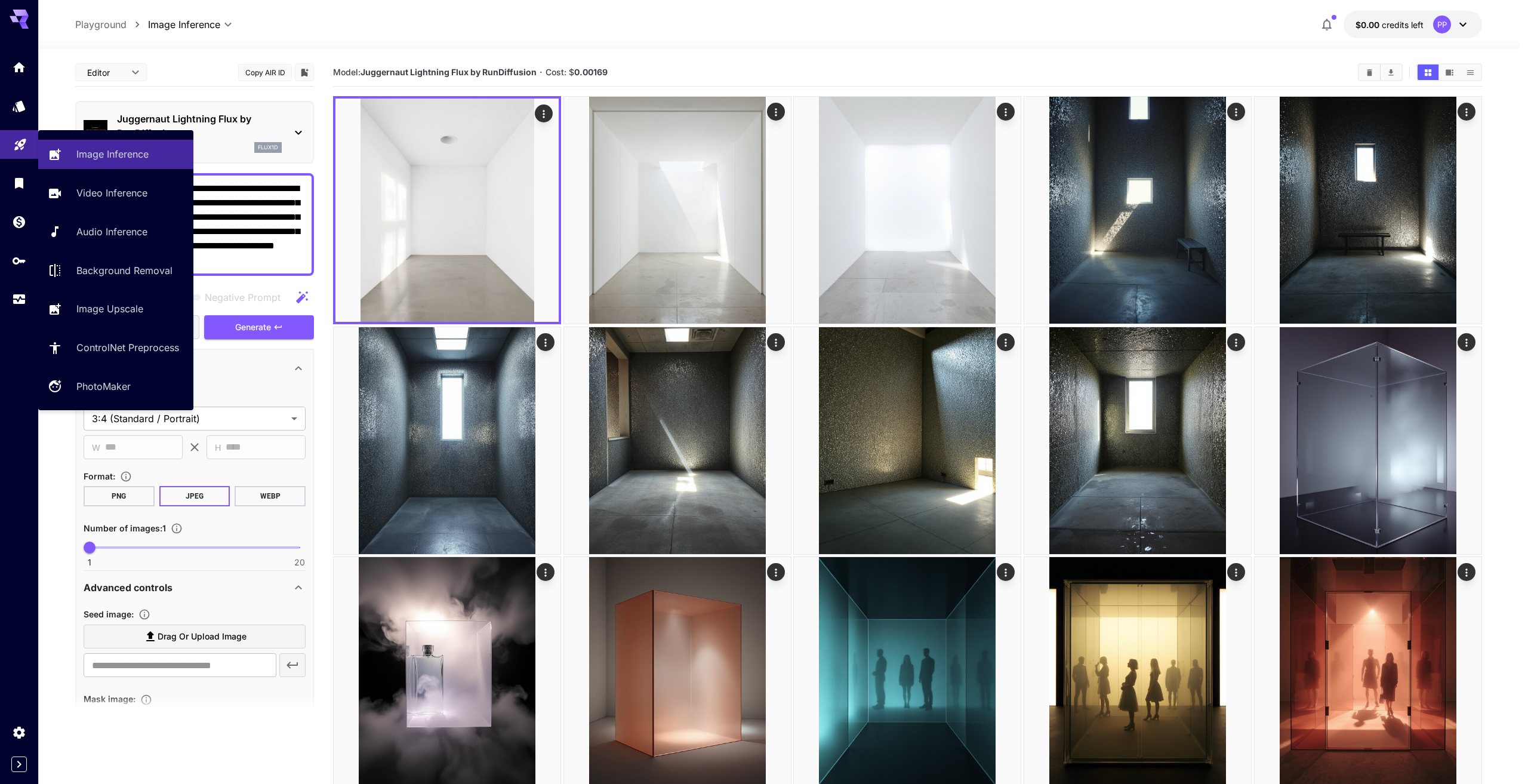
drag, startPoint x: 278, startPoint y: 262, endPoint x: 0, endPoint y: 152, distance: 299.0
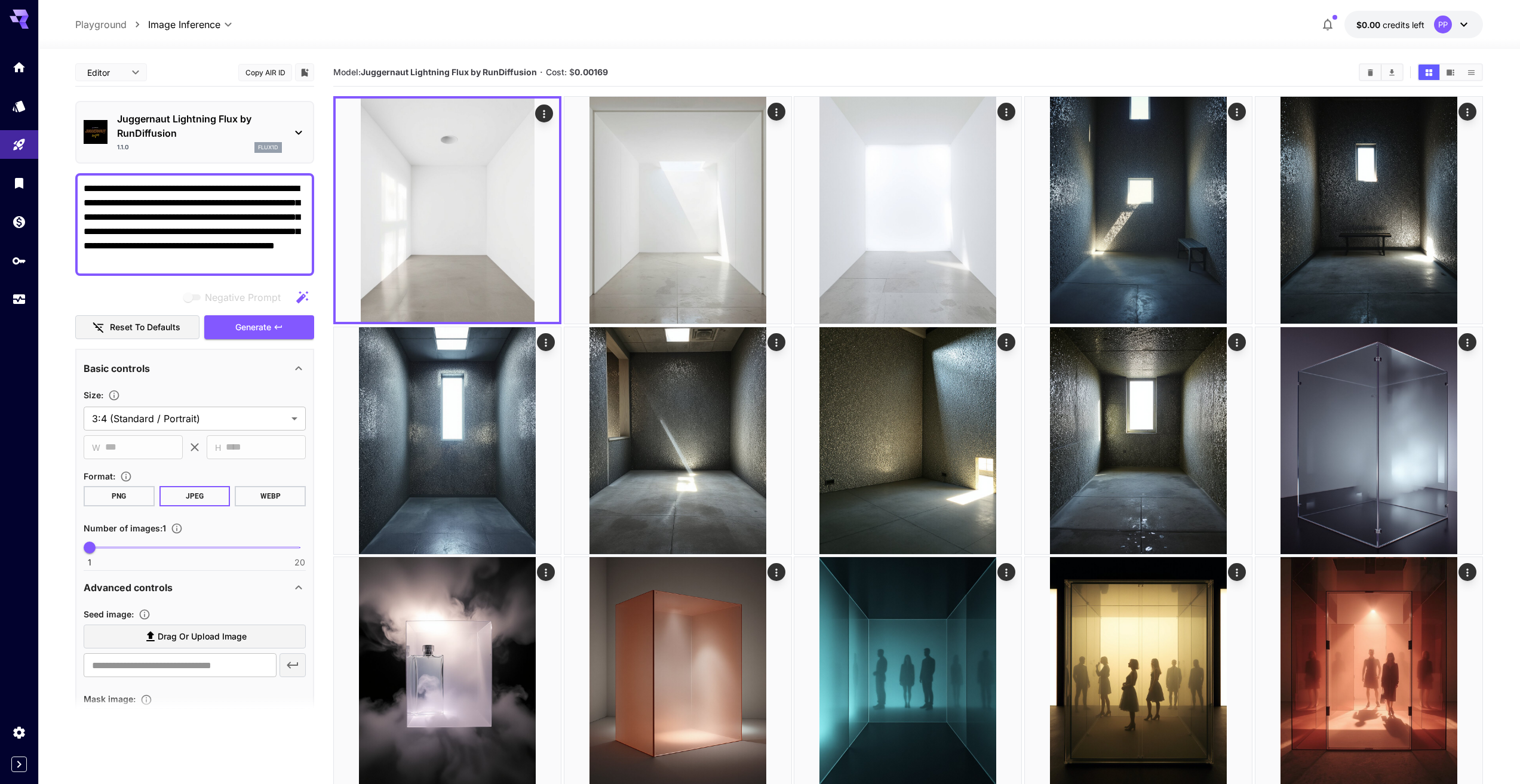
paste textarea "*"
type textarea "**********"
click at [249, 328] on span "Generate" at bounding box center [253, 327] width 36 height 15
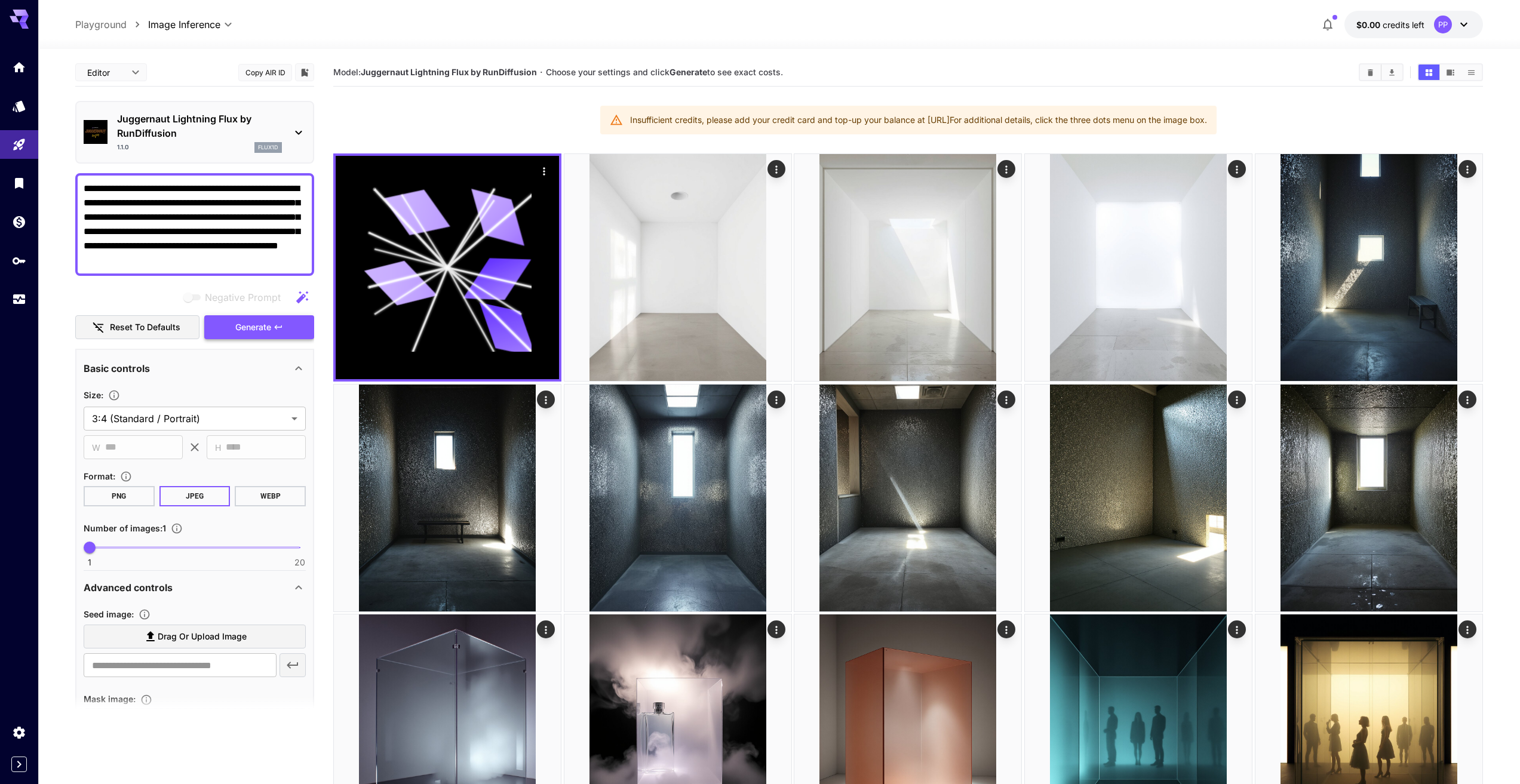
click at [249, 324] on span "Generate" at bounding box center [253, 327] width 36 height 15
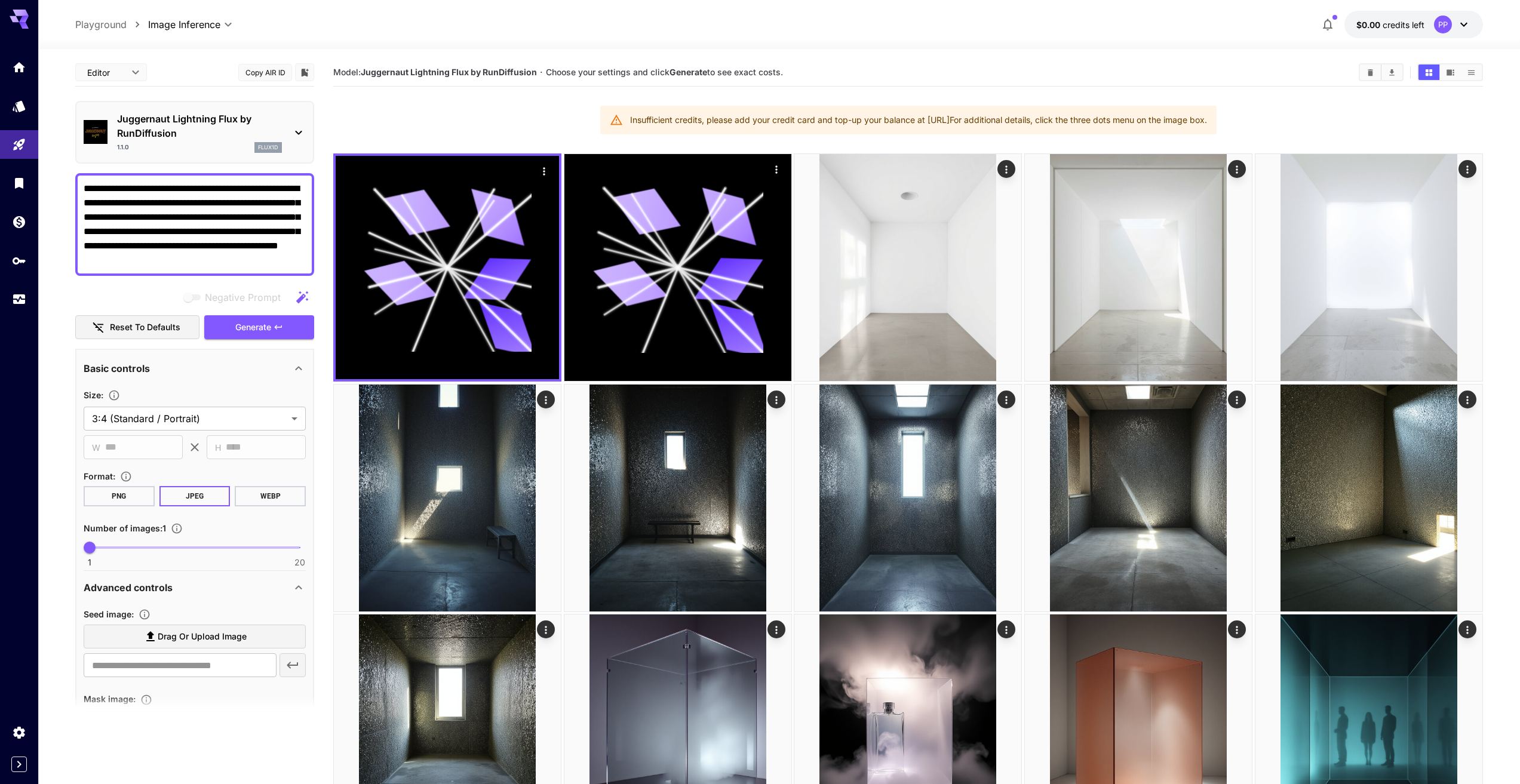
click at [1207, 120] on div "Insufficient credits, please add your credit card and top-up your balance at ht…" at bounding box center [918, 119] width 577 height 22
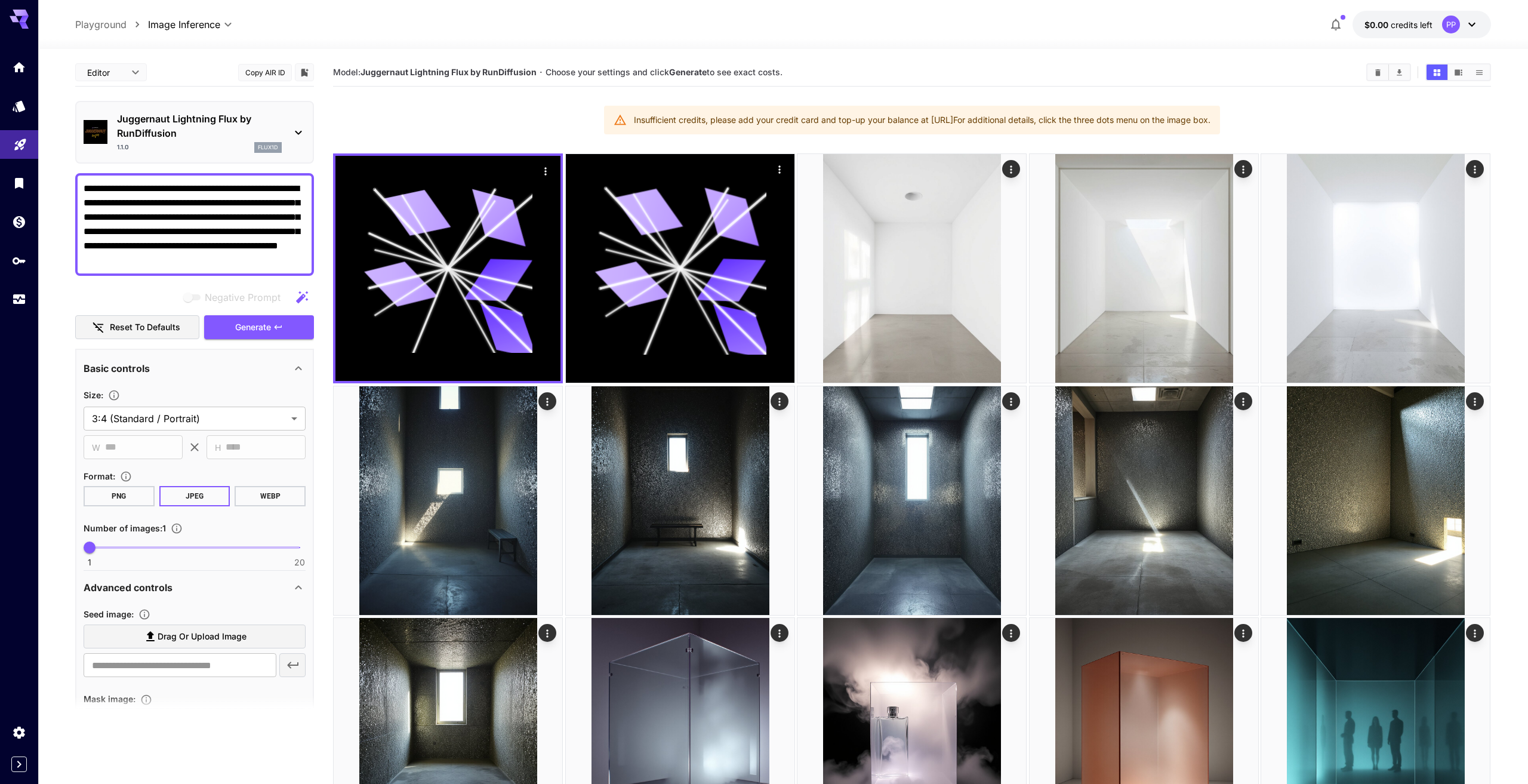
drag, startPoint x: 253, startPoint y: 257, endPoint x: 0, endPoint y: 158, distance: 271.7
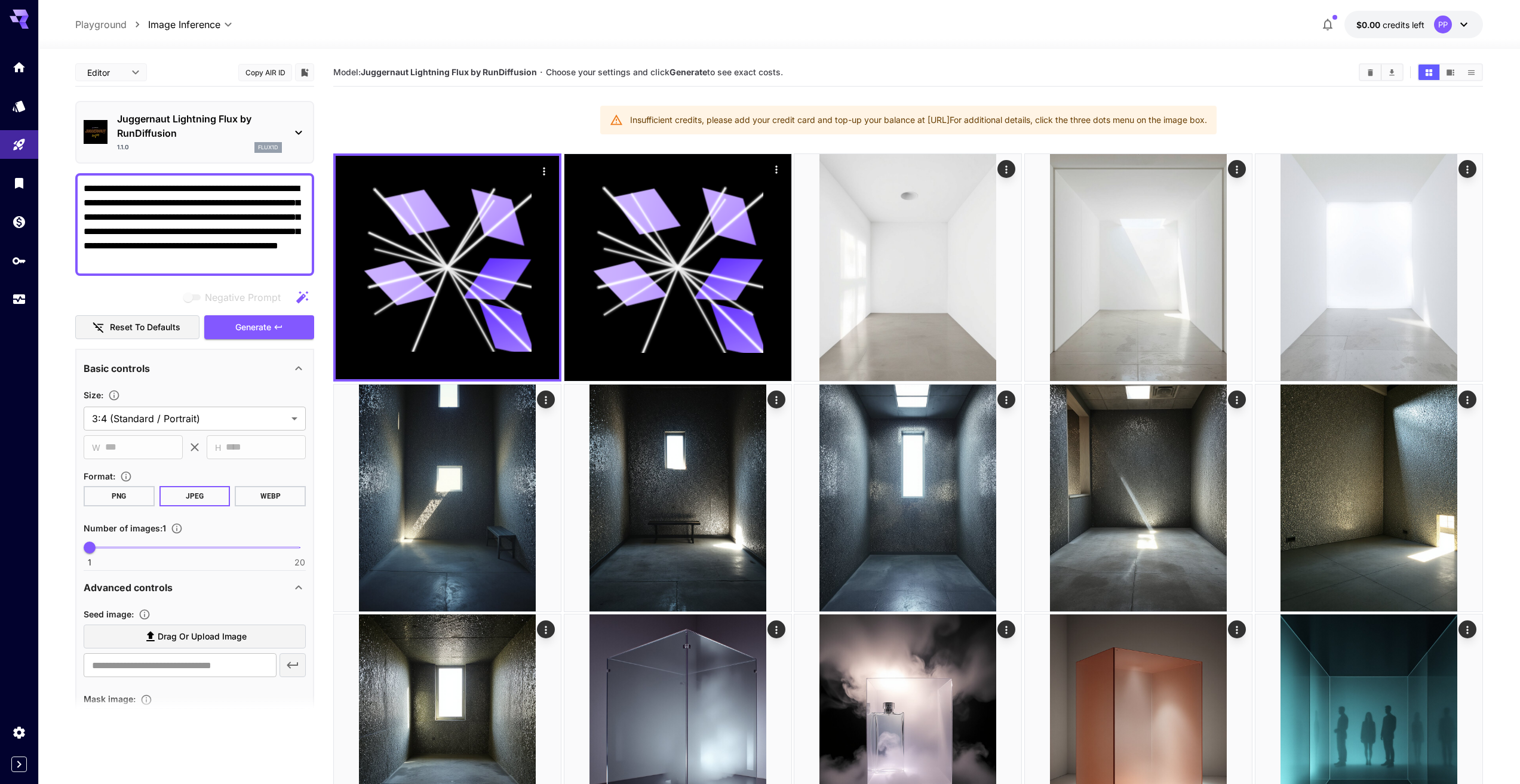
click at [1443, 25] on div "PP" at bounding box center [1443, 24] width 18 height 18
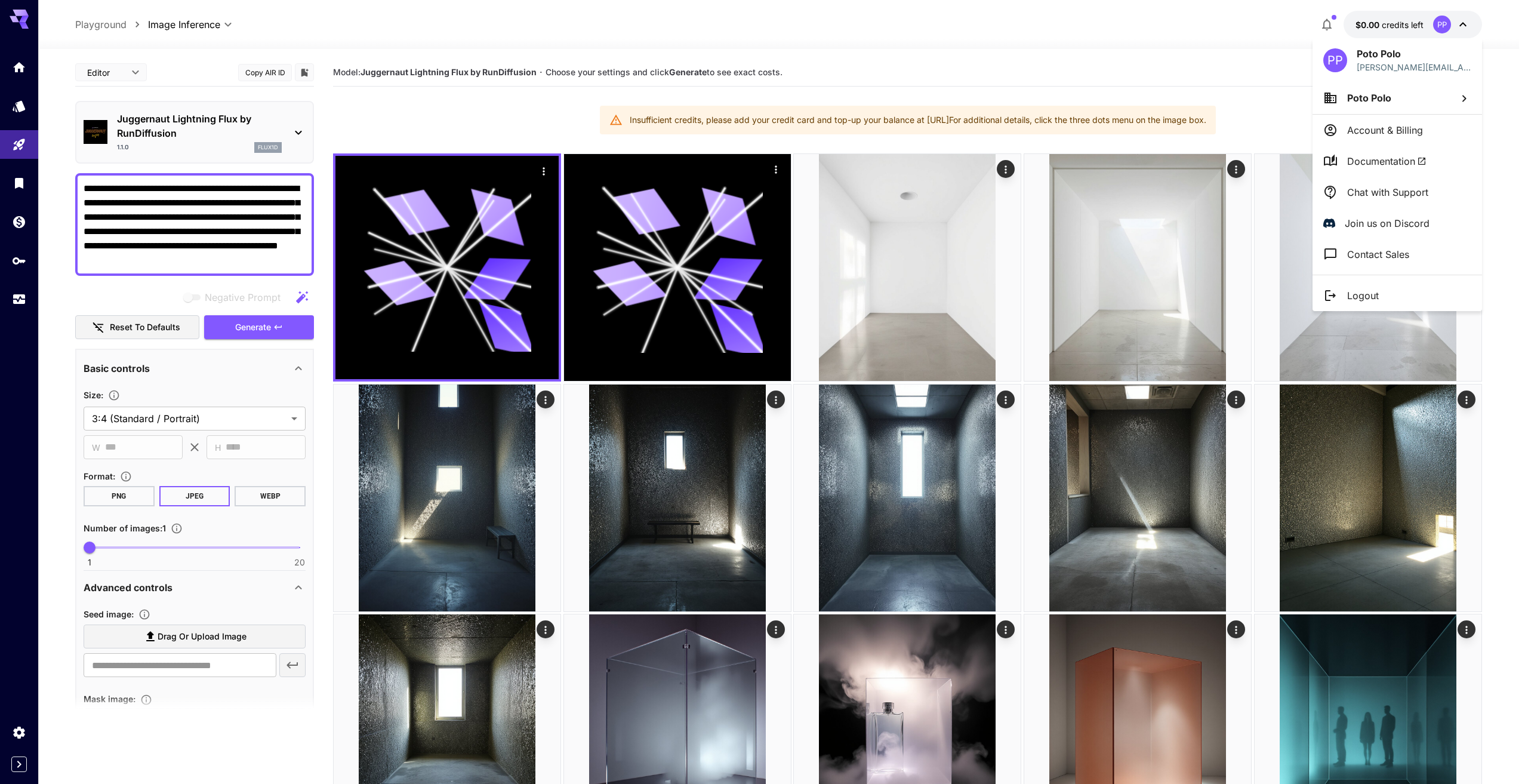
click at [1361, 297] on p "Logout" at bounding box center [1363, 296] width 31 height 14
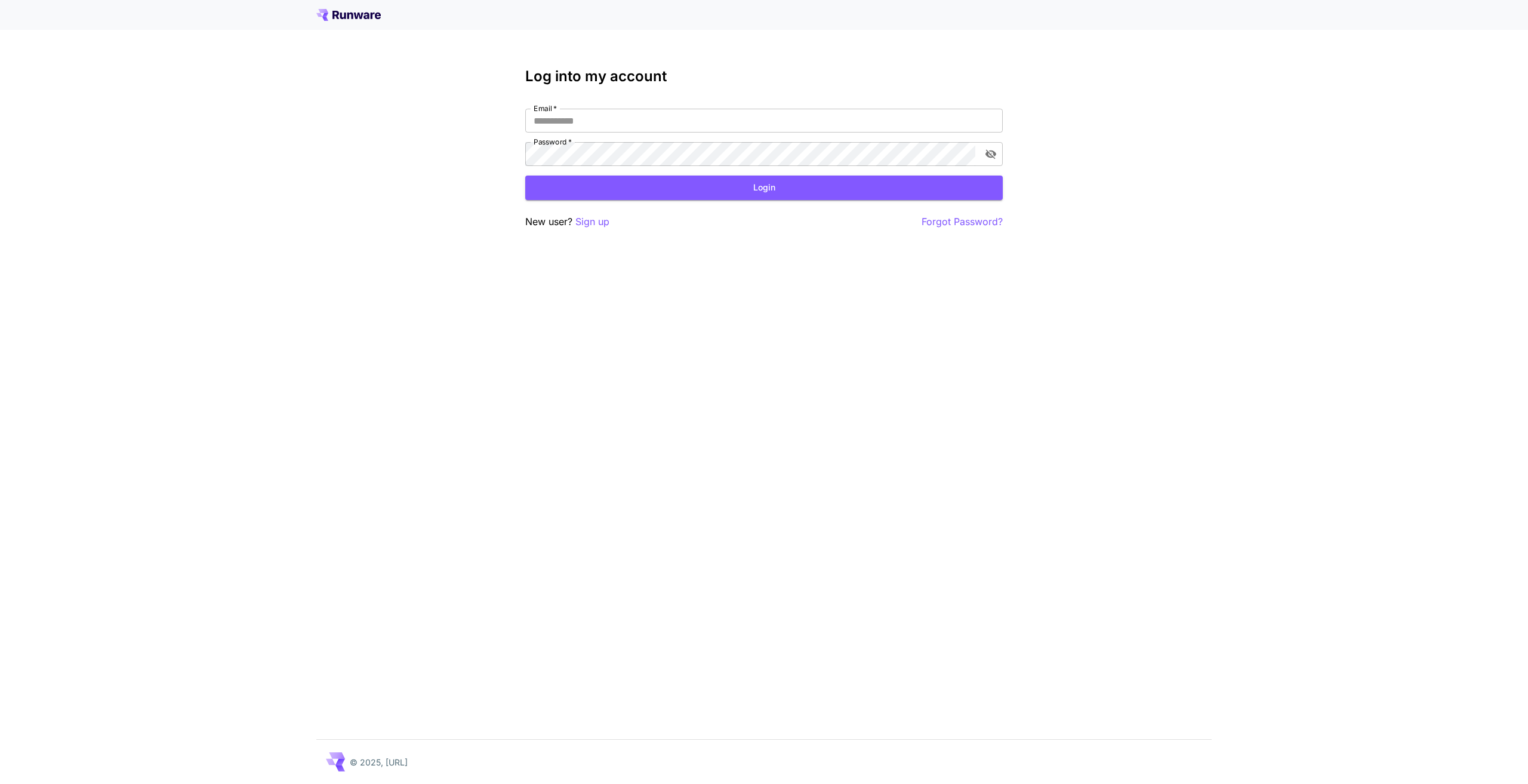
type input "**********"
click at [597, 226] on p "Sign up" at bounding box center [592, 222] width 34 height 15
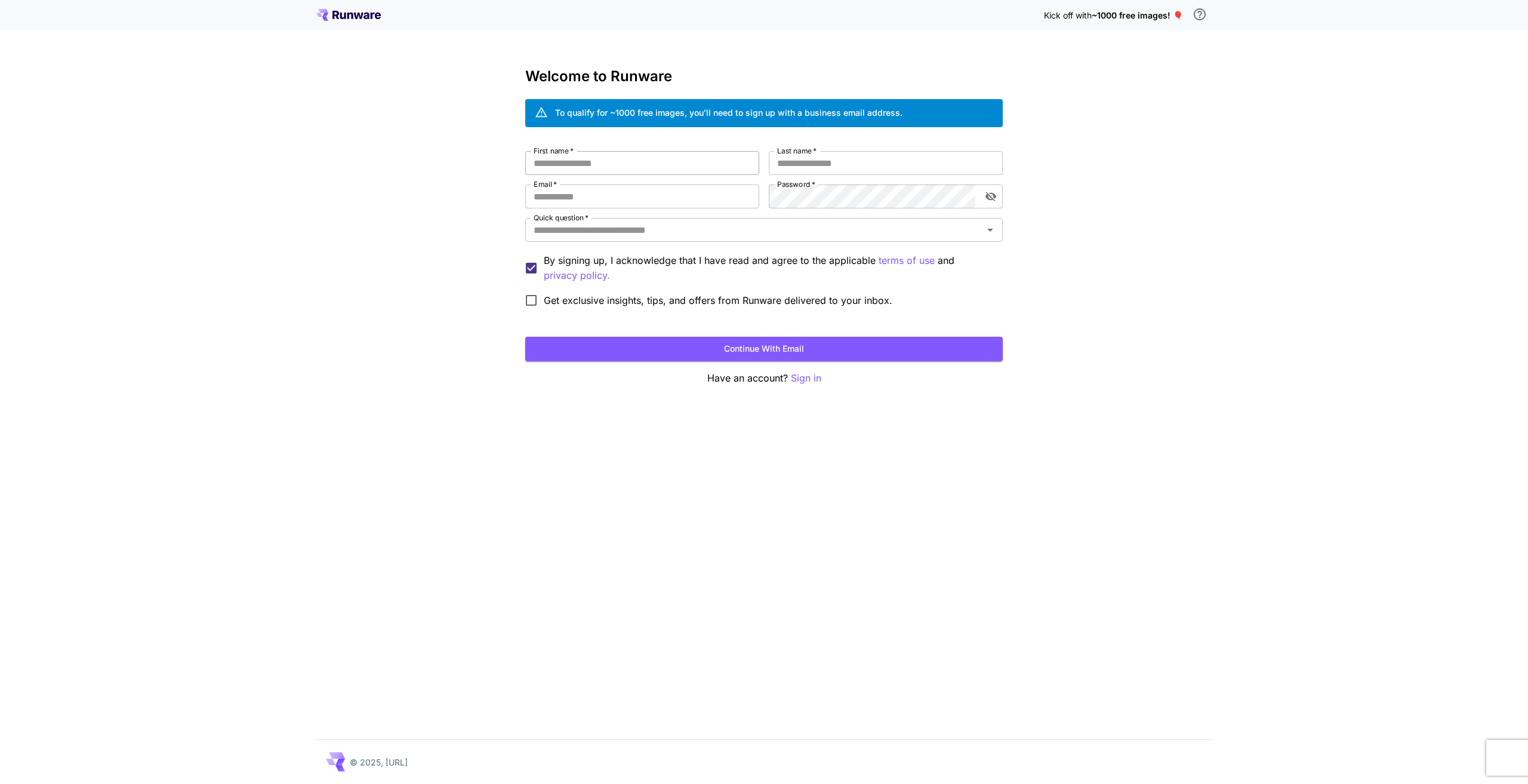
click at [594, 165] on input "First name   *" at bounding box center [642, 162] width 234 height 24
type input "****"
click at [858, 167] on input "Last name   *" at bounding box center [886, 162] width 234 height 24
type input "****"
click at [668, 198] on input "Email   *" at bounding box center [642, 196] width 234 height 24
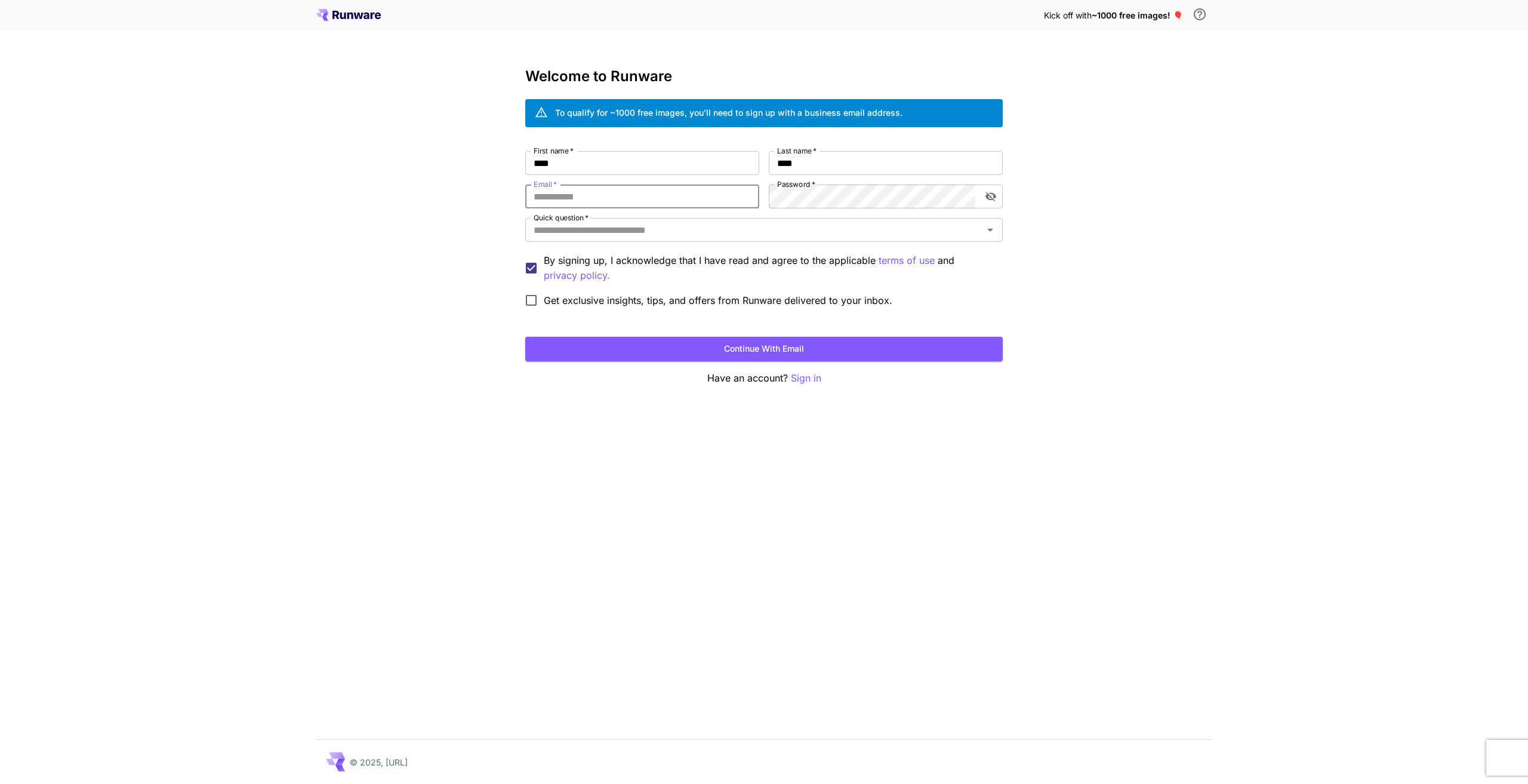
click at [582, 194] on input "Email   *" at bounding box center [642, 196] width 234 height 24
paste input "**********"
type input "**********"
click at [570, 227] on input "Quick question   *" at bounding box center [754, 229] width 451 height 17
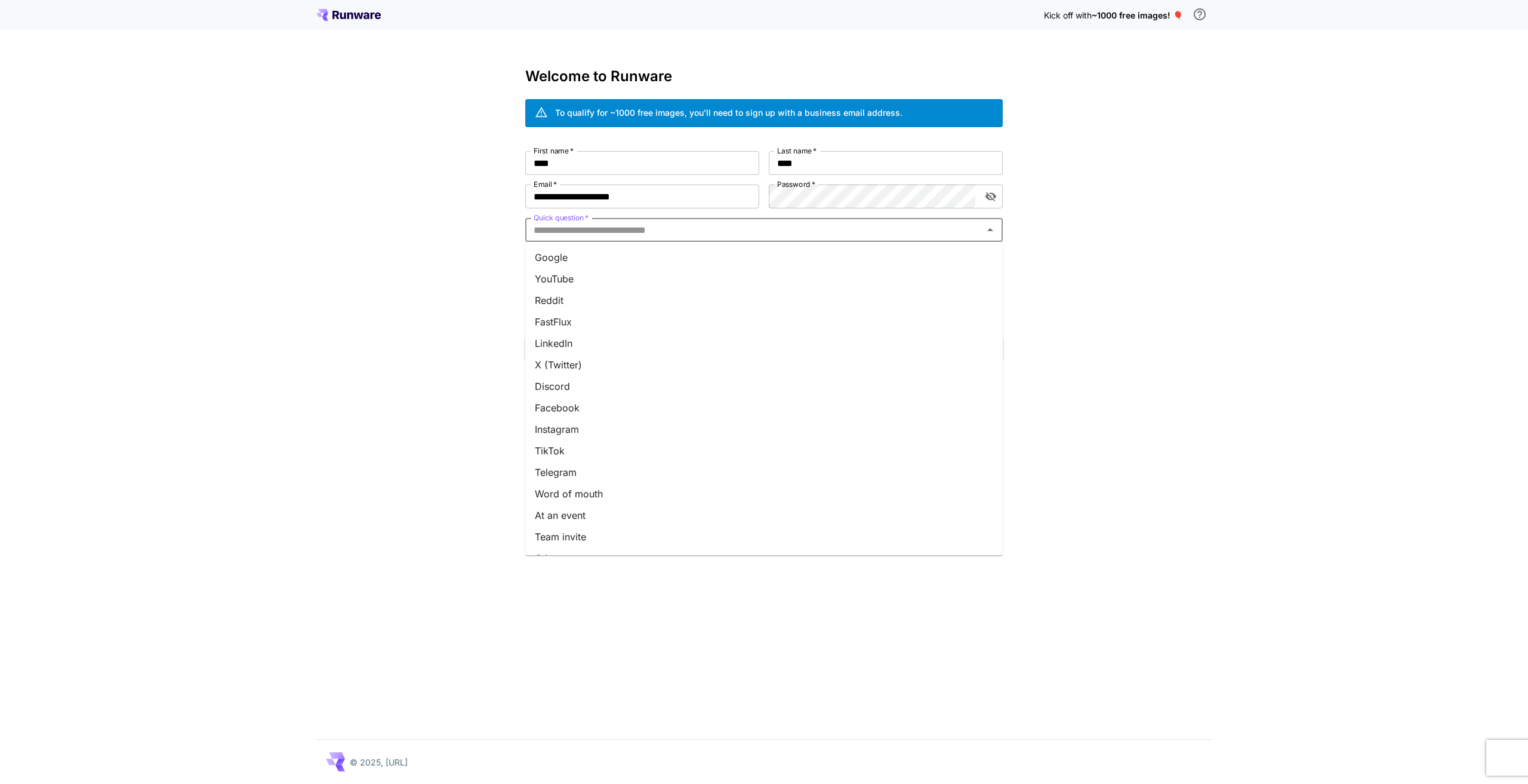
click at [559, 250] on li "Google" at bounding box center [764, 257] width 478 height 22
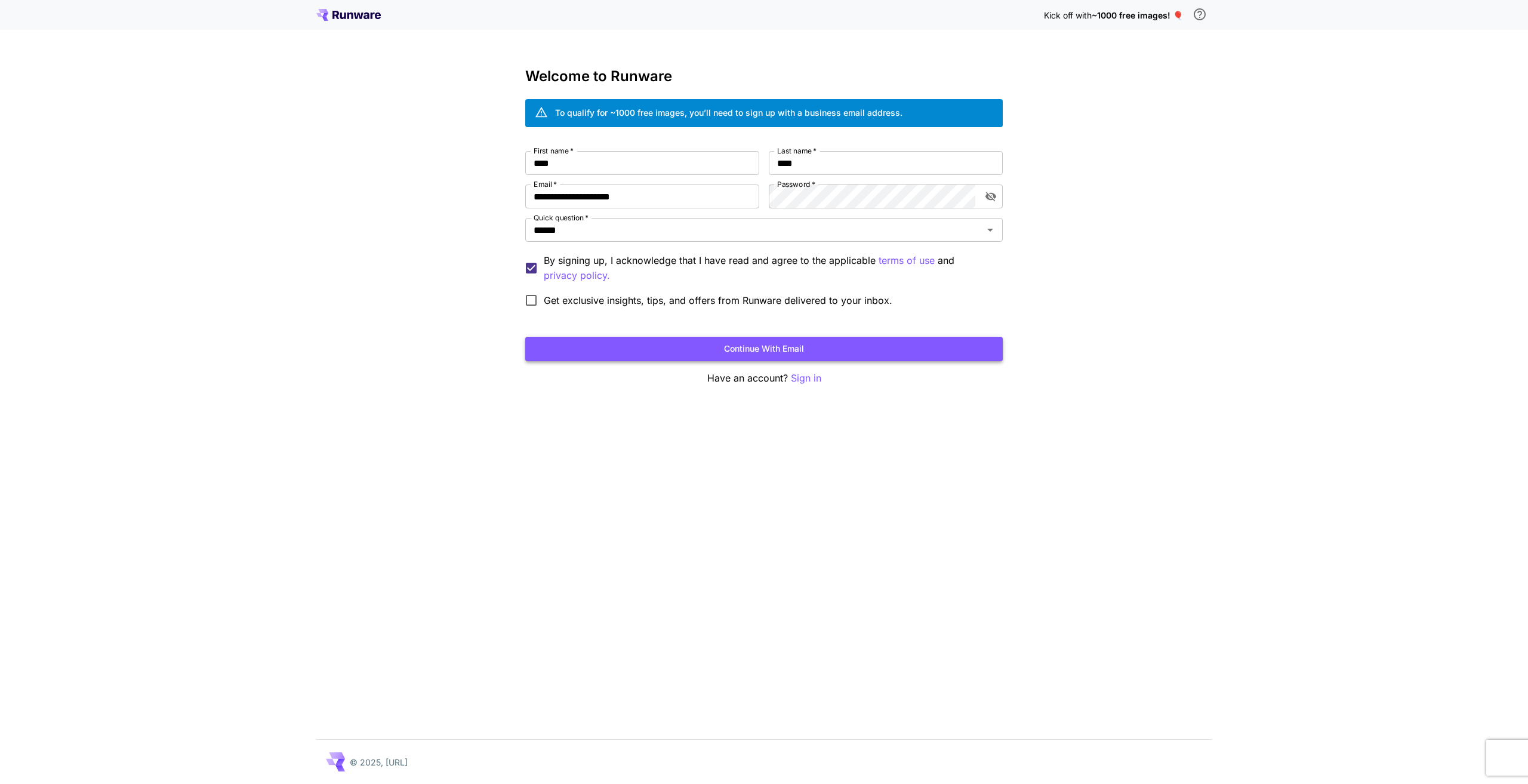
click at [556, 343] on button "Continue with email" at bounding box center [764, 349] width 478 height 24
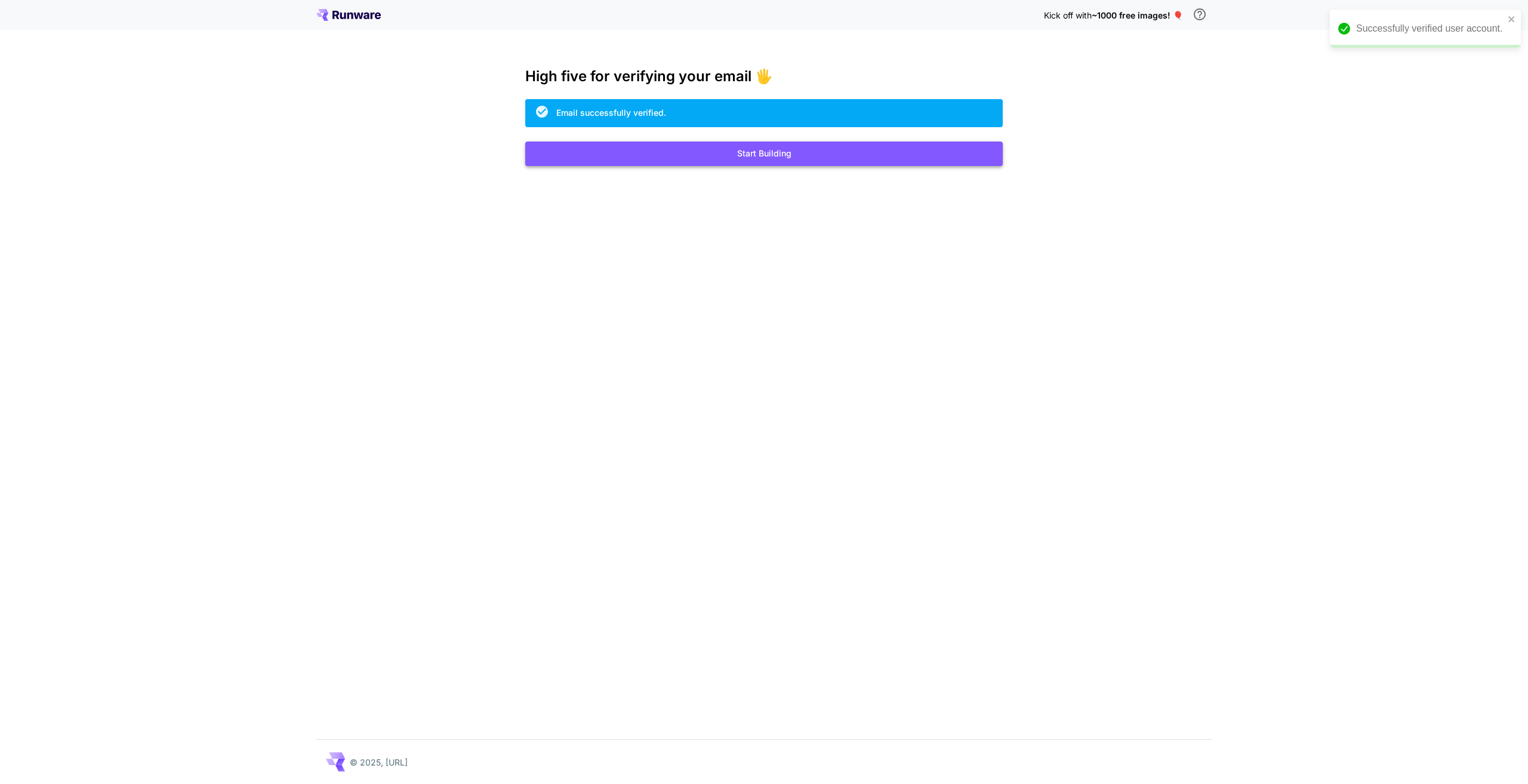
click at [828, 161] on button "Start Building" at bounding box center [764, 153] width 478 height 24
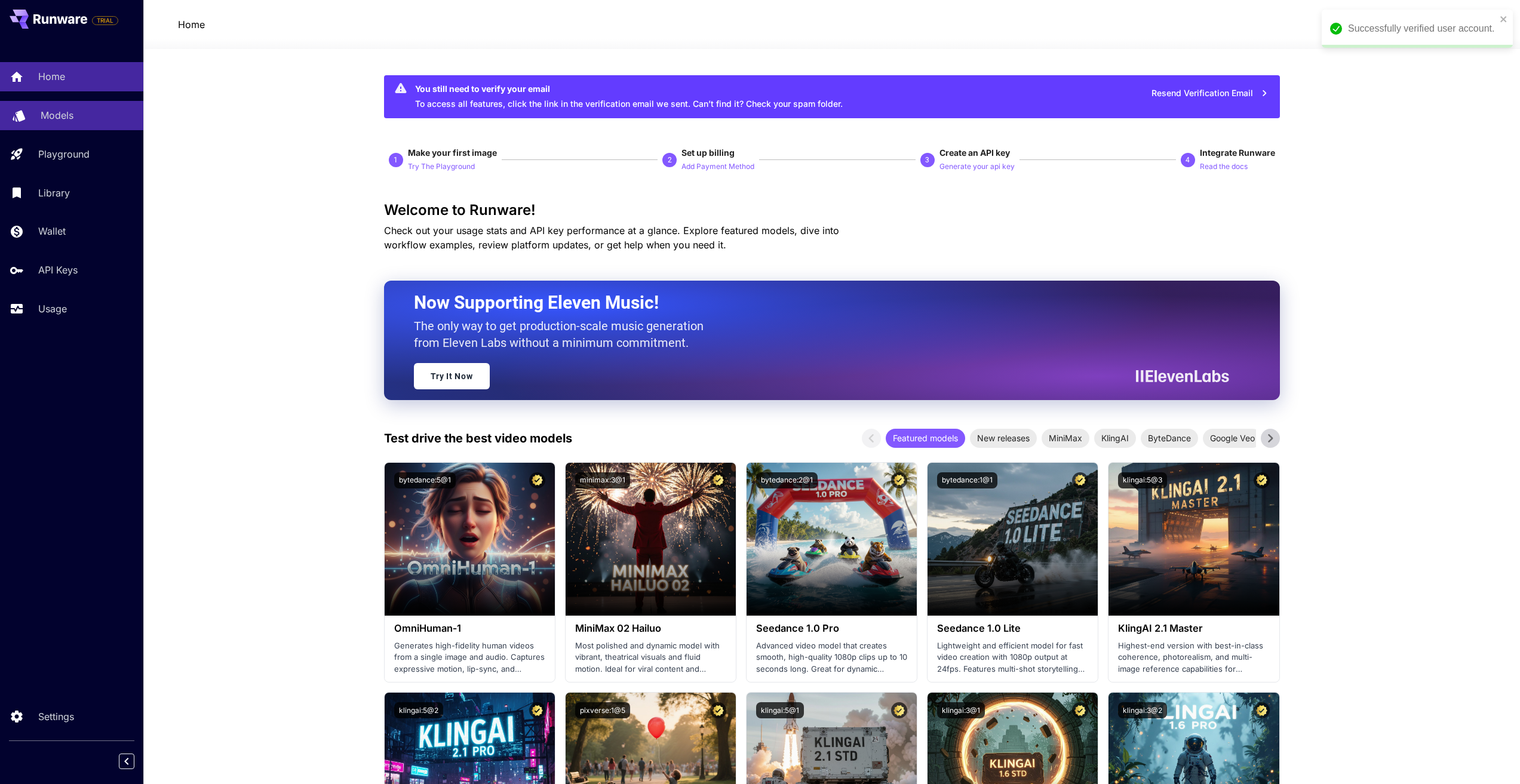
click at [62, 117] on p "Models" at bounding box center [58, 115] width 33 height 14
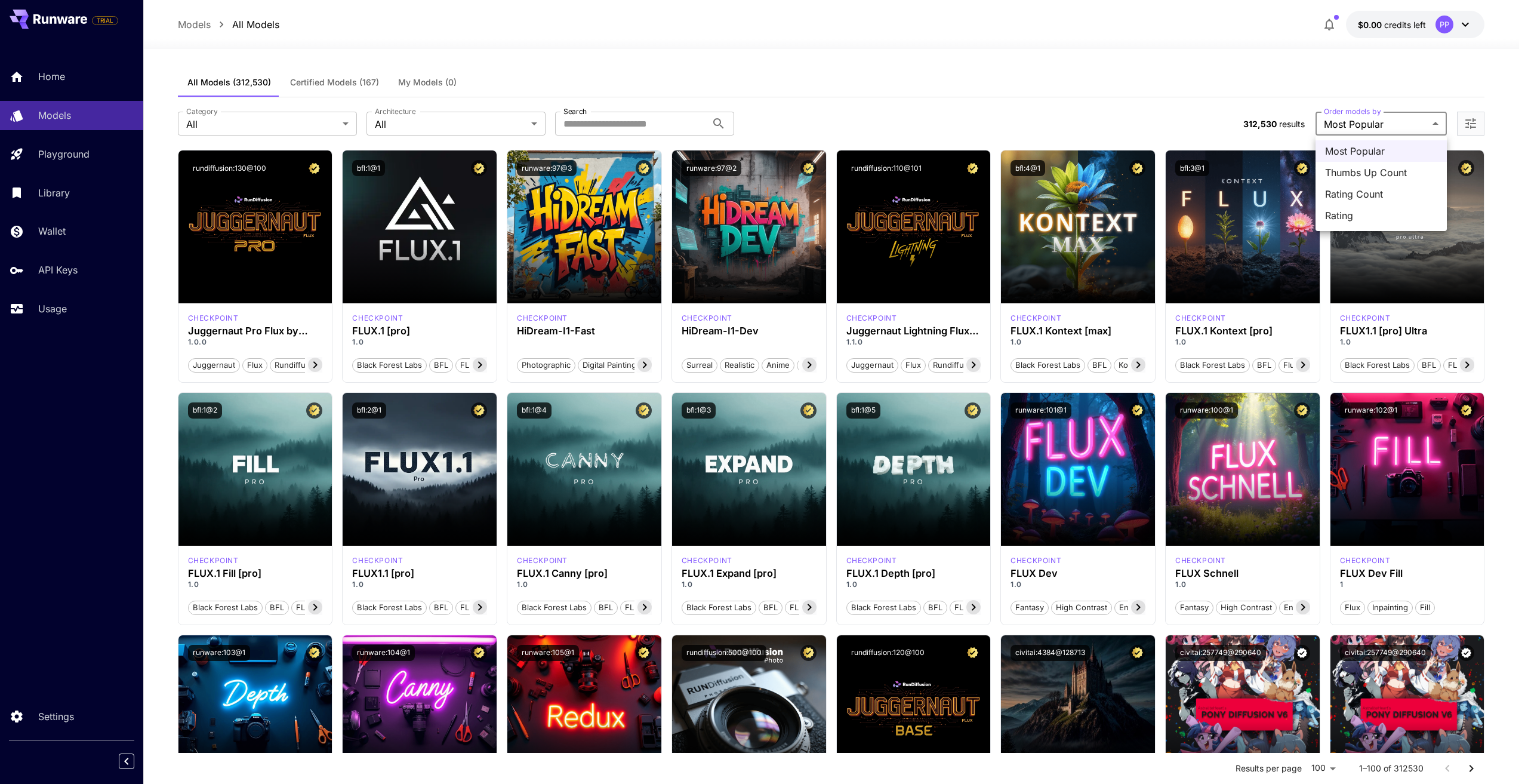
click at [1399, 189] on span "Rating Count" at bounding box center [1381, 194] width 113 height 14
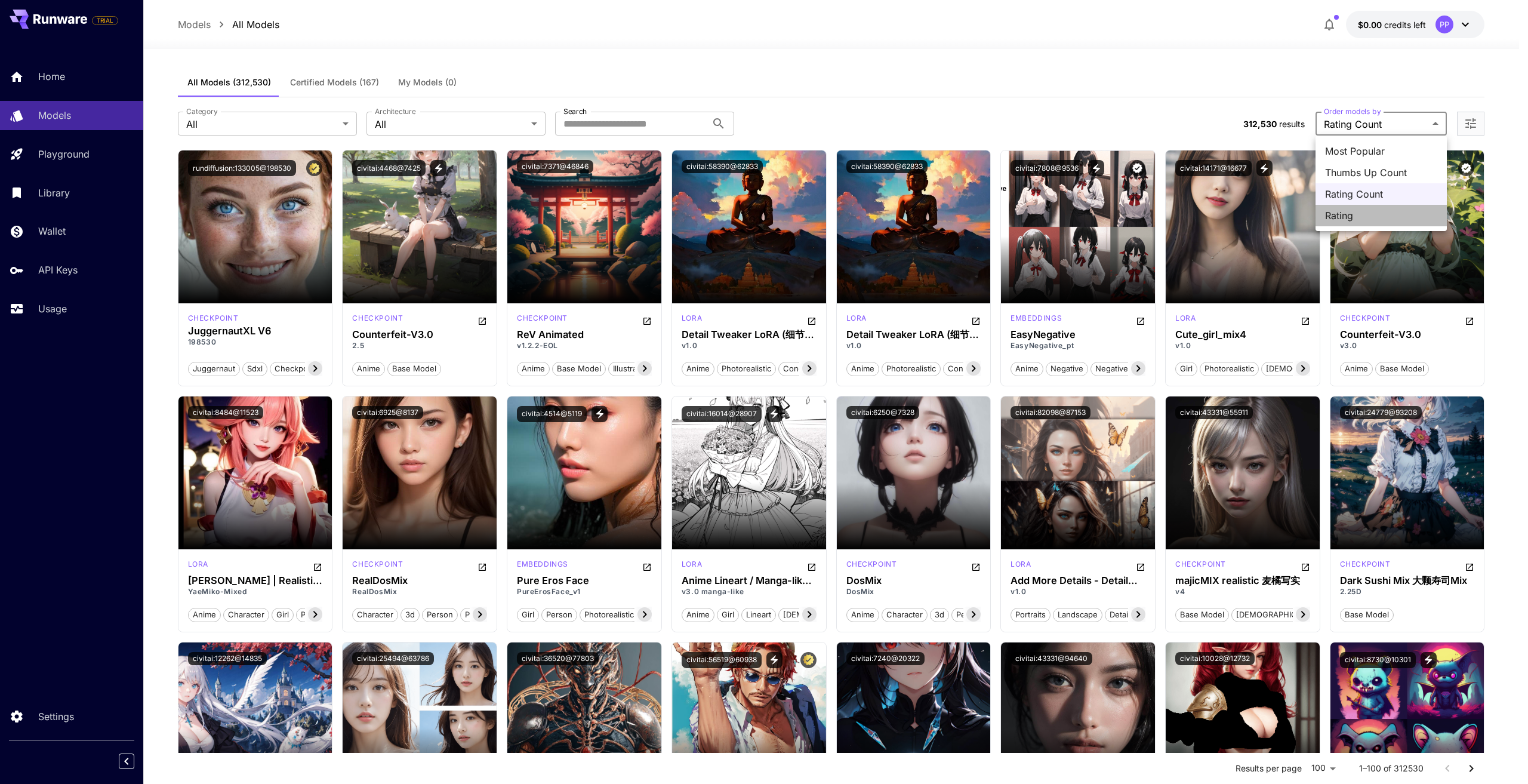
click at [1345, 218] on span "Rating" at bounding box center [1381, 215] width 113 height 14
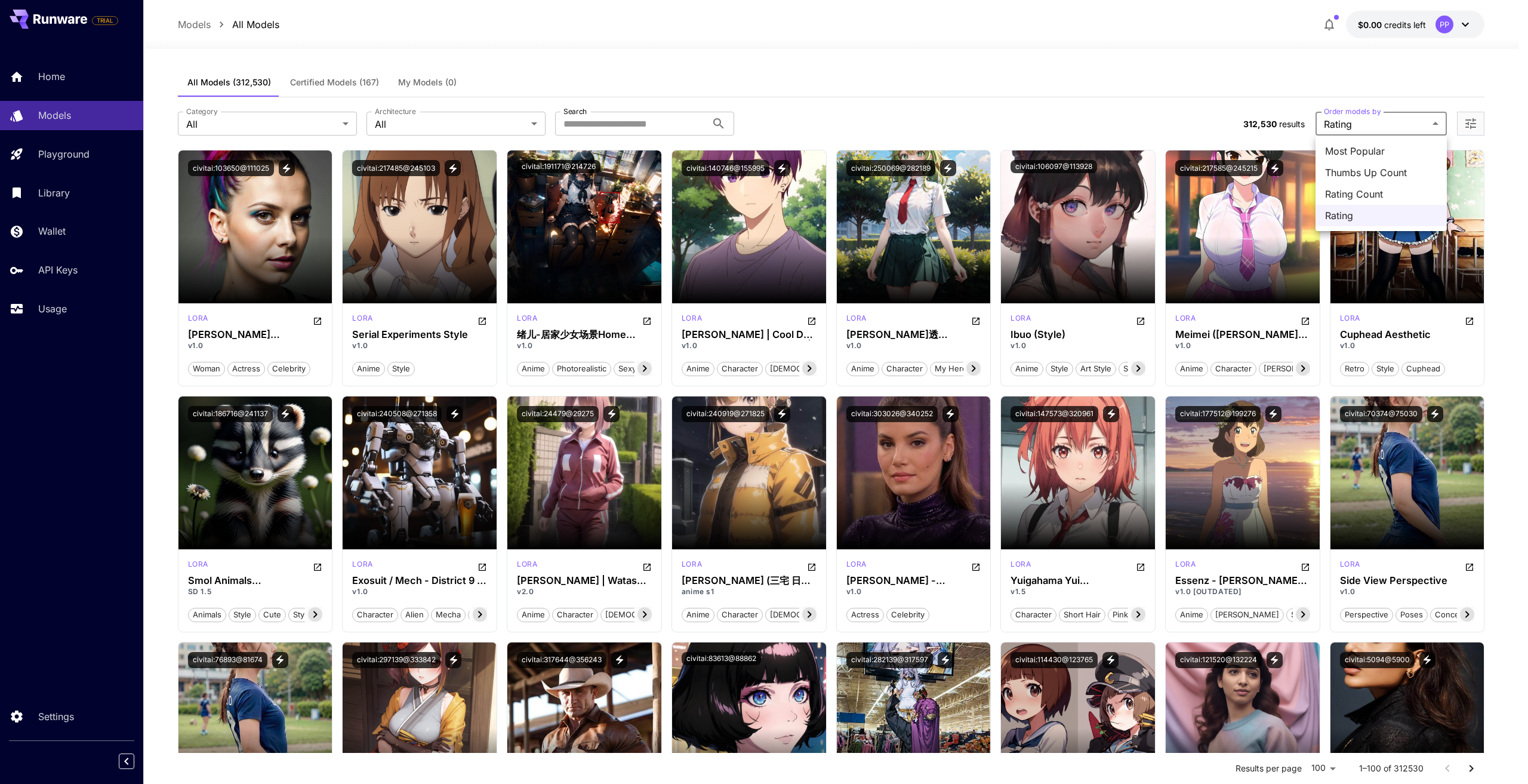
click at [1363, 153] on span "Most Popular" at bounding box center [1381, 151] width 113 height 14
type input "**********"
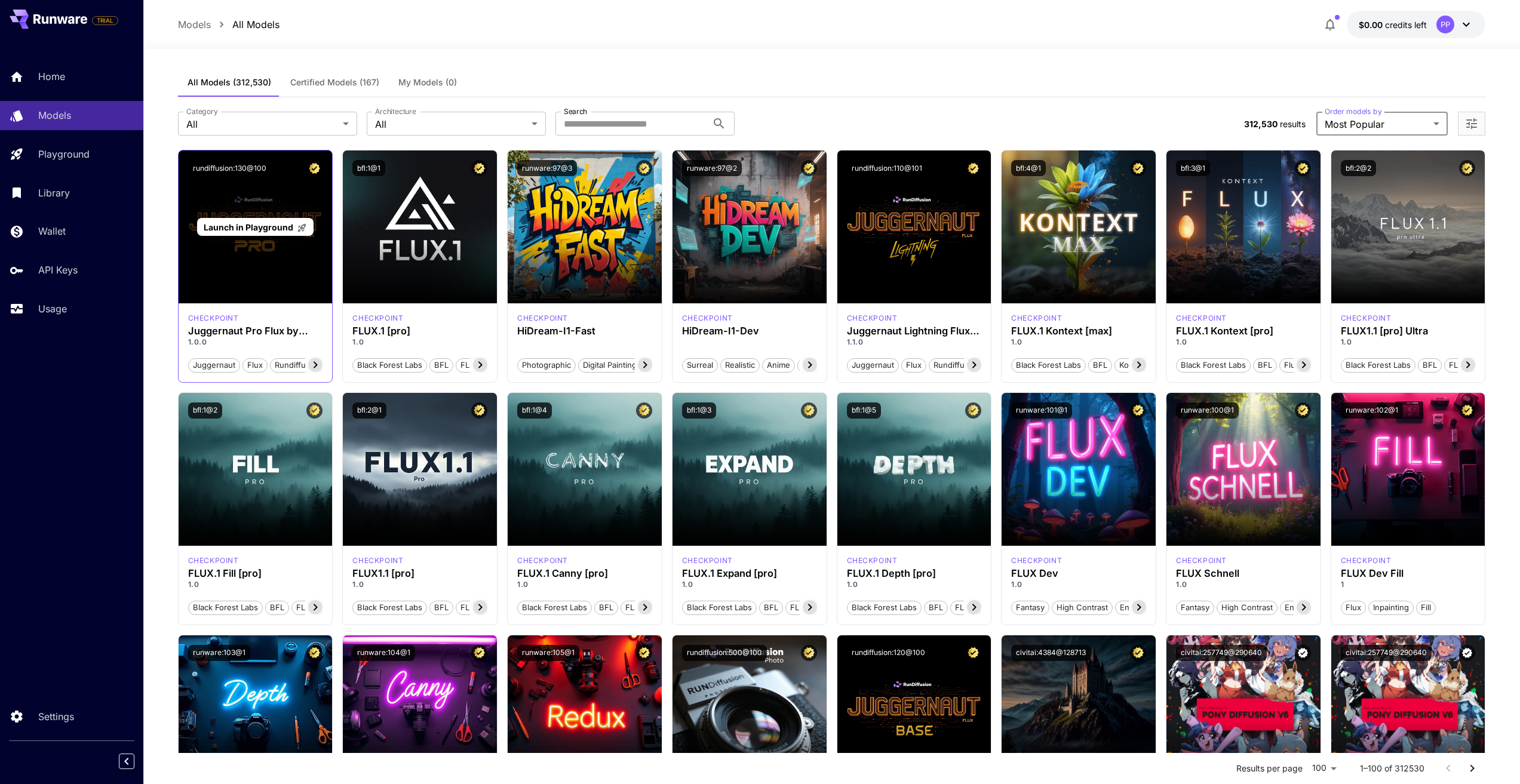
click at [257, 228] on span "Launch in Playground" at bounding box center [248, 228] width 90 height 10
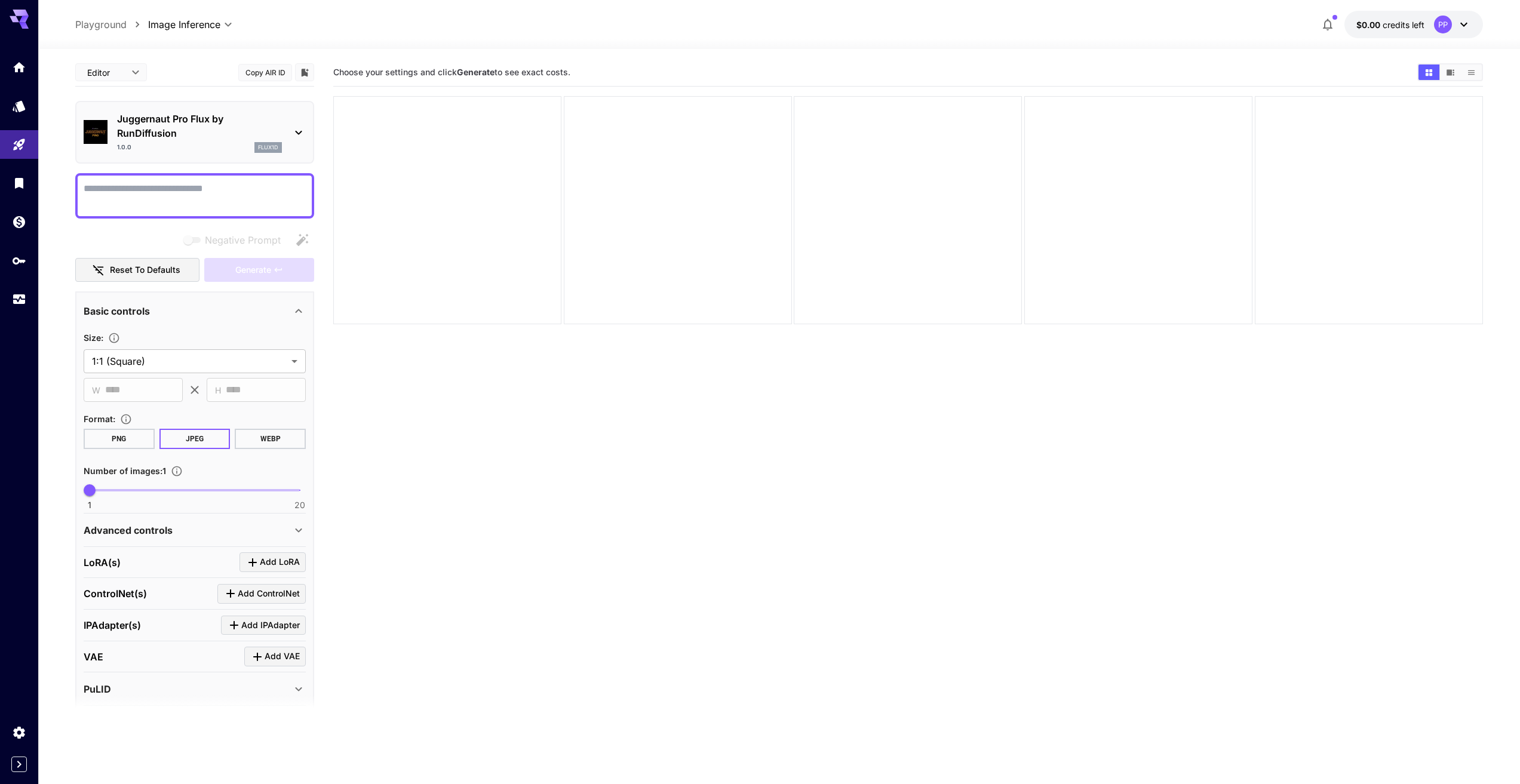
click at [120, 194] on textarea "Negative Prompt" at bounding box center [195, 195] width 223 height 29
type textarea "**********"
drag, startPoint x: 197, startPoint y: 190, endPoint x: 0, endPoint y: 164, distance: 198.7
click at [0, 164] on div "**********" at bounding box center [760, 439] width 1520 height 878
click at [148, 363] on body "**********" at bounding box center [760, 439] width 1520 height 878
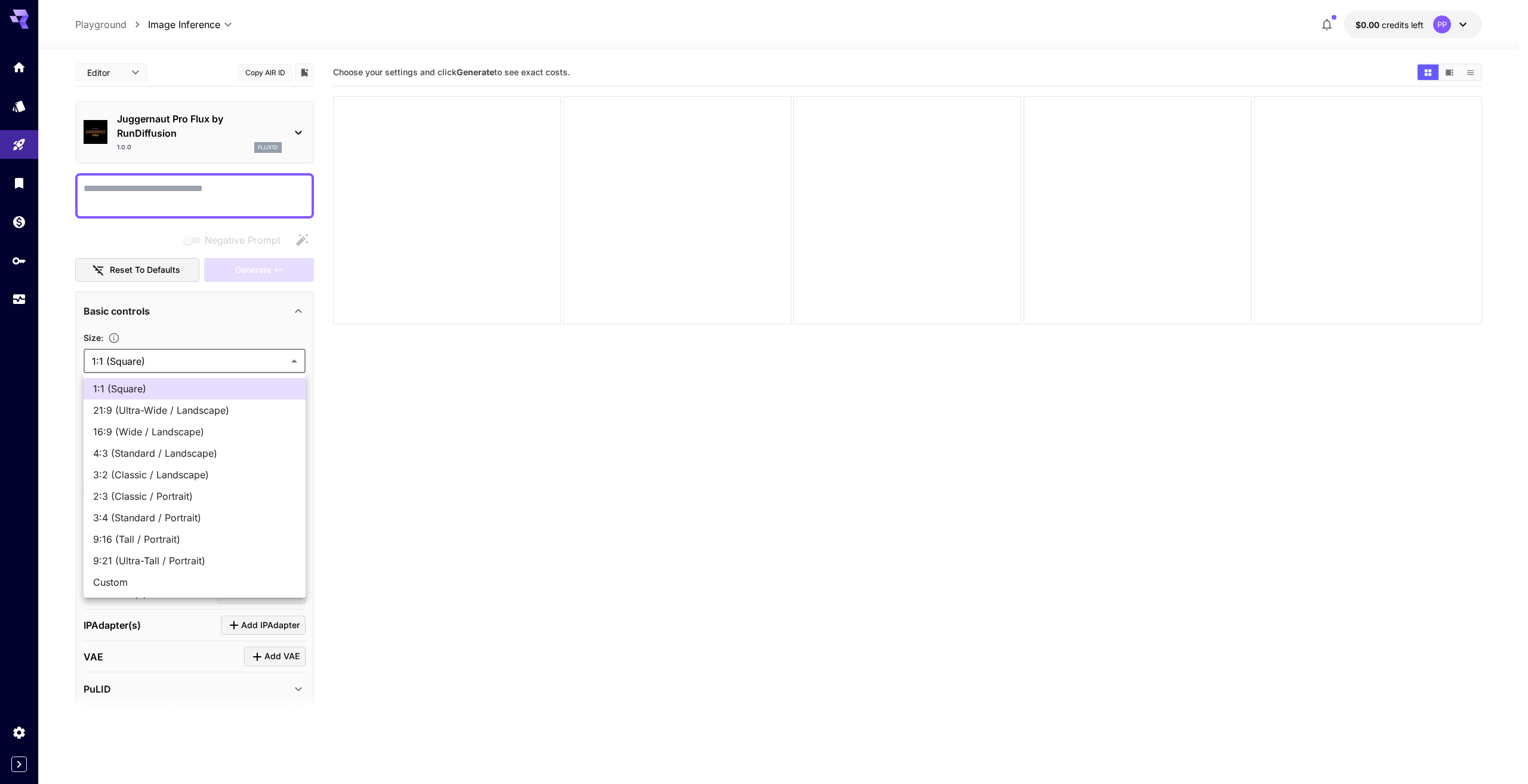
click at [177, 514] on span "3:4 (Standard / Portrait)" at bounding box center [194, 517] width 203 height 14
type input "**********"
type input "***"
type input "****"
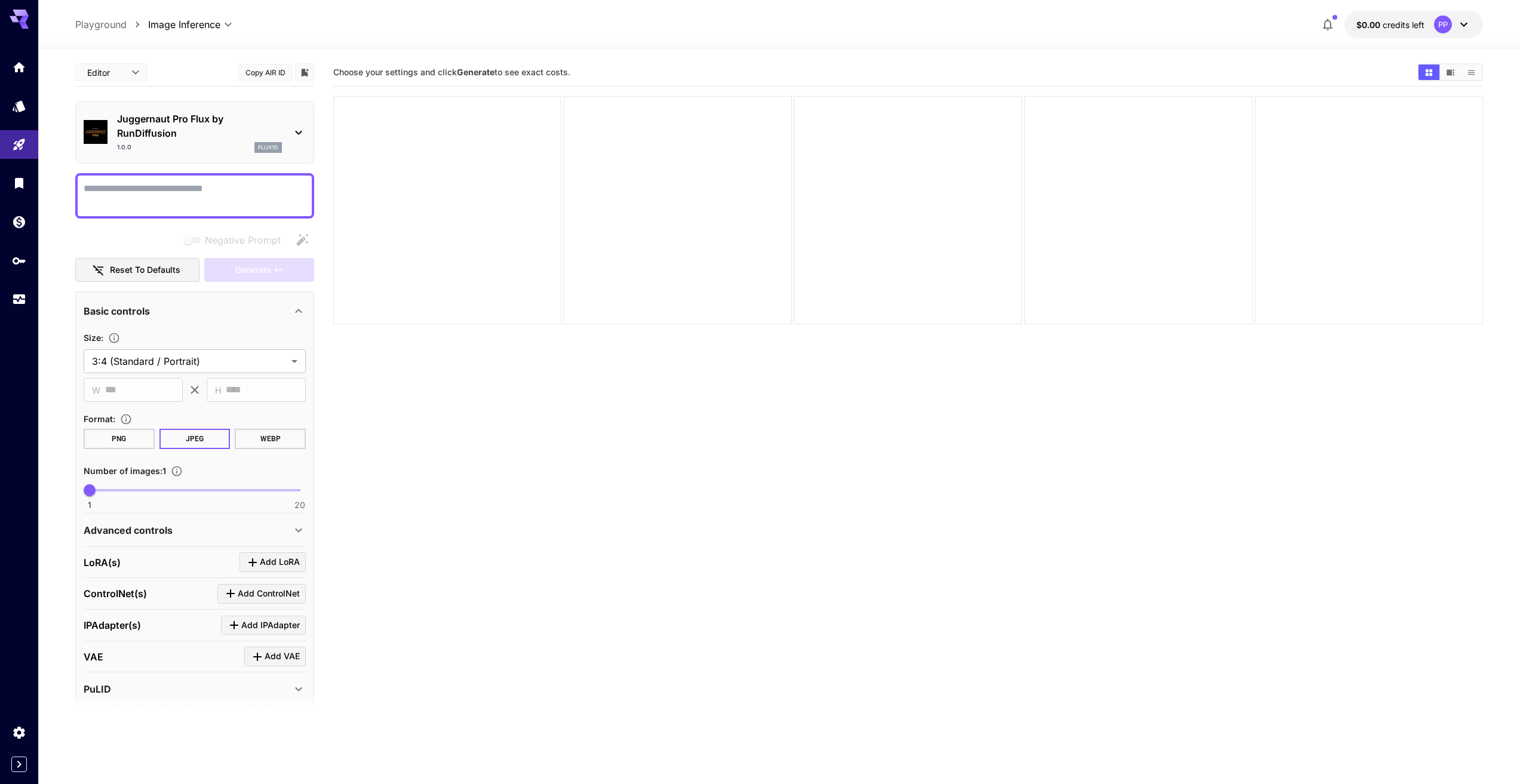
click at [141, 193] on textarea "Negative Prompt" at bounding box center [195, 195] width 223 height 29
paste textarea "**********"
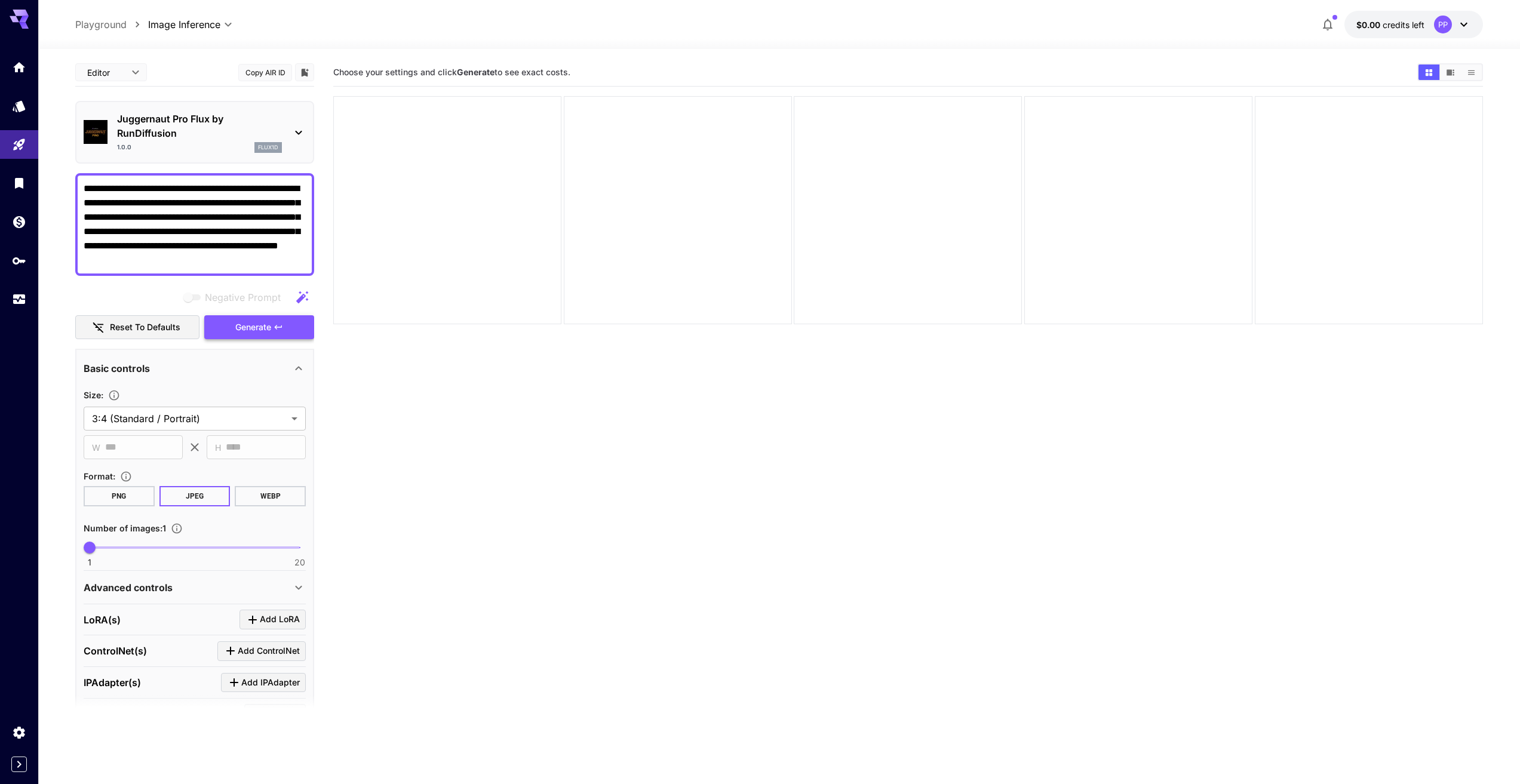
type textarea "**********"
click at [230, 333] on button "Generate" at bounding box center [259, 327] width 110 height 24
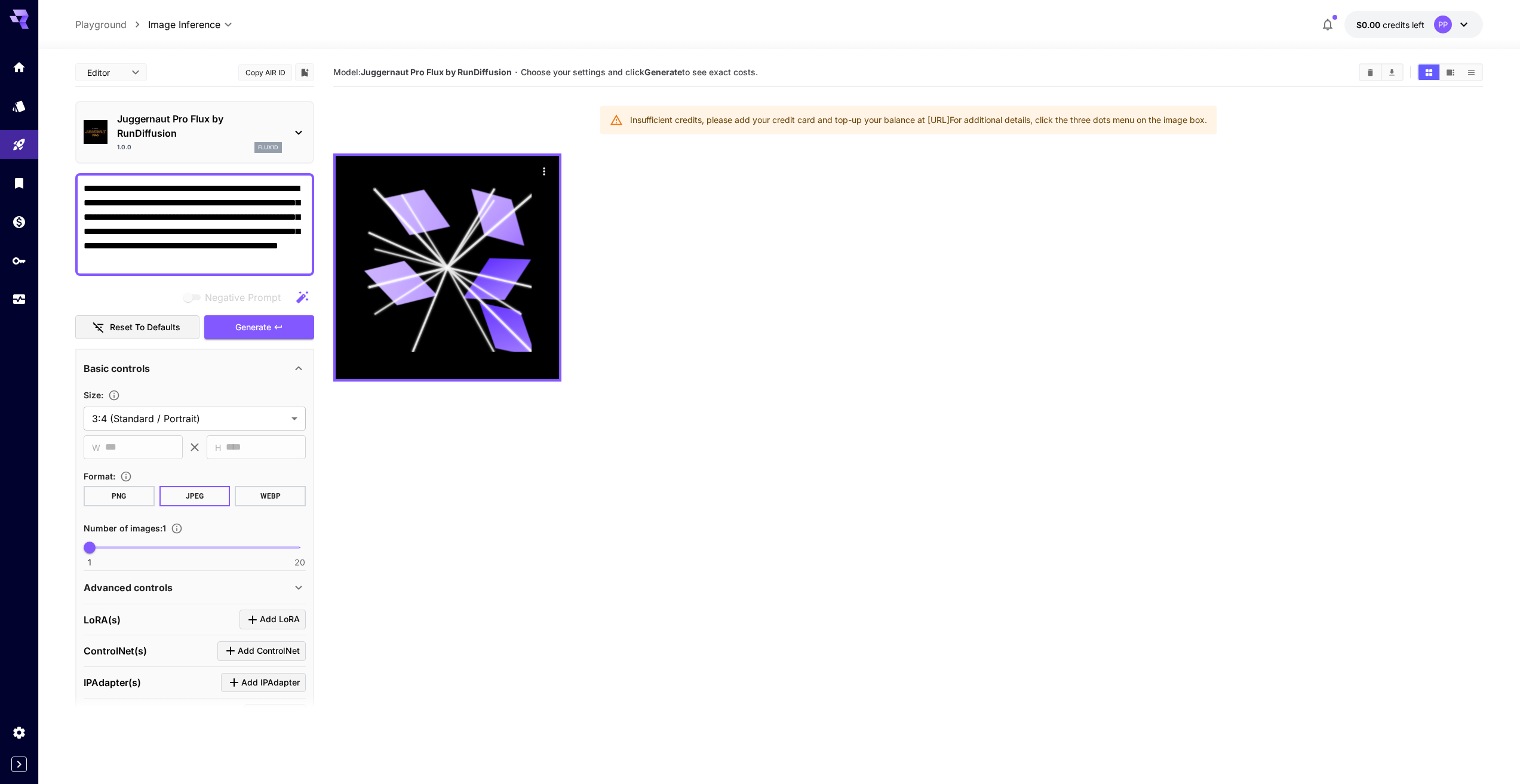
click at [1462, 25] on icon at bounding box center [1464, 24] width 14 height 14
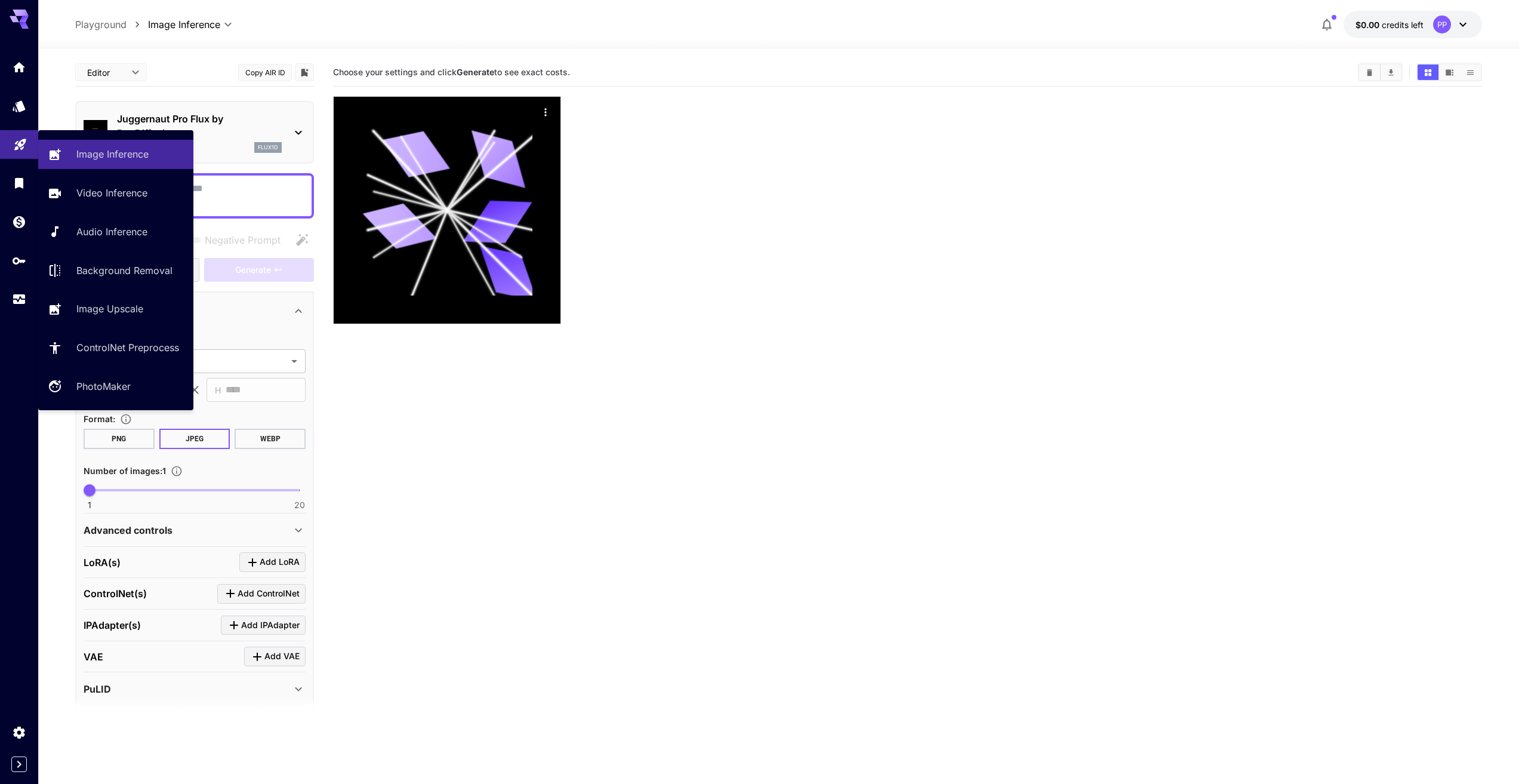
click at [19, 151] on link at bounding box center [19, 145] width 38 height 30
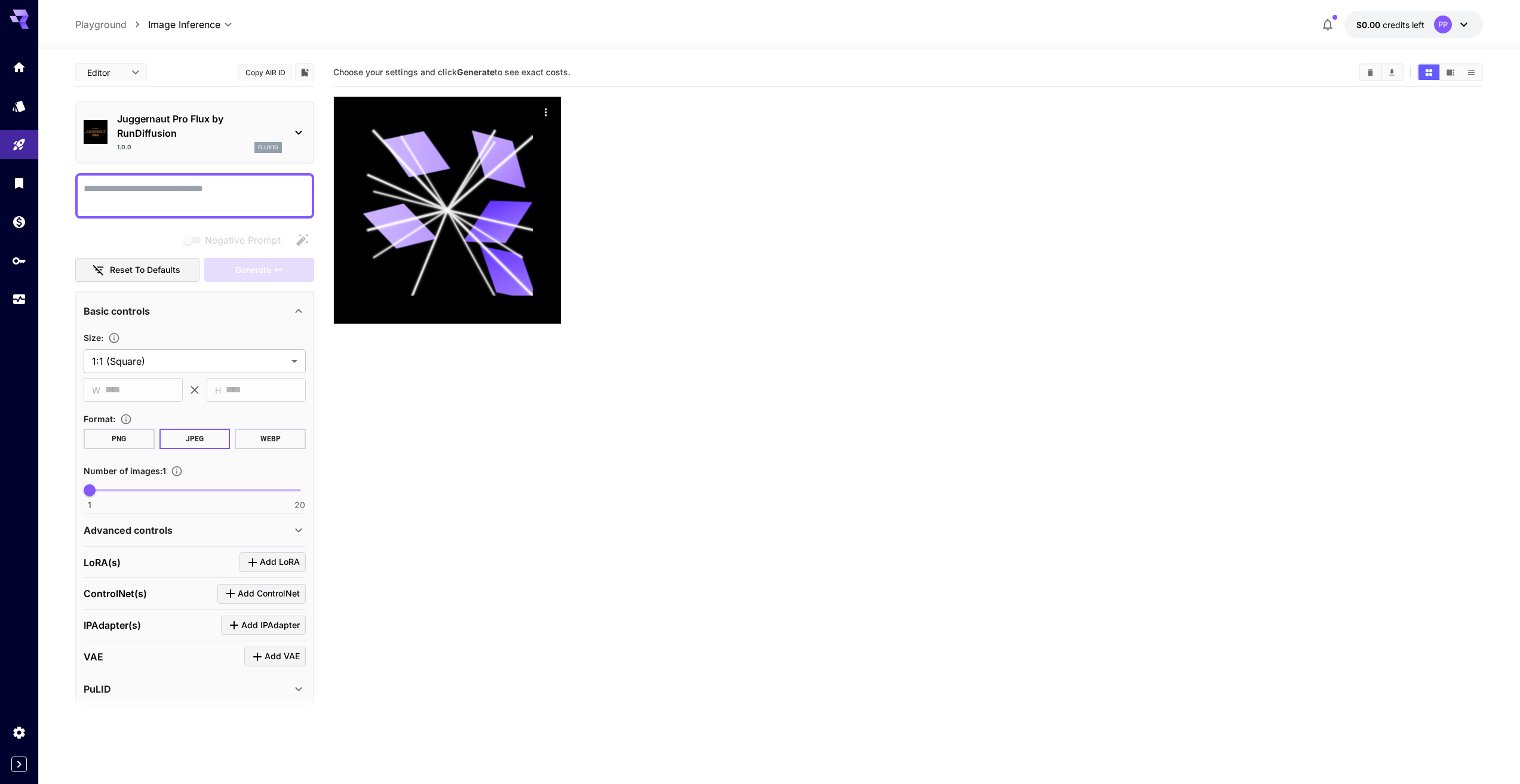
click at [1457, 22] on icon at bounding box center [1464, 24] width 14 height 14
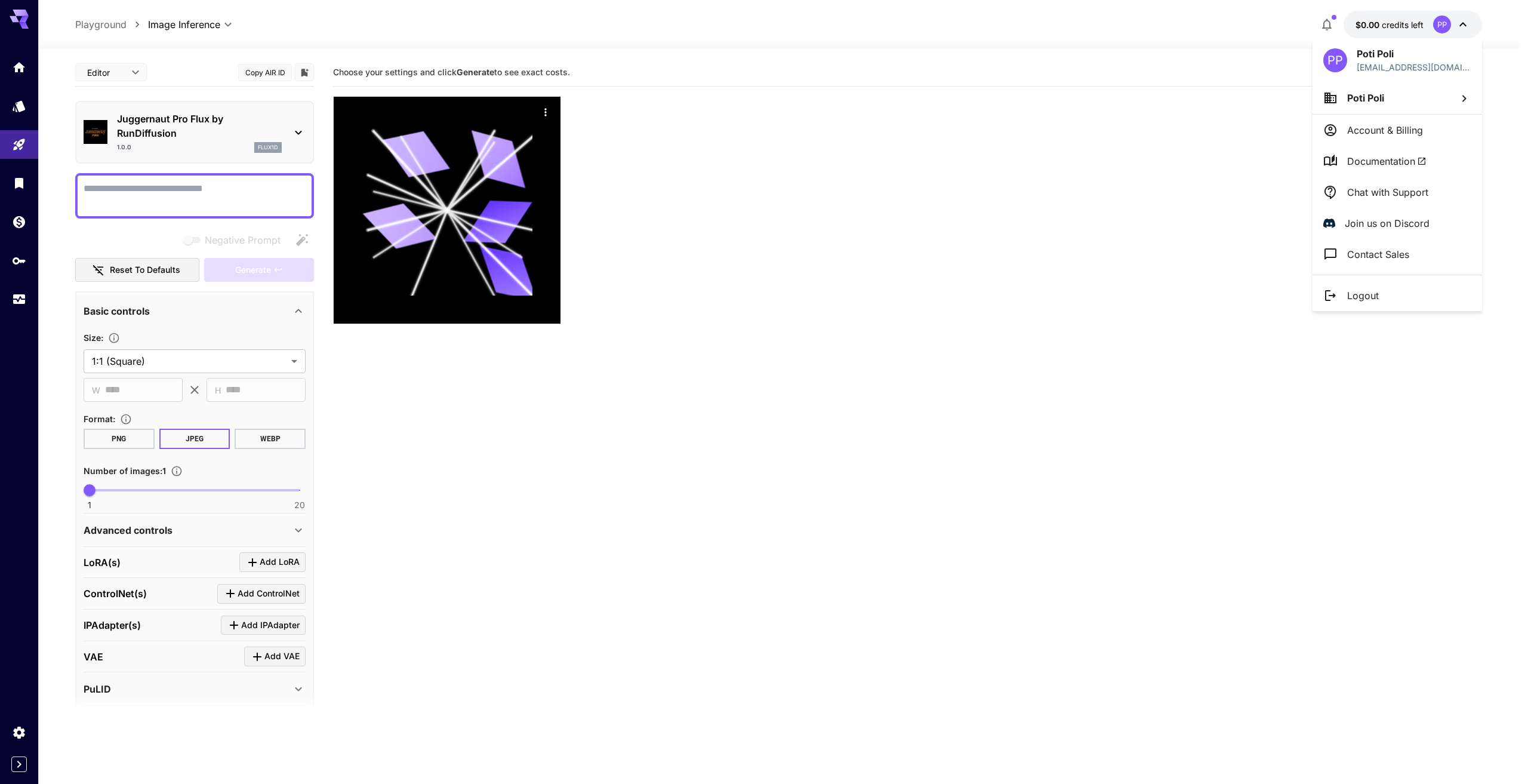
click at [1355, 20] on div at bounding box center [764, 392] width 1528 height 784
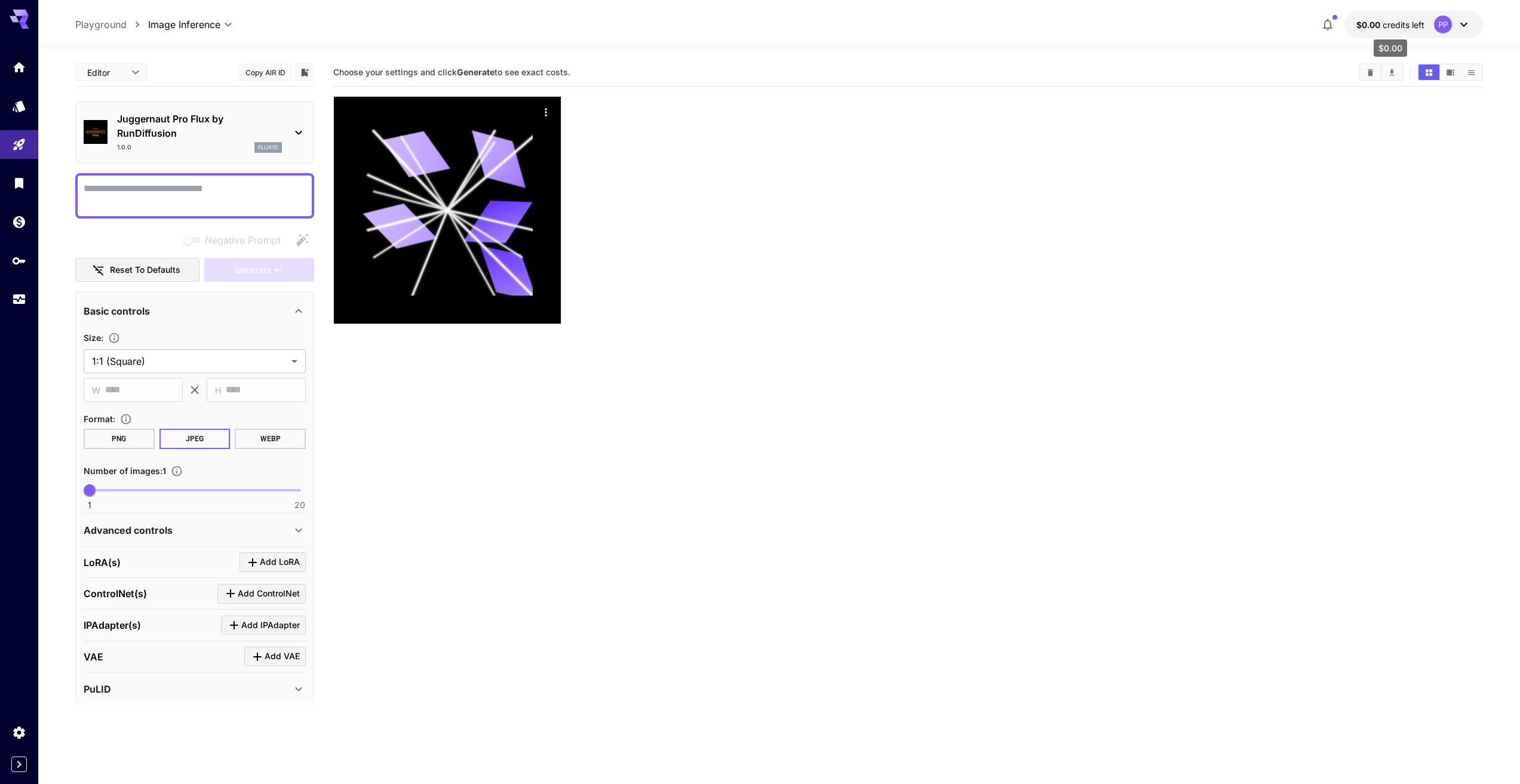
click at [1370, 21] on span "$0.00" at bounding box center [1370, 25] width 26 height 10
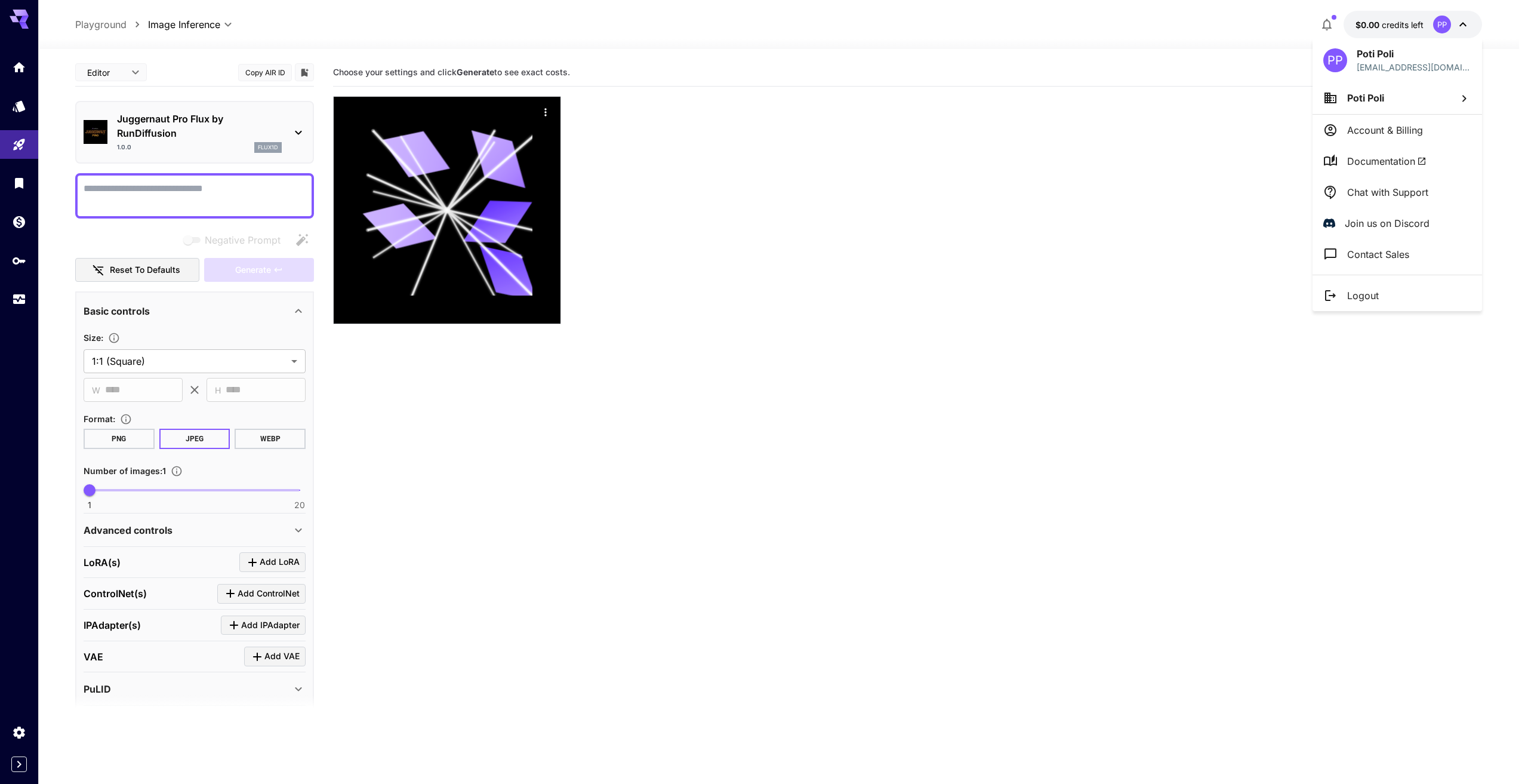
click at [1369, 21] on div at bounding box center [764, 392] width 1528 height 784
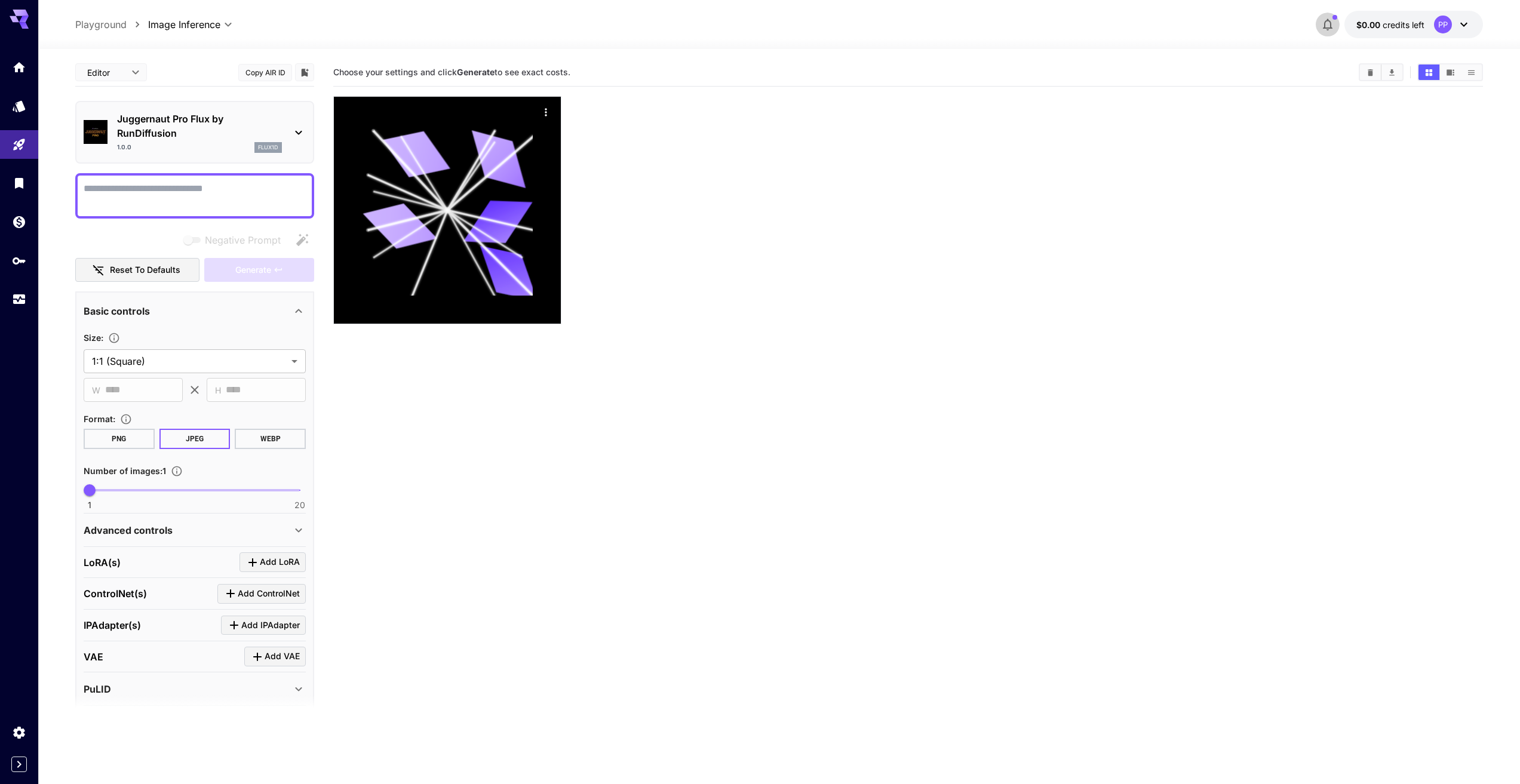
click at [1332, 24] on icon "button" at bounding box center [1327, 24] width 14 height 14
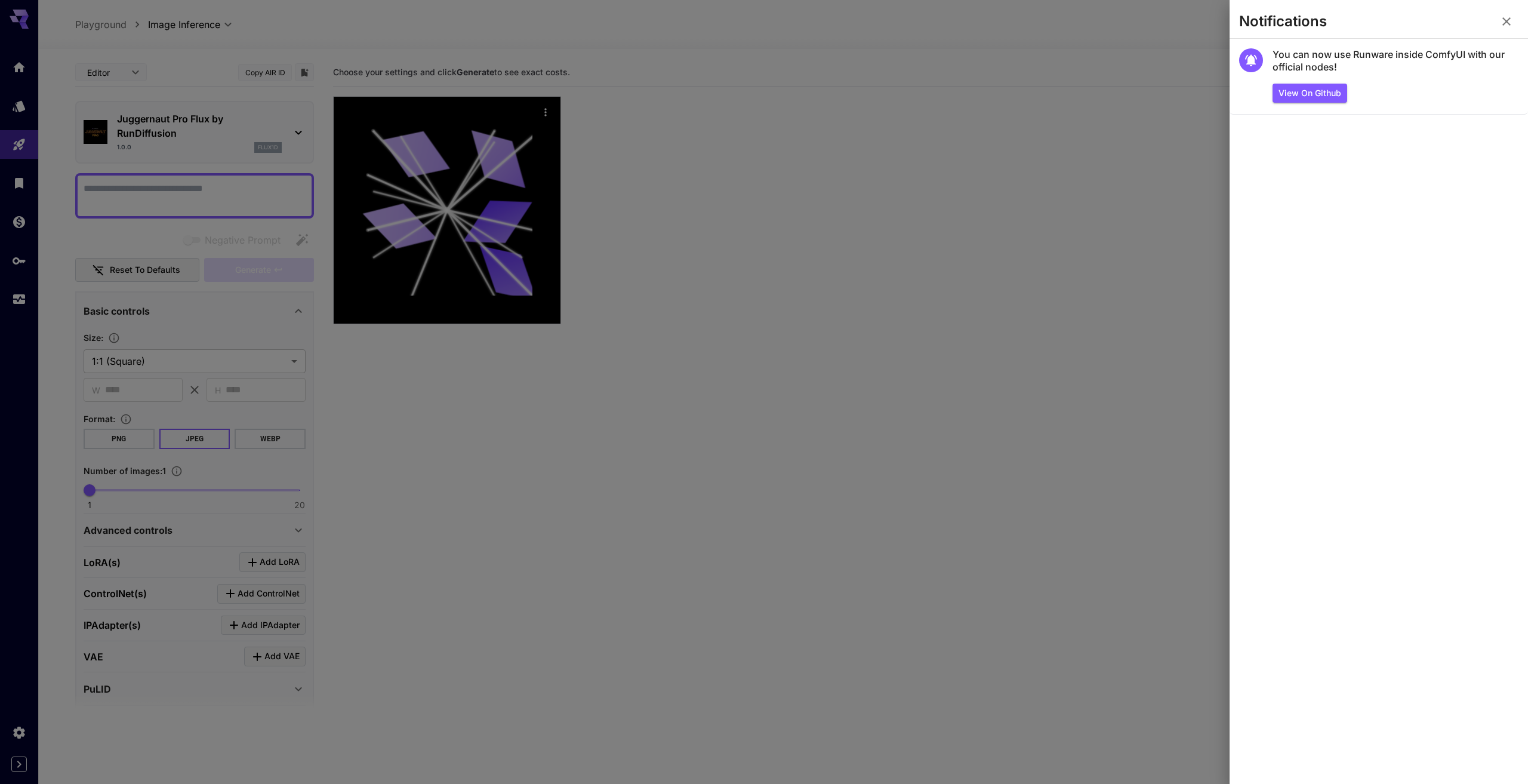
click at [1156, 154] on div at bounding box center [764, 392] width 1528 height 784
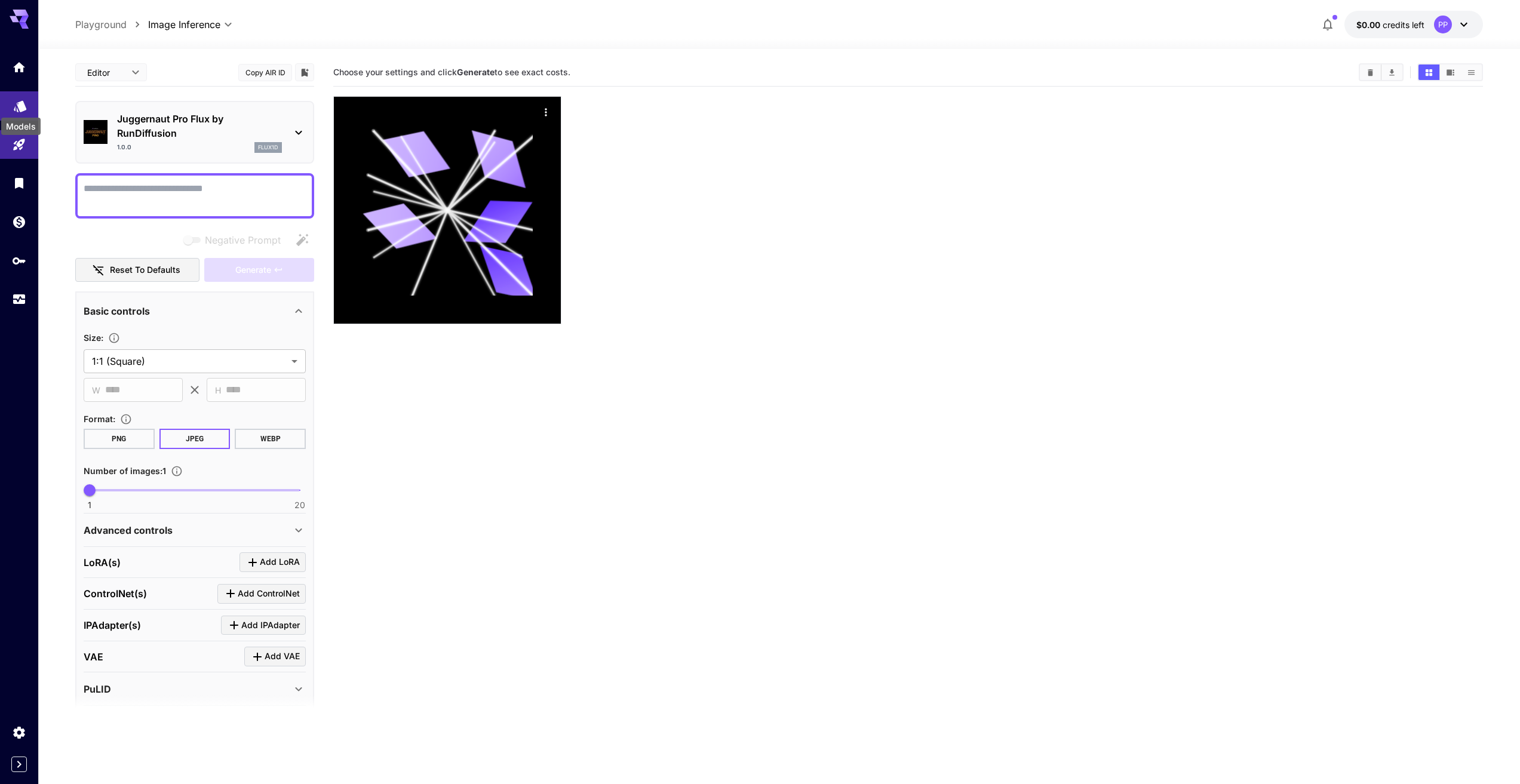
click at [16, 95] on div "Models" at bounding box center [20, 102] width 14 height 15
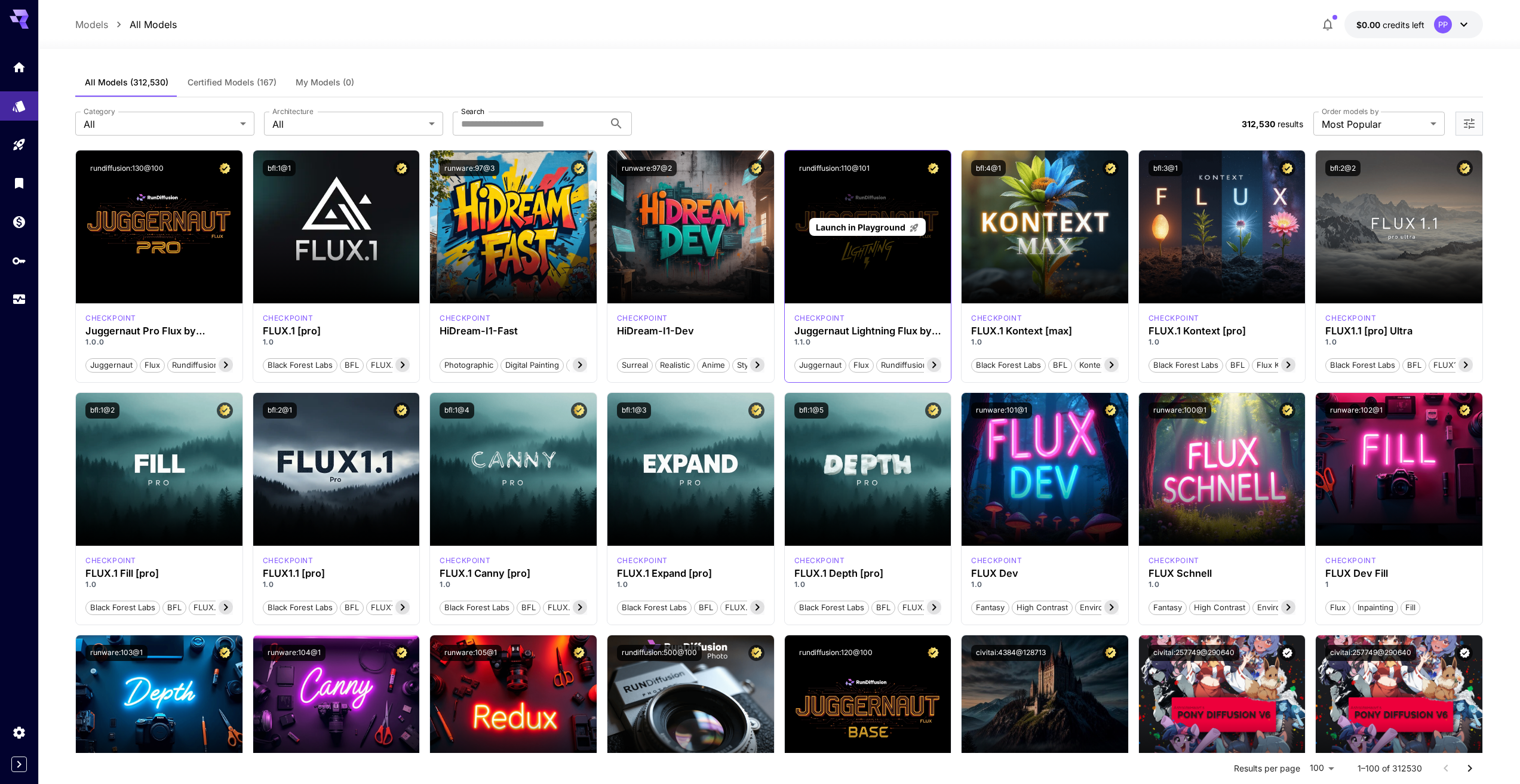
click at [889, 225] on span "Launch in Playground" at bounding box center [860, 228] width 90 height 10
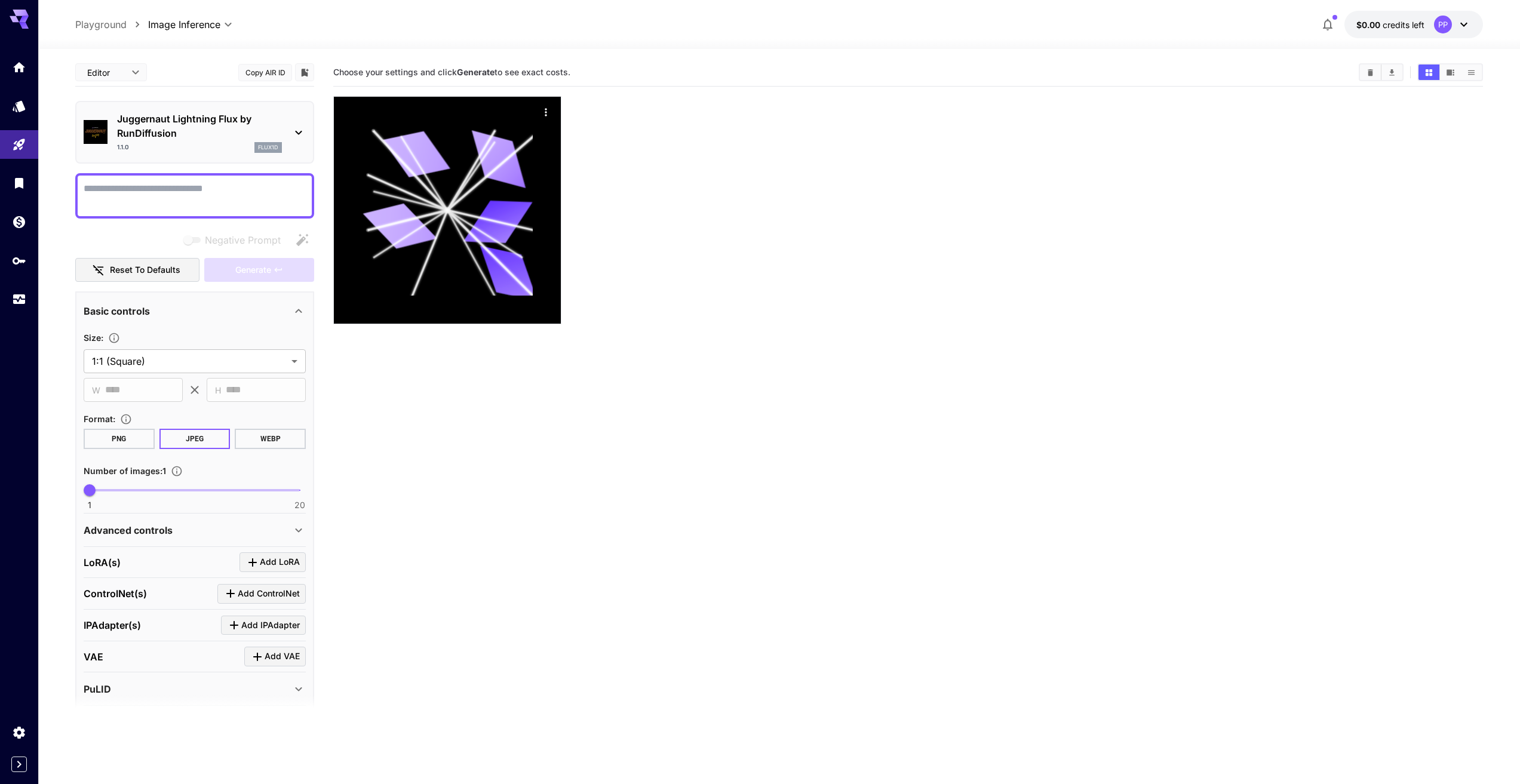
click at [126, 190] on textarea "Negative Prompt" at bounding box center [195, 195] width 223 height 29
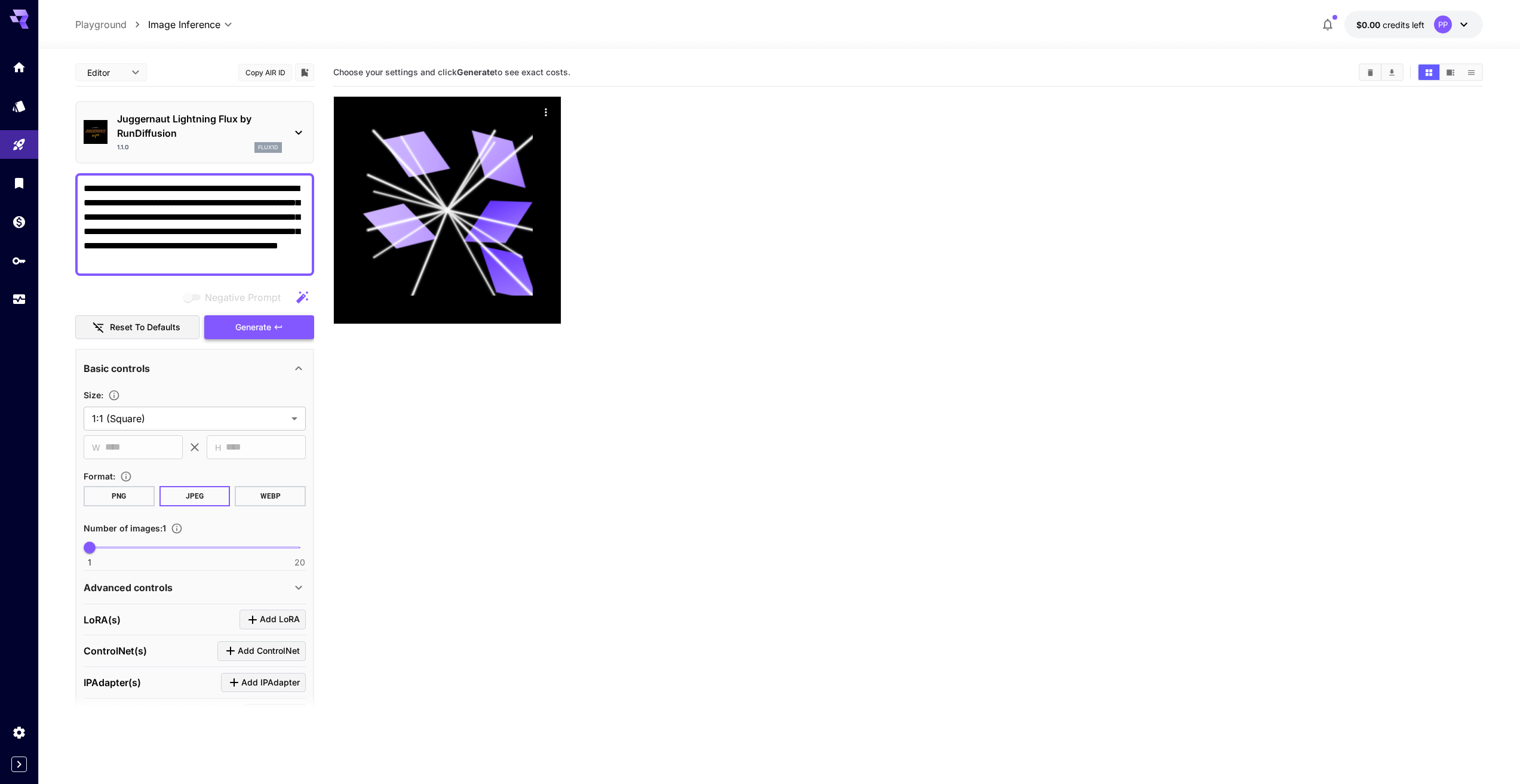
type textarea "**********"
click at [251, 331] on span "Generate" at bounding box center [253, 327] width 36 height 15
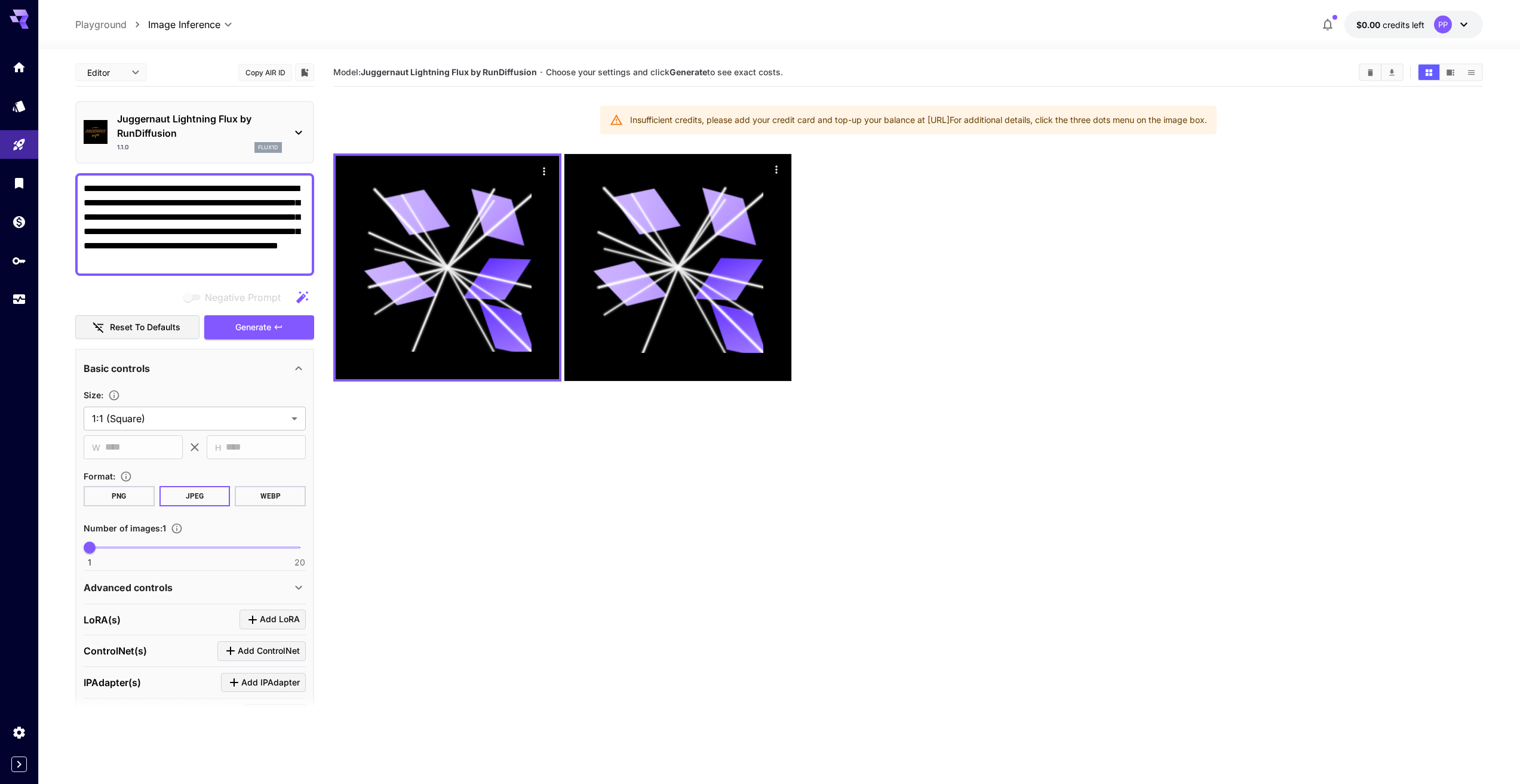
click at [257, 264] on textarea "**********" at bounding box center [195, 224] width 223 height 86
drag, startPoint x: 261, startPoint y: 262, endPoint x: 0, endPoint y: 164, distance: 278.8
click at [0, 164] on div "**********" at bounding box center [760, 439] width 1520 height 878
click at [282, 326] on icon "button" at bounding box center [278, 326] width 7 height 4
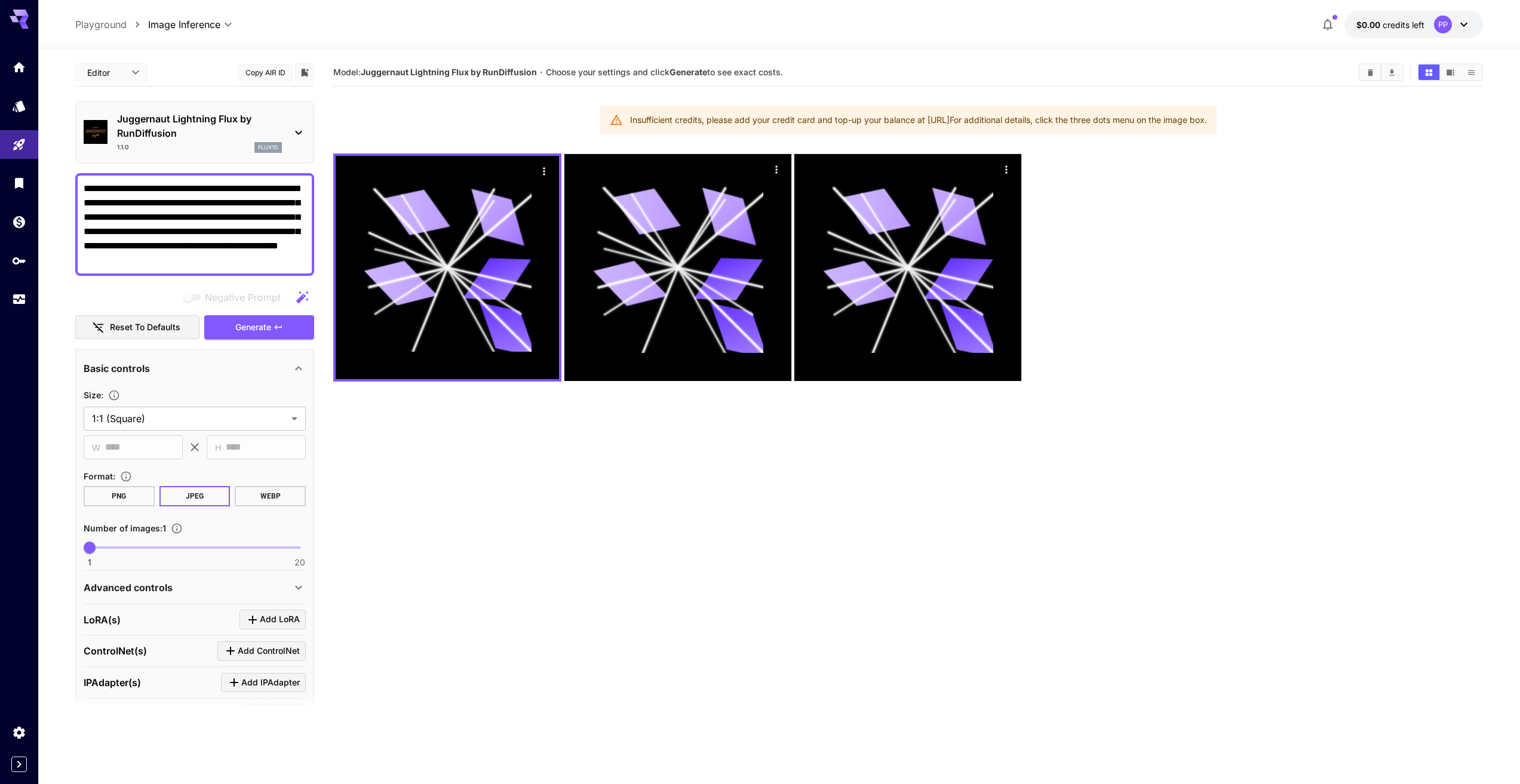
click at [1450, 29] on div "PP" at bounding box center [1443, 24] width 18 height 18
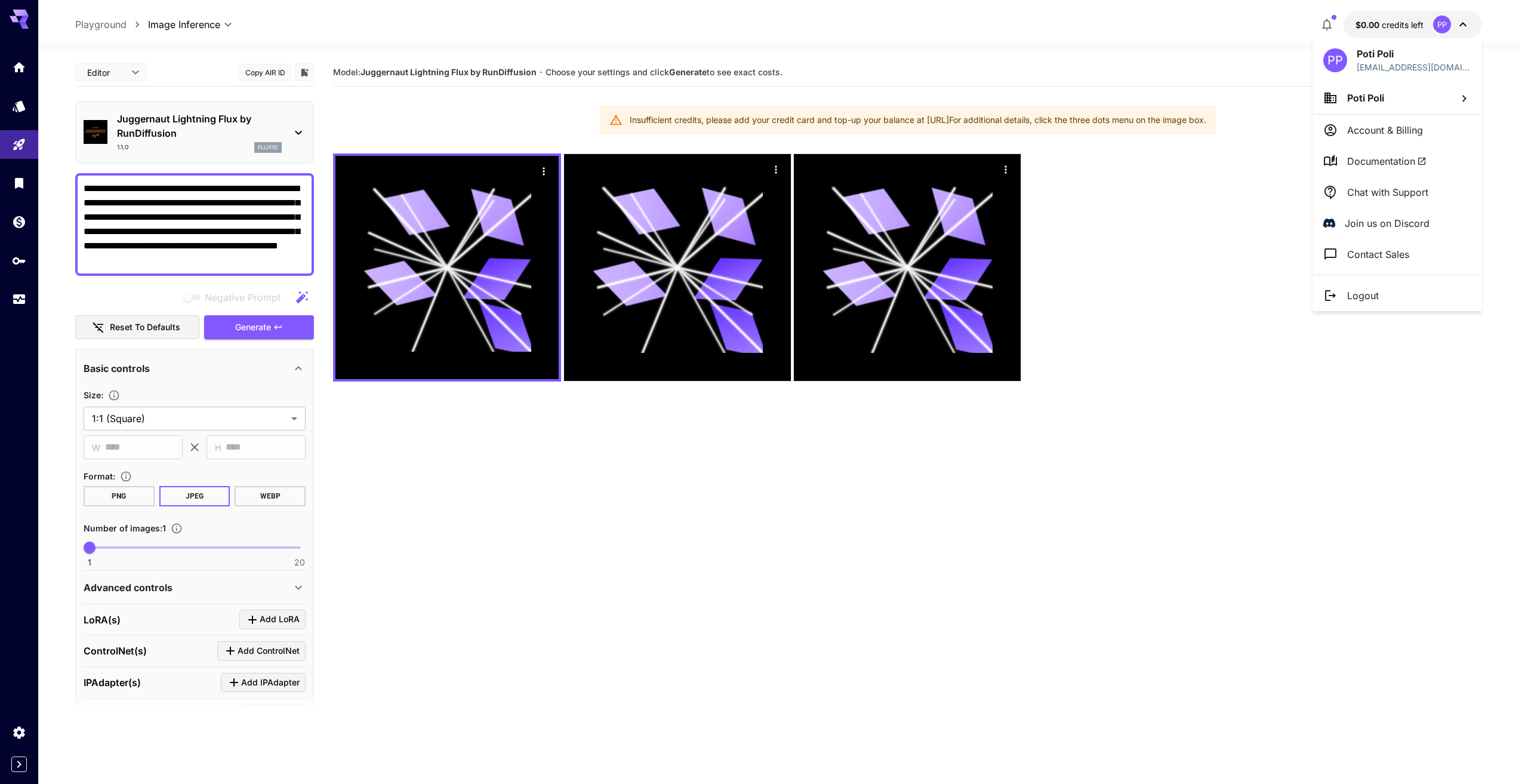
click at [1364, 138] on li "Account & Billing" at bounding box center [1397, 130] width 169 height 31
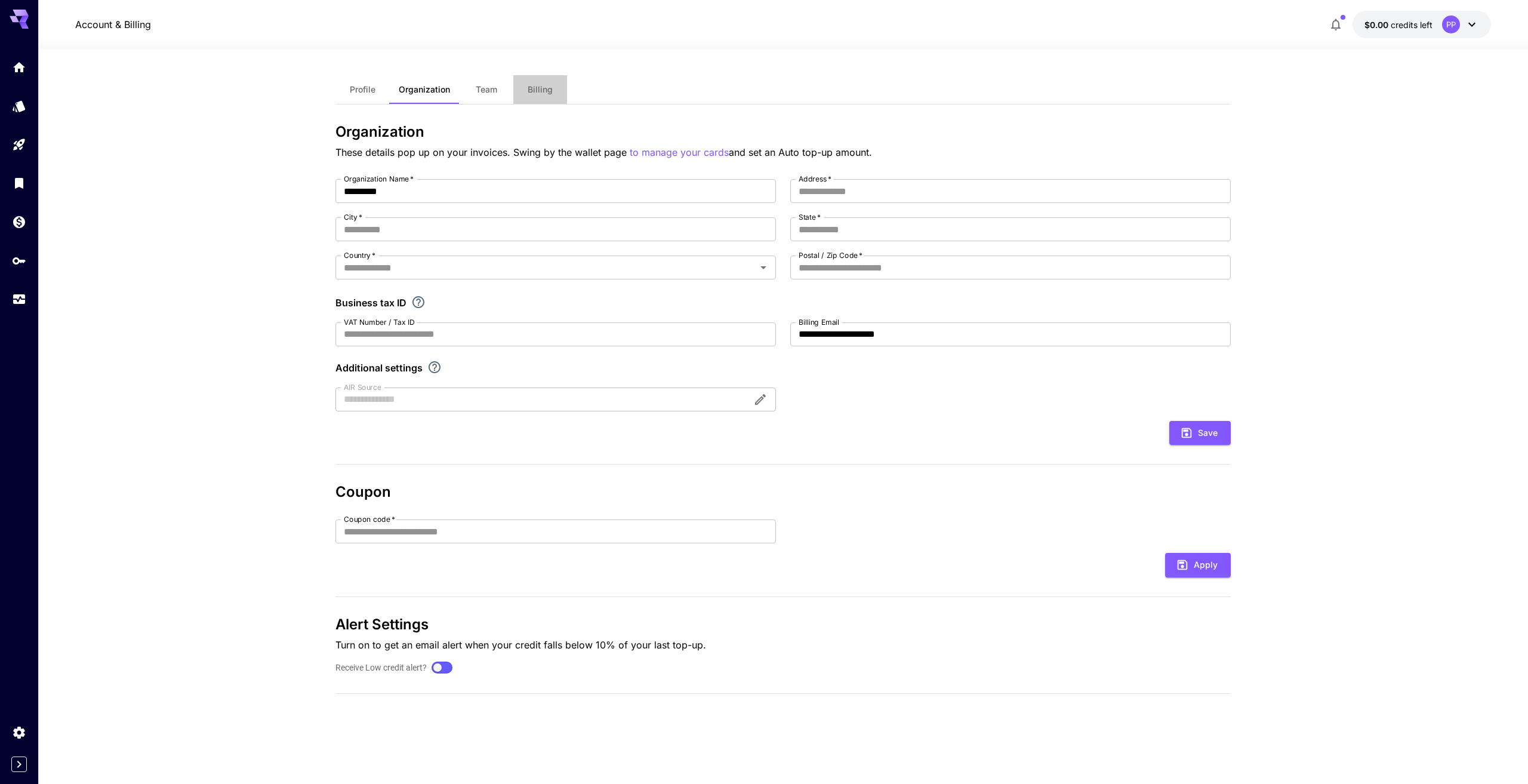
click at [547, 87] on span "Billing" at bounding box center [540, 90] width 25 height 10
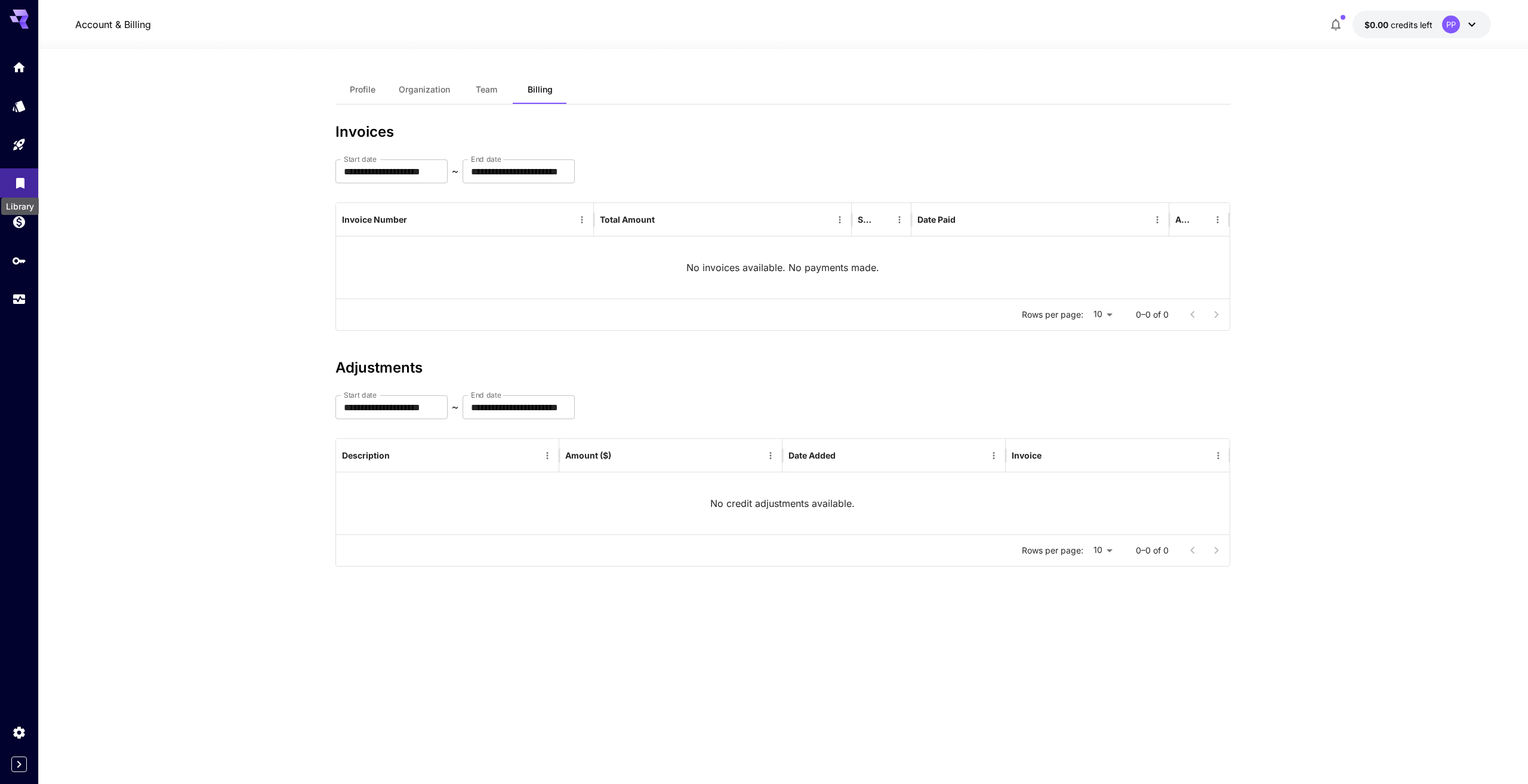
click at [17, 213] on div "Library" at bounding box center [19, 207] width 38 height 17
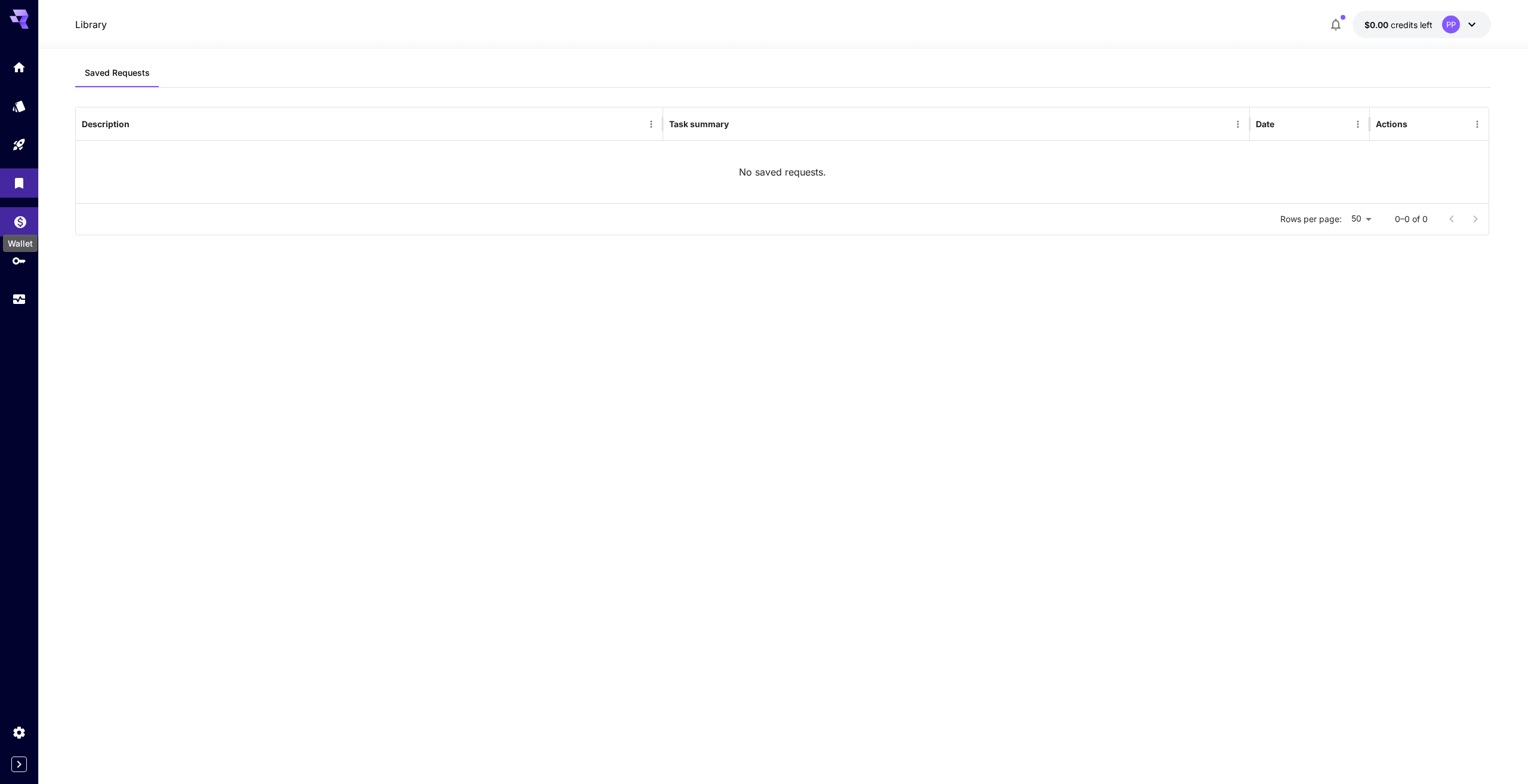
click at [16, 221] on icon "Wallet" at bounding box center [20, 219] width 12 height 12
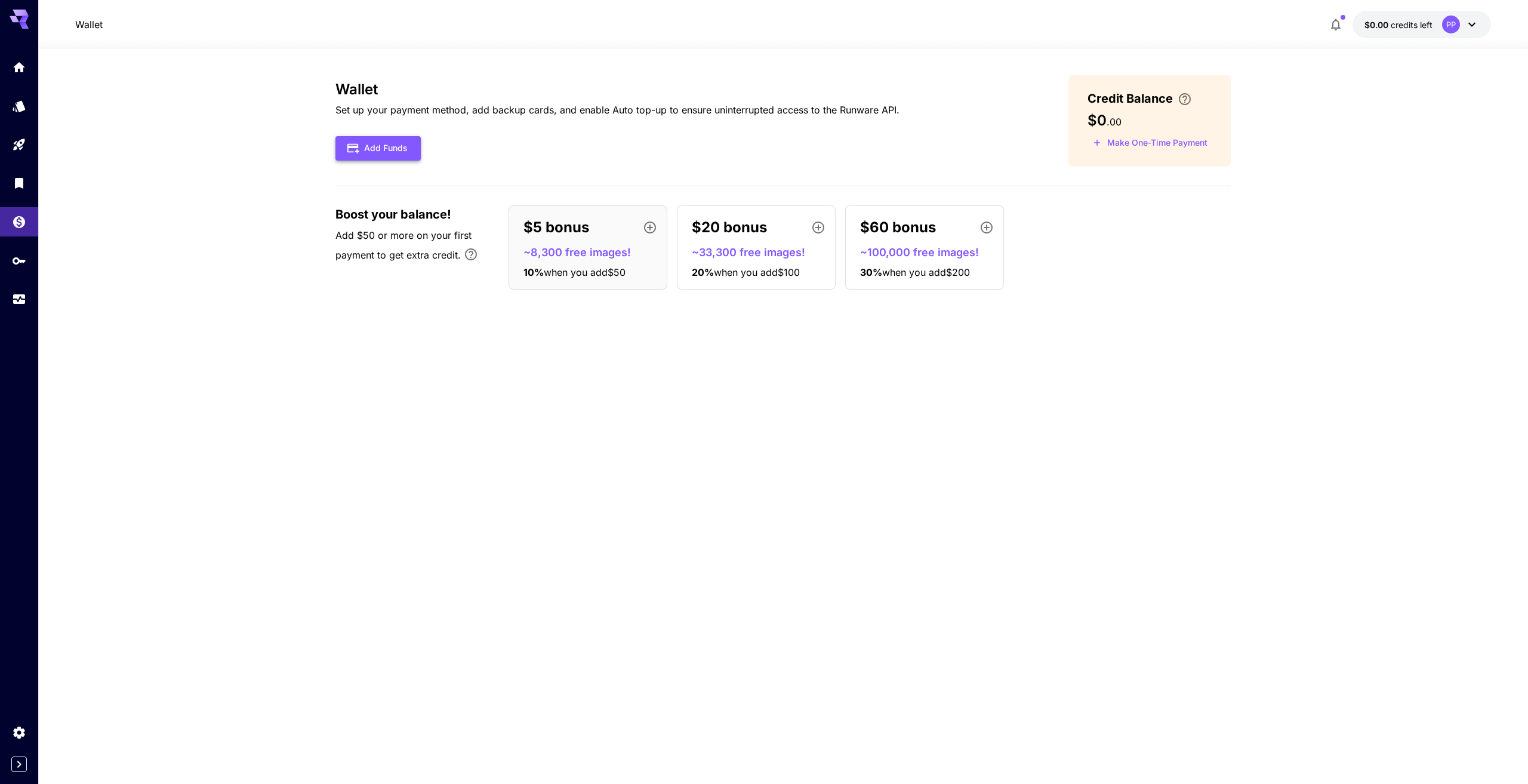
click at [379, 151] on button "Add Funds" at bounding box center [379, 148] width 85 height 24
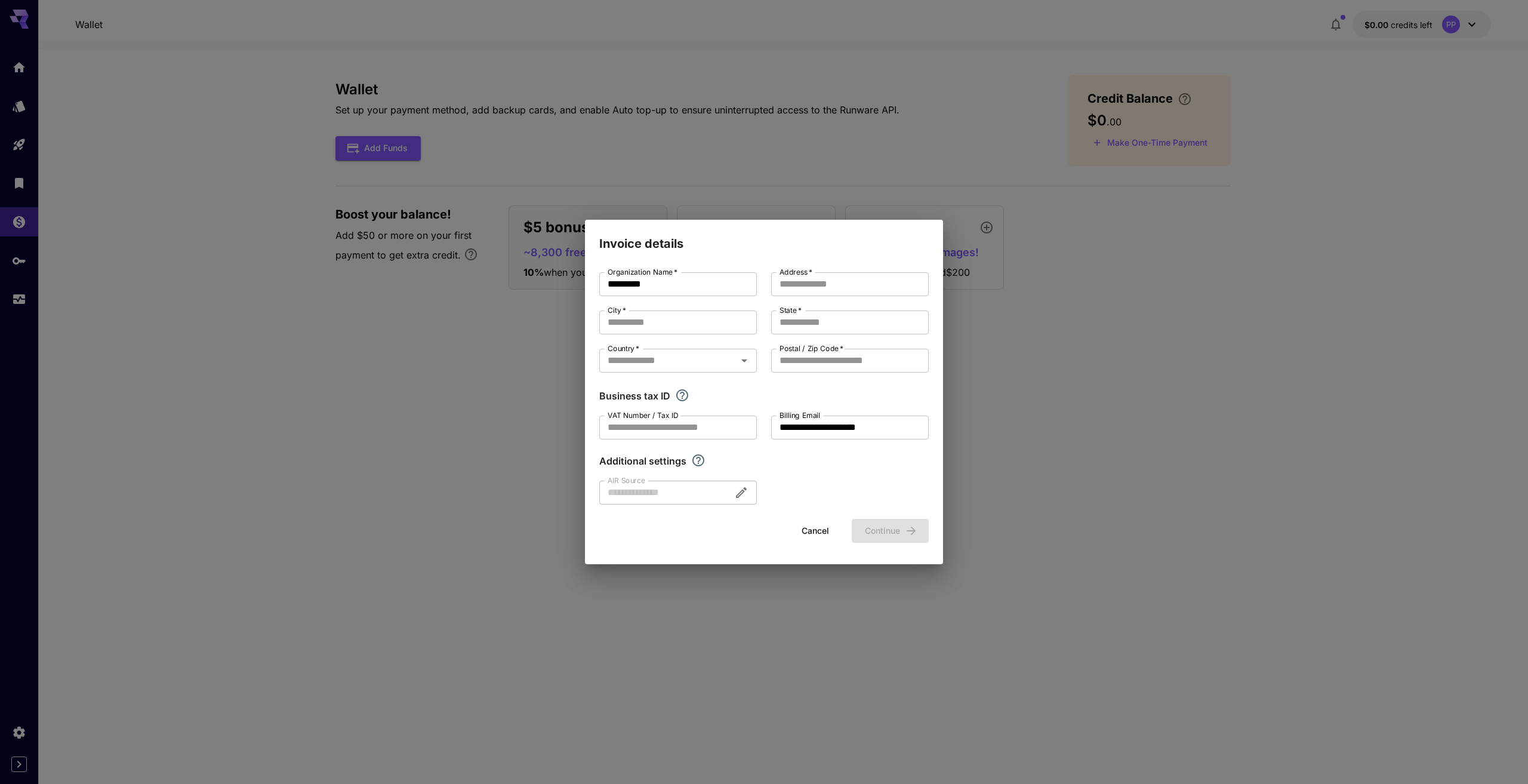
click at [825, 532] on button "Cancel" at bounding box center [815, 531] width 54 height 24
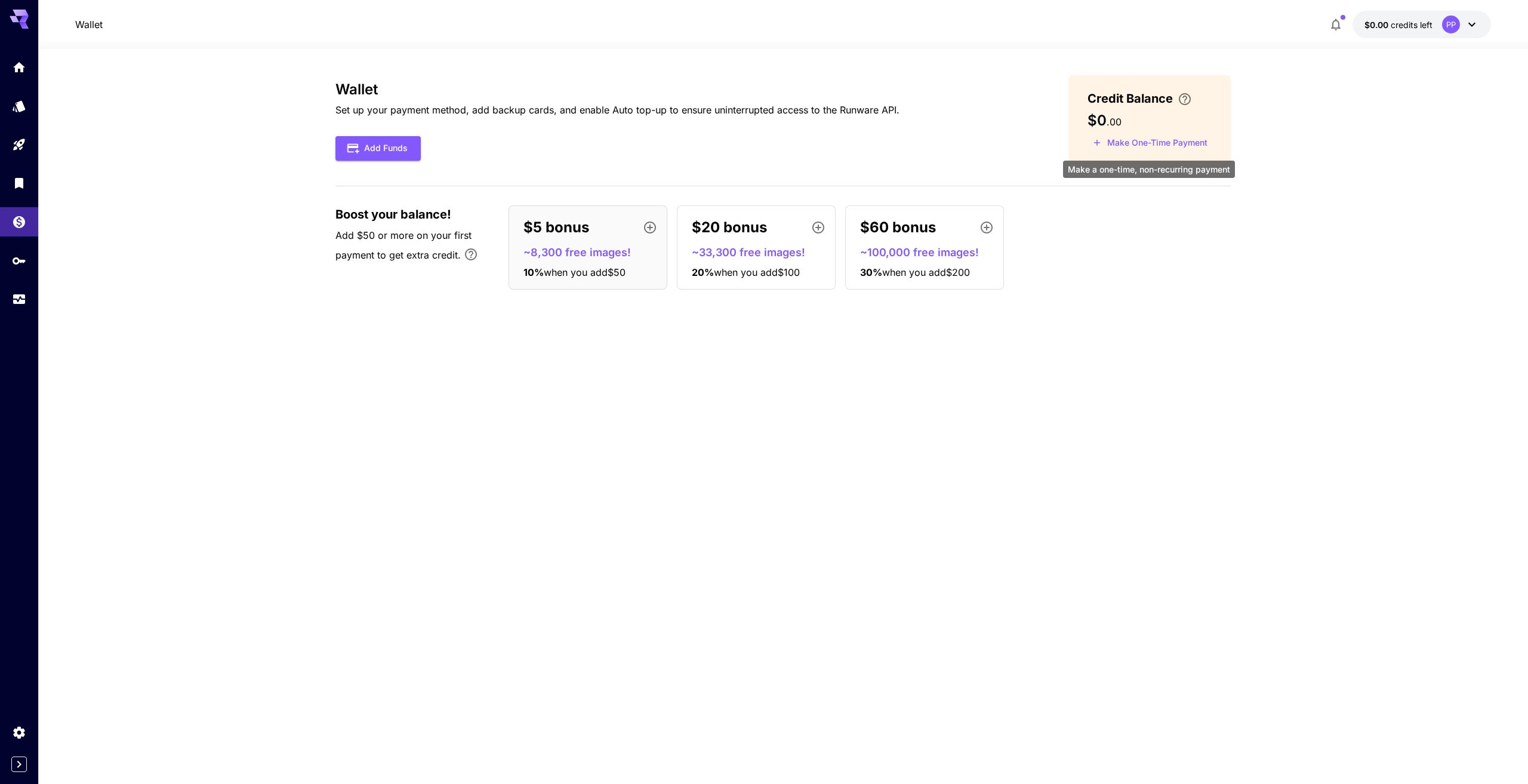
click at [1151, 147] on button "Make One-Time Payment" at bounding box center [1150, 142] width 126 height 18
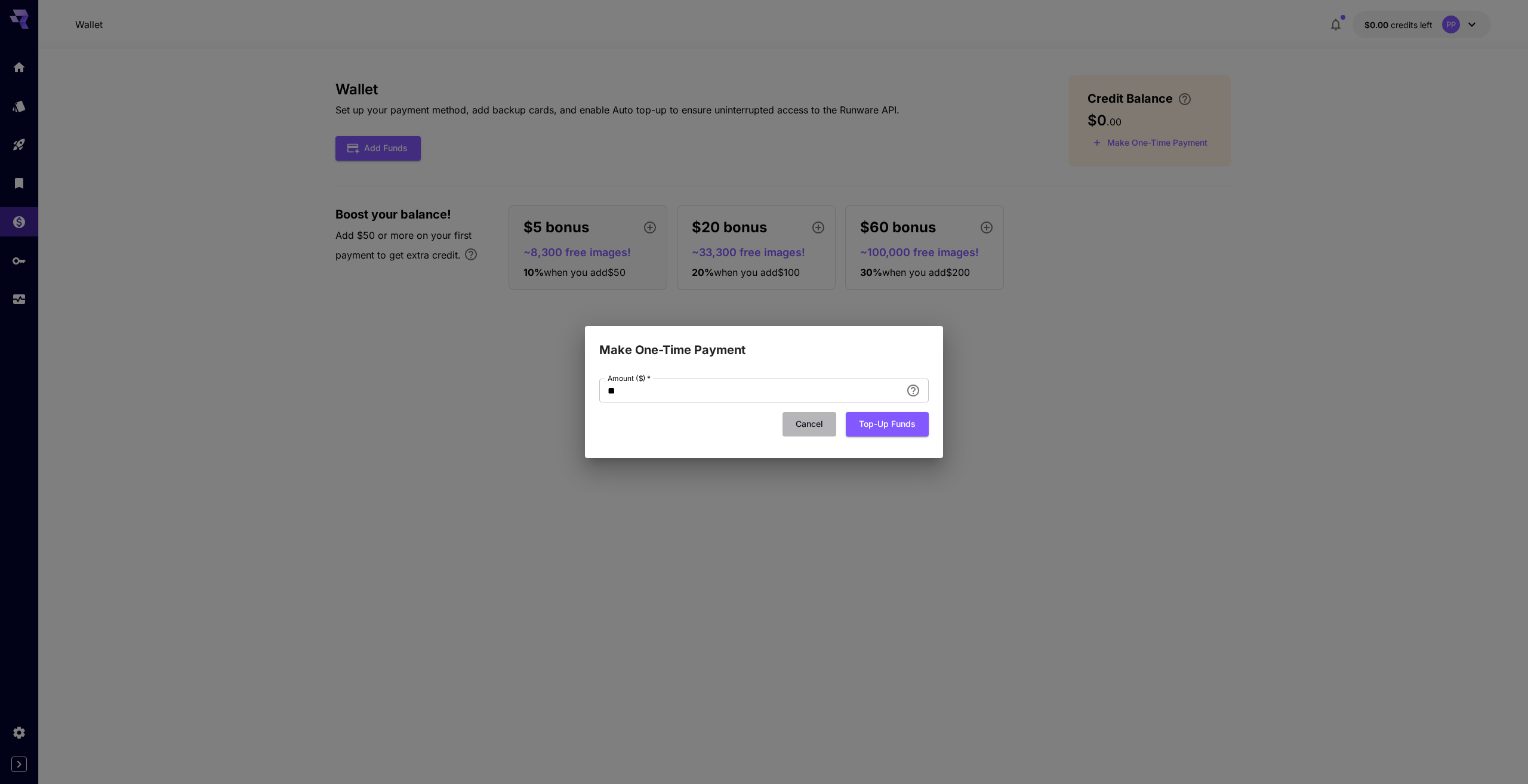
click at [813, 427] on button "Cancel" at bounding box center [809, 424] width 54 height 24
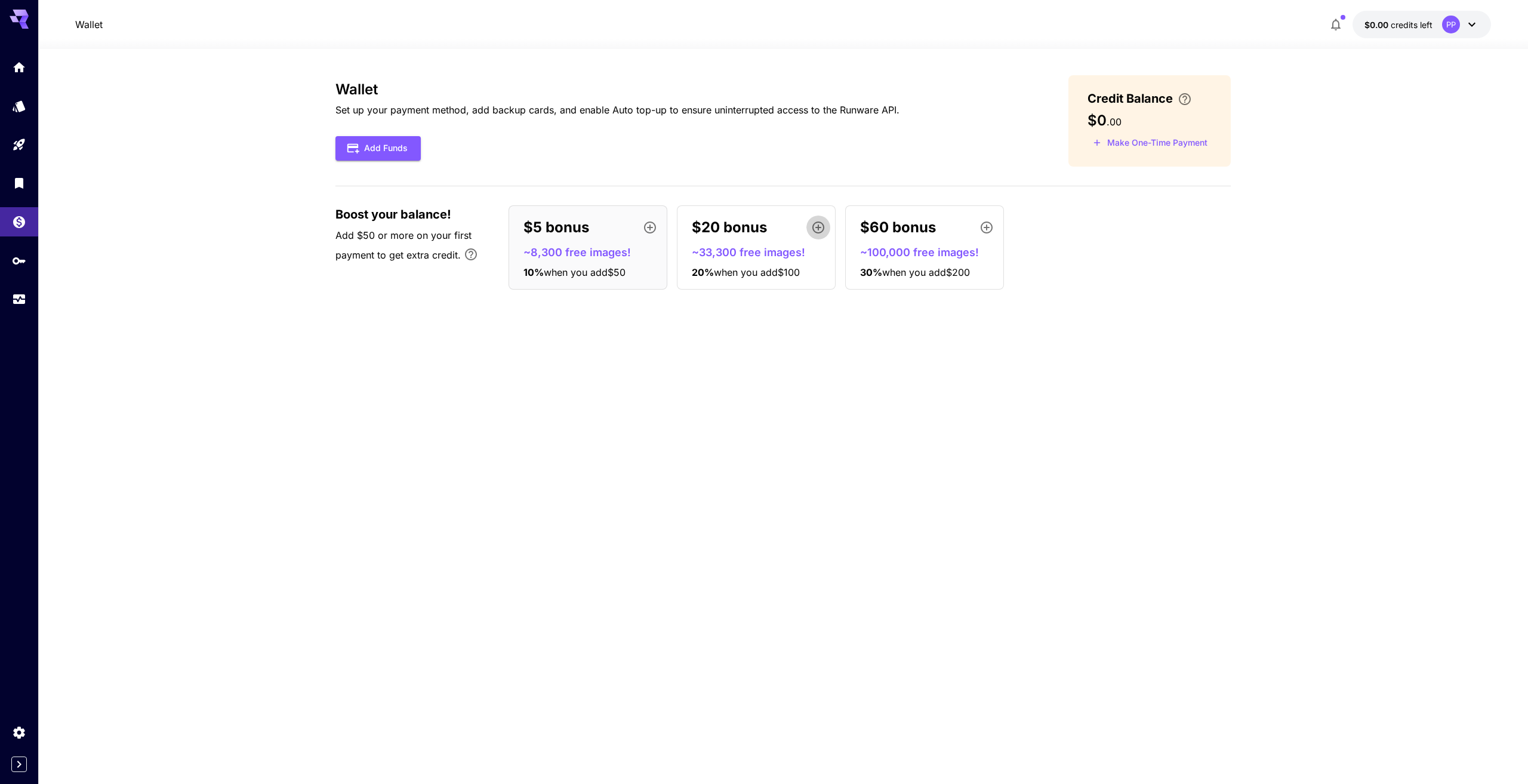
click at [821, 228] on icon "button" at bounding box center [818, 228] width 14 height 14
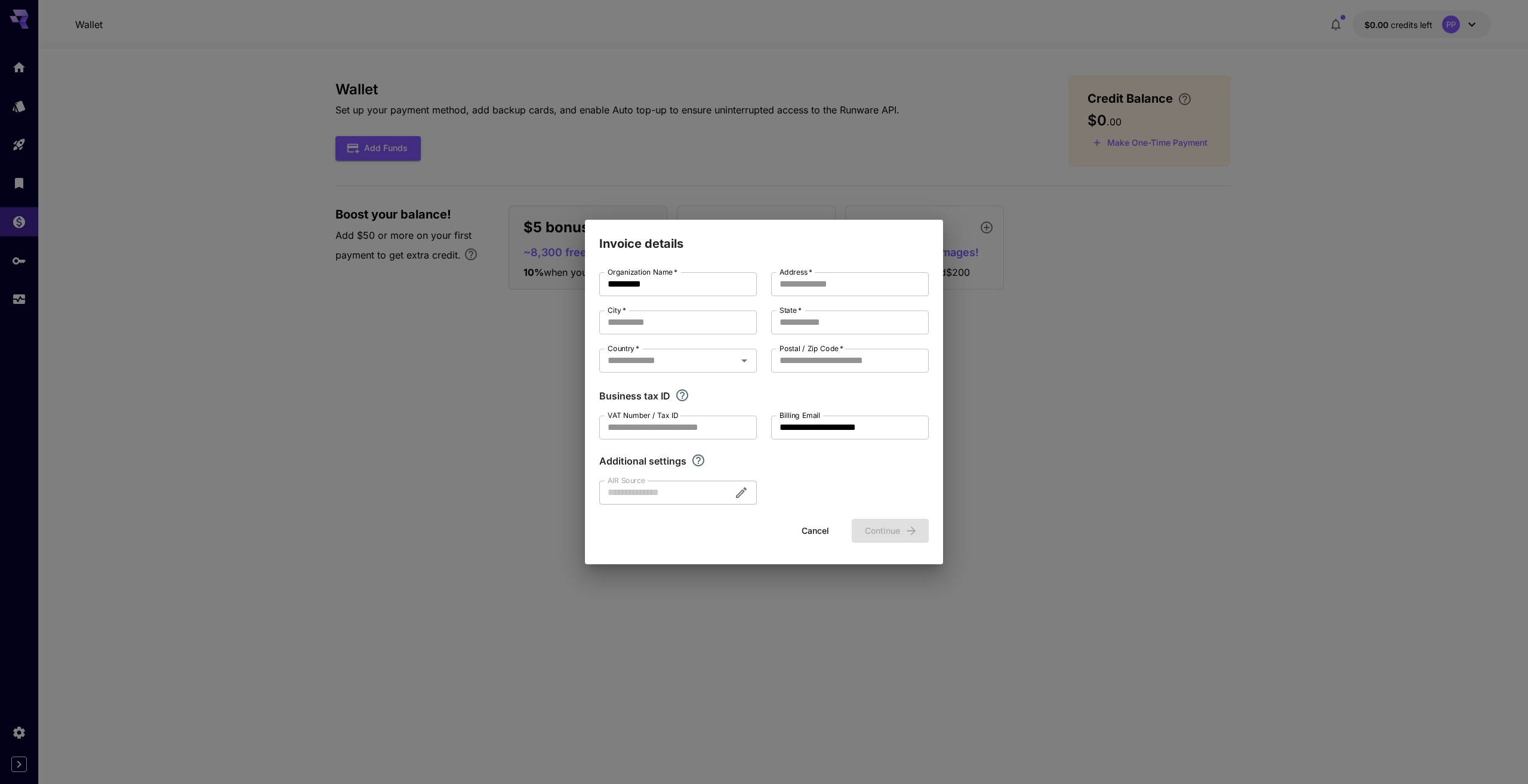
click at [999, 447] on div "**********" at bounding box center [764, 392] width 1528 height 784
click at [805, 531] on button "Cancel" at bounding box center [815, 531] width 54 height 24
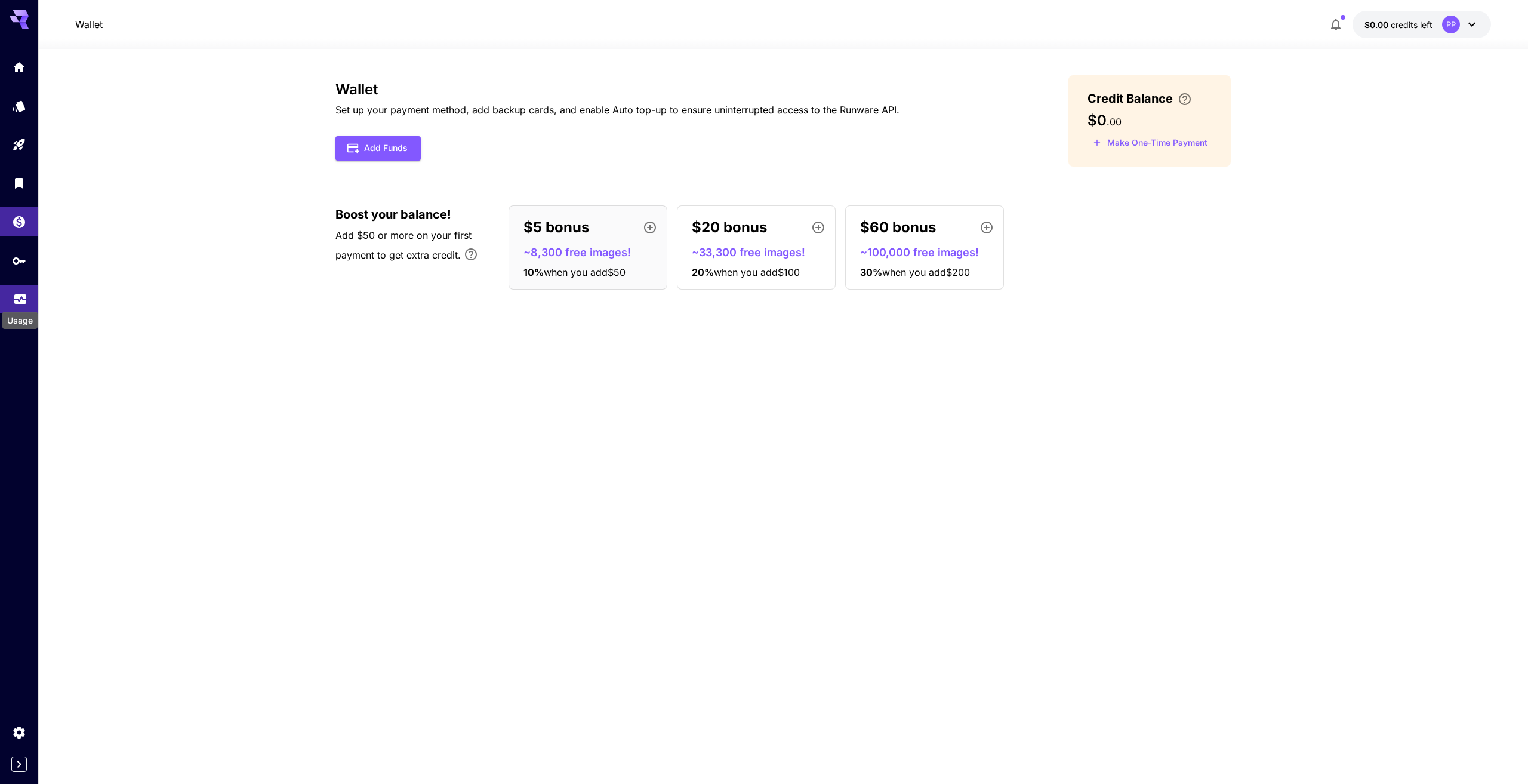
click at [21, 296] on icon "Usage" at bounding box center [20, 296] width 14 height 14
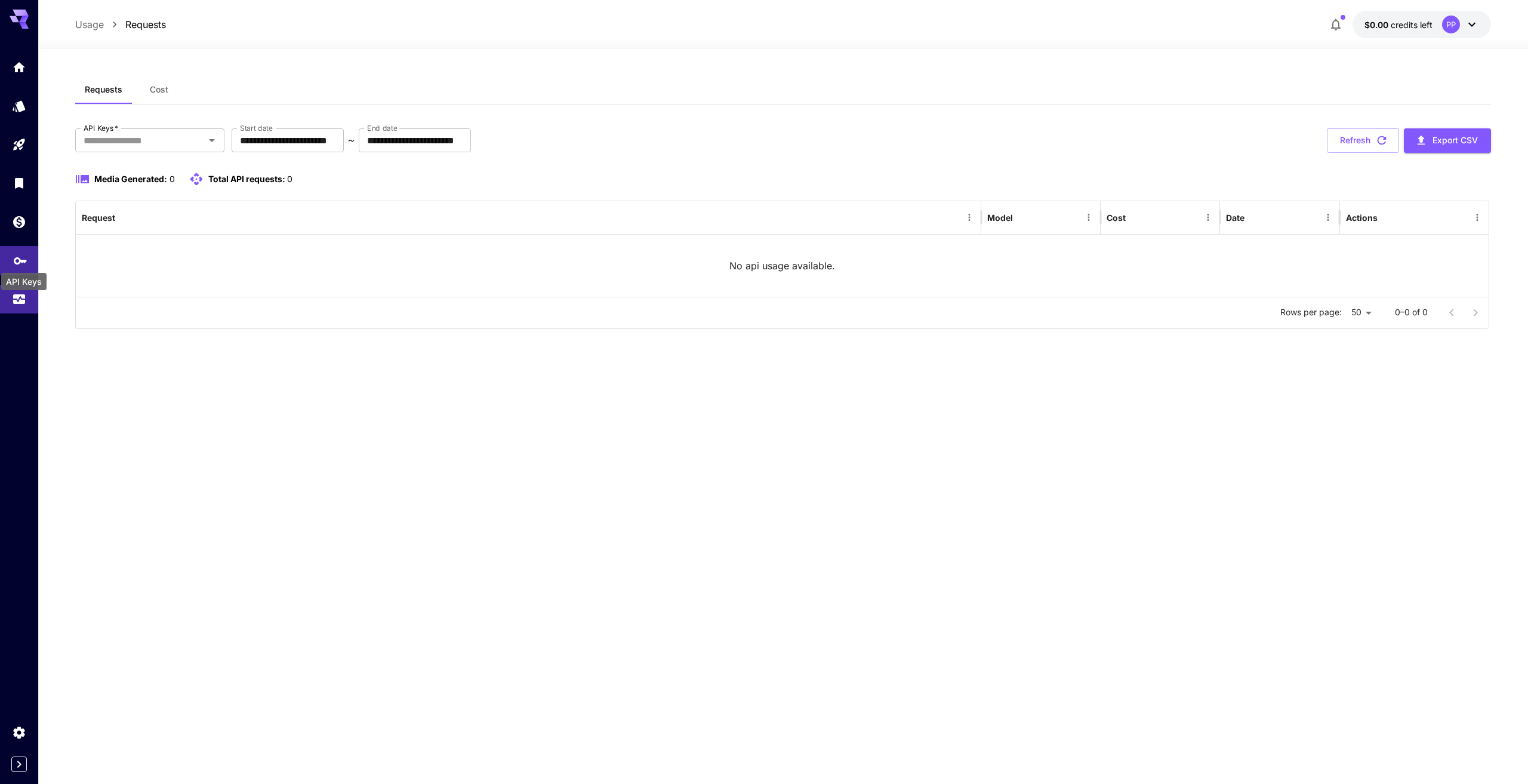
click at [20, 263] on icon "API Keys" at bounding box center [20, 260] width 14 height 14
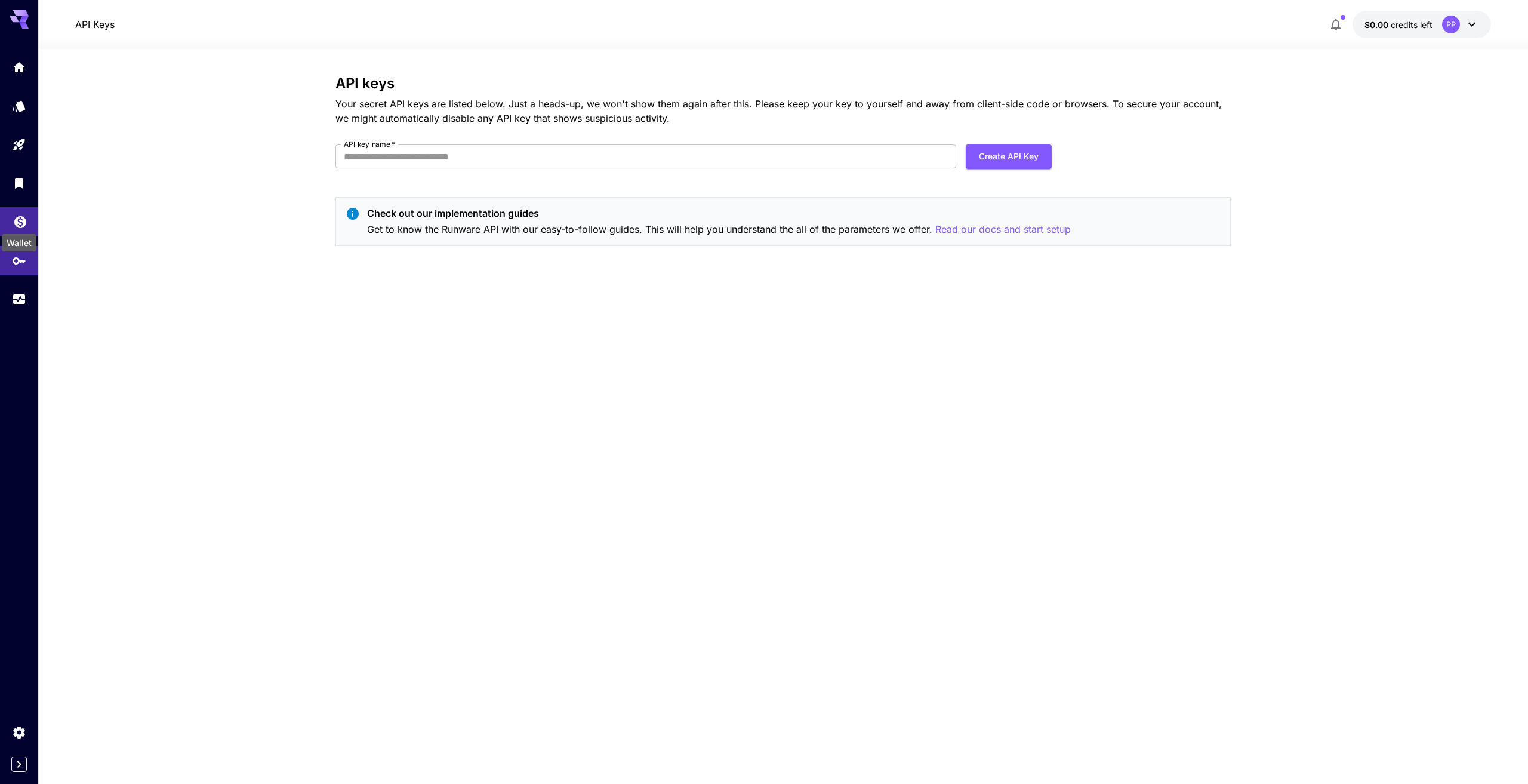
click at [24, 222] on icon "Wallet" at bounding box center [20, 219] width 12 height 12
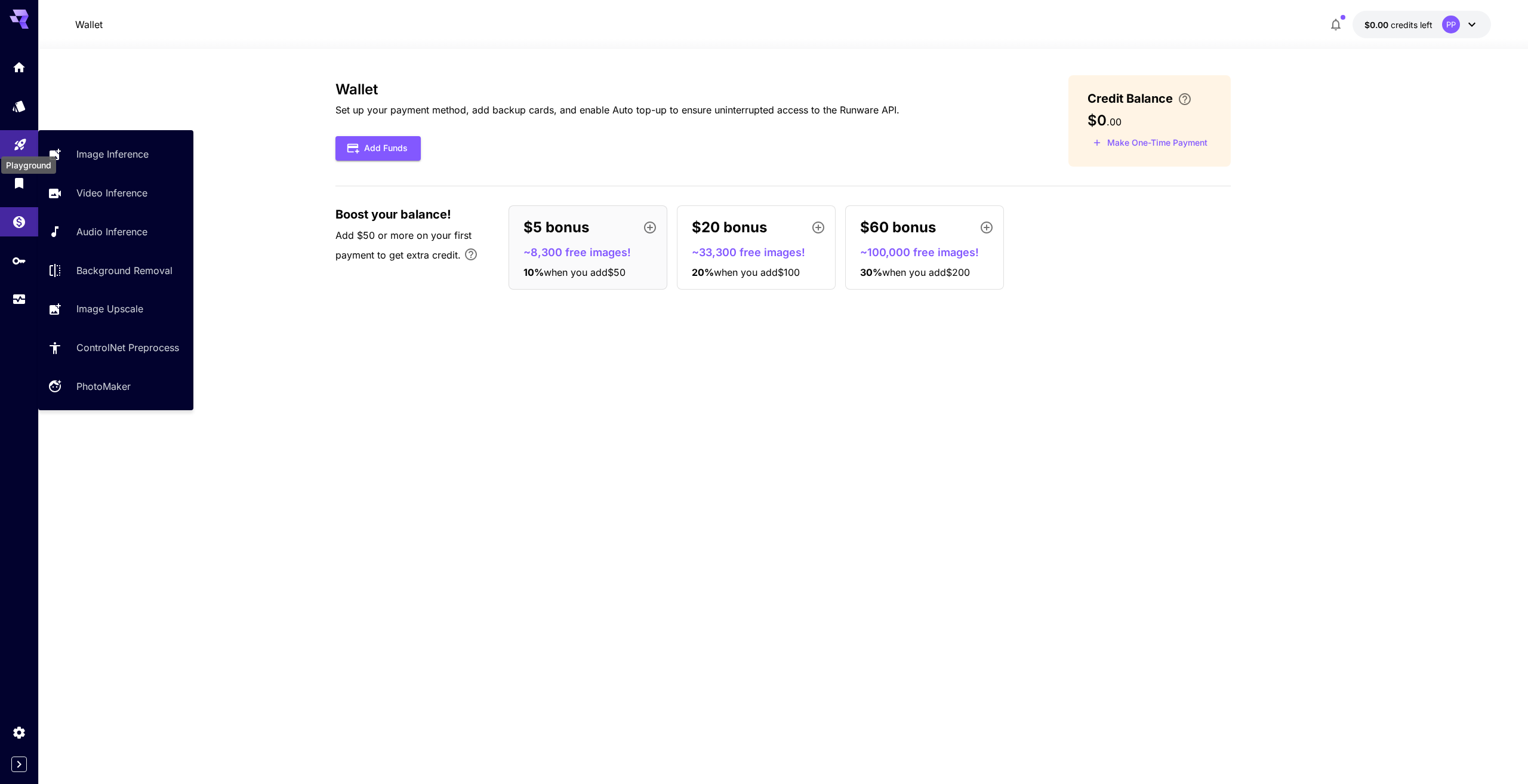
click at [24, 147] on icon "Playground" at bounding box center [20, 140] width 14 height 14
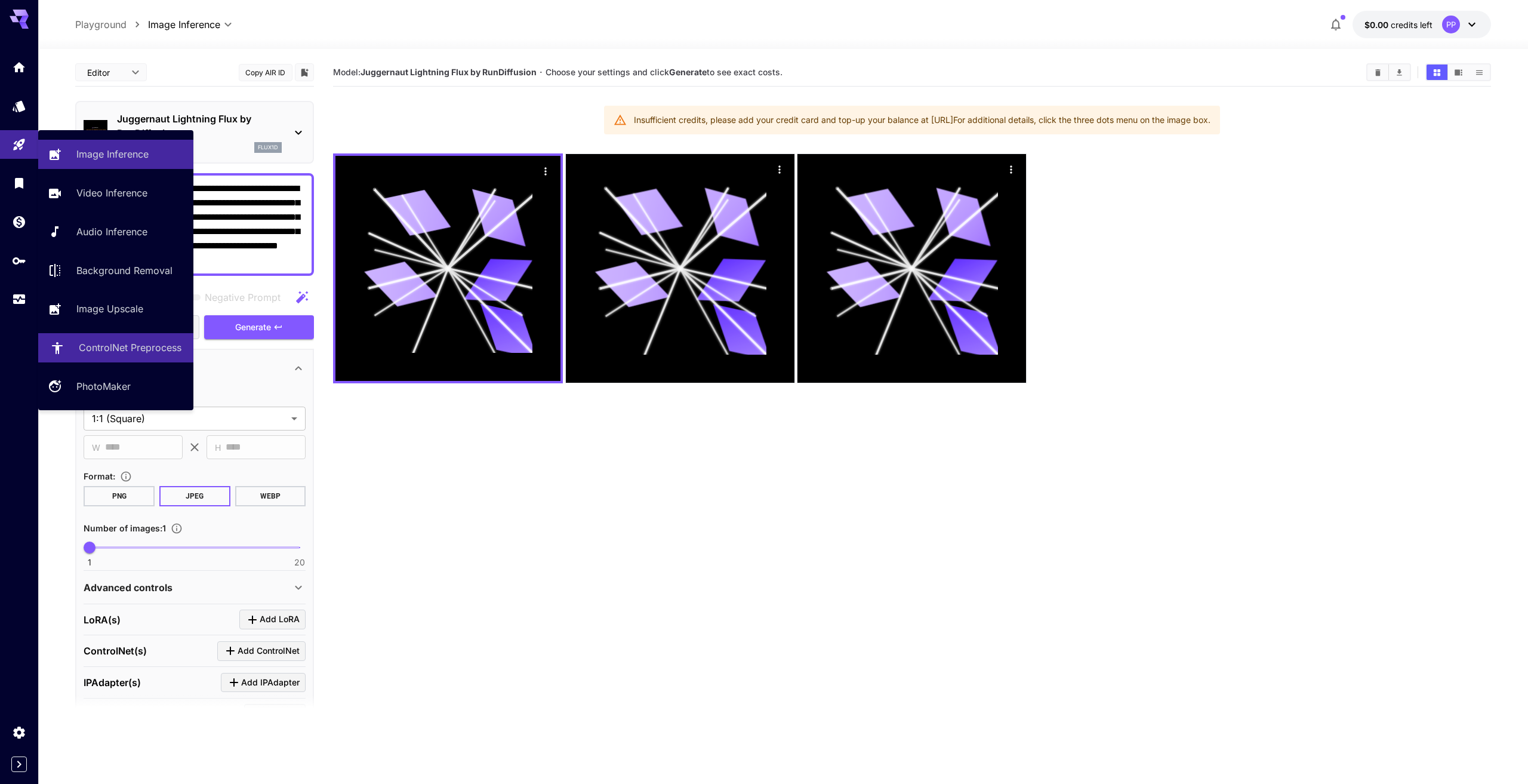
click at [115, 344] on p "ControlNet Preprocess" at bounding box center [130, 347] width 103 height 14
type input "**********"
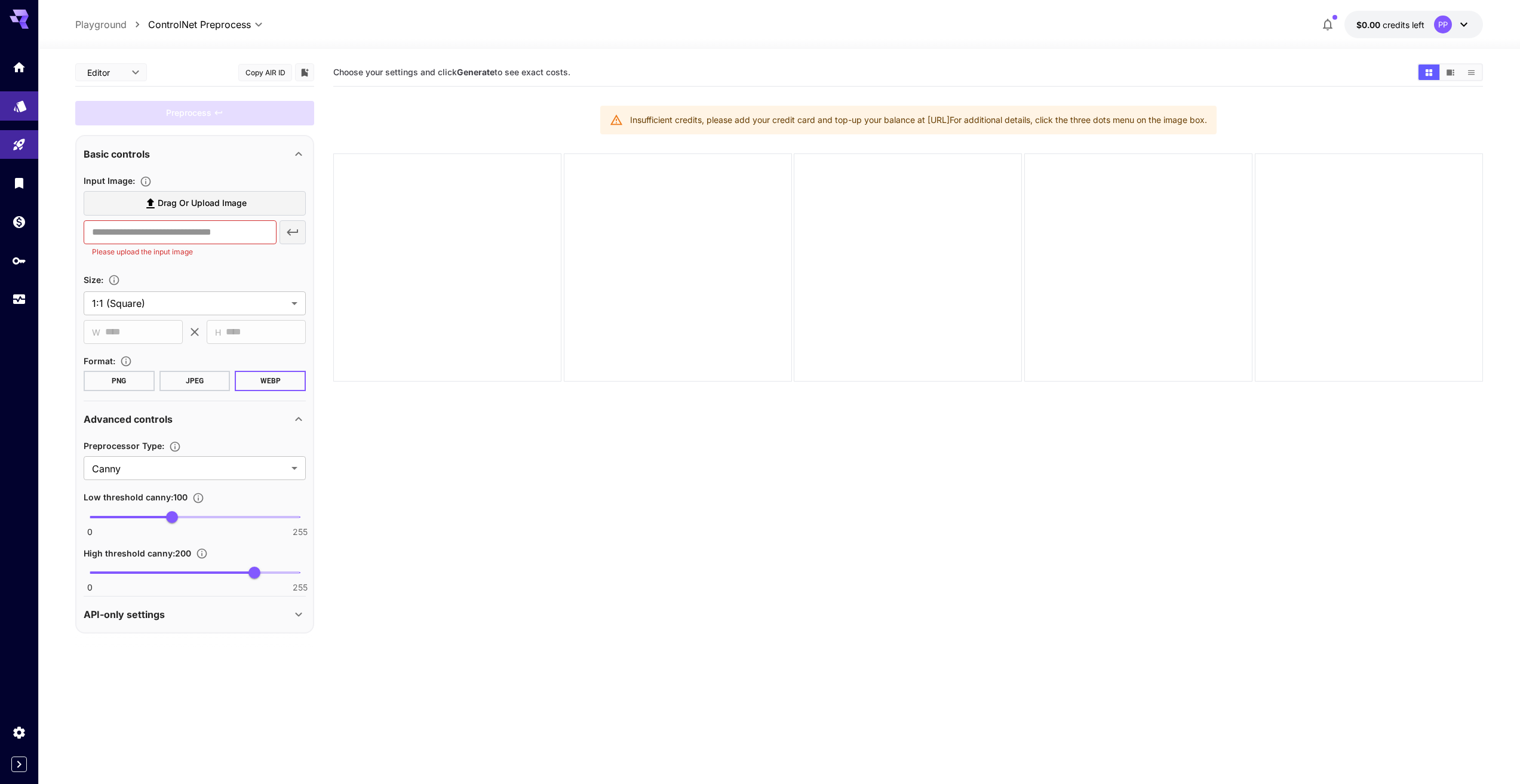
click at [24, 105] on icon "Models" at bounding box center [20, 105] width 12 height 11
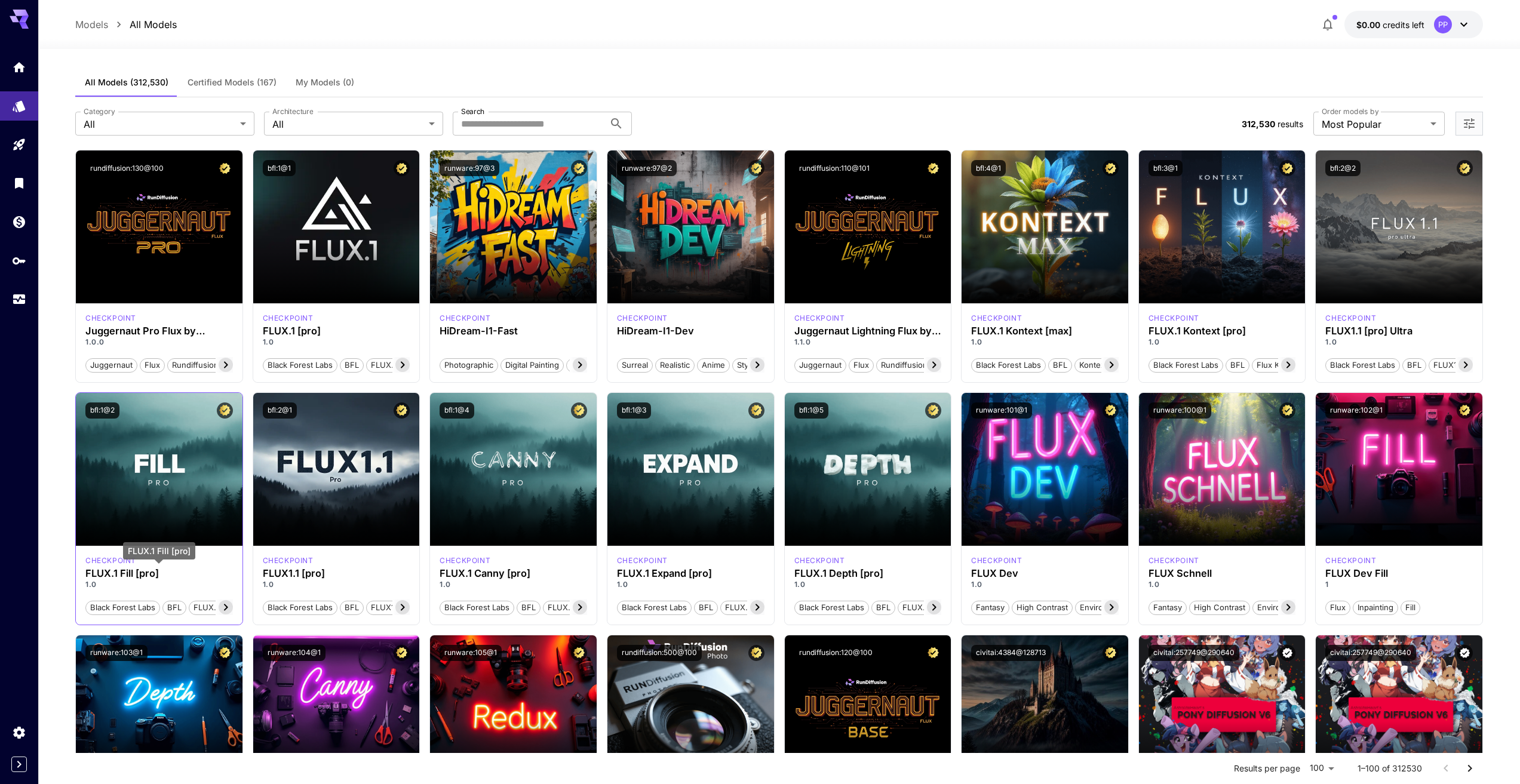
click at [162, 575] on h3 "FLUX.1 Fill [pro]" at bounding box center [159, 573] width 147 height 11
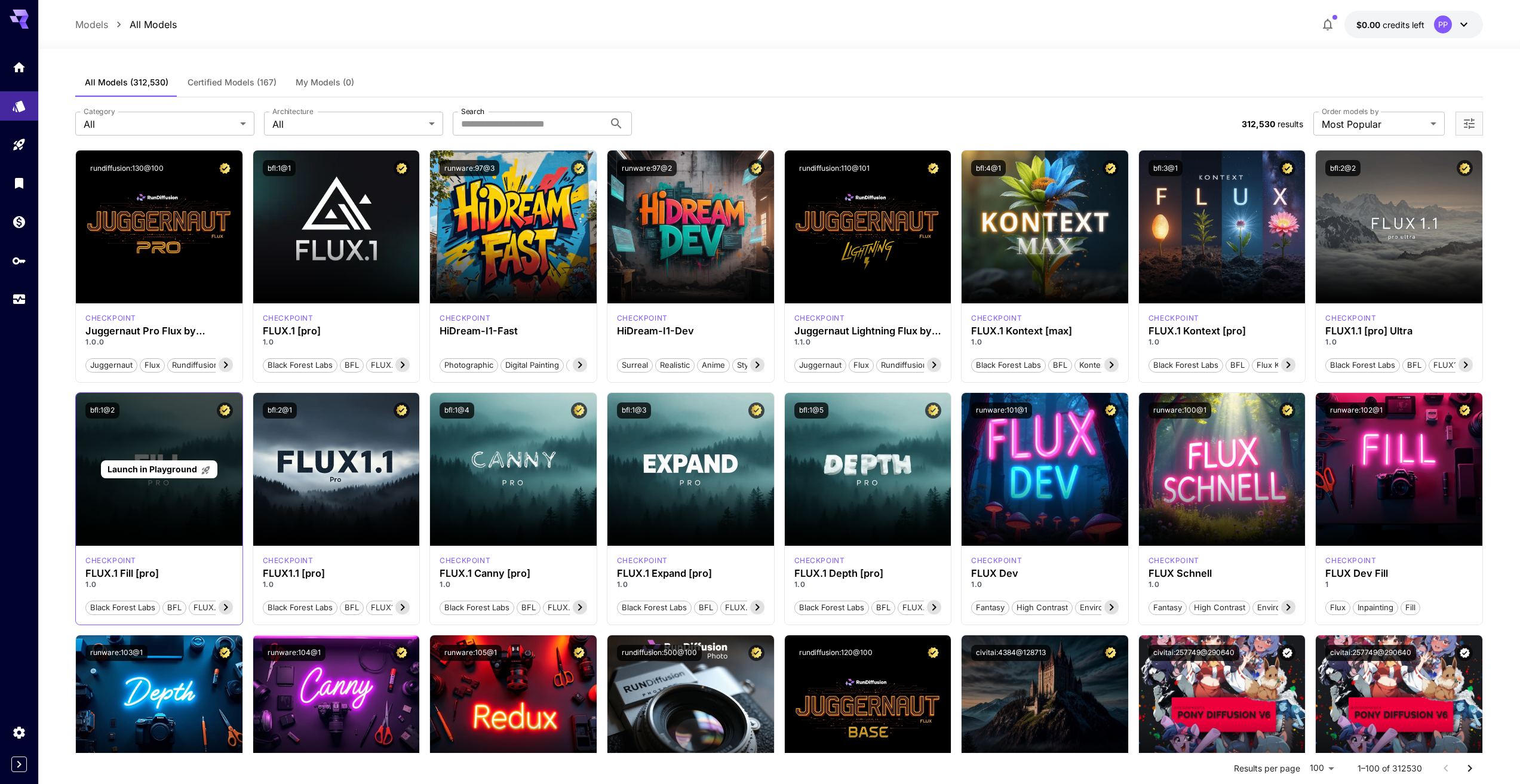
click at [176, 468] on span "Launch in Playground" at bounding box center [152, 469] width 90 height 10
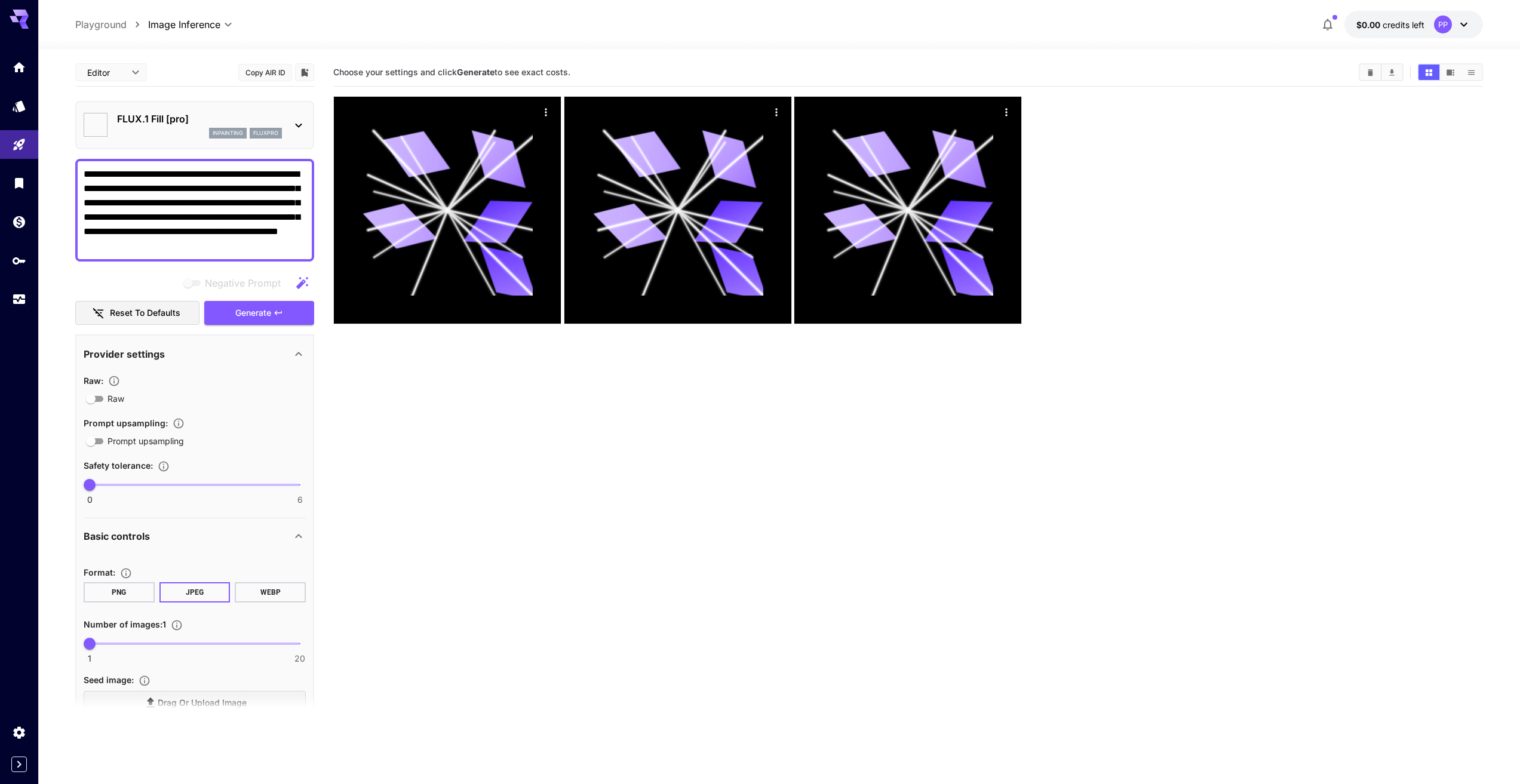
type input "**"
click at [243, 308] on span "Generate" at bounding box center [253, 312] width 36 height 15
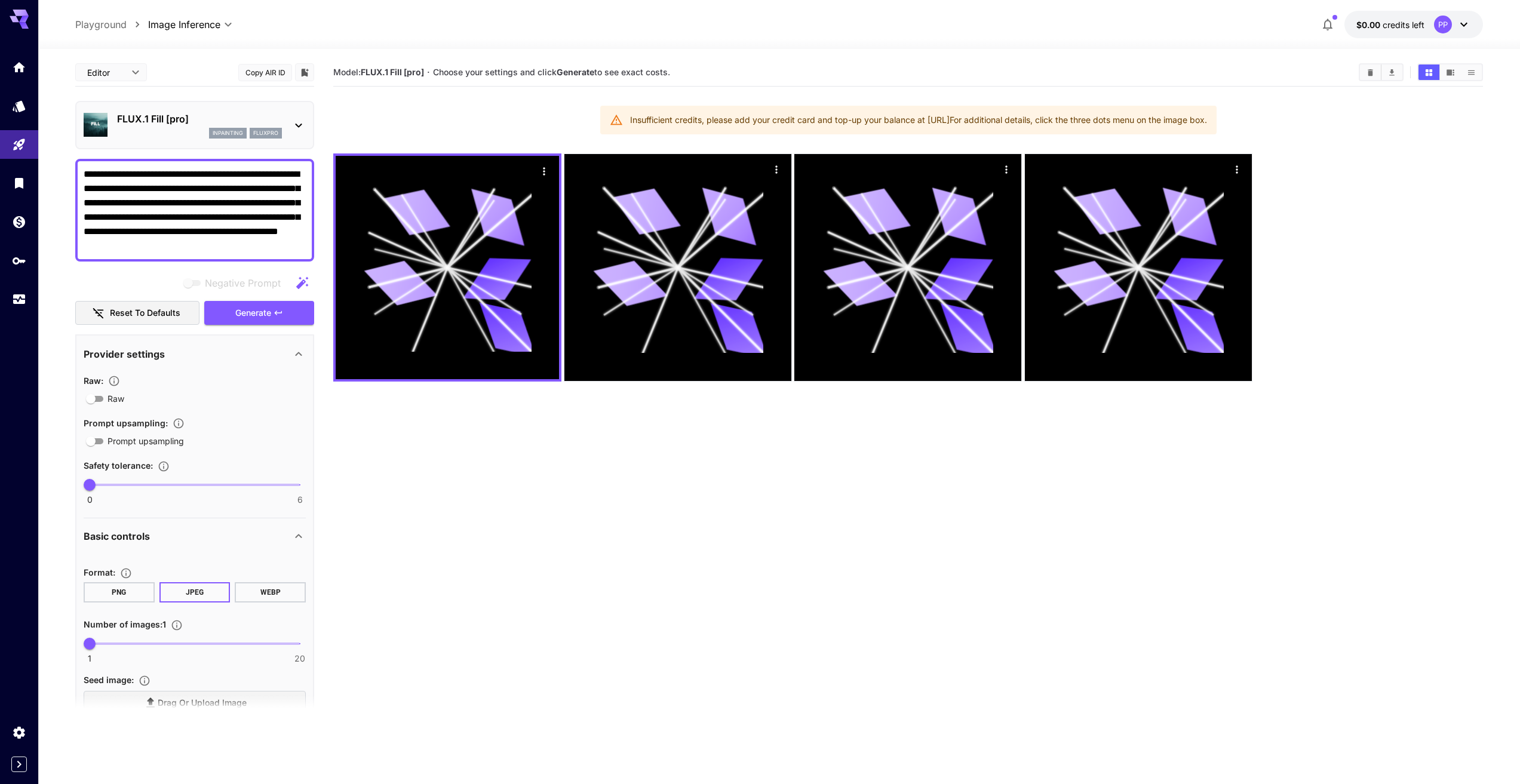
click at [657, 75] on span "Choose your settings and click Generate to see exact costs." at bounding box center [551, 72] width 237 height 10
click at [1465, 21] on icon at bounding box center [1464, 24] width 14 height 14
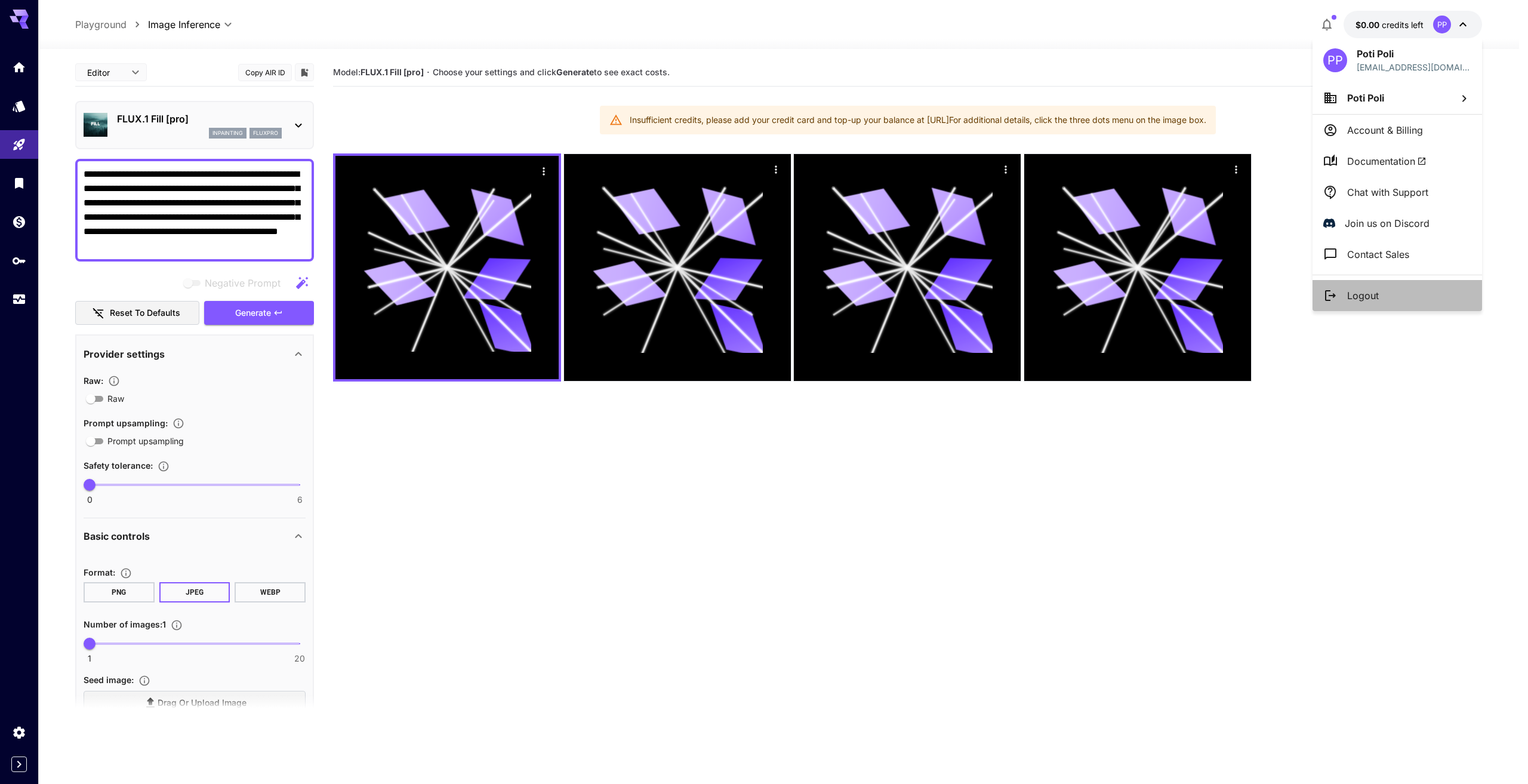
click at [1373, 302] on p "Logout" at bounding box center [1363, 296] width 31 height 14
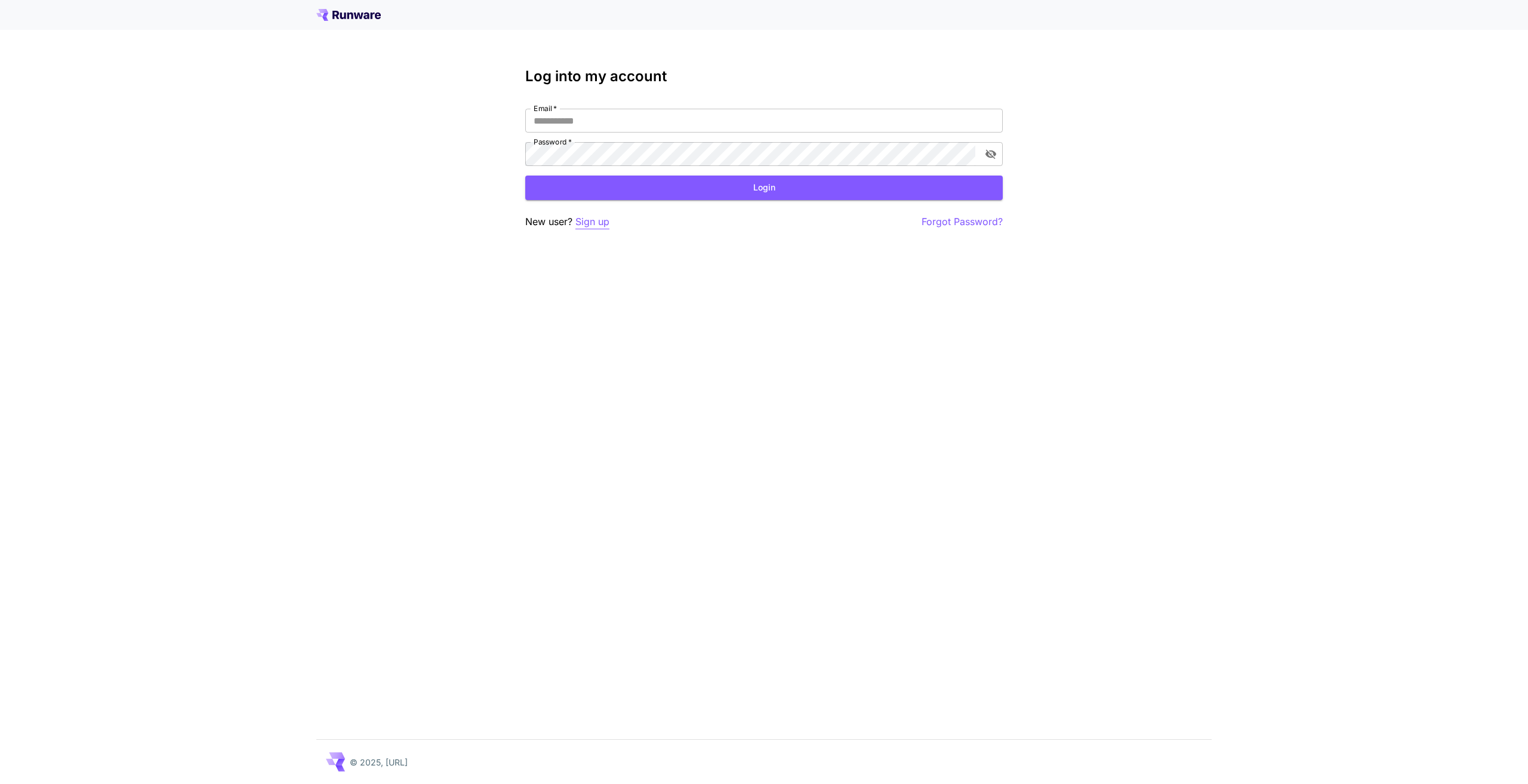
type input "**********"
click at [591, 224] on p "Sign up" at bounding box center [592, 222] width 34 height 15
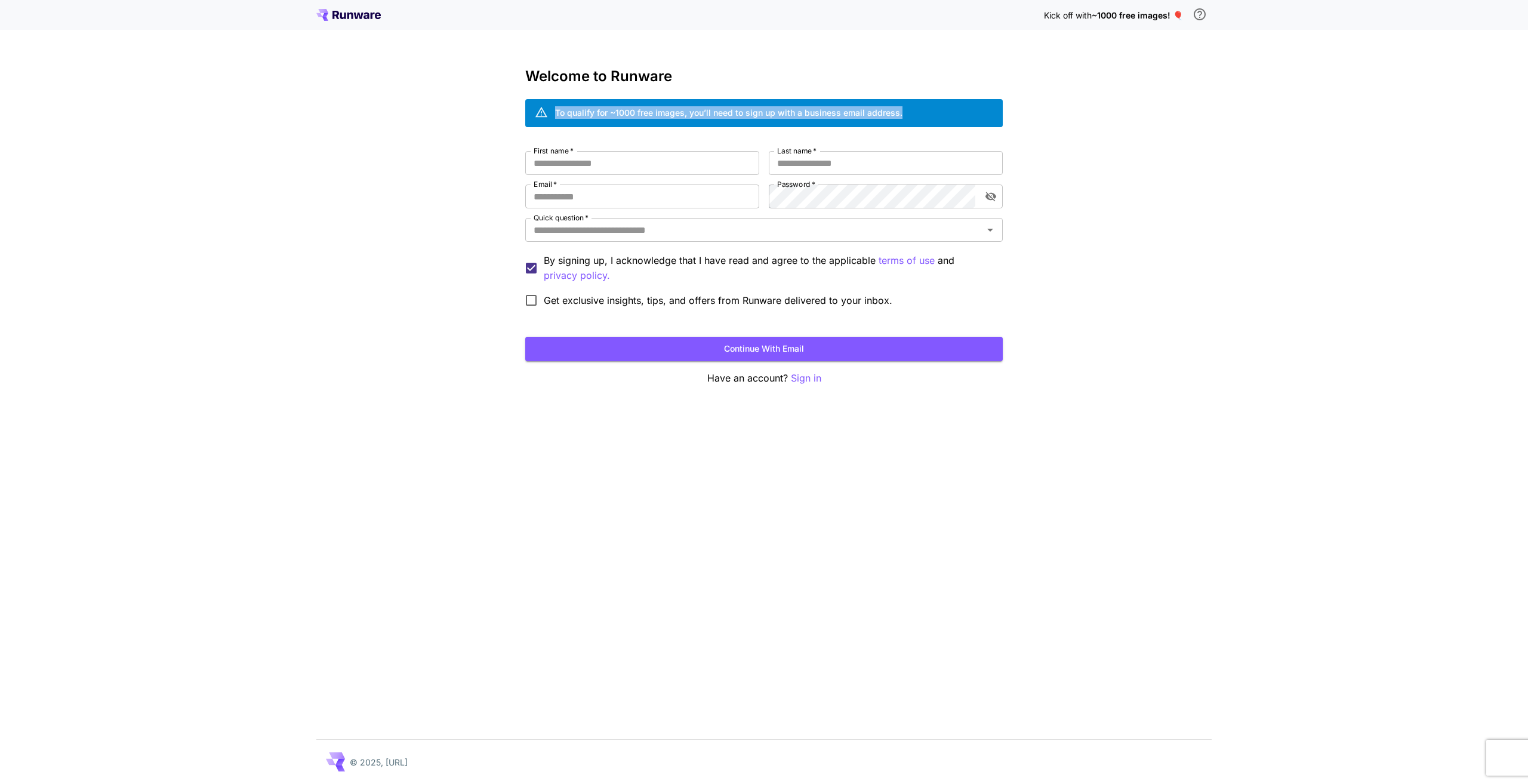
drag, startPoint x: 914, startPoint y: 112, endPoint x: 495, endPoint y: 109, distance: 419.0
click at [495, 109] on div "Kick off with ~1000 free images! 🎈 Welcome to Runware To qualify for ~1000 free…" at bounding box center [764, 392] width 1528 height 784
click at [635, 108] on div "To qualify for ~1000 free images, you’ll need to sign up with a business email …" at bounding box center [729, 112] width 347 height 12
click at [679, 165] on input "First name   *" at bounding box center [642, 162] width 234 height 24
type input "****"
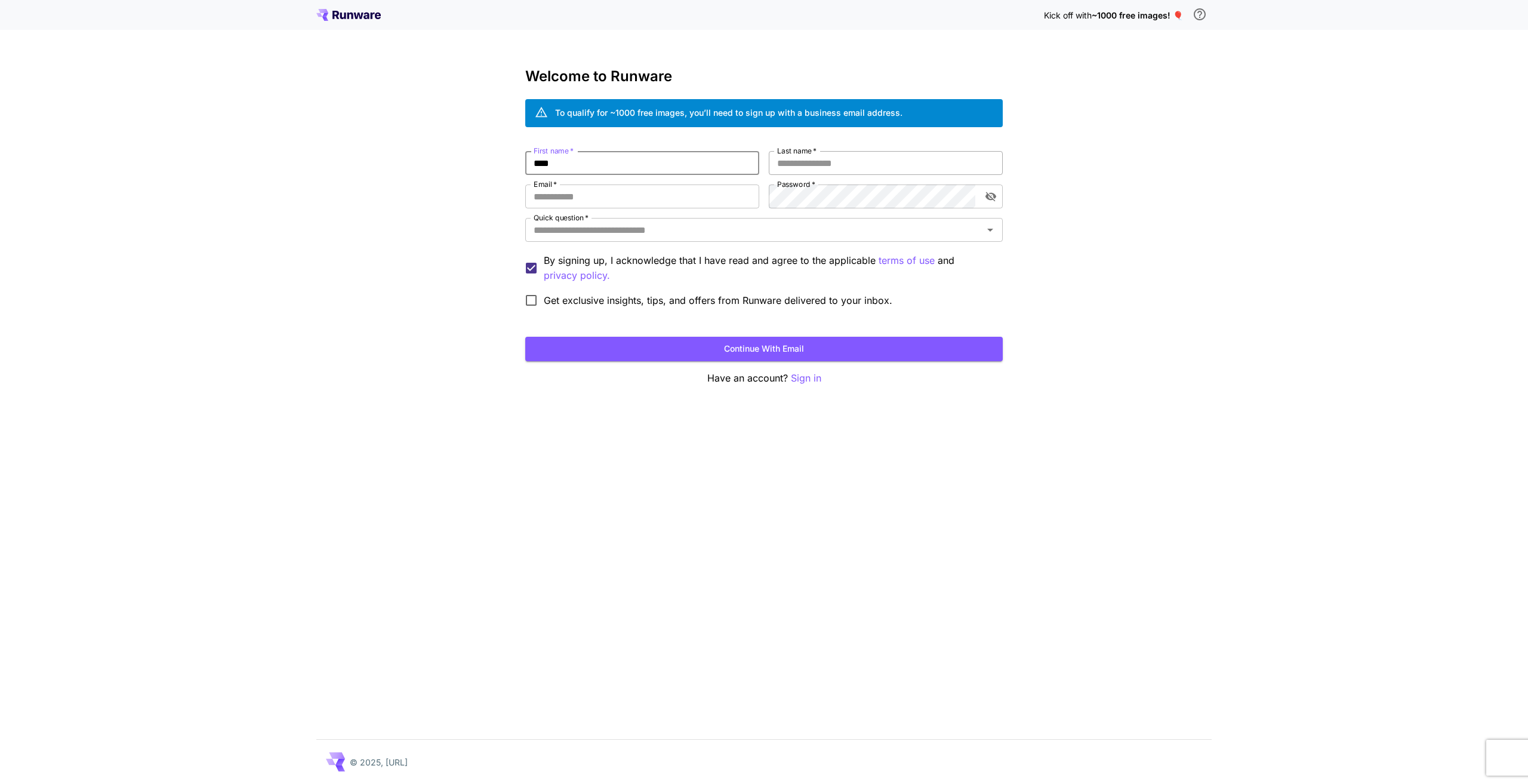
click at [809, 165] on input "Last name   *" at bounding box center [886, 162] width 234 height 24
type input "****"
click at [706, 192] on input "Email   *" at bounding box center [642, 196] width 234 height 24
click at [664, 196] on input "Email   *" at bounding box center [642, 196] width 234 height 24
type input "**********"
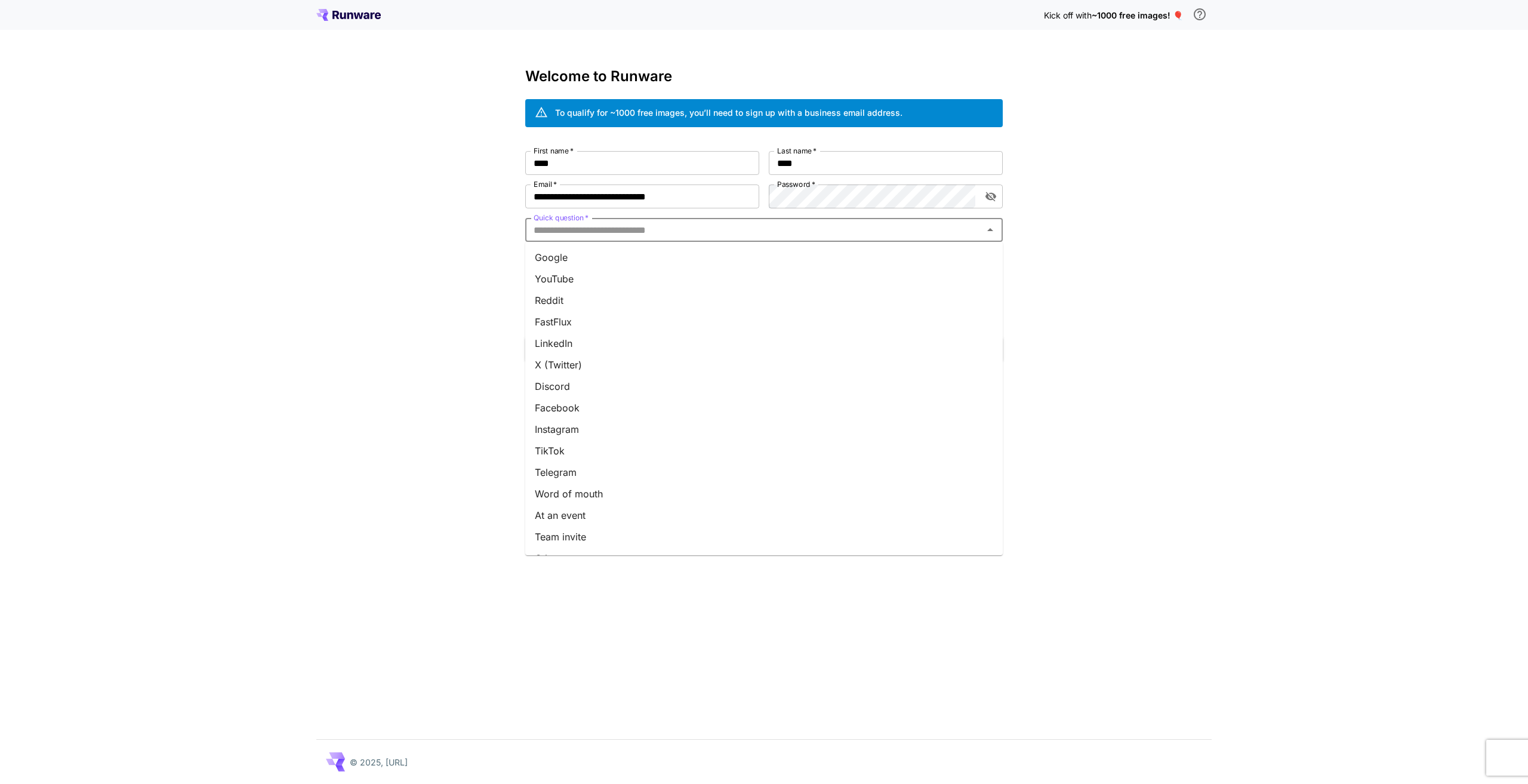
click at [627, 236] on input "Quick question   *" at bounding box center [754, 229] width 451 height 17
click at [588, 264] on li "Google" at bounding box center [764, 257] width 478 height 22
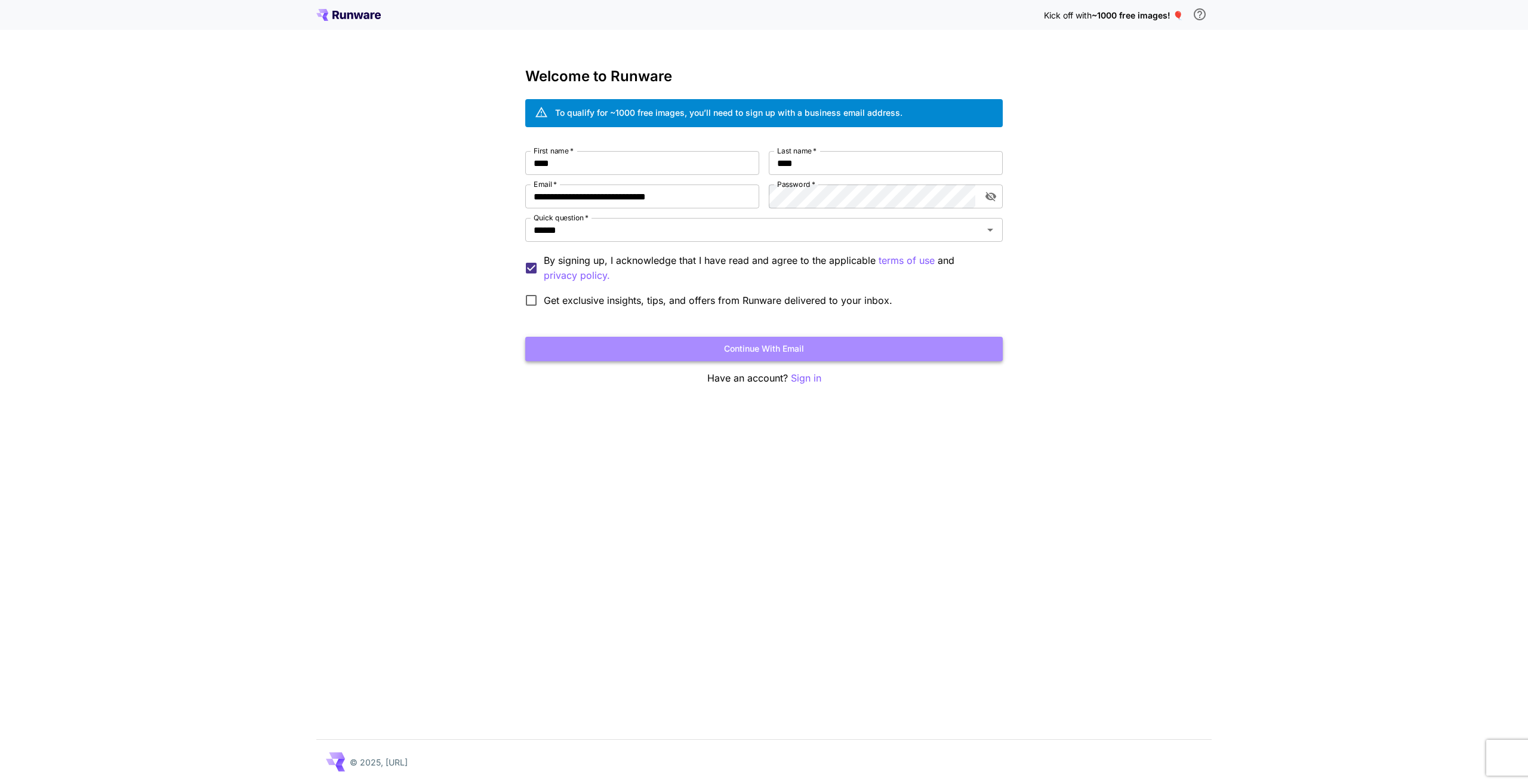
click at [678, 349] on button "Continue with email" at bounding box center [764, 349] width 478 height 24
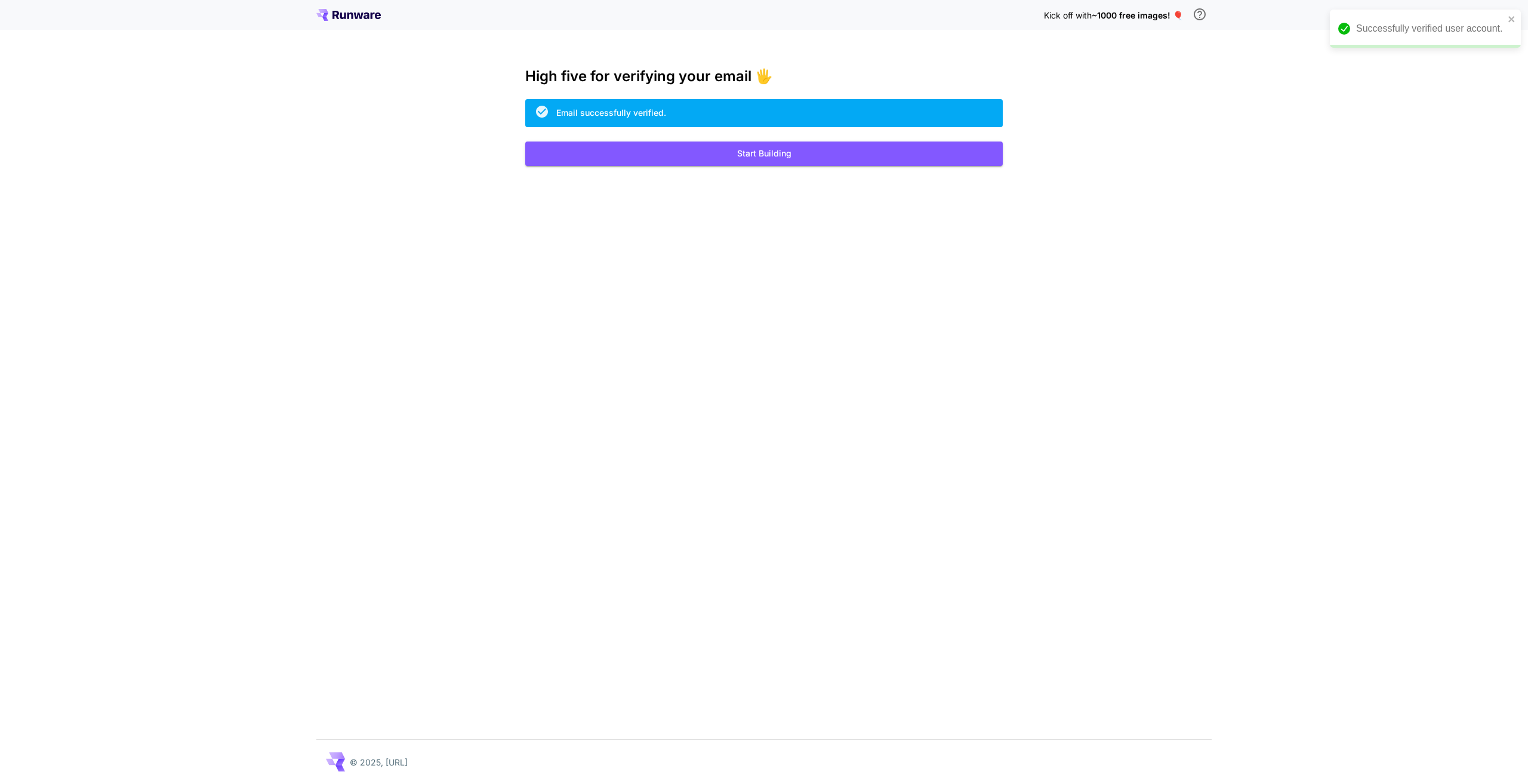
click at [1198, 14] on icon "\a In order to qualify for free credit, you need to sign up with a business ema…" at bounding box center [1200, 14] width 14 height 14
click at [1181, 52] on body "Successfully verified user account. Kick off with ~1000 free images! 🎈 High fiv…" at bounding box center [764, 392] width 1528 height 784
click at [696, 156] on button "Start Building" at bounding box center [764, 153] width 478 height 24
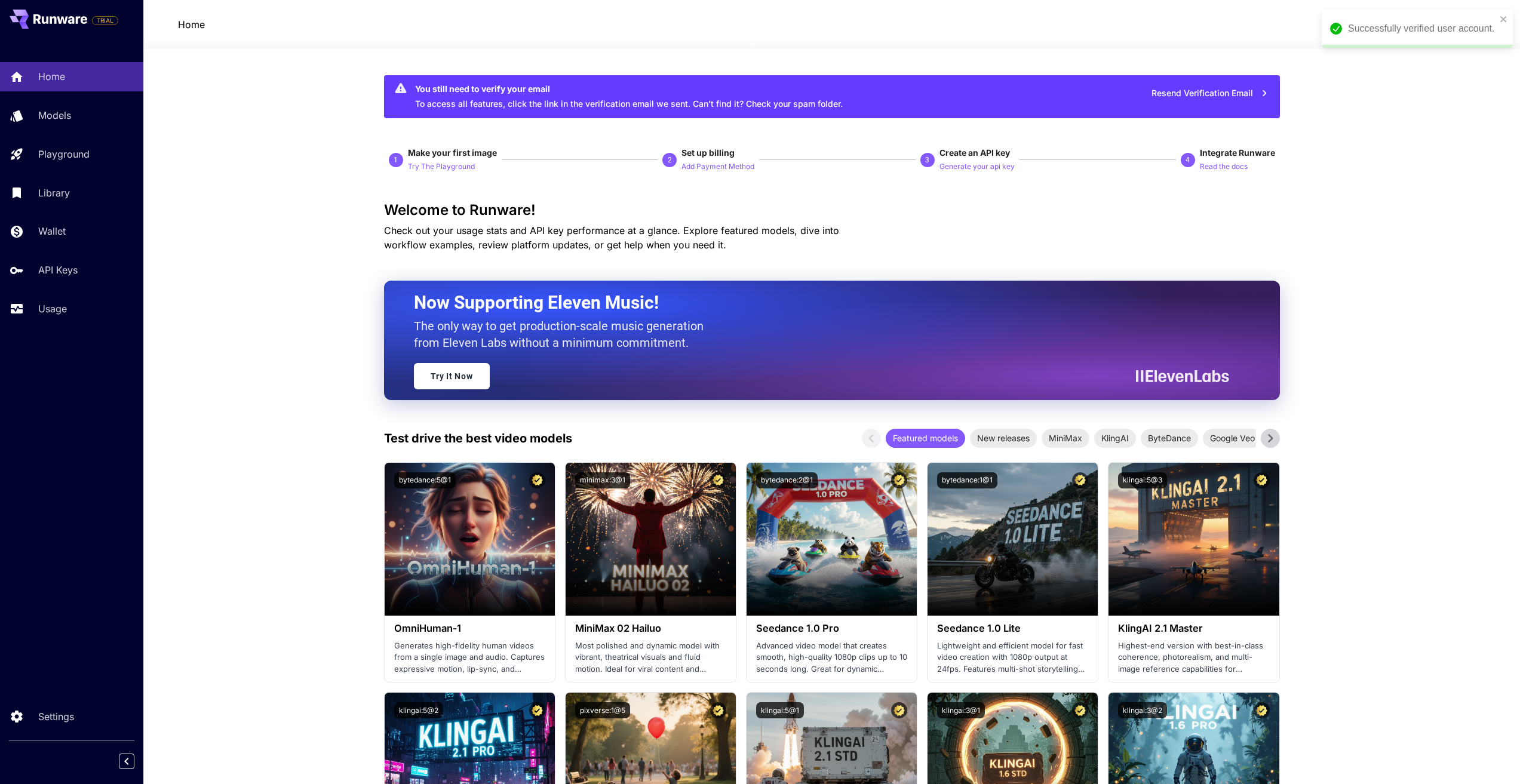
click at [1498, 24] on div "Successfully verified user account." at bounding box center [1413, 29] width 174 height 22
click at [1457, 22] on div "PP" at bounding box center [1455, 24] width 37 height 18
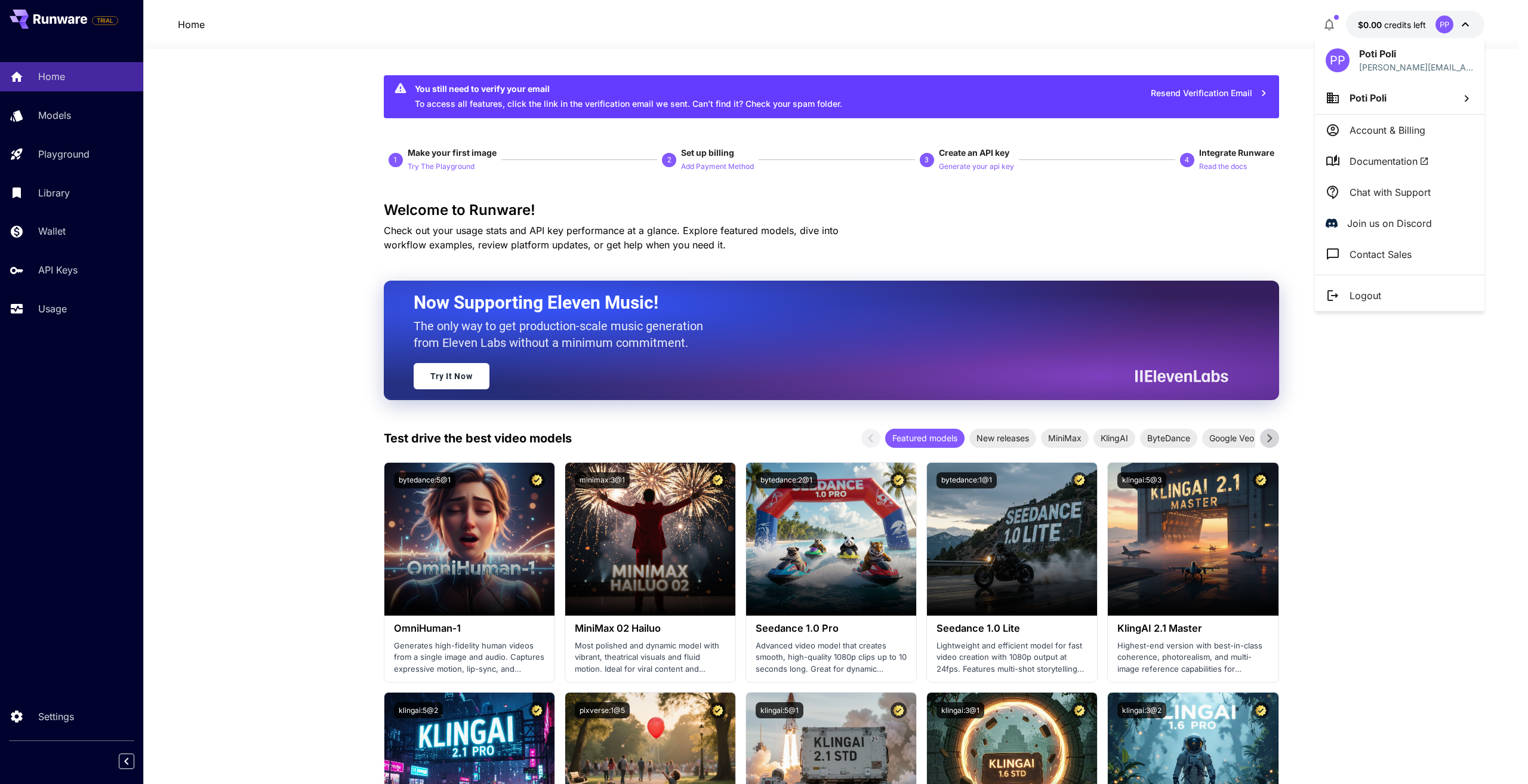
click at [1403, 448] on div at bounding box center [764, 392] width 1528 height 784
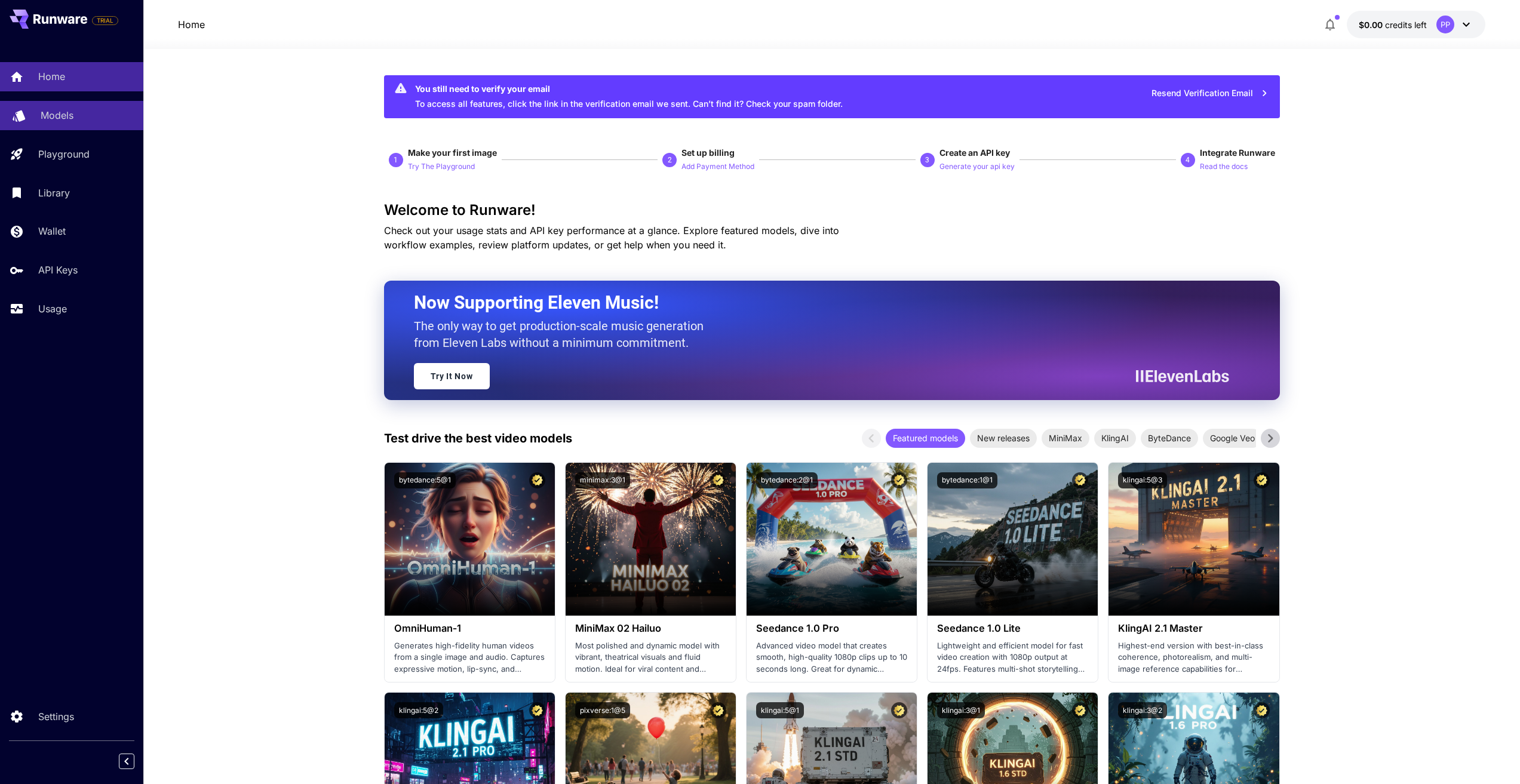
click at [90, 124] on link "Models" at bounding box center [72, 116] width 143 height 30
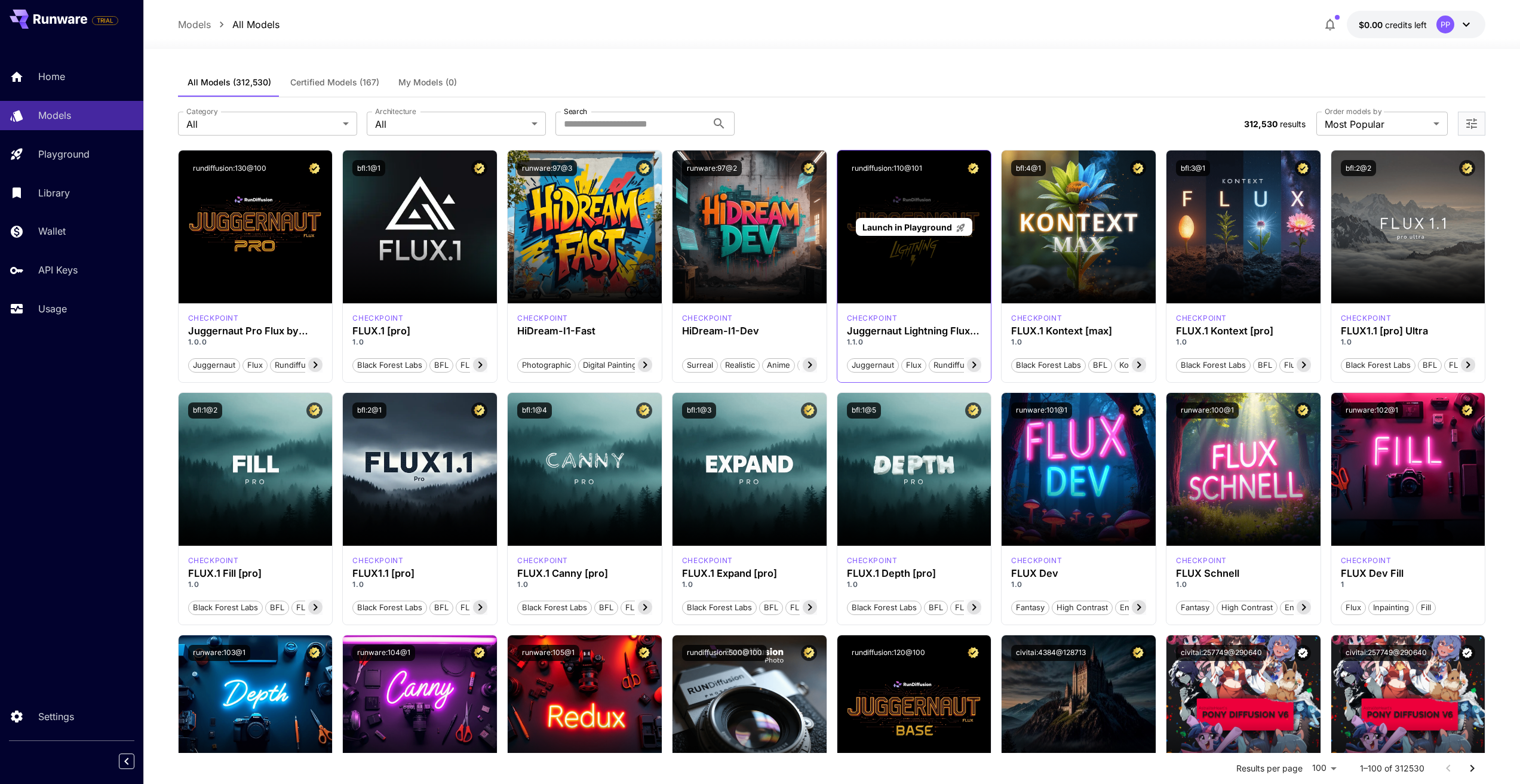
click at [921, 228] on span "Launch in Playground" at bounding box center [907, 228] width 90 height 10
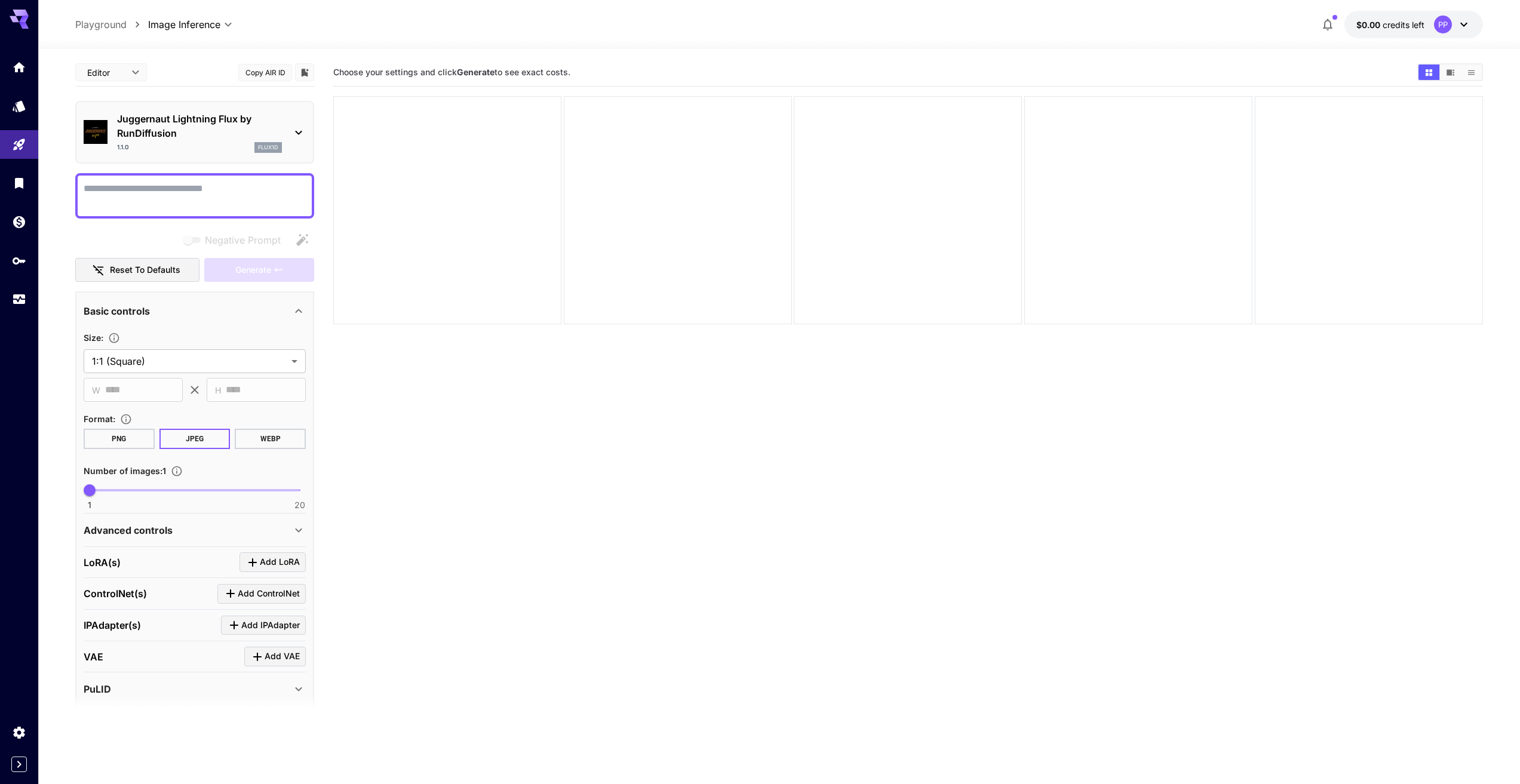
click at [200, 198] on textarea "Negative Prompt" at bounding box center [195, 195] width 223 height 29
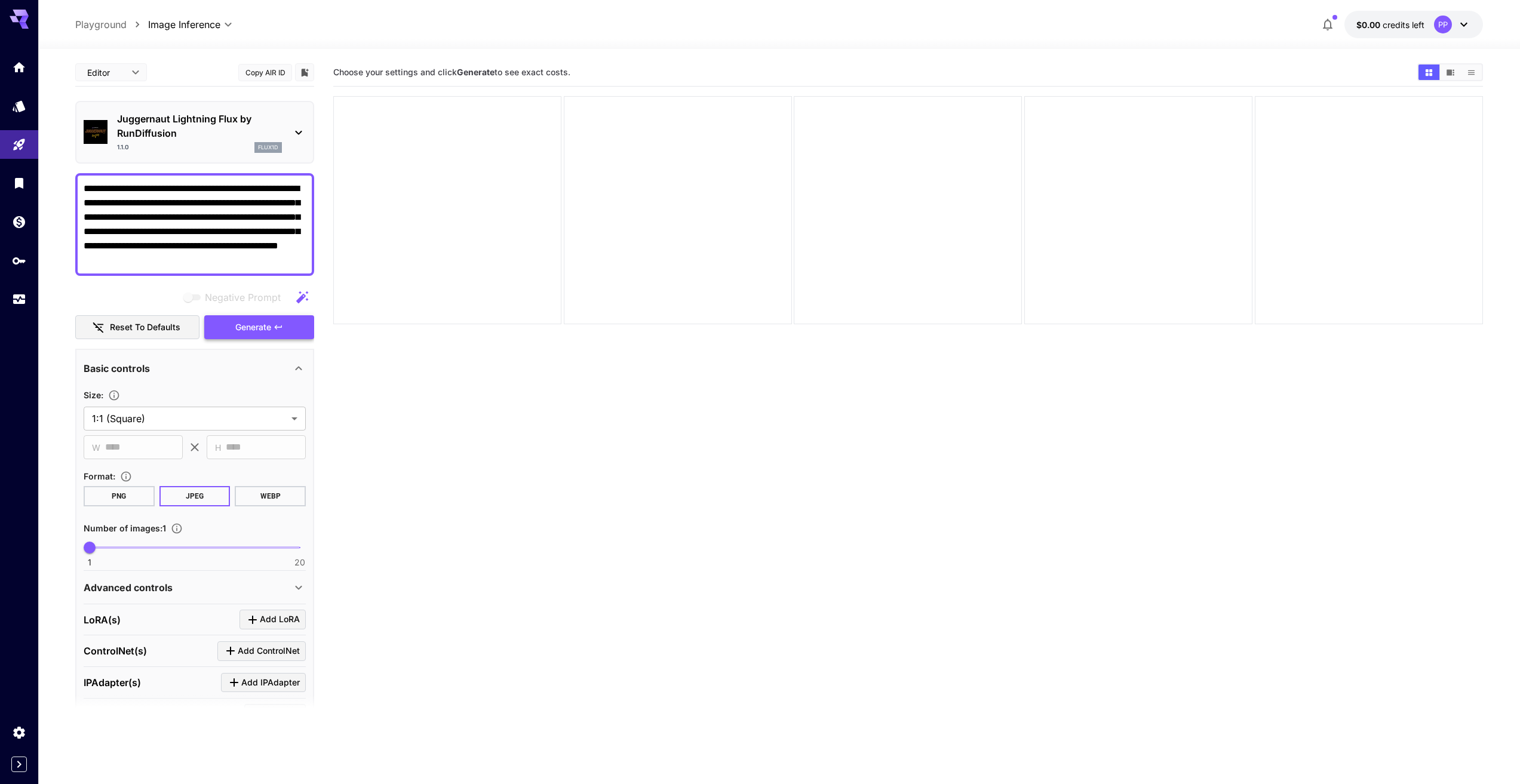
type textarea "**********"
click at [268, 332] on span "Generate" at bounding box center [253, 327] width 36 height 15
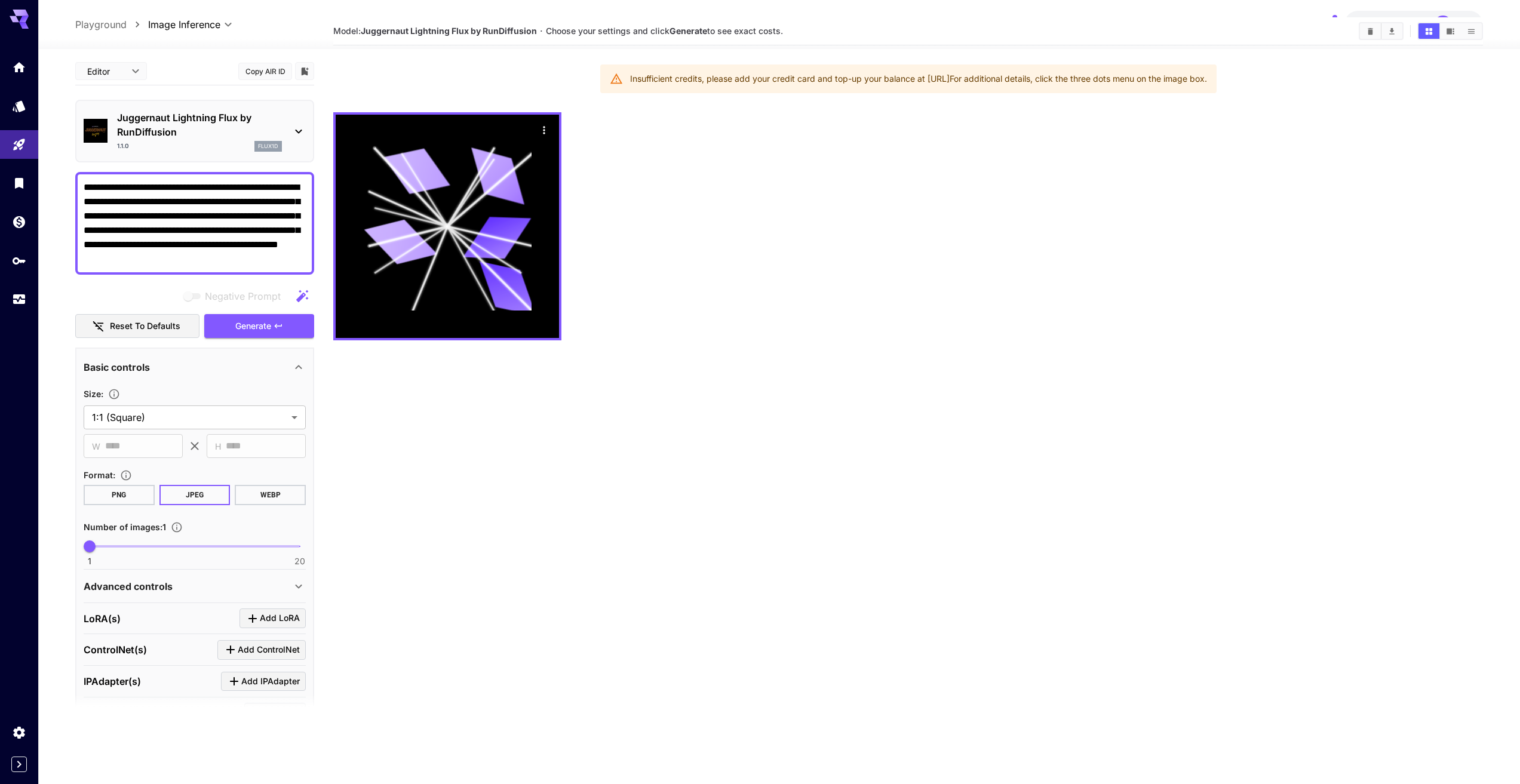
scroll to position [59, 0]
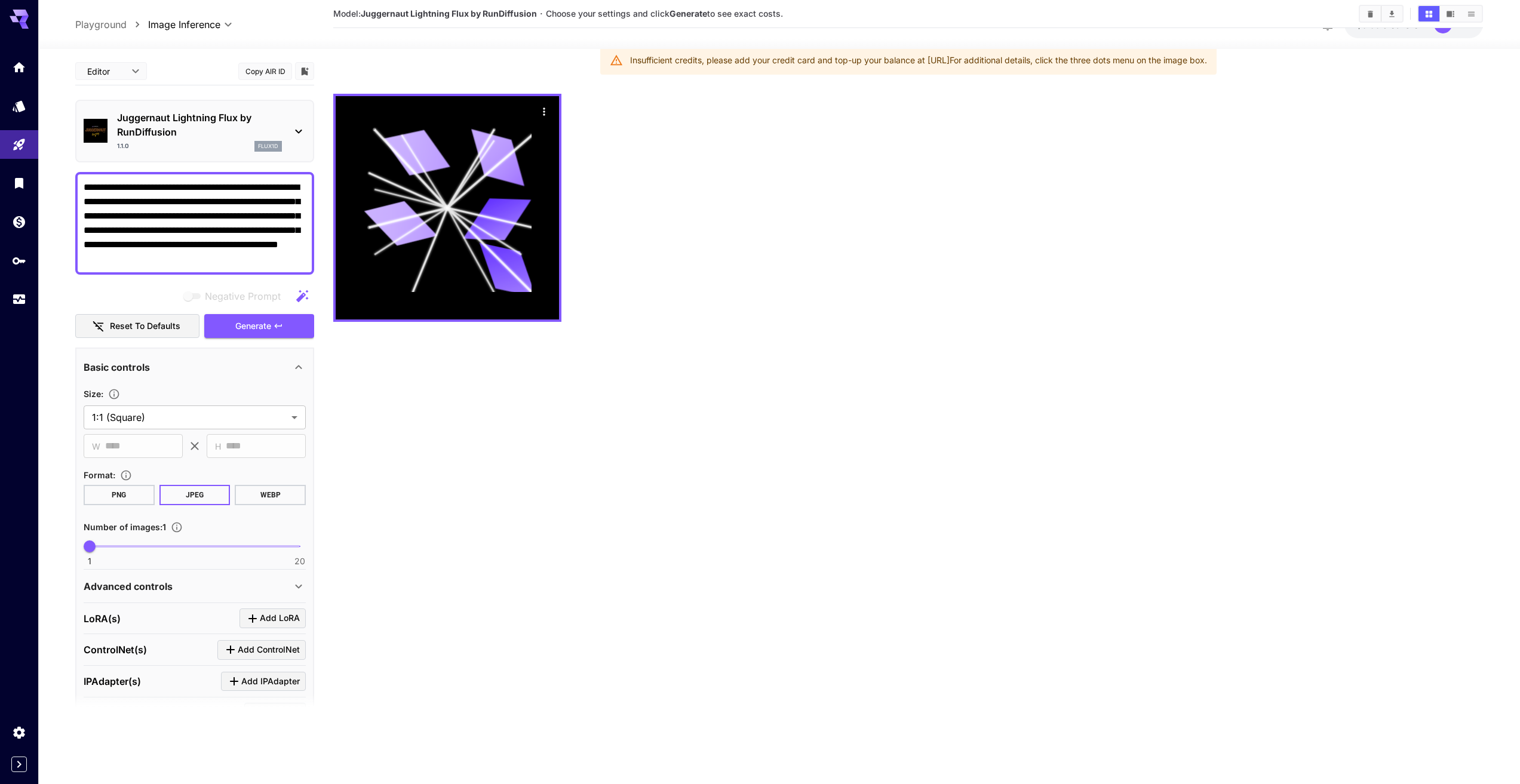
click at [138, 625] on div "LoRA(s) Add LoRA" at bounding box center [195, 618] width 223 height 20
click at [246, 618] on icon "Click to add LoRA" at bounding box center [252, 618] width 14 height 14
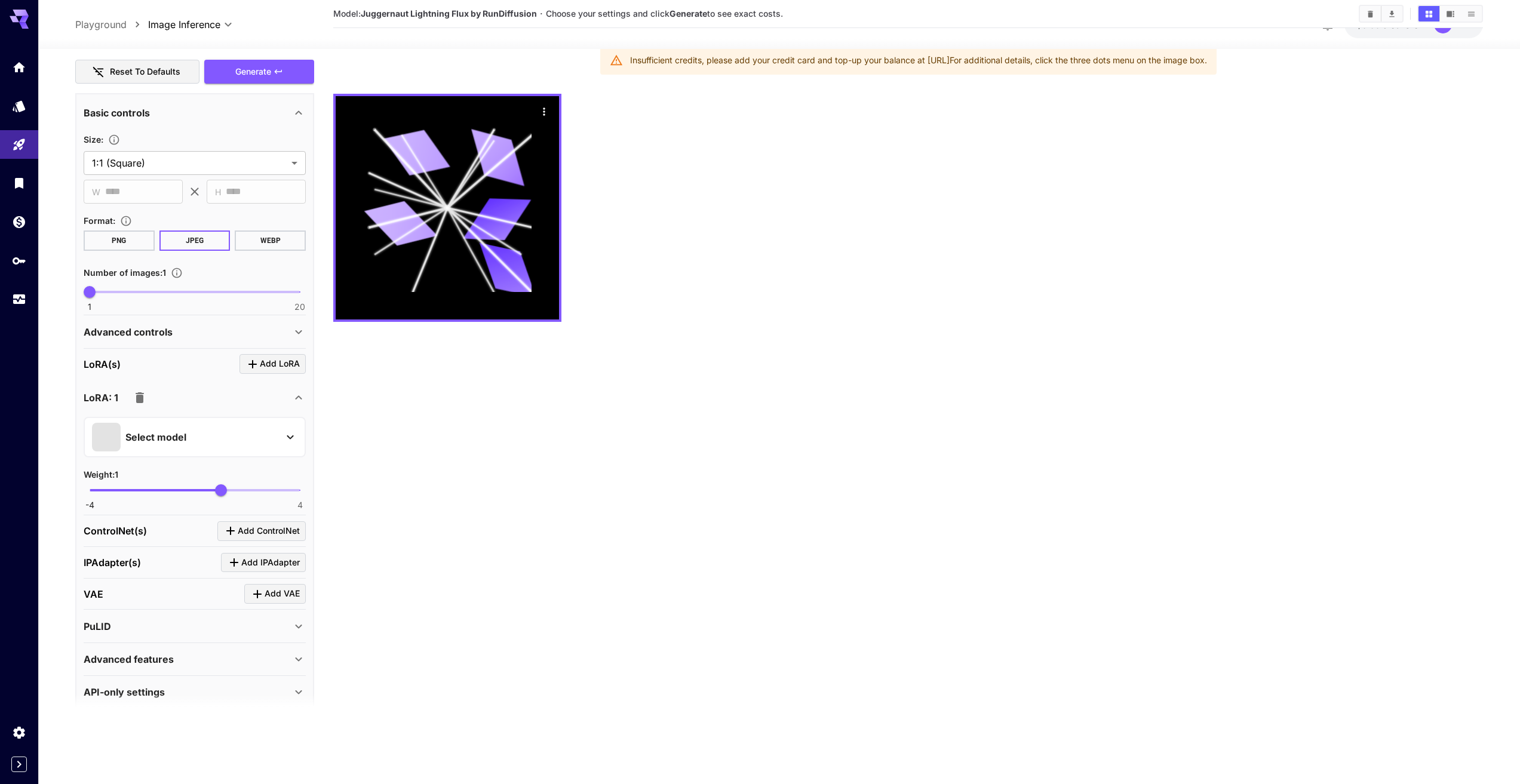
scroll to position [270, 0]
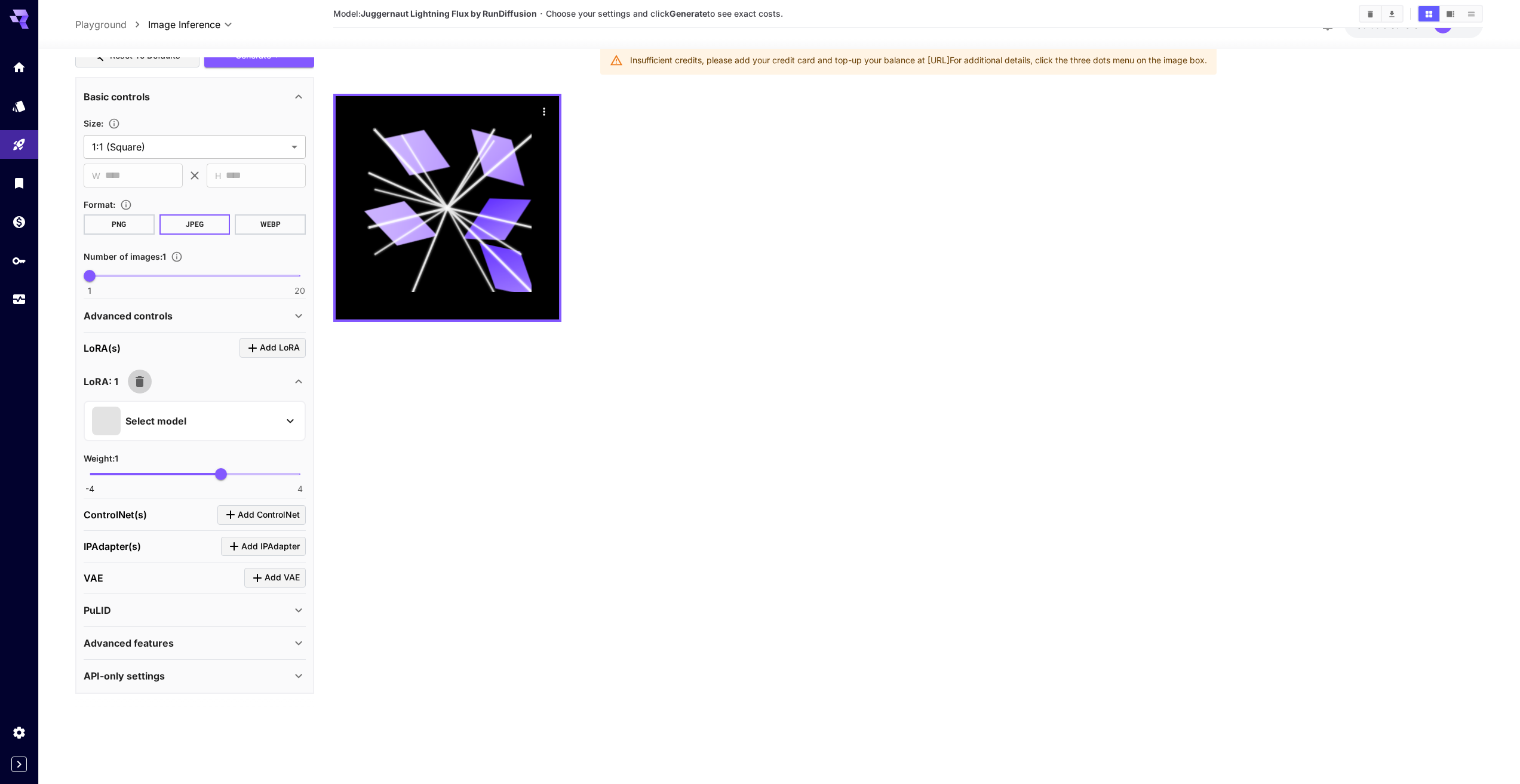
click at [145, 385] on icon "button" at bounding box center [140, 381] width 14 height 14
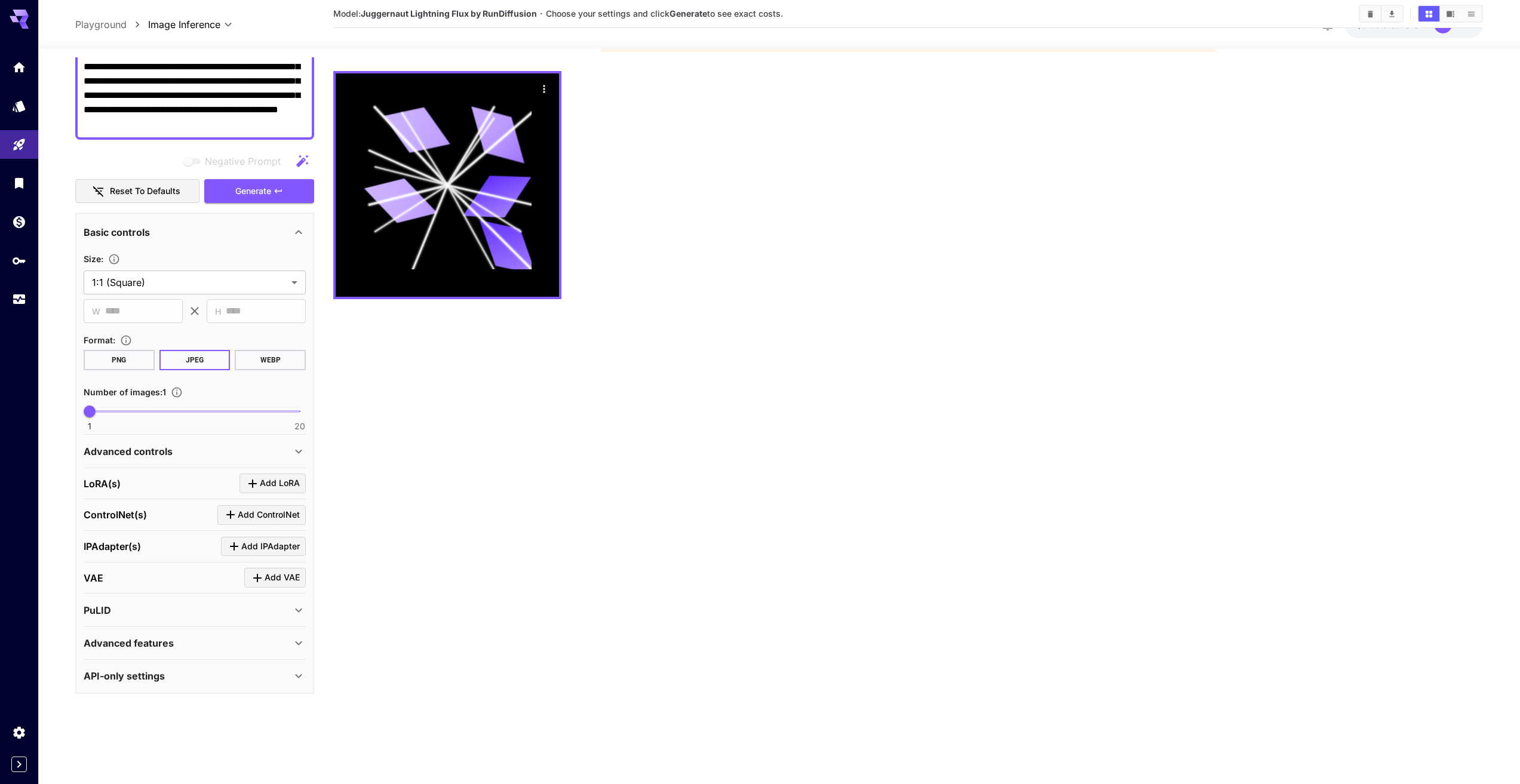
scroll to position [94, 0]
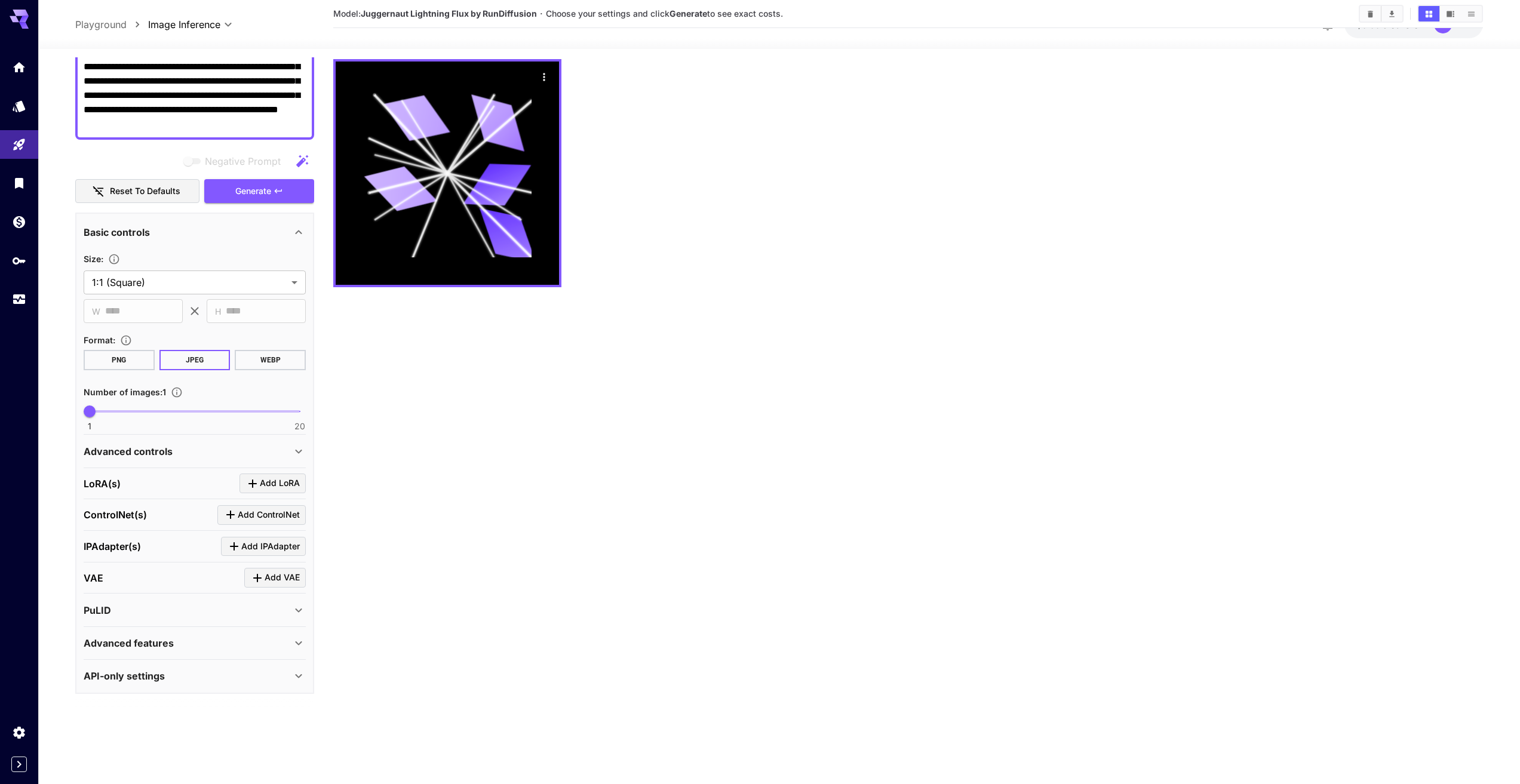
click at [257, 606] on div "PuLID" at bounding box center [188, 610] width 208 height 14
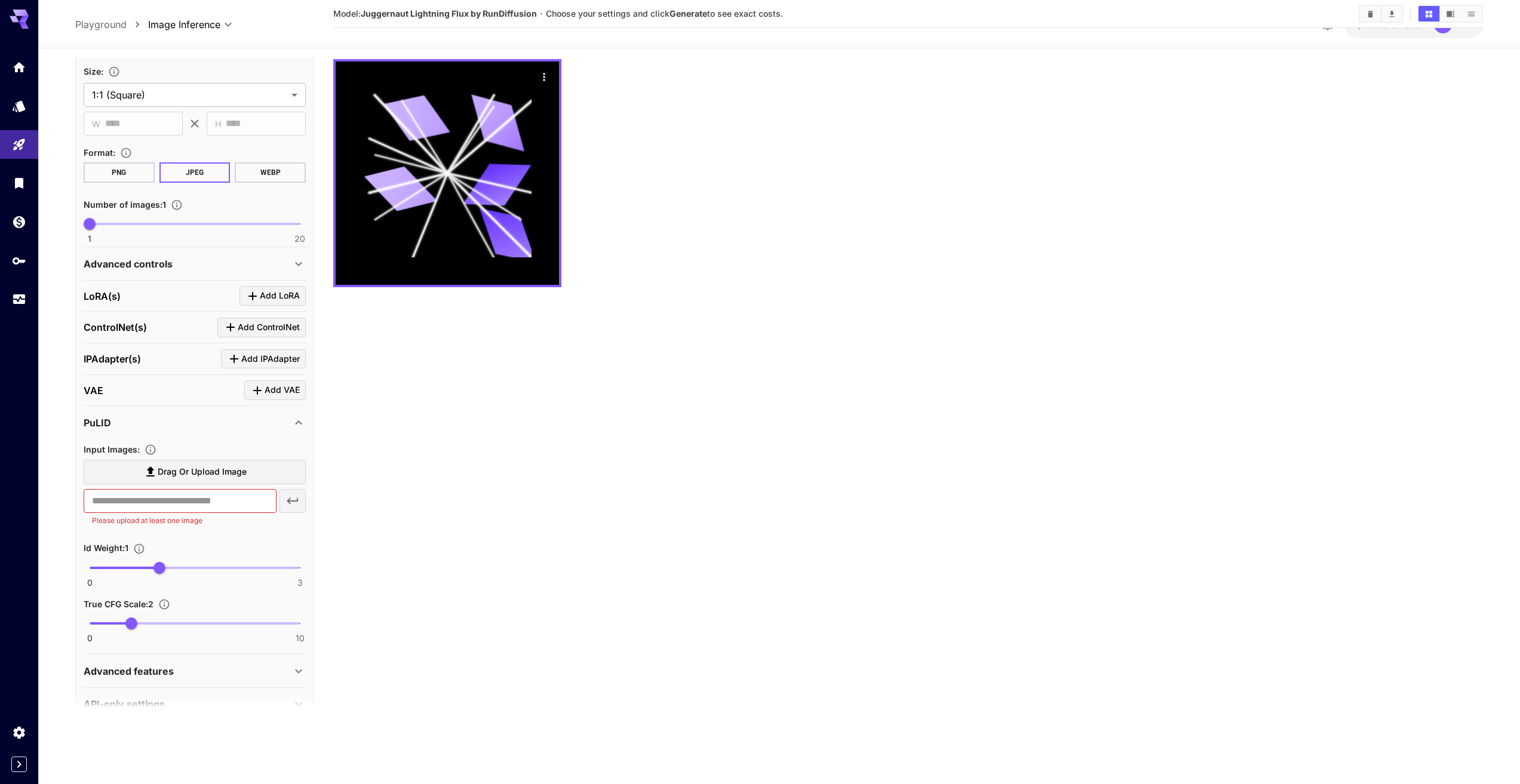
scroll to position [350, 0]
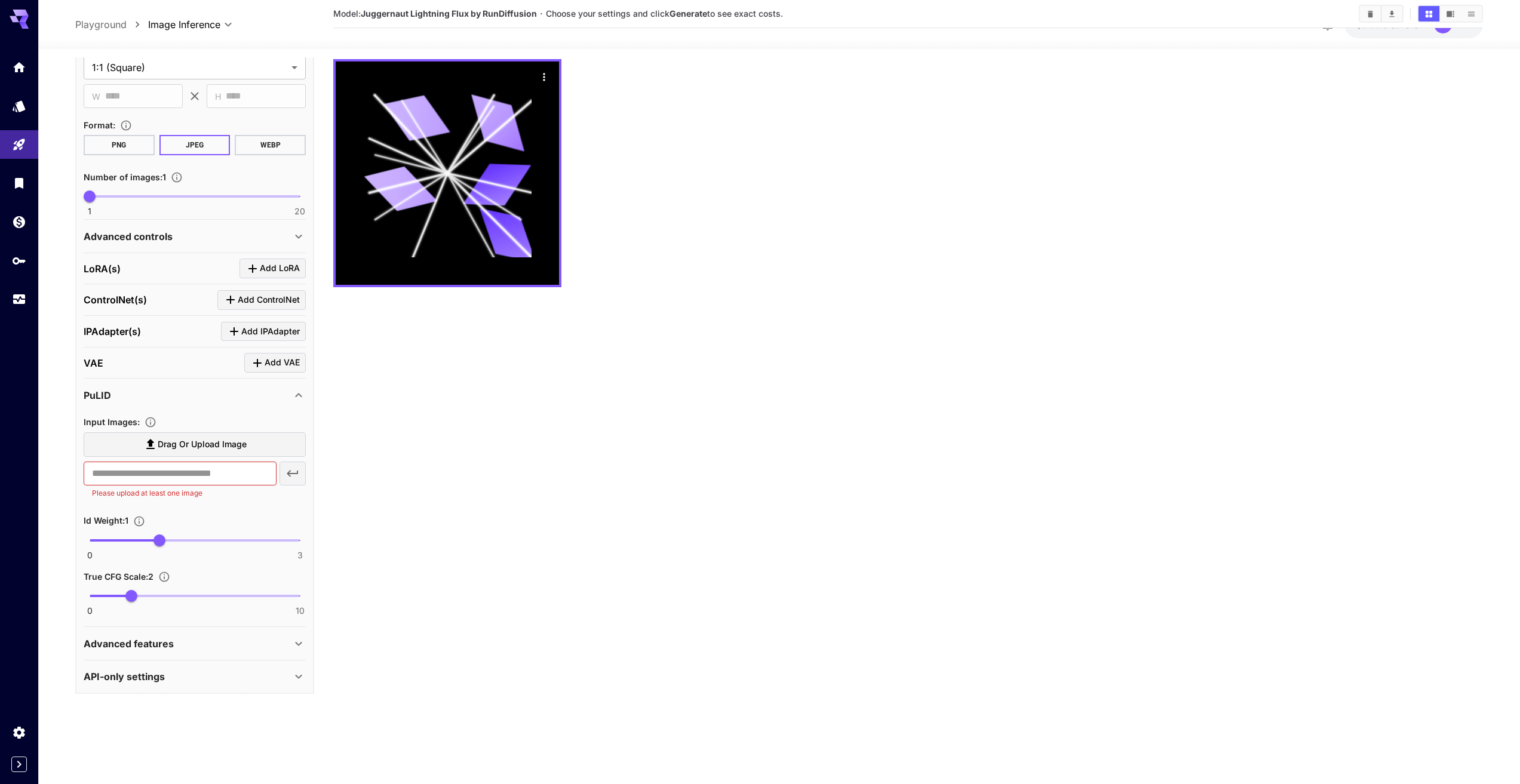
click at [234, 644] on div "Advanced features" at bounding box center [188, 644] width 208 height 14
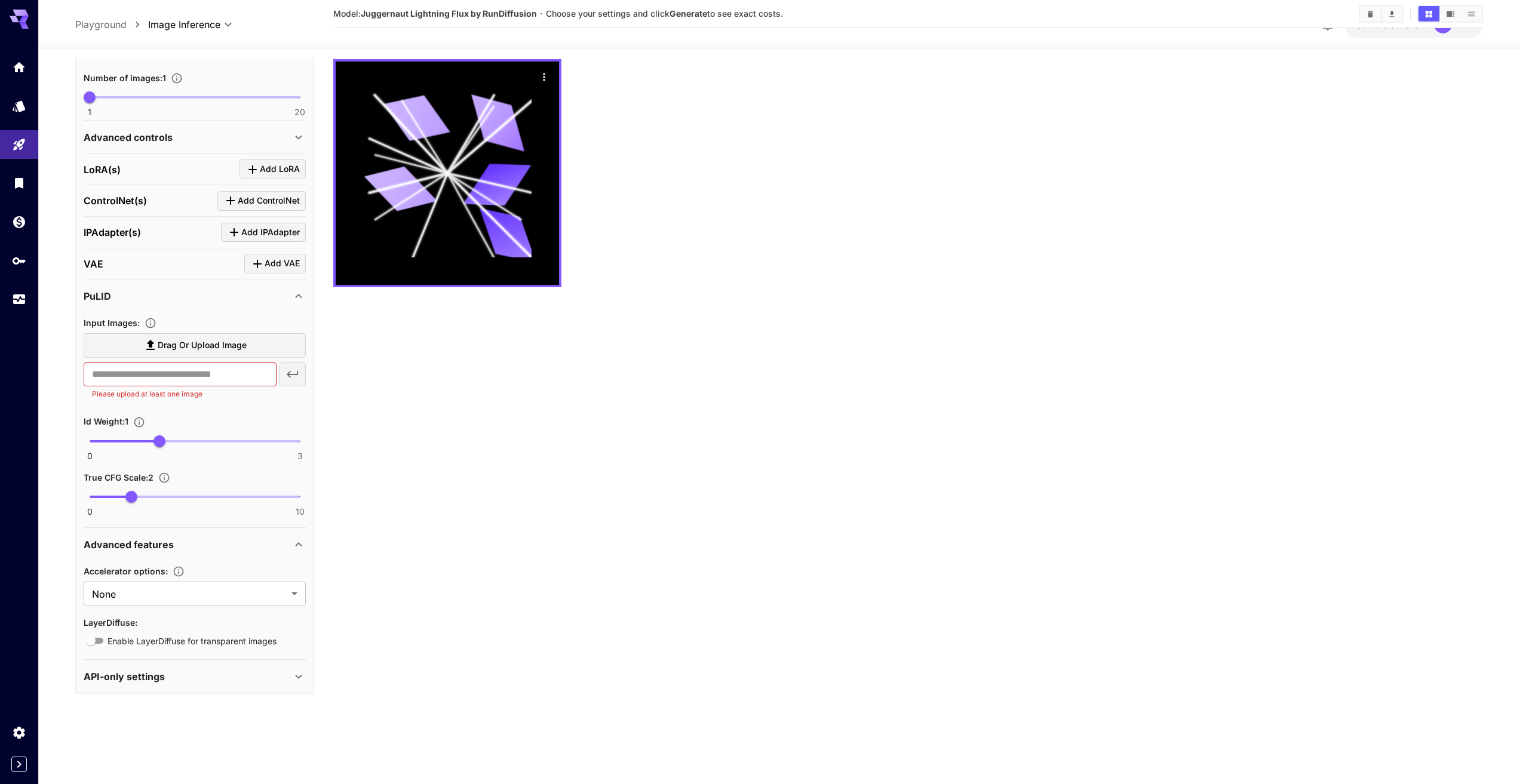
click at [224, 670] on div "API-only settings" at bounding box center [188, 676] width 208 height 14
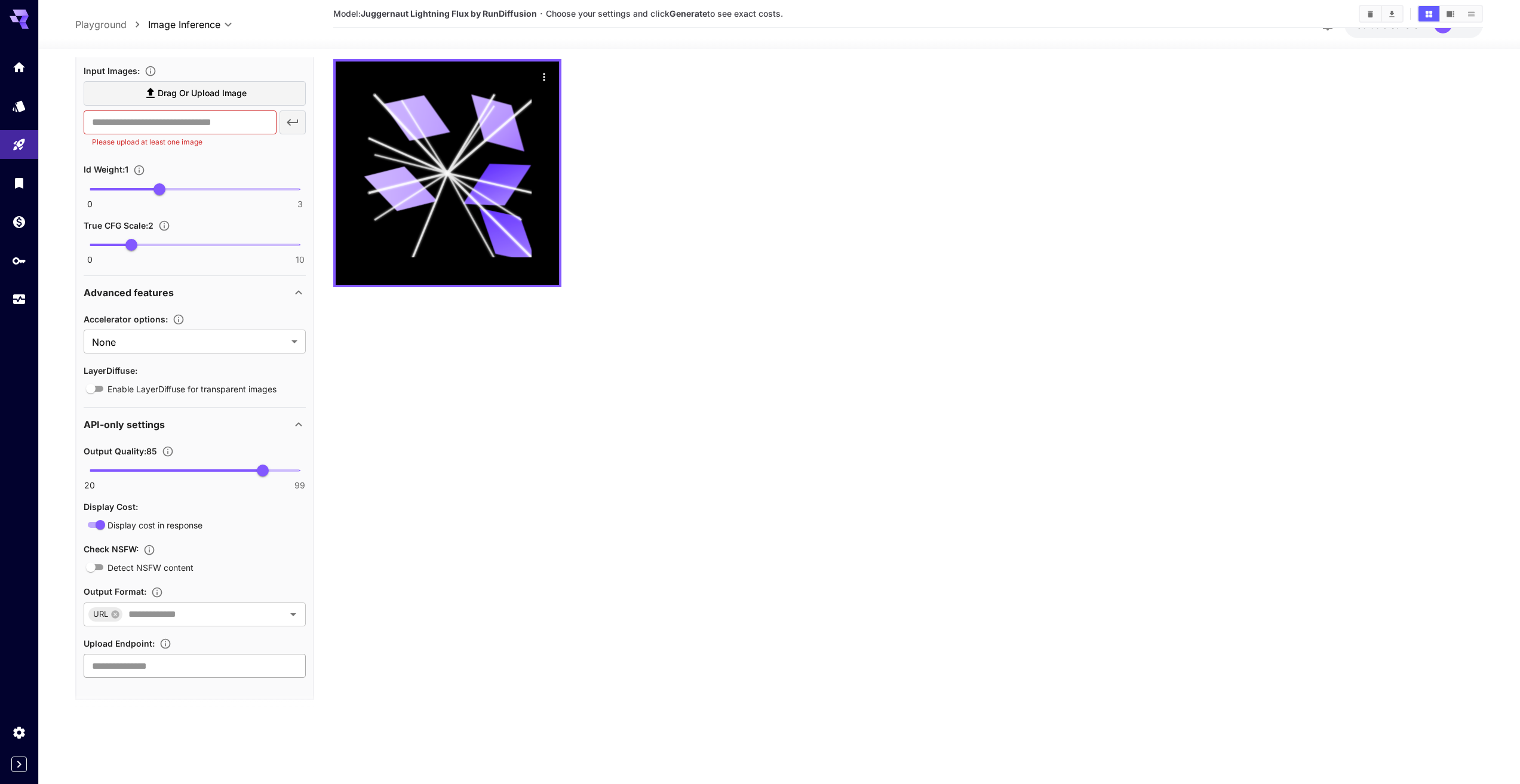
scroll to position [706, 0]
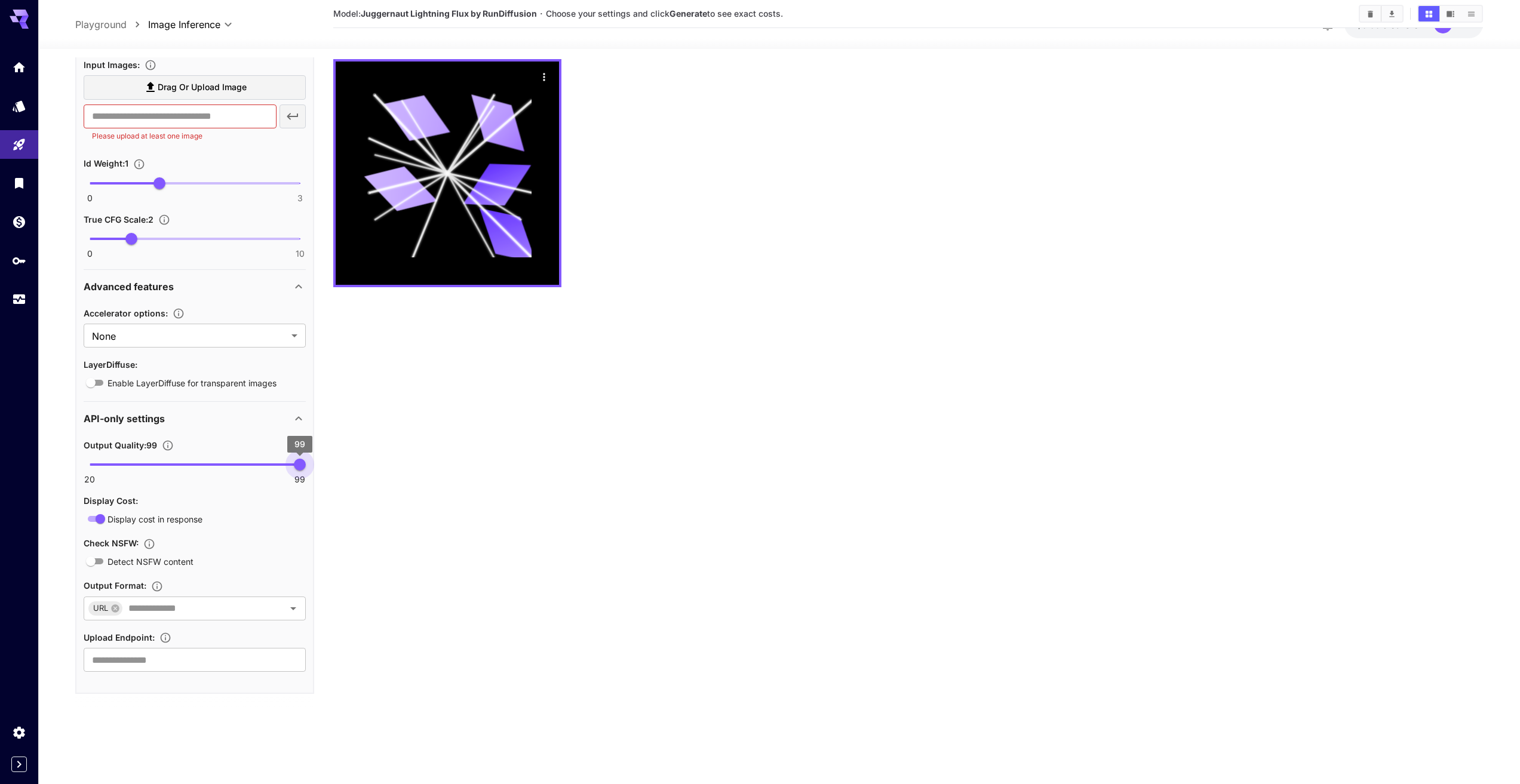
drag, startPoint x: 266, startPoint y: 468, endPoint x: 315, endPoint y: 469, distance: 49.0
click at [315, 469] on main "**********" at bounding box center [778, 361] width 1407 height 794
drag, startPoint x: 292, startPoint y: 464, endPoint x: 113, endPoint y: 476, distance: 179.4
click at [113, 470] on span "29" at bounding box center [113, 465] width 12 height 12
type input "**"
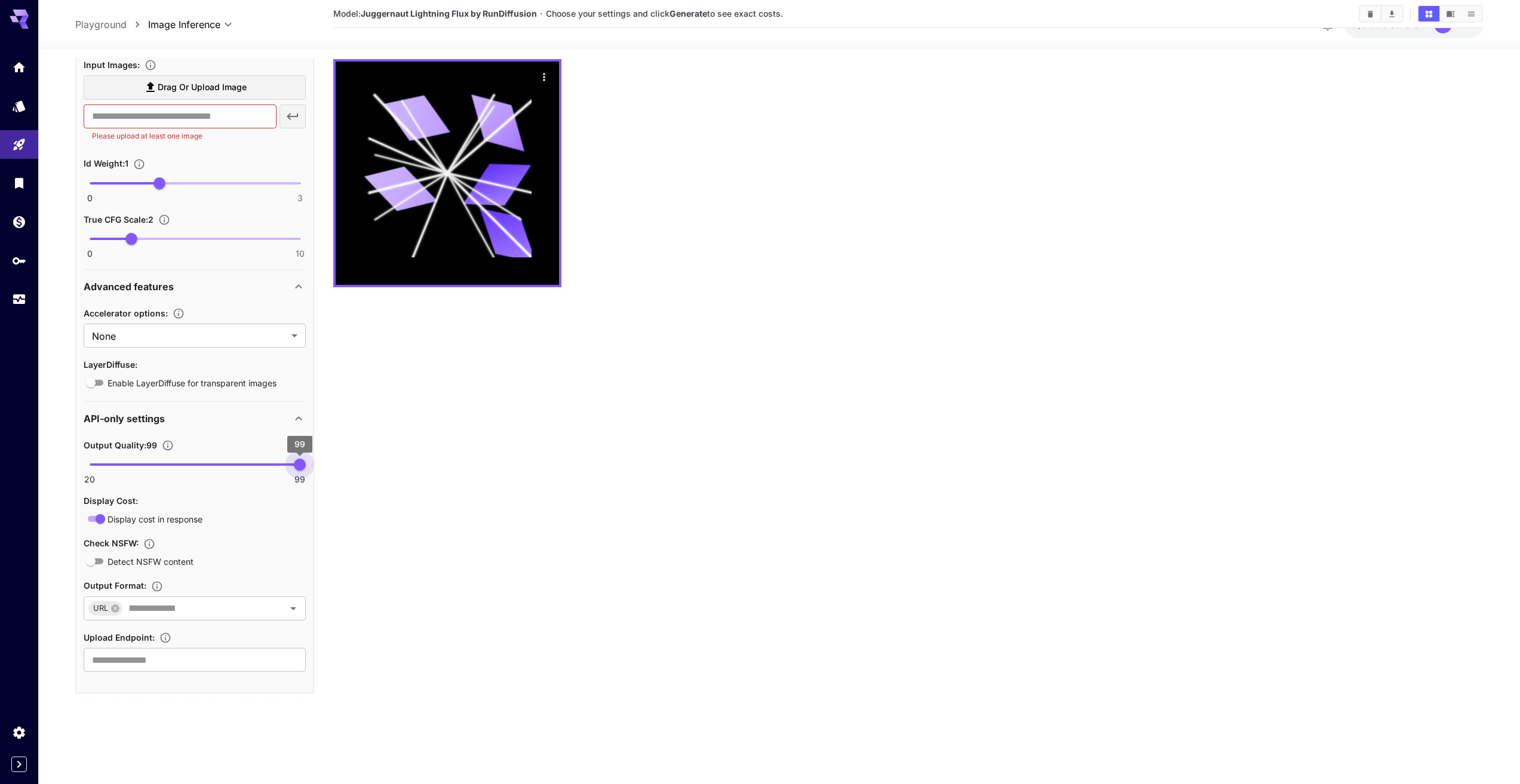
drag, startPoint x: 114, startPoint y: 467, endPoint x: 302, endPoint y: 471, distance: 188.0
click at [302, 470] on span "99" at bounding box center [300, 465] width 12 height 12
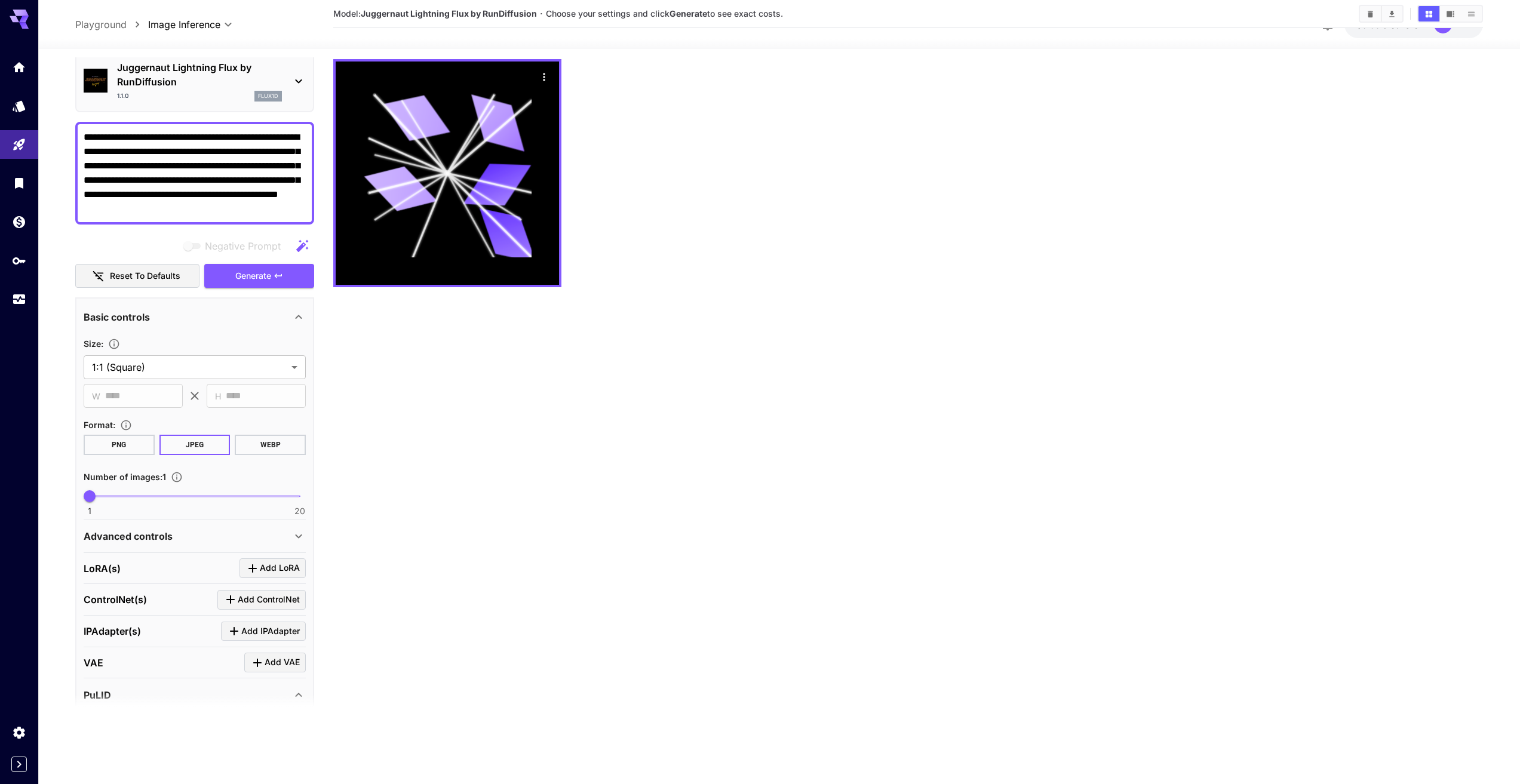
scroll to position [0, 0]
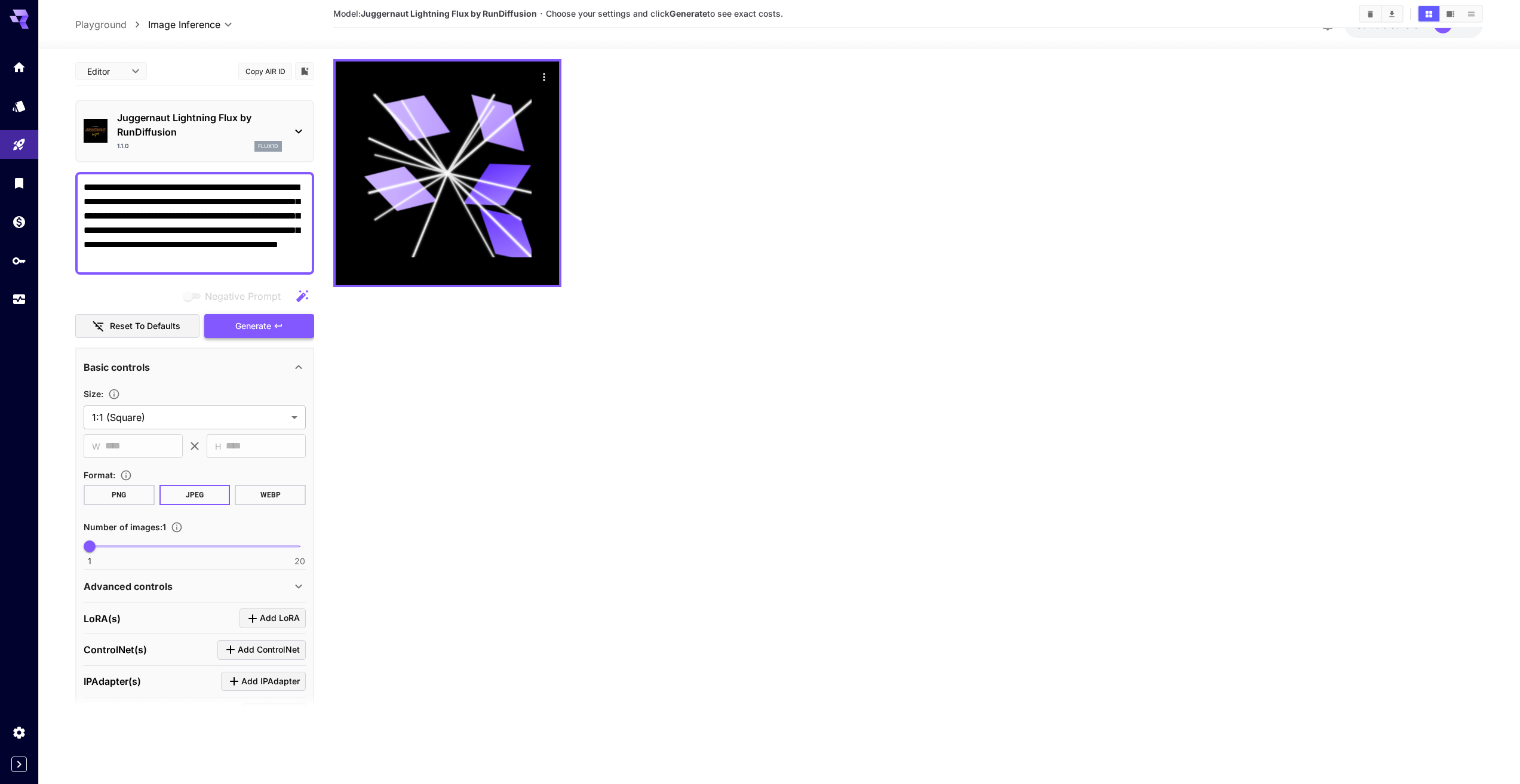
click at [270, 315] on button "Generate" at bounding box center [259, 326] width 110 height 24
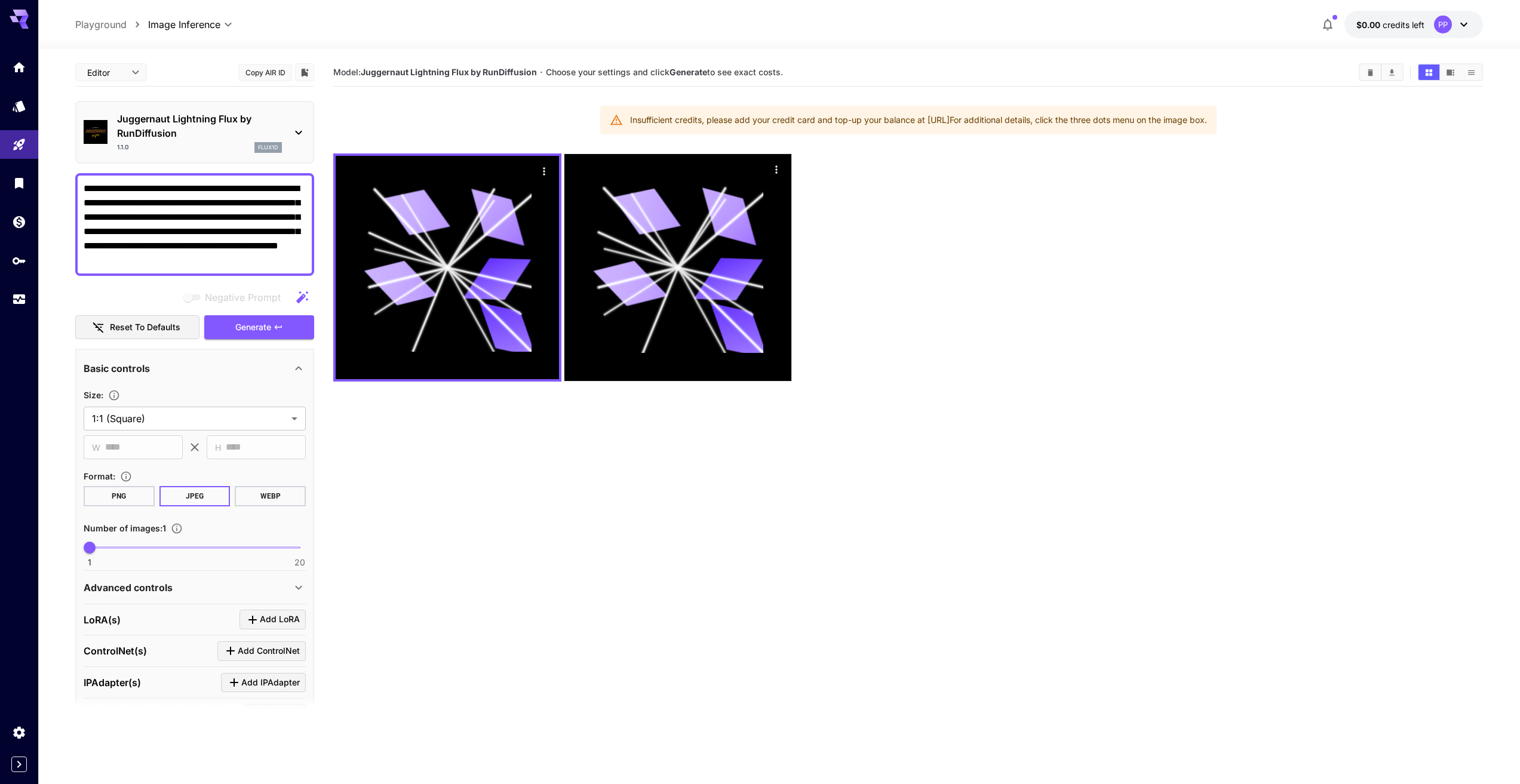
click at [1385, 25] on span "credits left" at bounding box center [1404, 25] width 42 height 10
